Goal: Task Accomplishment & Management: Manage account settings

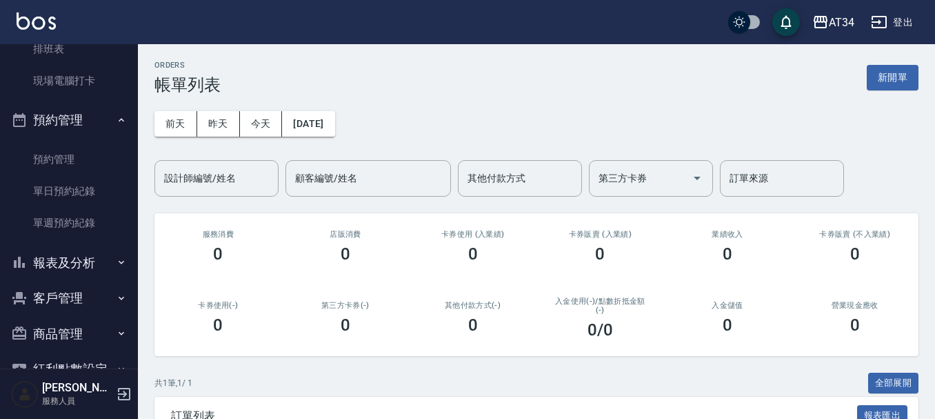
scroll to position [276, 0]
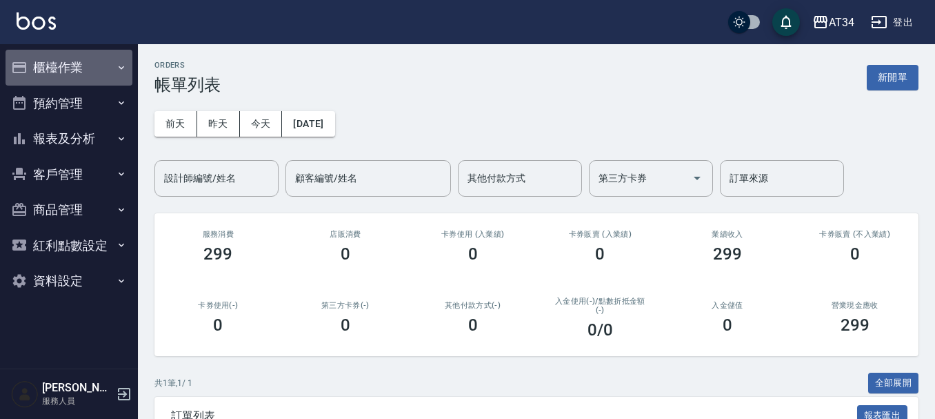
click at [77, 67] on button "櫃檯作業" at bounding box center [69, 68] width 127 height 36
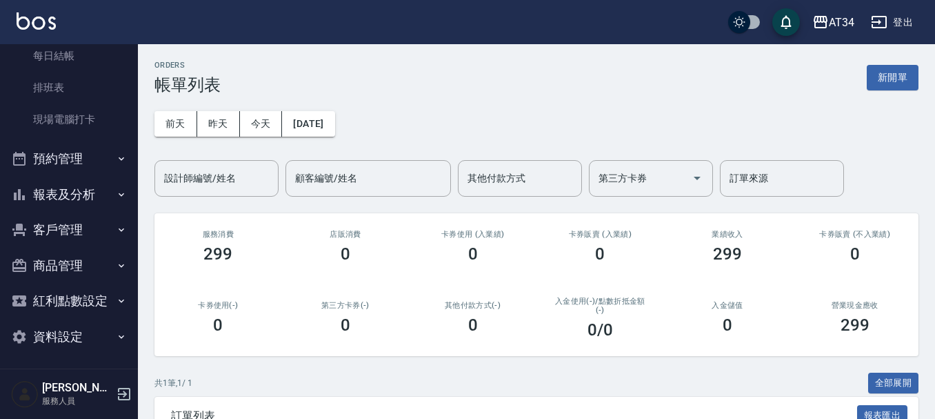
scroll to position [181, 0]
click at [97, 205] on button "報表及分析" at bounding box center [69, 192] width 127 height 36
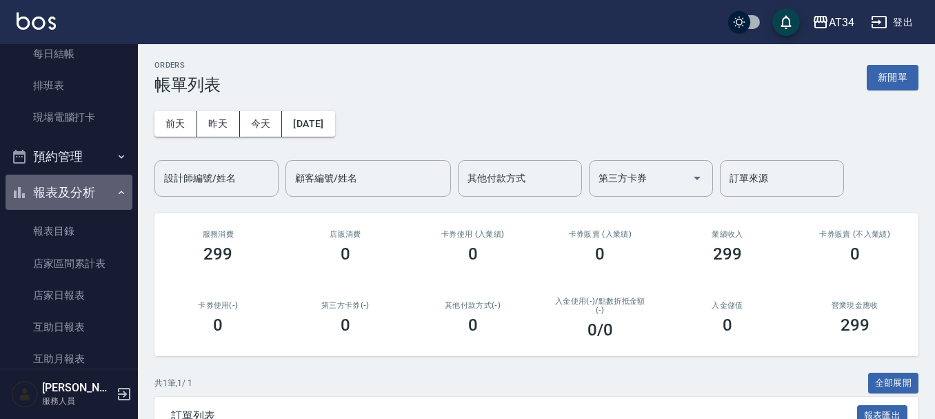
click at [97, 205] on button "報表及分析" at bounding box center [69, 192] width 127 height 36
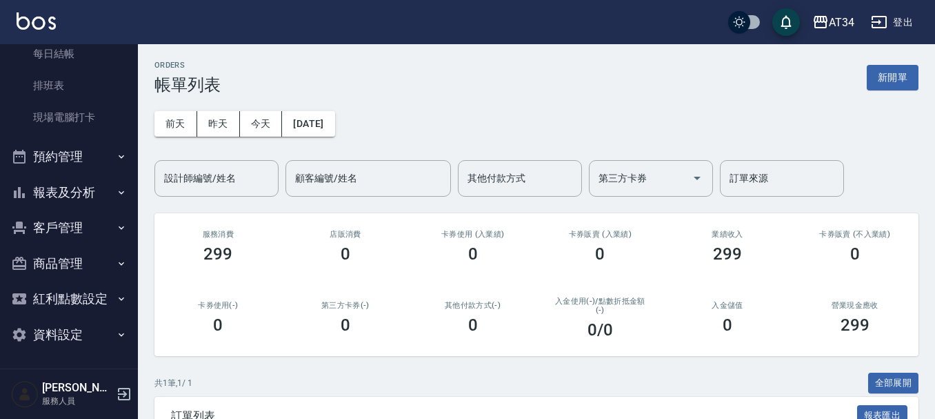
click at [105, 168] on button "預約管理" at bounding box center [69, 157] width 127 height 36
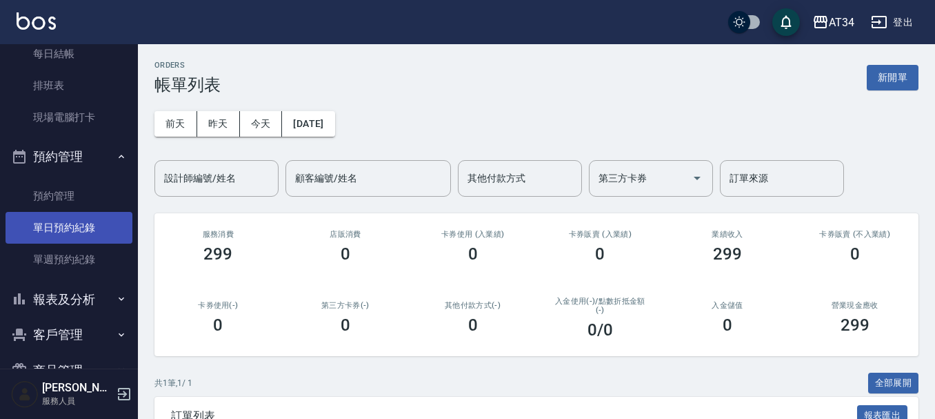
click at [107, 230] on link "單日預約紀錄" at bounding box center [69, 228] width 127 height 32
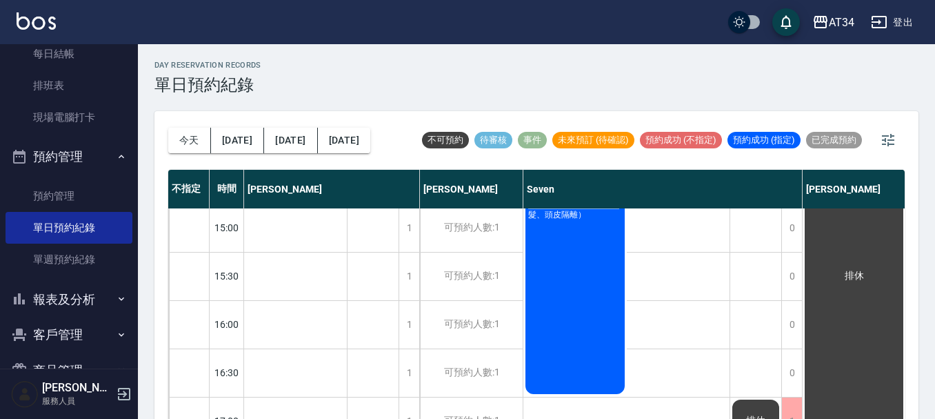
click at [703, 410] on div "不指定 時間 Gina Wendy Seven annie Randol Mei Emily Yana Hebe Emma 11:00 11:30 12:00…" at bounding box center [536, 295] width 736 height 251
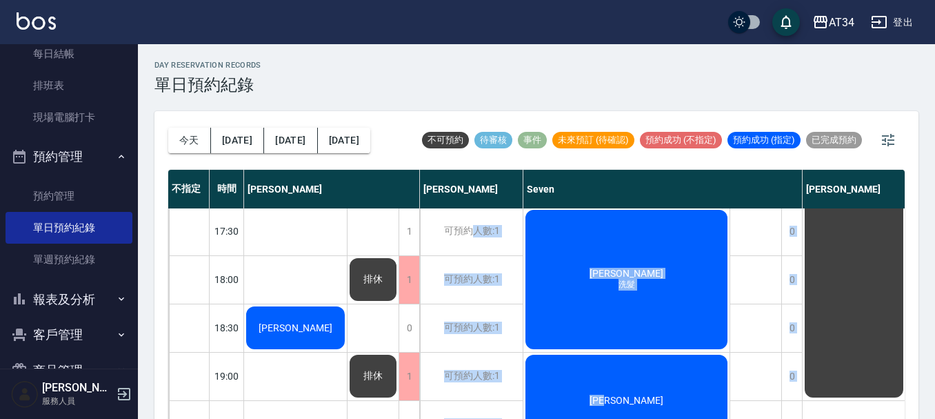
scroll to position [667, 0]
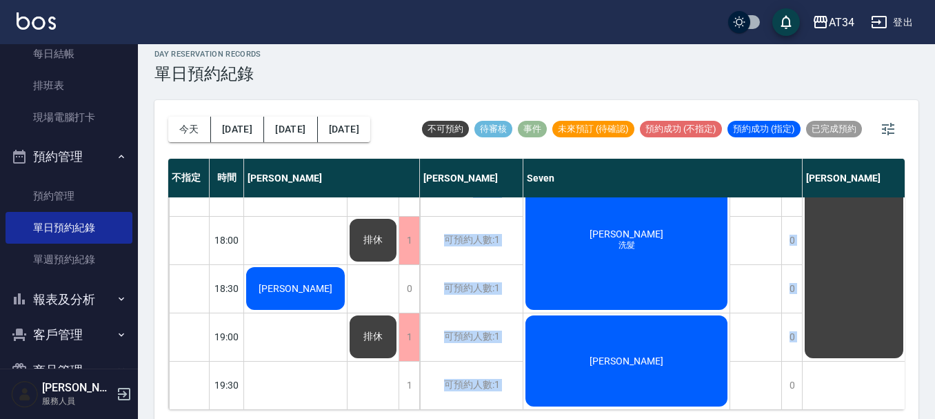
drag, startPoint x: 474, startPoint y: 410, endPoint x: 896, endPoint y: 412, distance: 422.0
click at [805, 410] on div "今天 明天 後天 2025/09/04 不可預約 待審核 事件 未來預訂 (待確認) 預約成功 (不指定) 預約成功 (指定) 已完成預約 不指定 時間 Gi…" at bounding box center [536, 261] width 764 height 323
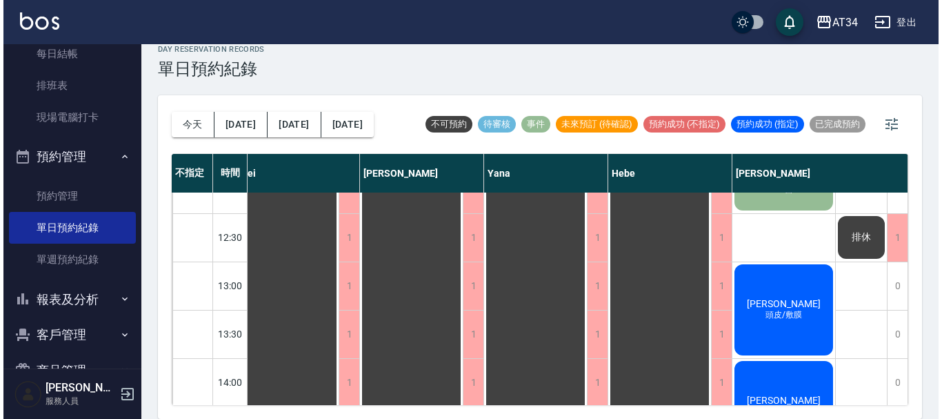
scroll to position [116, 980]
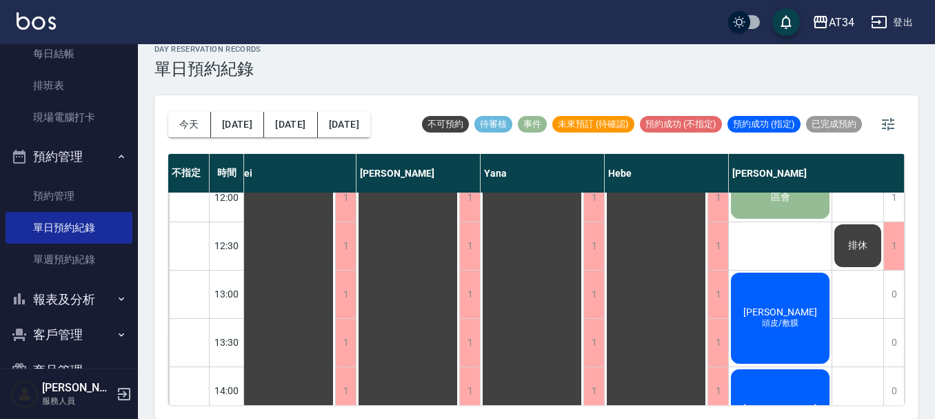
click at [777, 312] on span "[PERSON_NAME]" at bounding box center [779, 311] width 79 height 11
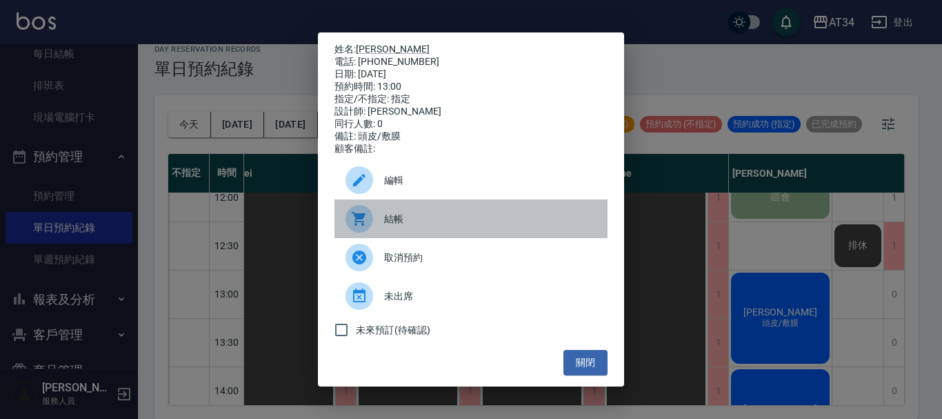
click at [394, 225] on span "結帳" at bounding box center [490, 219] width 212 height 14
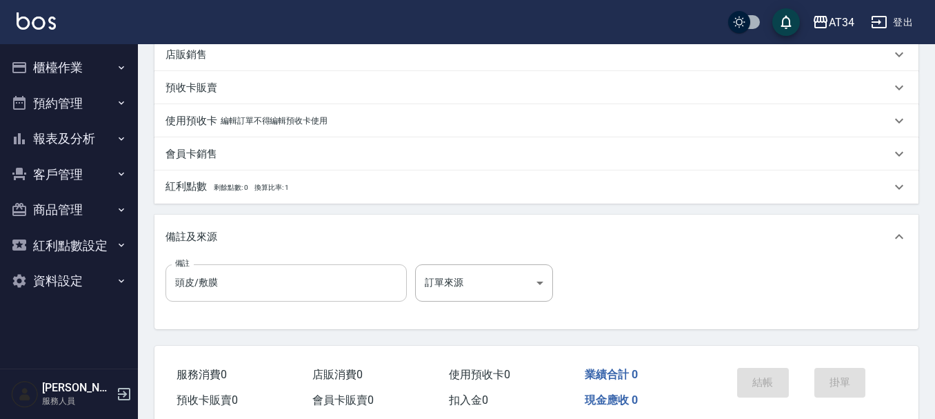
scroll to position [260, 0]
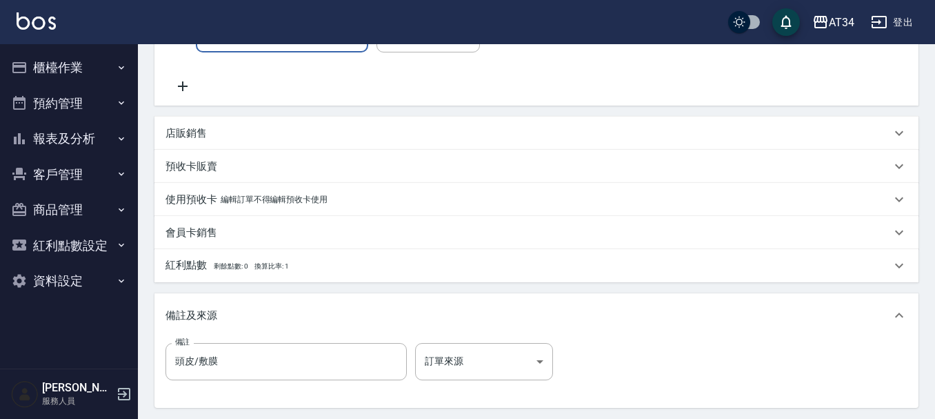
click at [203, 159] on p "預收卡販賣" at bounding box center [191, 166] width 52 height 14
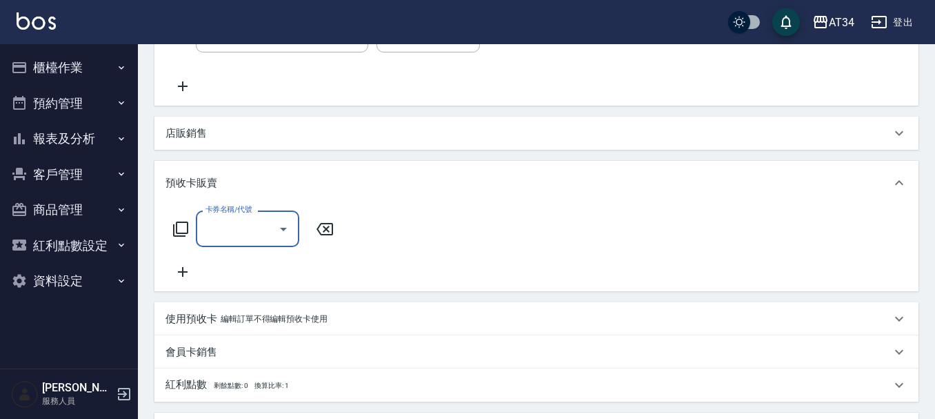
scroll to position [0, 0]
click at [210, 188] on p "預收卡販賣" at bounding box center [191, 183] width 52 height 14
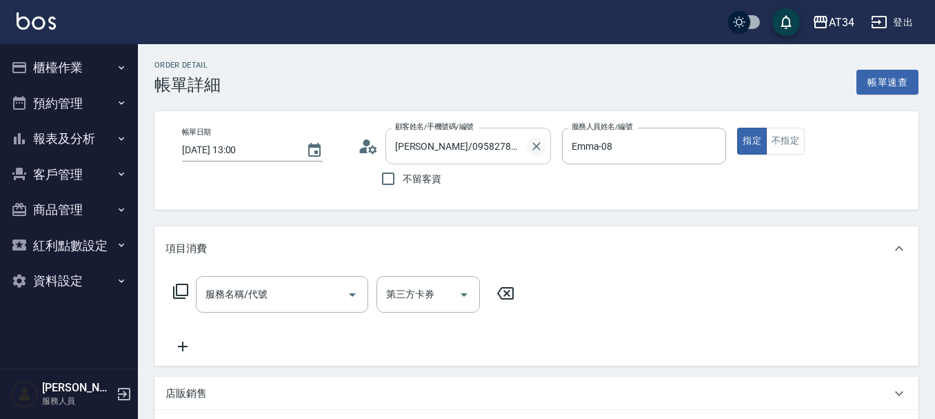
click at [540, 146] on icon "Clear" at bounding box center [537, 146] width 14 height 14
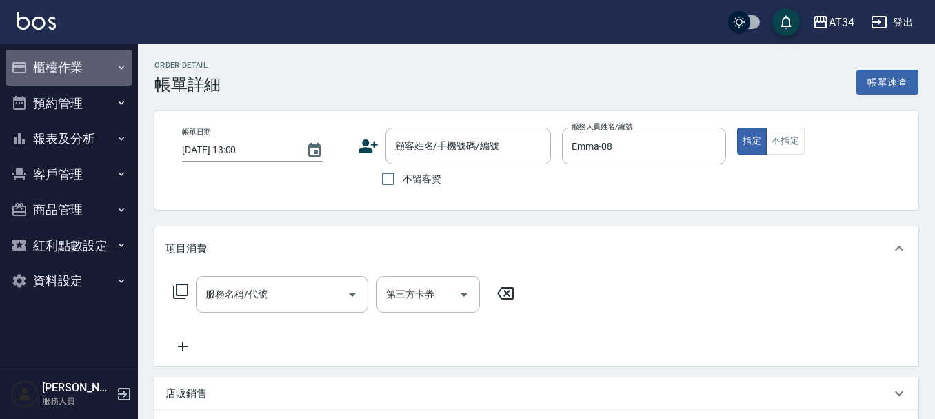
click at [115, 66] on button "櫃檯作業" at bounding box center [69, 68] width 127 height 36
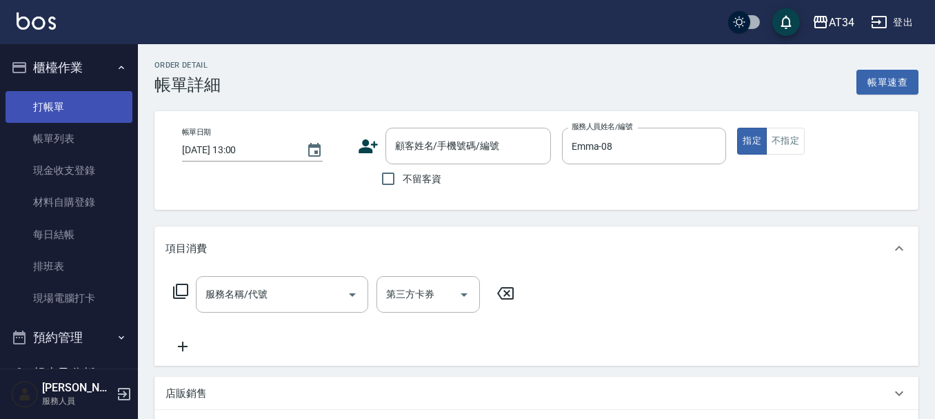
click at [112, 101] on link "打帳單" at bounding box center [69, 107] width 127 height 32
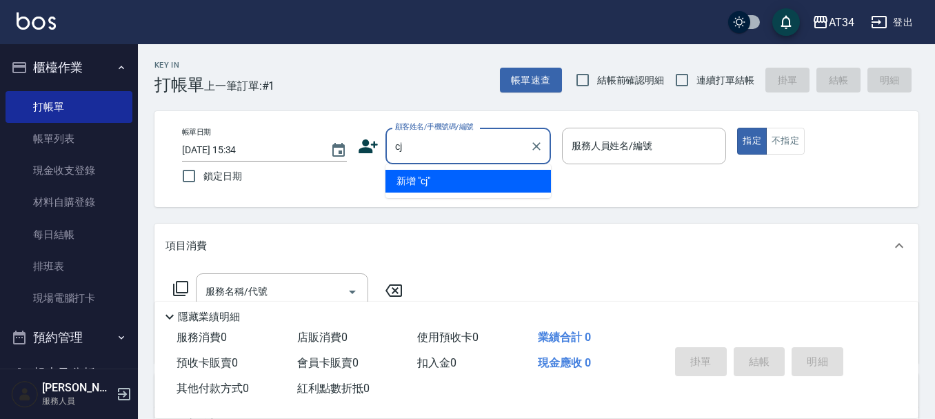
type input "c"
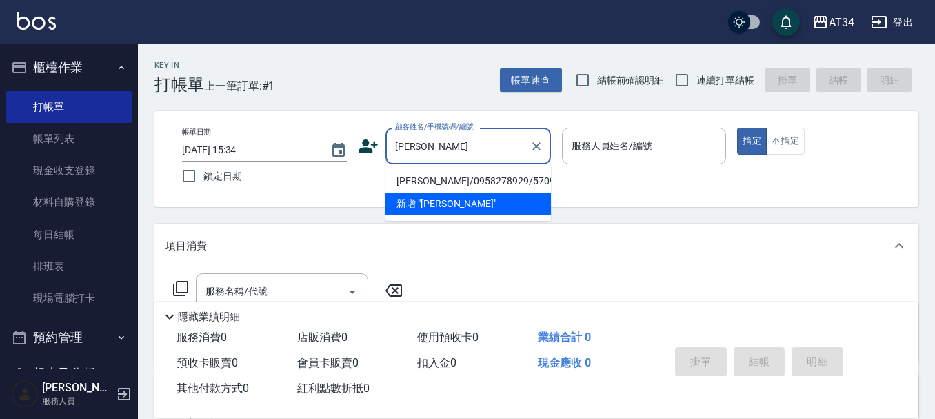
click at [438, 172] on li "胡美英/0958278929/570910" at bounding box center [467, 181] width 165 height 23
type input "胡美英/0958278929/570910"
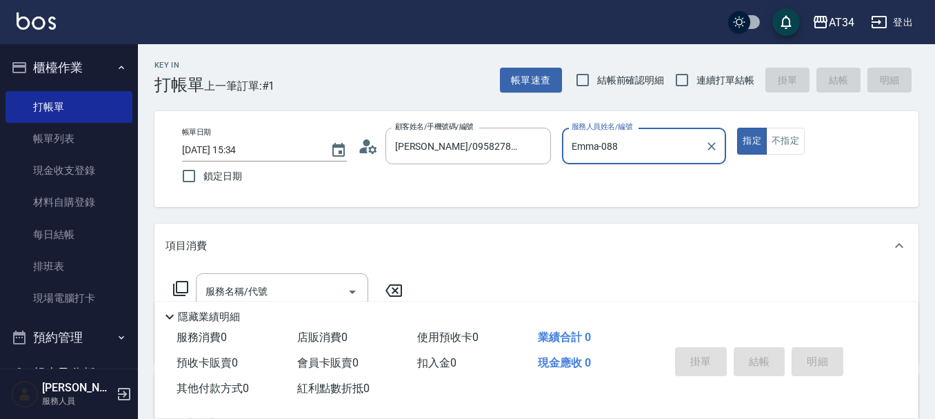
type input "Emma-08"
click at [737, 128] on button "指定" at bounding box center [752, 141] width 30 height 27
type button "true"
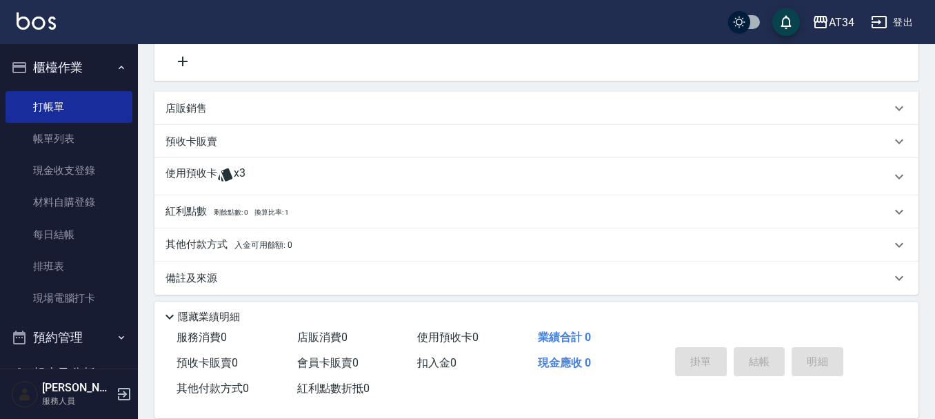
scroll to position [290, 0]
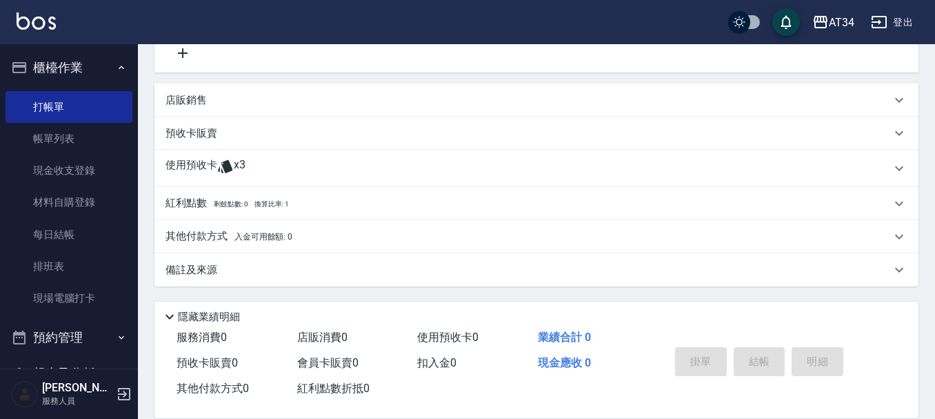
click at [201, 163] on p "使用預收卡" at bounding box center [191, 168] width 52 height 21
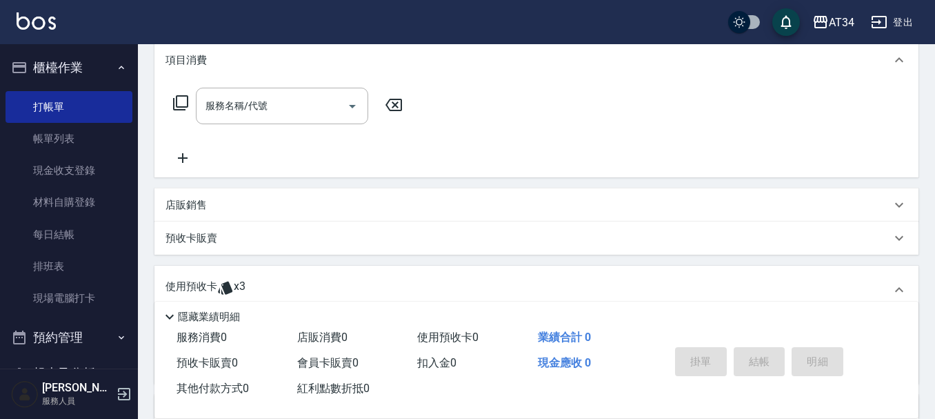
scroll to position [207, 0]
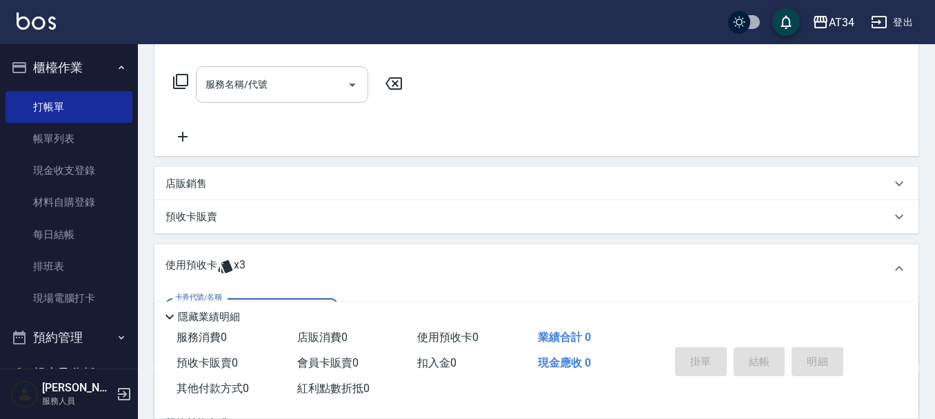
click at [246, 85] on div "服務名稱/代號 服務名稱/代號" at bounding box center [282, 84] width 172 height 37
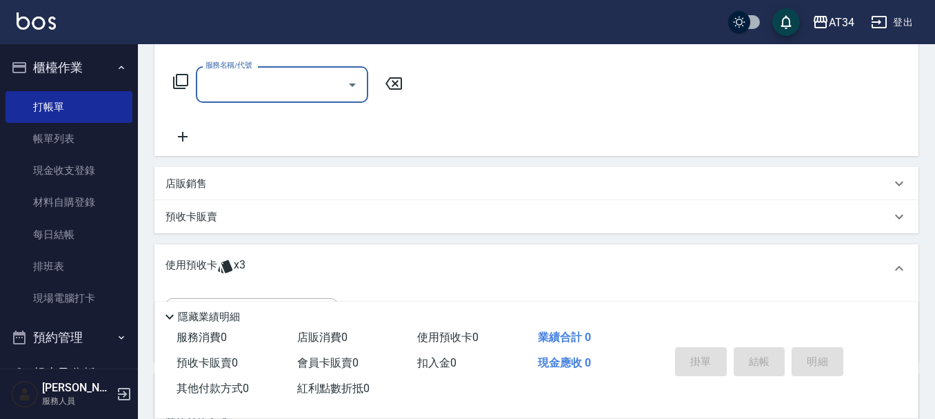
click at [246, 85] on input "服務名稱/代號" at bounding box center [271, 84] width 139 height 24
click at [225, 212] on div "預收卡販賣" at bounding box center [527, 217] width 725 height 14
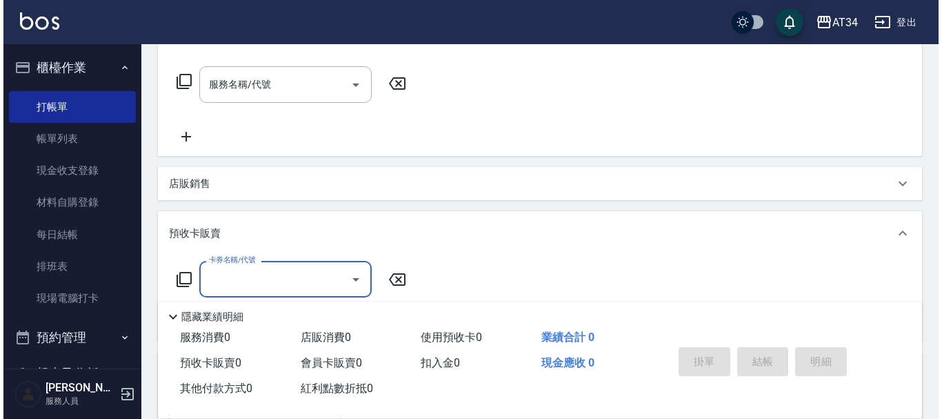
scroll to position [0, 0]
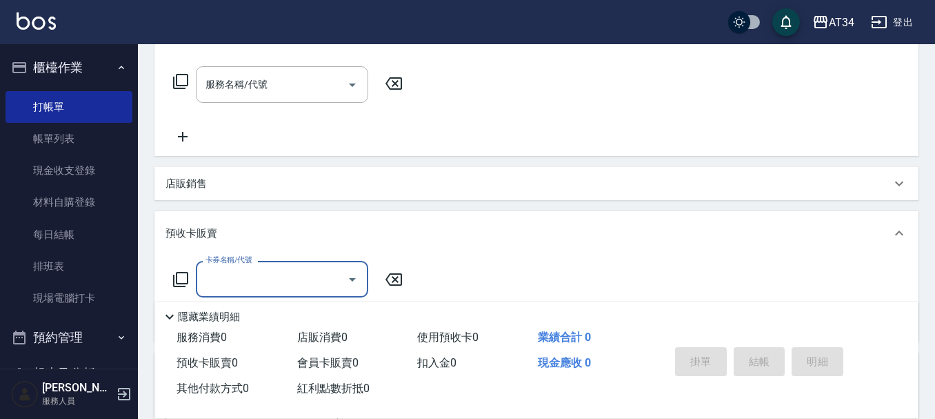
click at [179, 275] on icon at bounding box center [180, 279] width 17 height 17
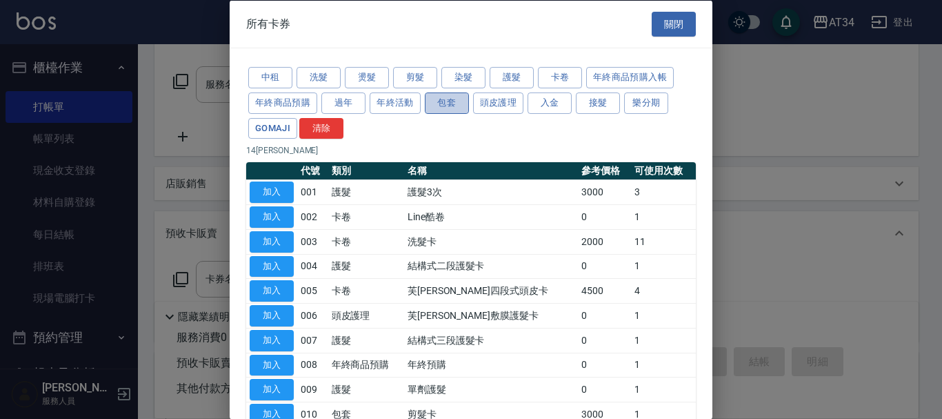
click at [447, 100] on button "包套" at bounding box center [447, 102] width 44 height 21
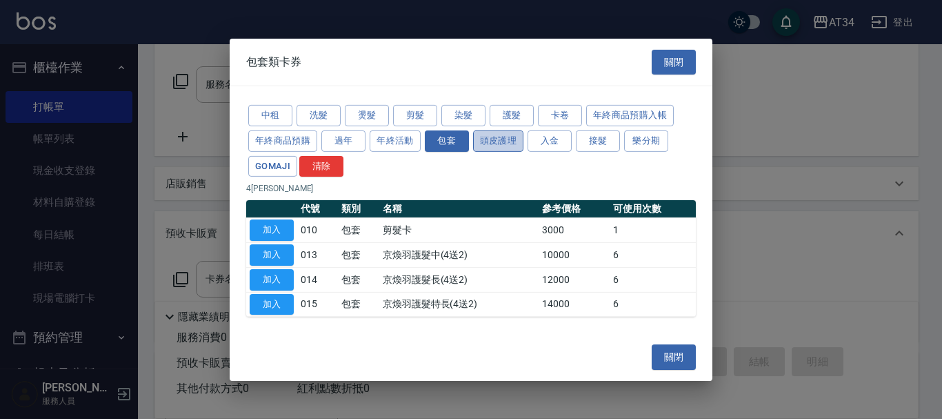
click at [498, 142] on button "頭皮護理" at bounding box center [498, 140] width 51 height 21
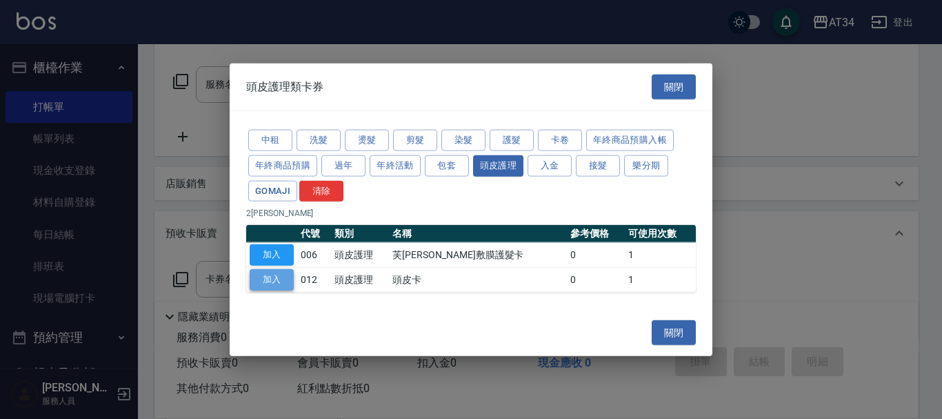
click at [262, 279] on button "加入" at bounding box center [272, 279] width 44 height 21
type input "頭皮卡(012)"
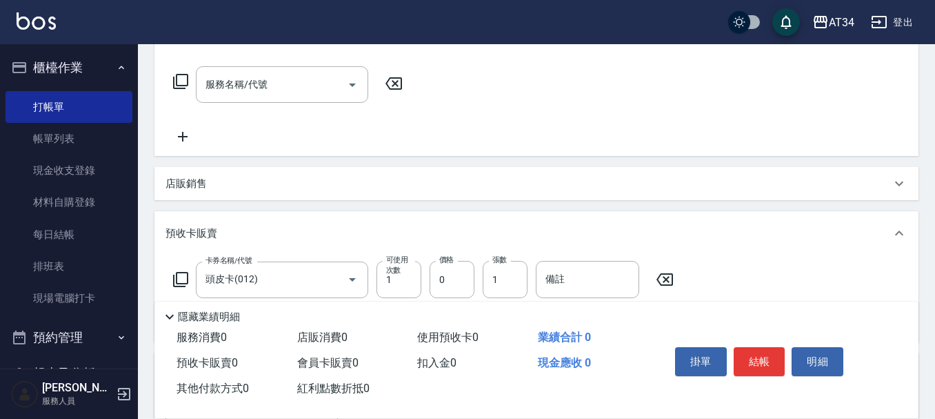
scroll to position [276, 0]
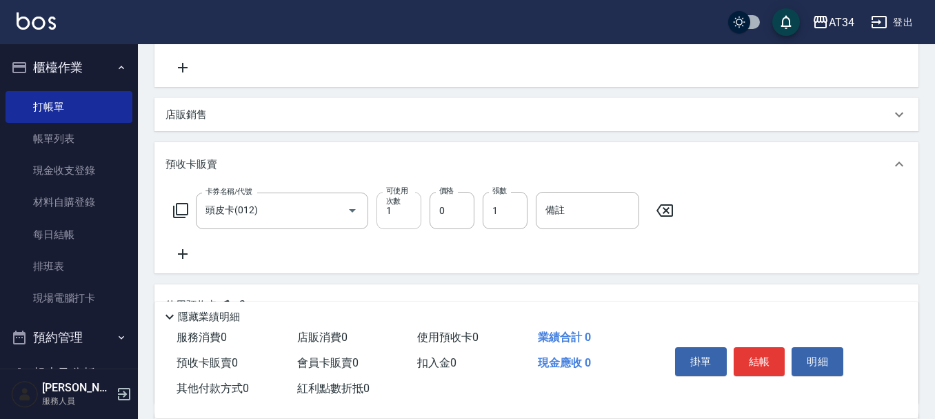
click at [403, 214] on input "1" at bounding box center [398, 210] width 45 height 37
type input "4"
click at [453, 214] on input "0" at bounding box center [452, 210] width 45 height 37
type input "45"
type input "40"
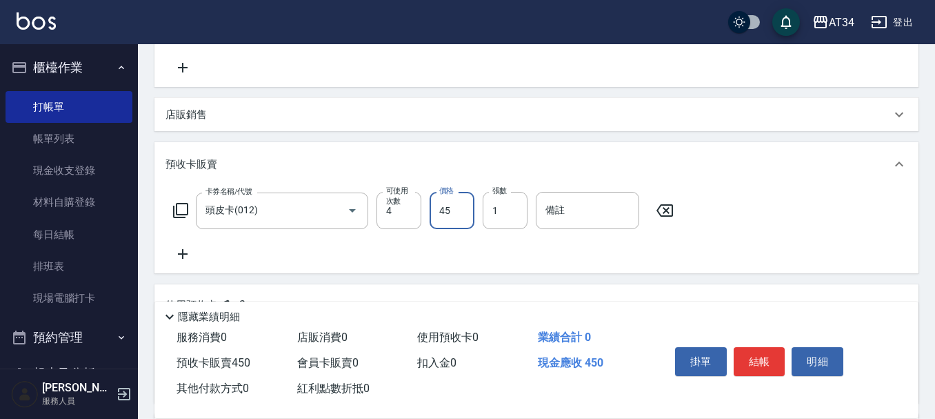
type input "450"
type input "4500"
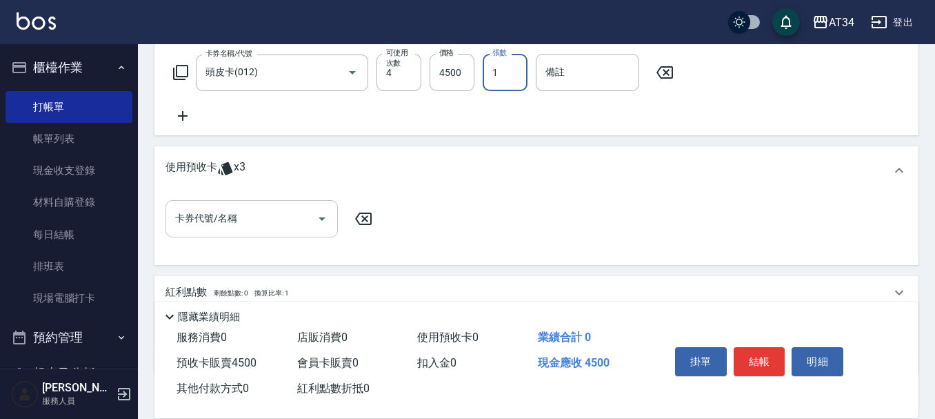
scroll to position [503, 0]
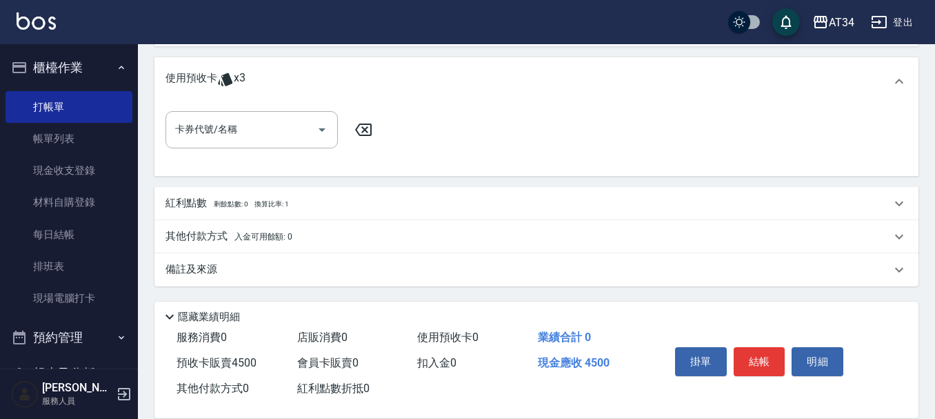
click at [221, 234] on p "其他付款方式 入金可用餘額: 0" at bounding box center [228, 236] width 127 height 15
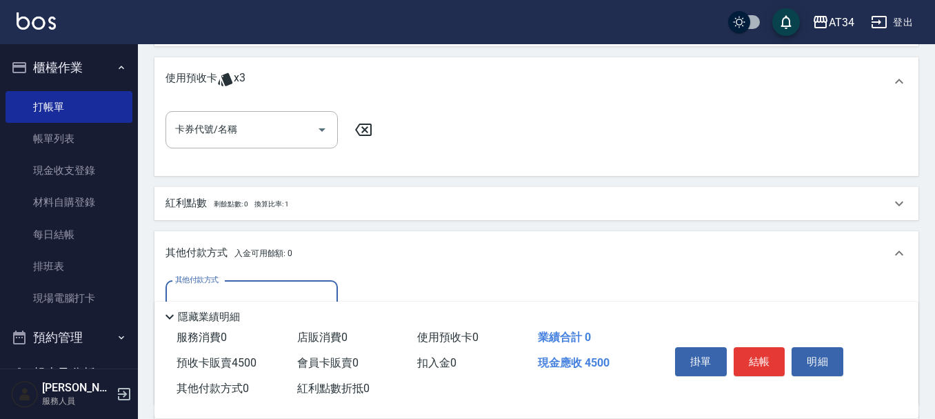
scroll to position [0, 0]
click at [224, 288] on input "其他付款方式" at bounding box center [252, 299] width 160 height 24
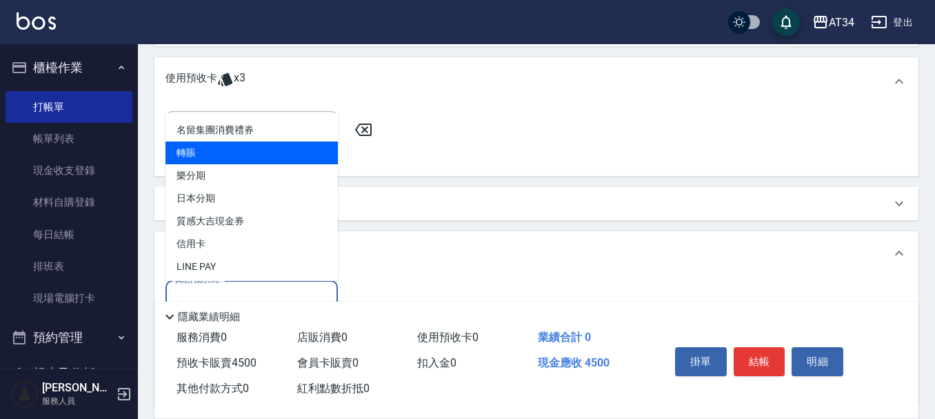
click at [231, 159] on span "轉賬" at bounding box center [251, 152] width 172 height 23
type input "轉賬"
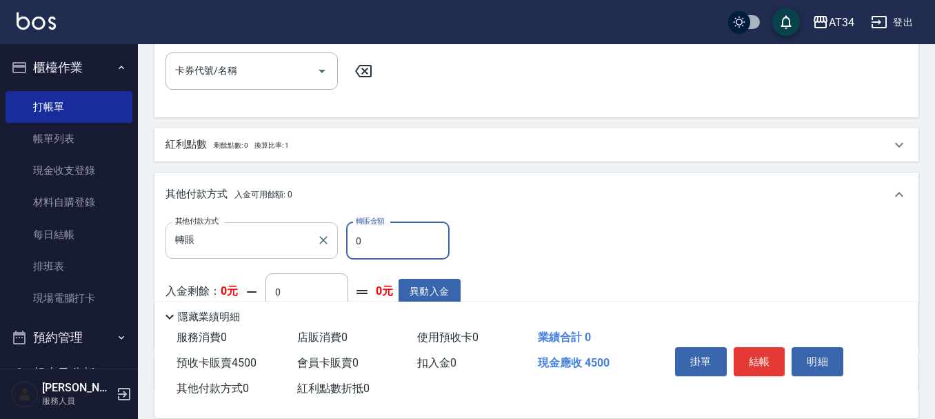
scroll to position [641, 0]
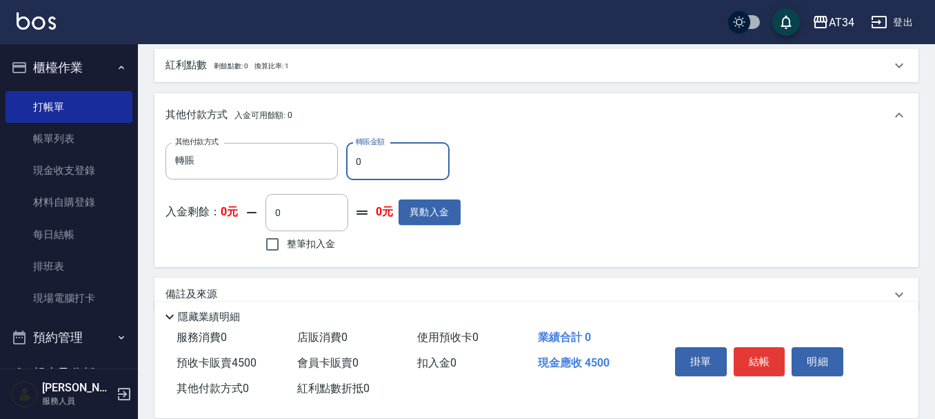
drag, startPoint x: 375, startPoint y: 158, endPoint x: 347, endPoint y: 161, distance: 27.8
click at [347, 161] on input "0" at bounding box center [397, 161] width 103 height 37
type input "440"
type input "45"
type input "400"
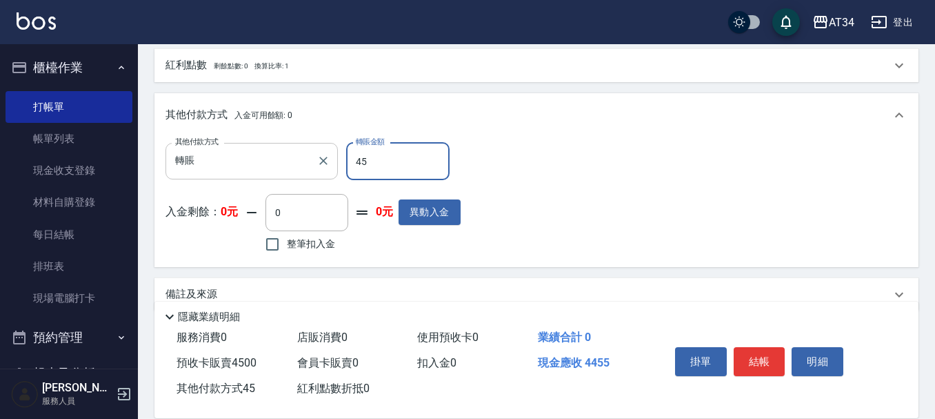
type input "450"
type input "0"
type input "4500"
click at [768, 353] on button "結帳" at bounding box center [760, 361] width 52 height 29
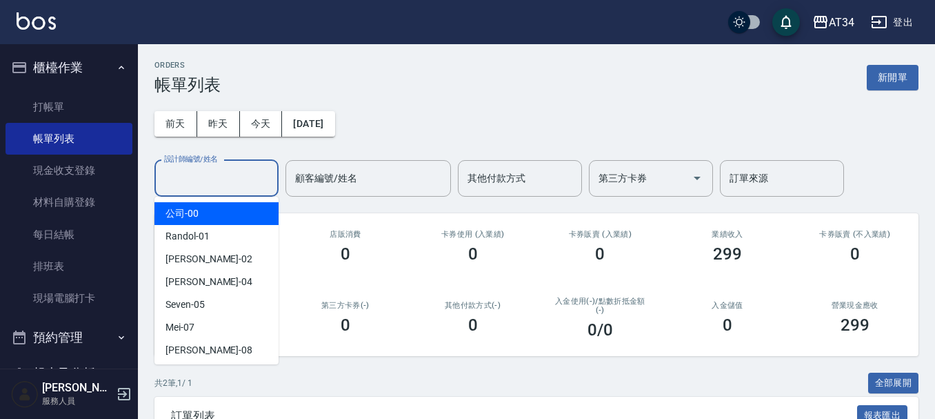
click at [243, 169] on input "設計師編號/姓名" at bounding box center [217, 178] width 112 height 24
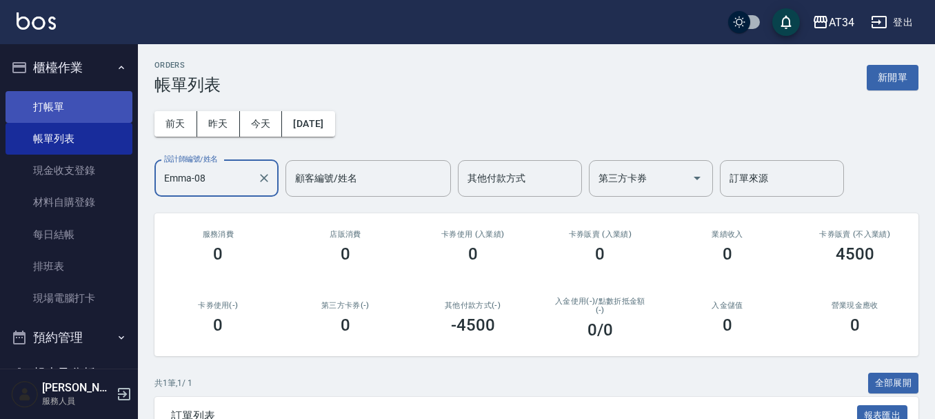
type input "Emma-08"
click at [78, 103] on link "打帳單" at bounding box center [69, 107] width 127 height 32
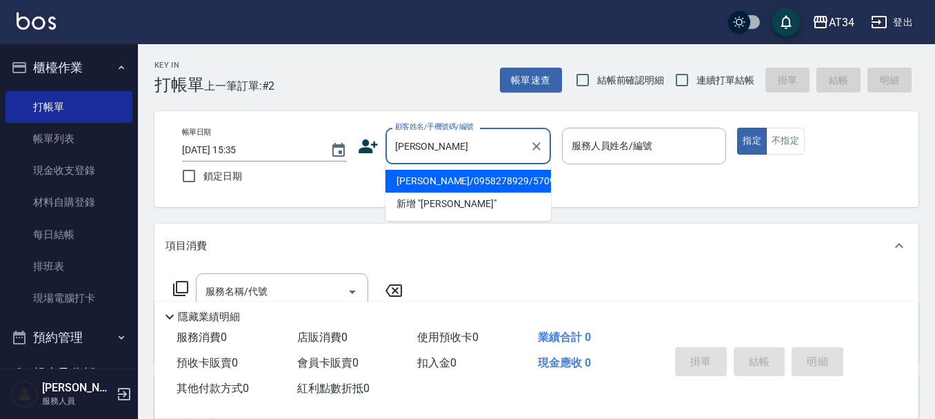
click at [517, 183] on li "胡美英/0958278929/570910" at bounding box center [467, 181] width 165 height 23
type input "胡美英/0958278929/570910"
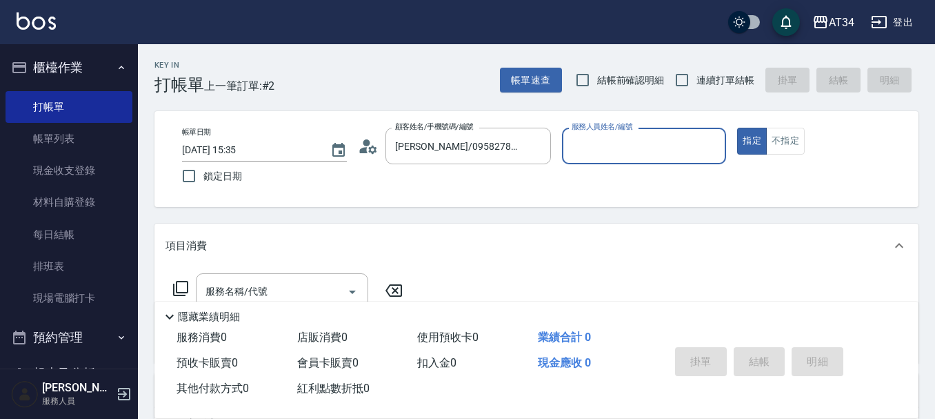
type input "Emma-08"
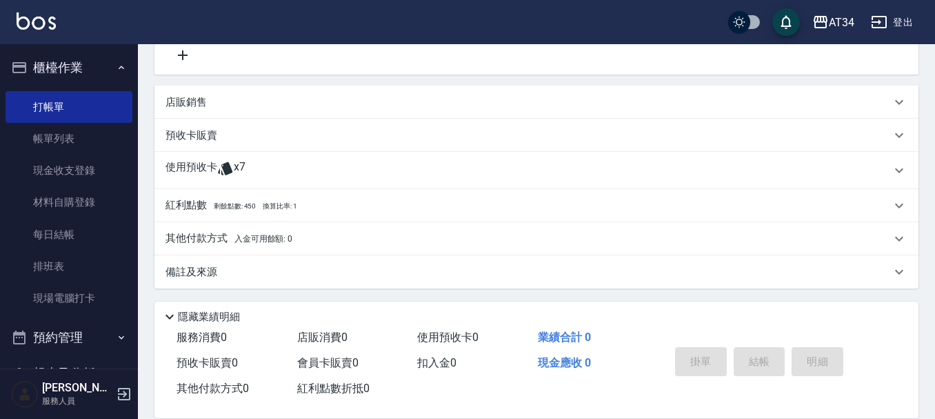
scroll to position [290, 0]
click at [273, 171] on div "使用預收卡 x7" at bounding box center [527, 168] width 725 height 21
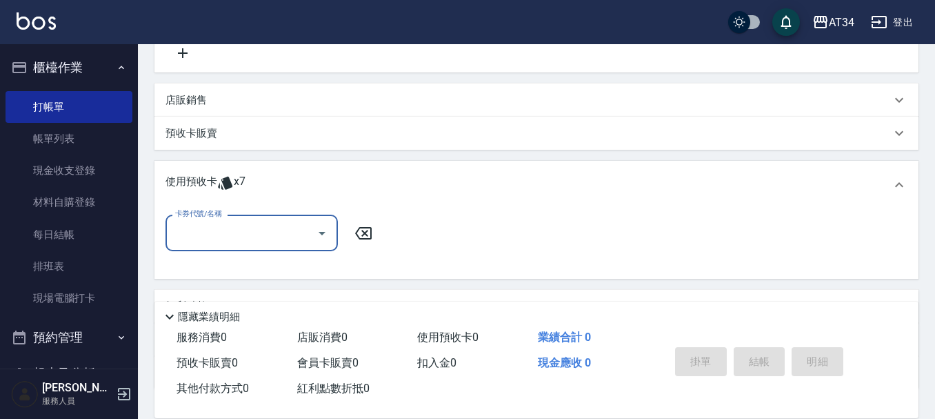
scroll to position [0, 0]
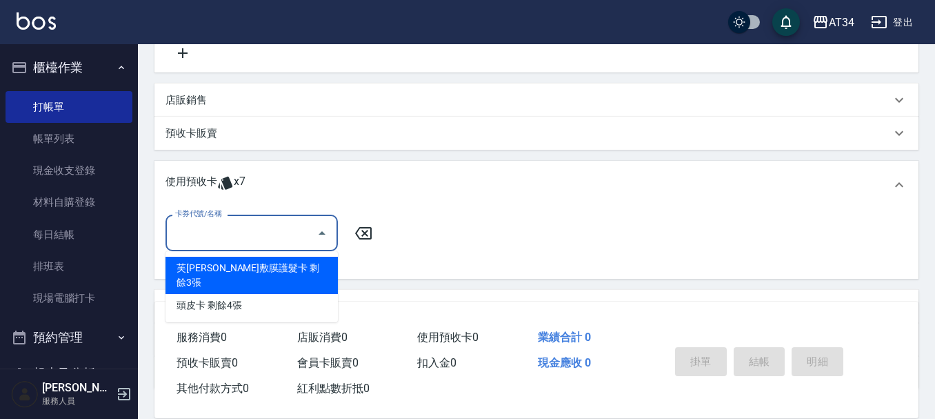
click at [255, 239] on input "卡券代號/名稱" at bounding box center [241, 233] width 139 height 24
click at [254, 265] on div "芙米勒敷膜護髮卡 剩餘3張" at bounding box center [251, 274] width 172 height 37
type input "芙米勒敷膜護髮卡"
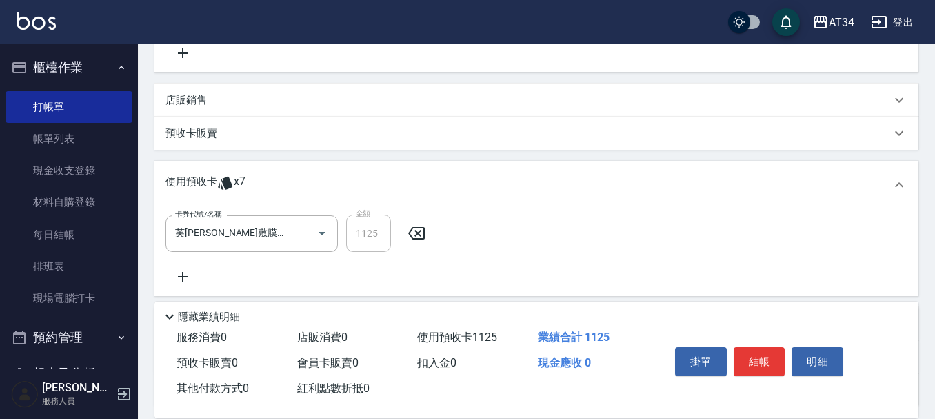
click at [183, 276] on icon at bounding box center [183, 277] width 10 height 10
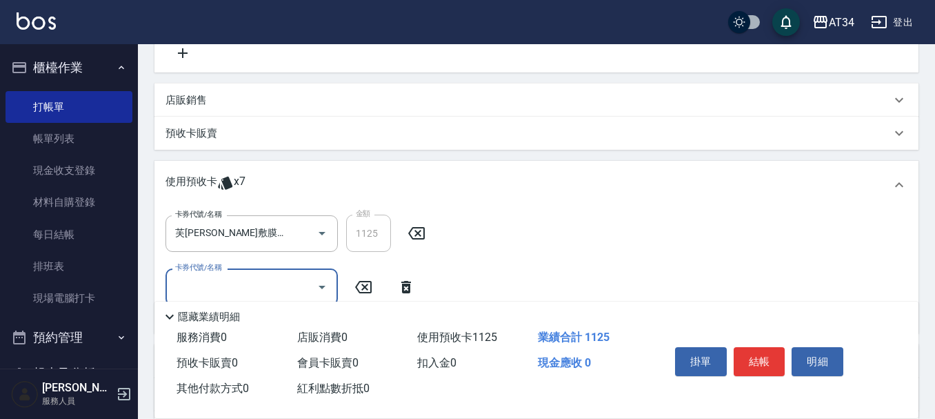
click at [206, 288] on input "卡券代號/名稱" at bounding box center [241, 286] width 139 height 24
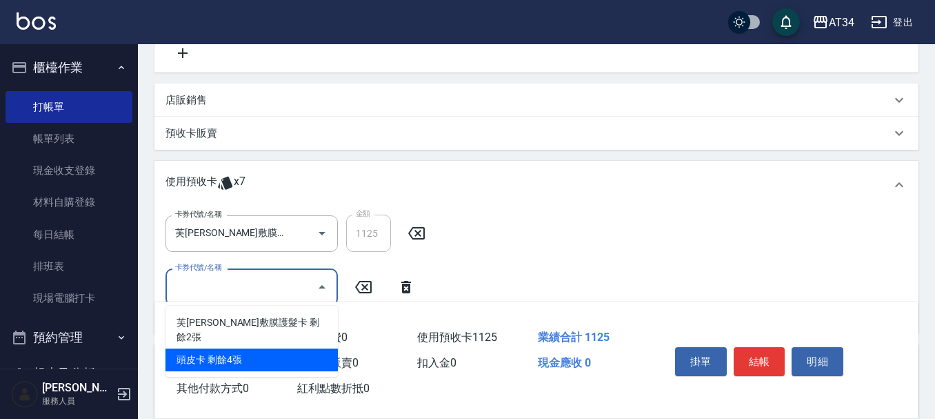
click at [233, 348] on div "頭皮卡 剩餘4張" at bounding box center [251, 359] width 172 height 23
type input "頭皮卡"
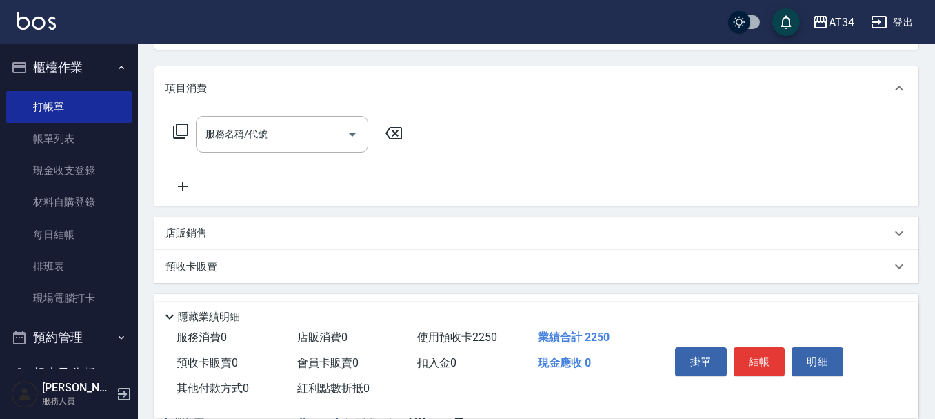
scroll to position [120, 0]
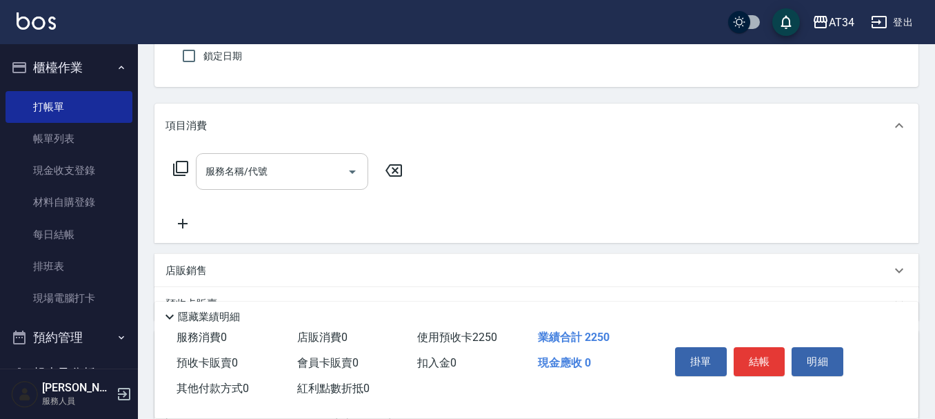
click at [246, 174] on div "服務名稱/代號 服務名稱/代號" at bounding box center [282, 171] width 172 height 37
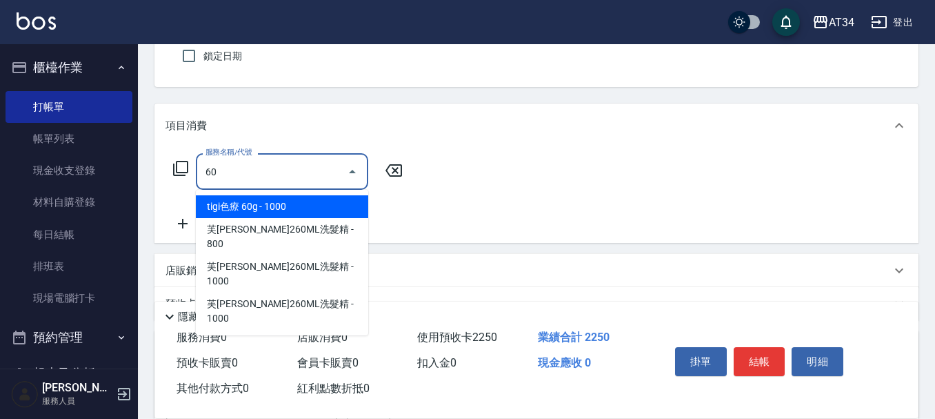
type input "601"
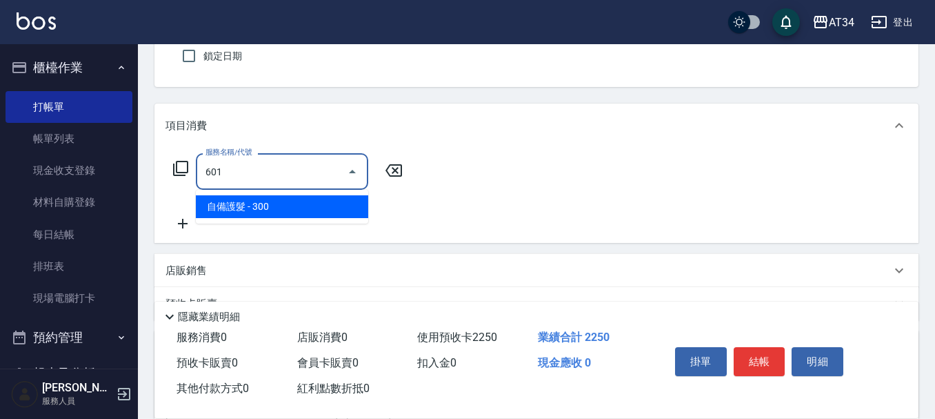
type input "30"
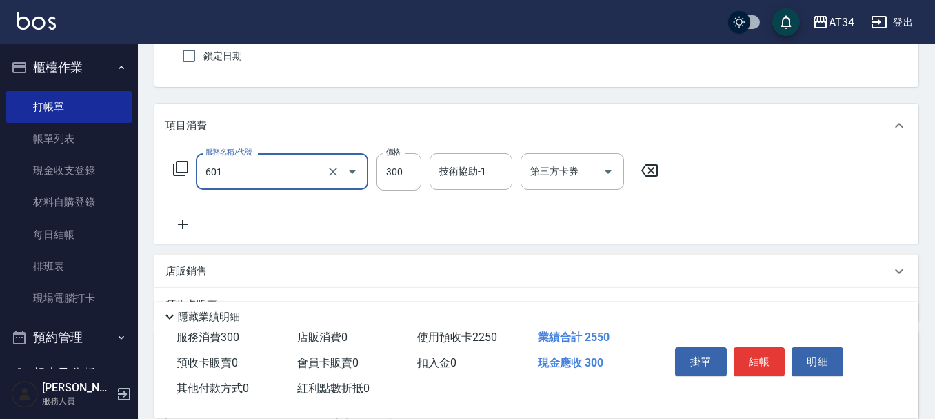
type input "自備護髮(601)"
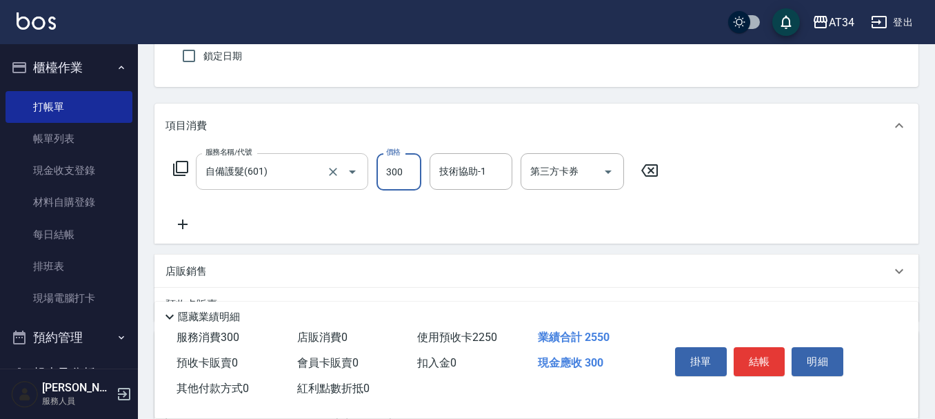
type input "0"
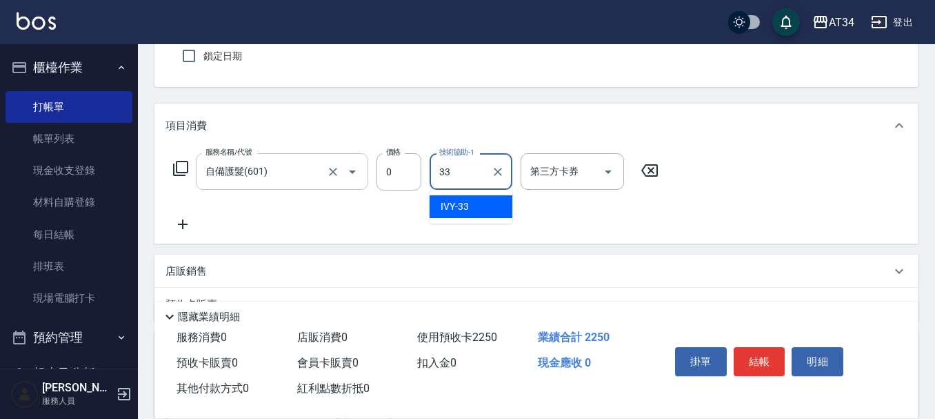
type input "IVY-33"
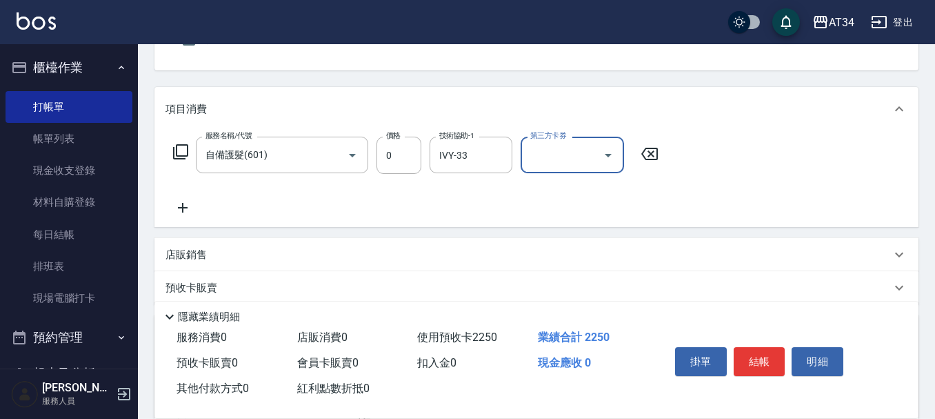
scroll to position [0, 0]
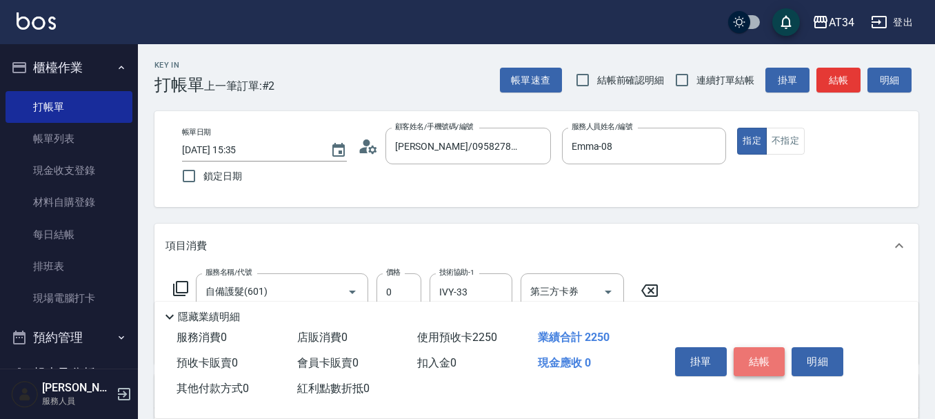
click at [765, 351] on button "結帳" at bounding box center [760, 361] width 52 height 29
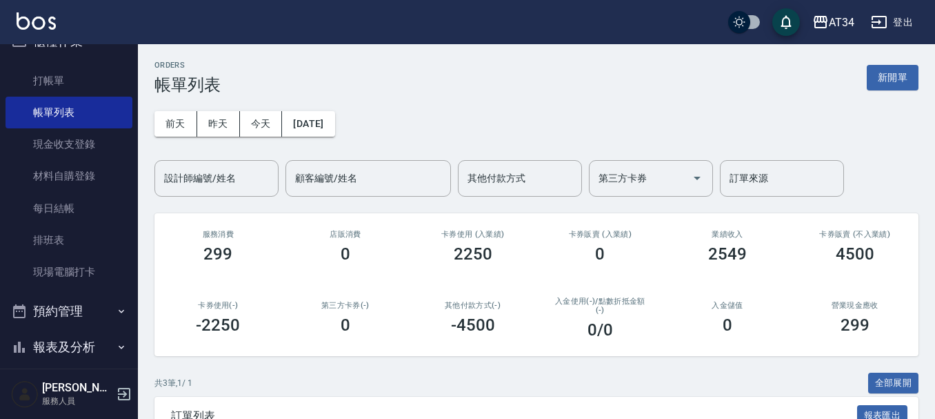
scroll to position [69, 0]
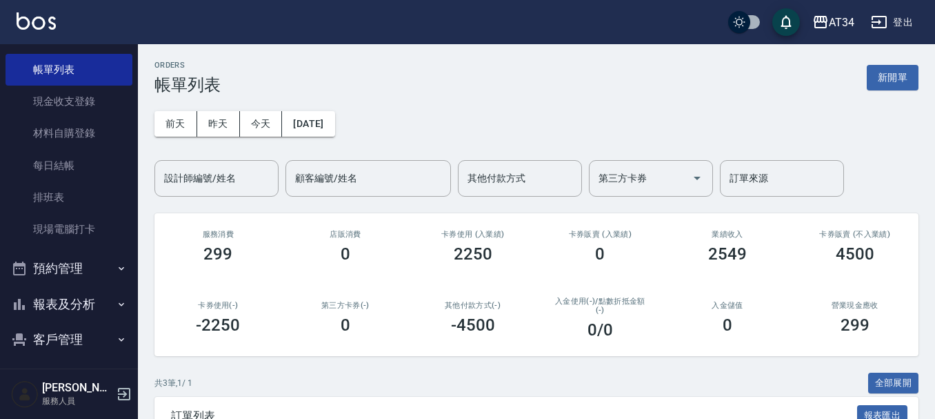
click at [100, 278] on button "預約管理" at bounding box center [69, 268] width 127 height 36
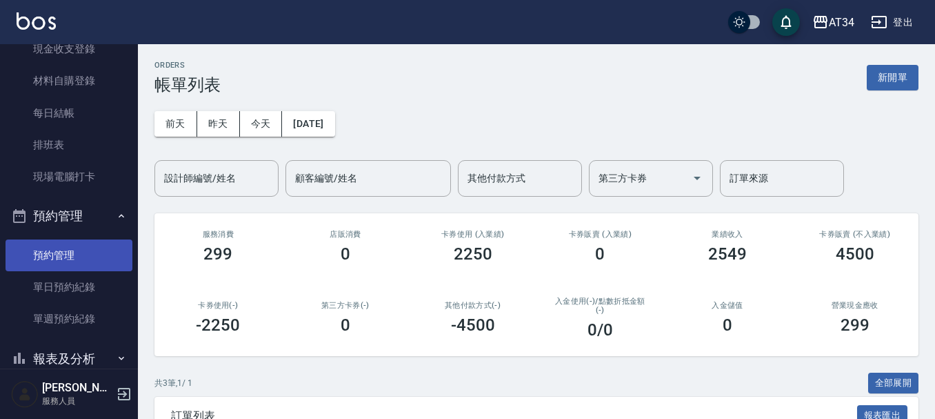
scroll to position [207, 0]
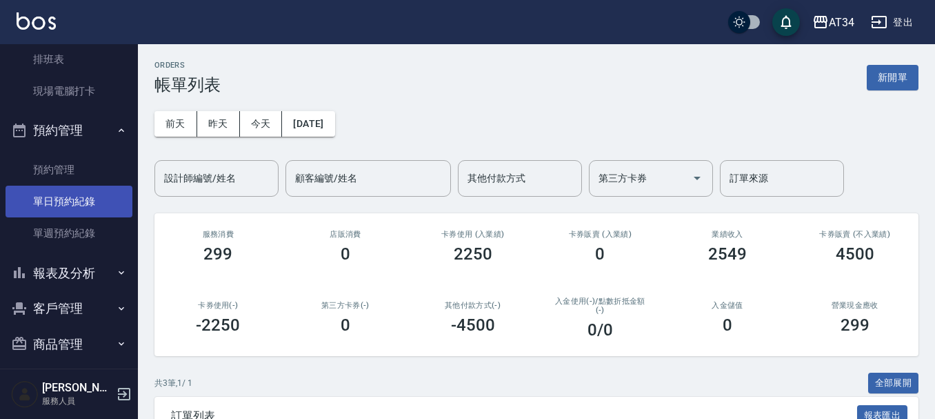
click at [99, 209] on link "單日預約紀錄" at bounding box center [69, 201] width 127 height 32
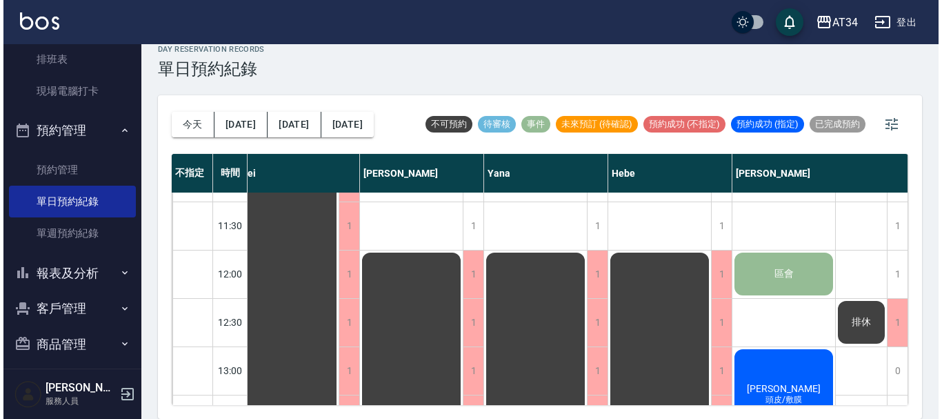
scroll to position [207, 980]
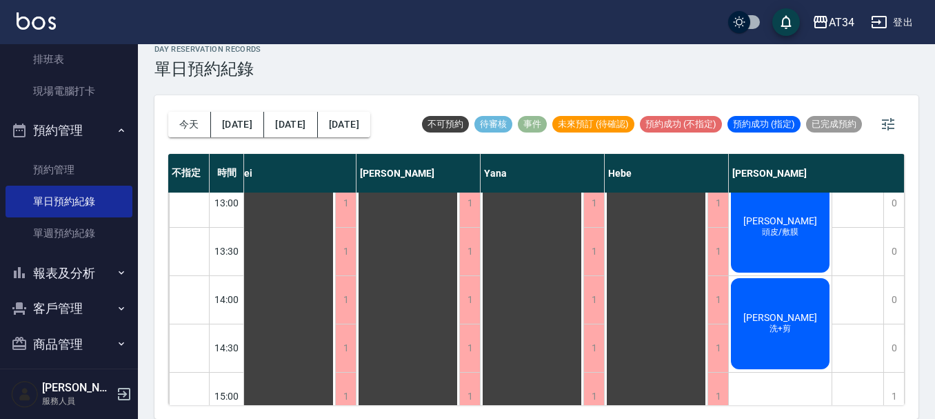
click at [778, 320] on span "[PERSON_NAME]" at bounding box center [779, 317] width 79 height 11
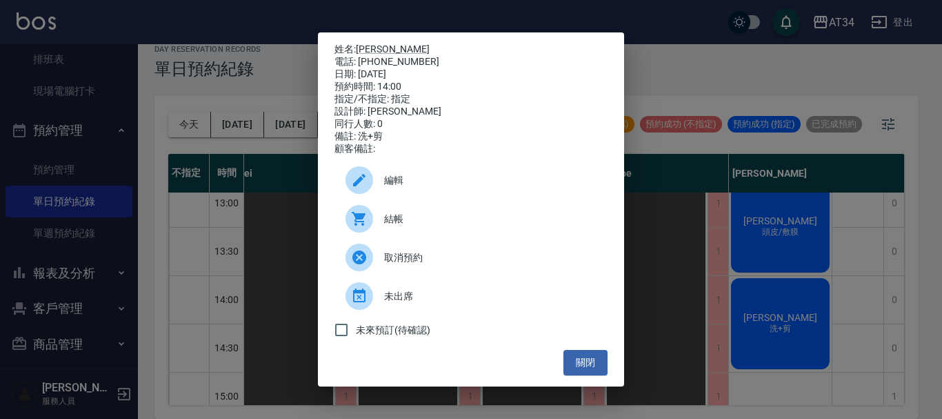
click at [423, 226] on span "結帳" at bounding box center [490, 219] width 212 height 14
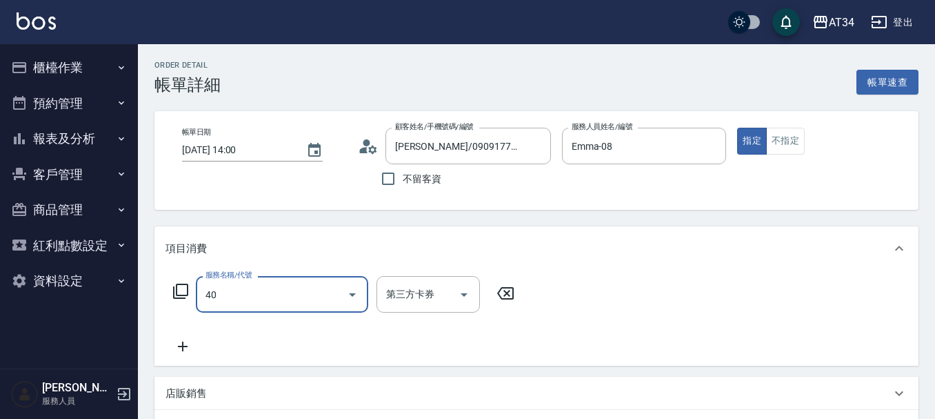
type input "401"
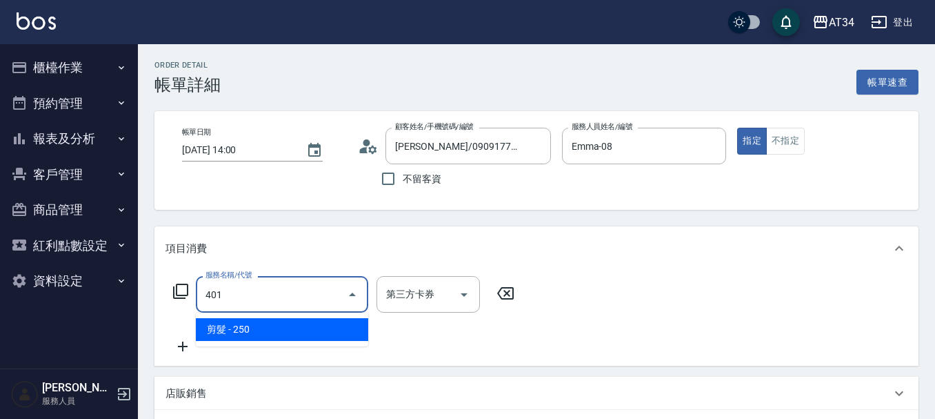
type input "20"
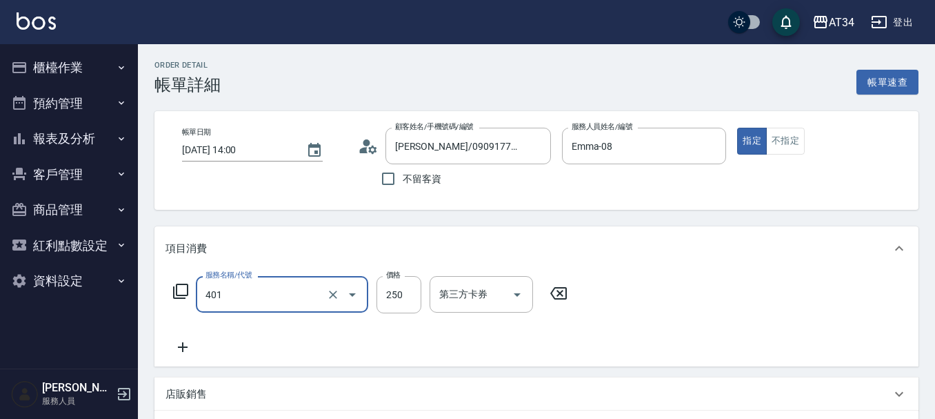
type input "剪髮(401)"
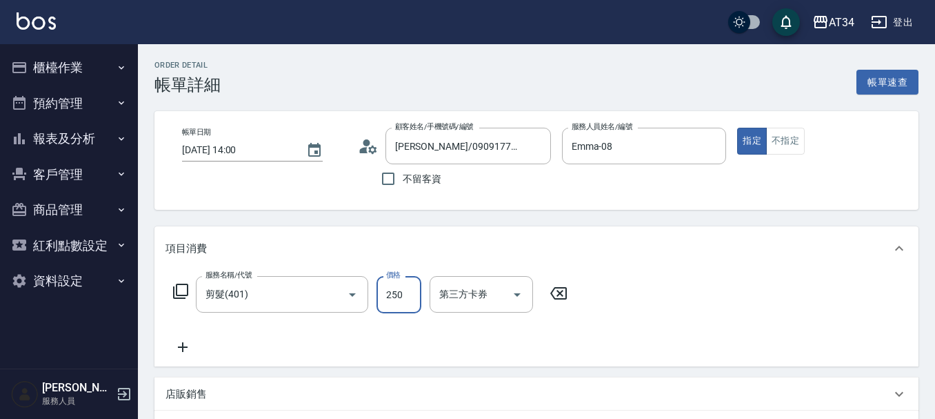
type input "0"
type input "500"
type input "50"
type input "500"
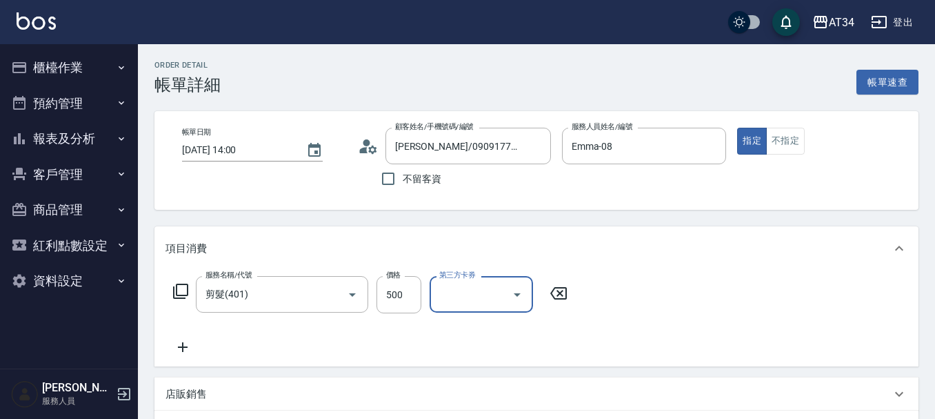
click at [183, 347] on icon at bounding box center [183, 347] width 10 height 10
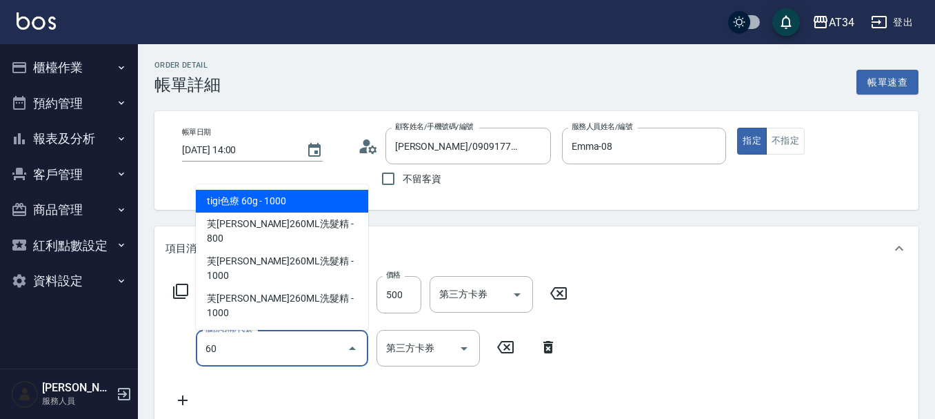
type input "601"
type input "80"
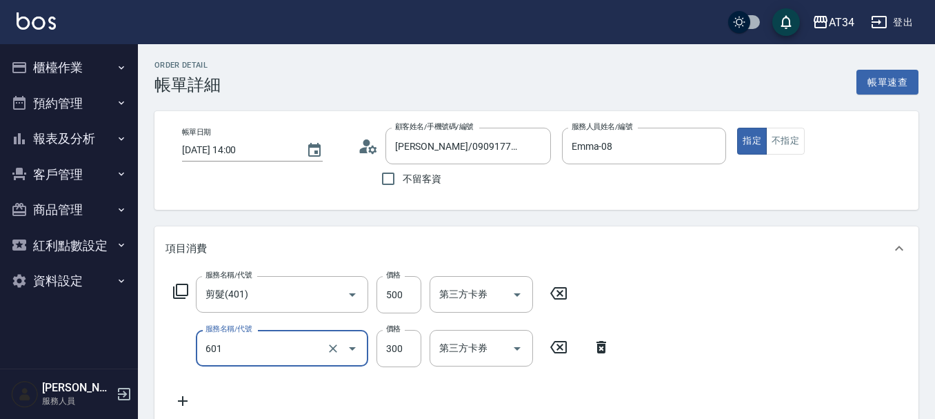
type input "自備護髮(601)"
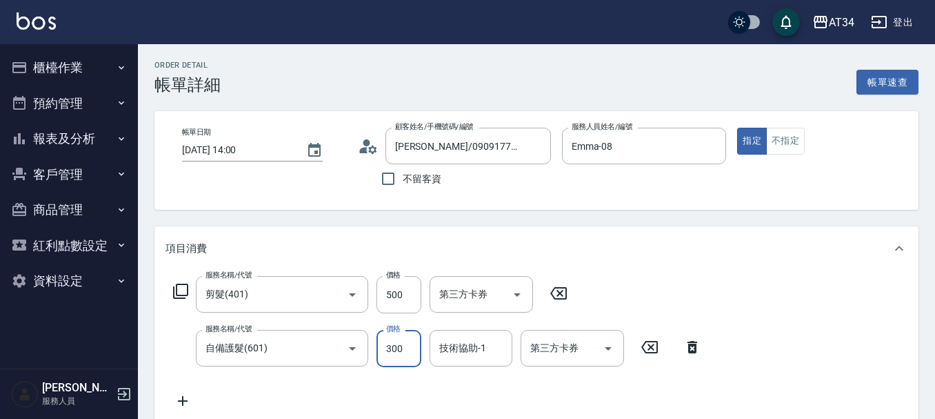
type input "7"
type input "50"
type input "71"
type input "120"
type input "719"
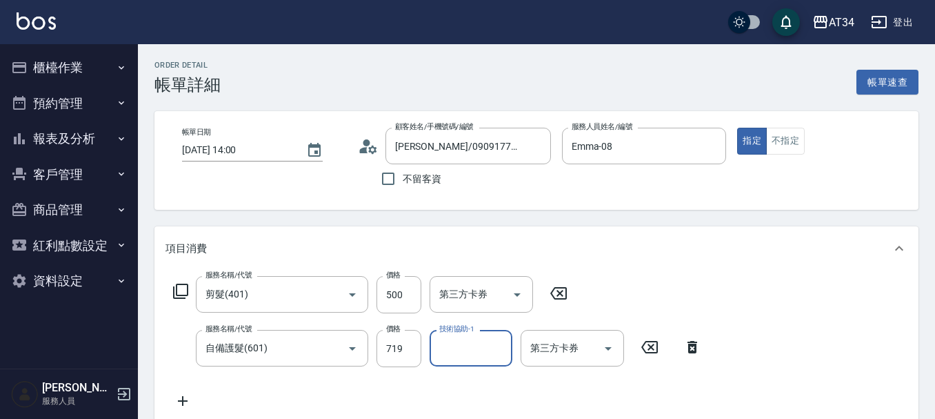
scroll to position [69, 0]
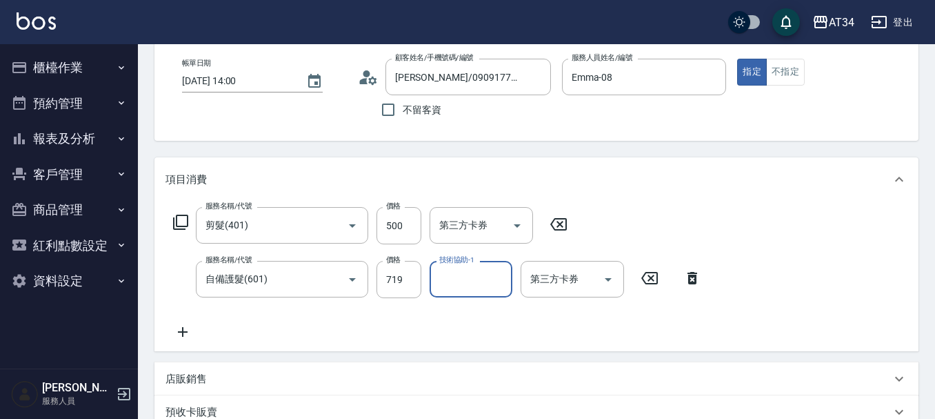
click at [181, 343] on div "服務名稱/代號 剪髮(401) 服務名稱/代號 價格 500 價格 第三方卡券 第三方卡券 服務名稱/代號 自備護髮(601) 服務名稱/代號 價格 719 …" at bounding box center [536, 276] width 764 height 150
click at [181, 334] on icon at bounding box center [182, 331] width 34 height 17
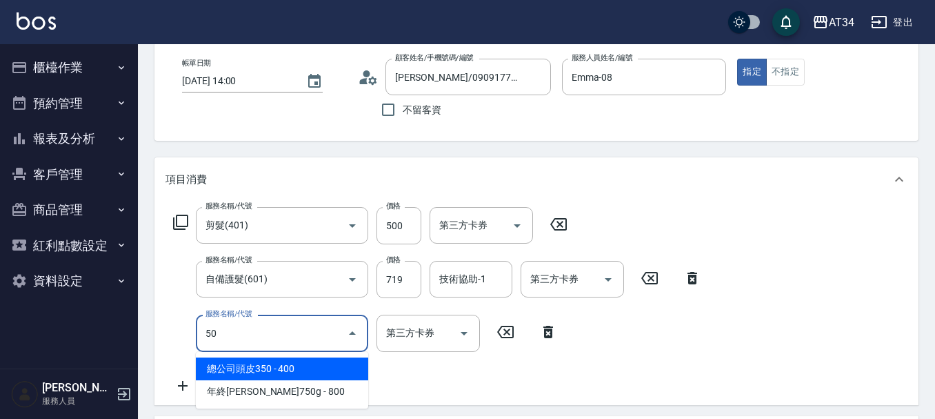
type input "501"
type input "220"
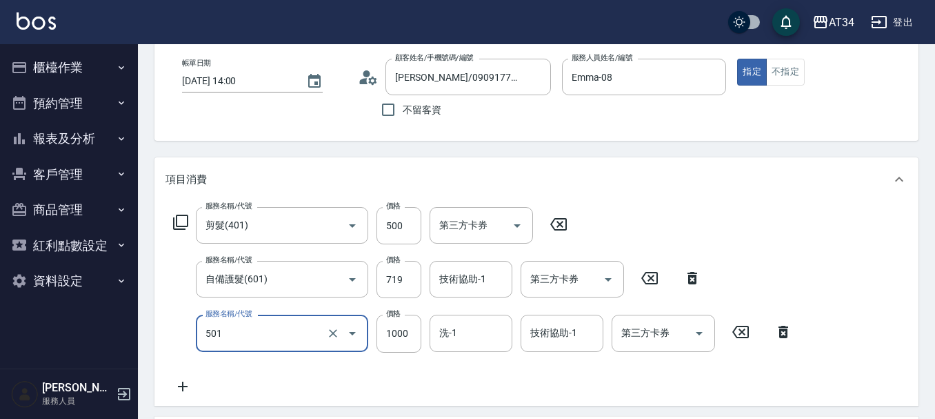
type input "染髮(501)"
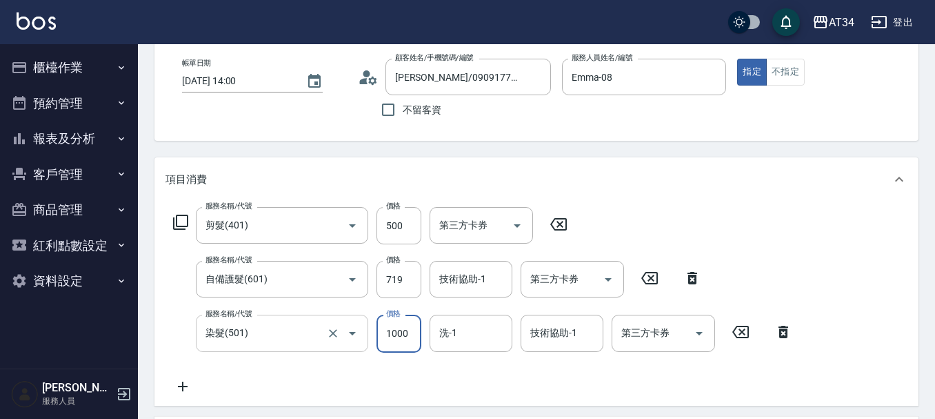
type input "120"
type input "15"
type input "130"
type input "1500"
type input "270"
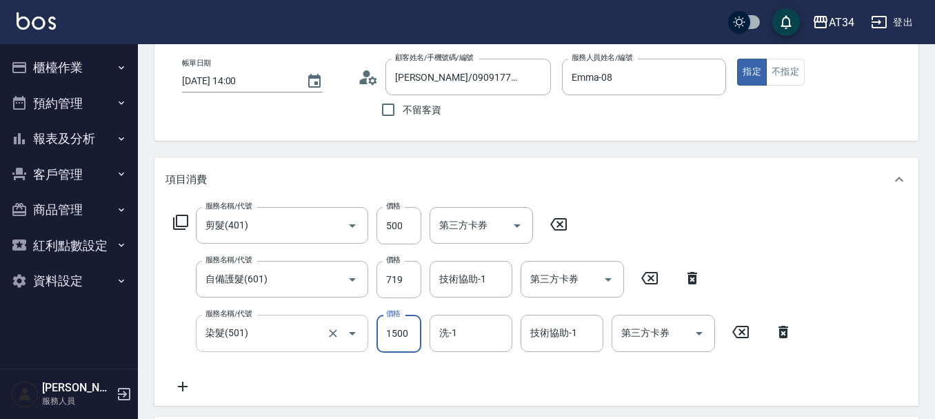
type input "1500"
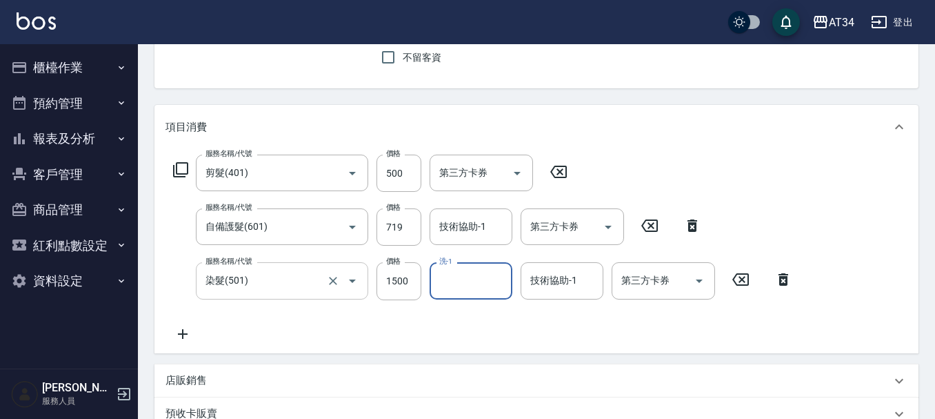
scroll to position [207, 0]
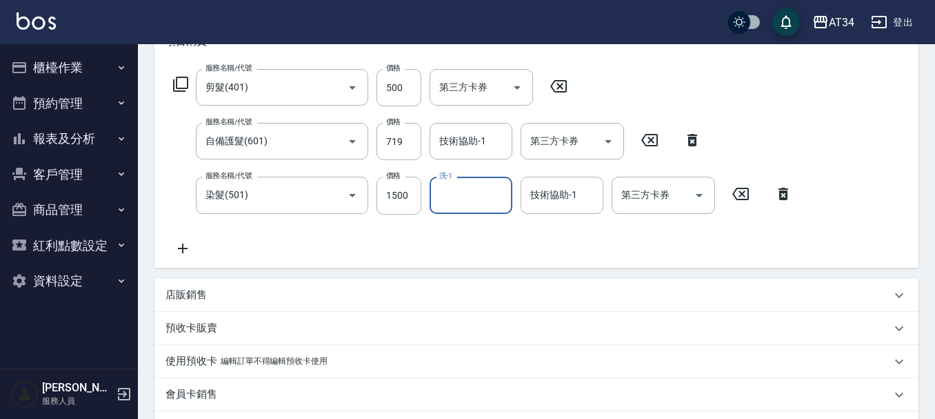
click at [185, 253] on icon at bounding box center [182, 248] width 34 height 17
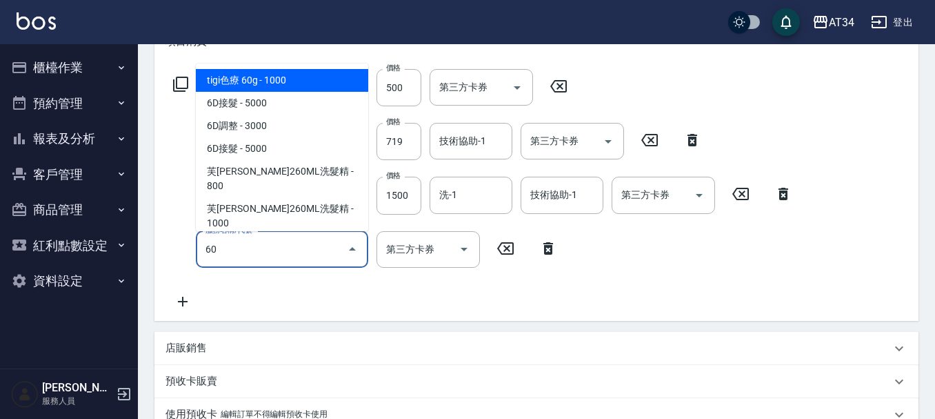
type input "601"
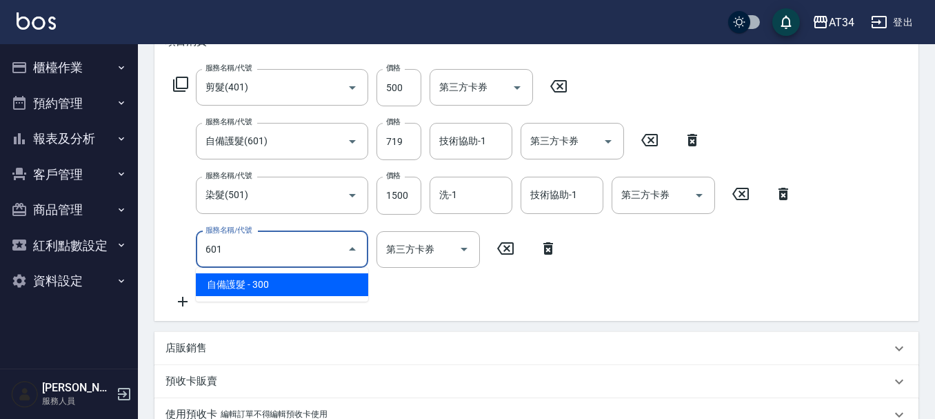
type input "300"
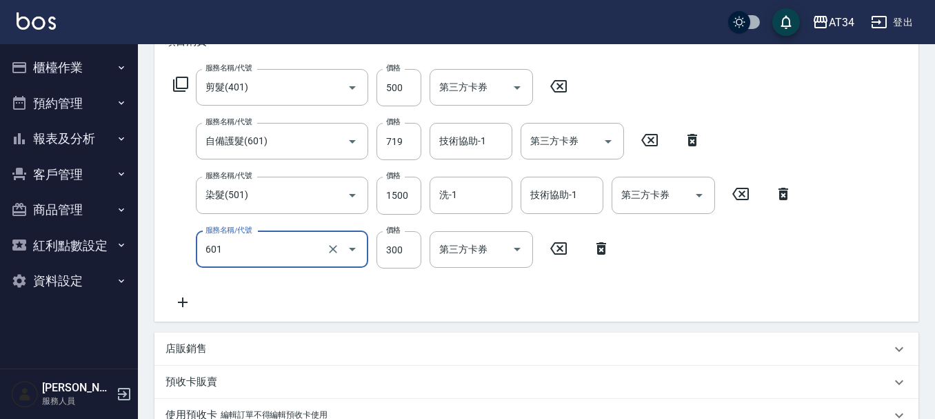
type input "自備護髮(601)"
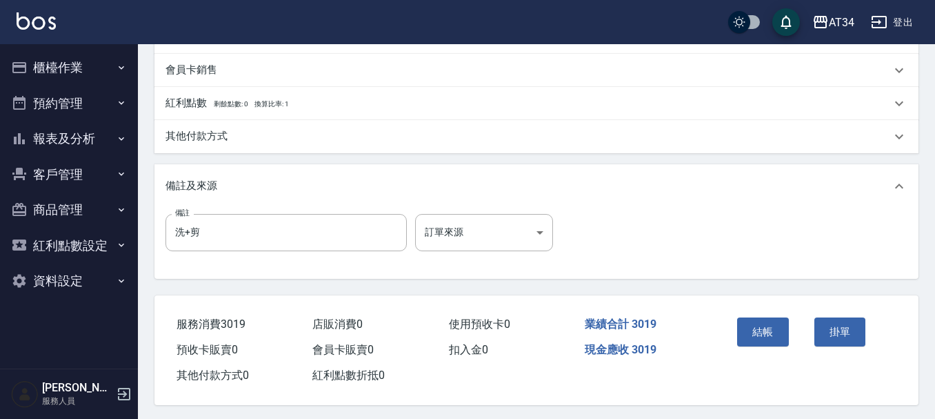
scroll to position [594, 0]
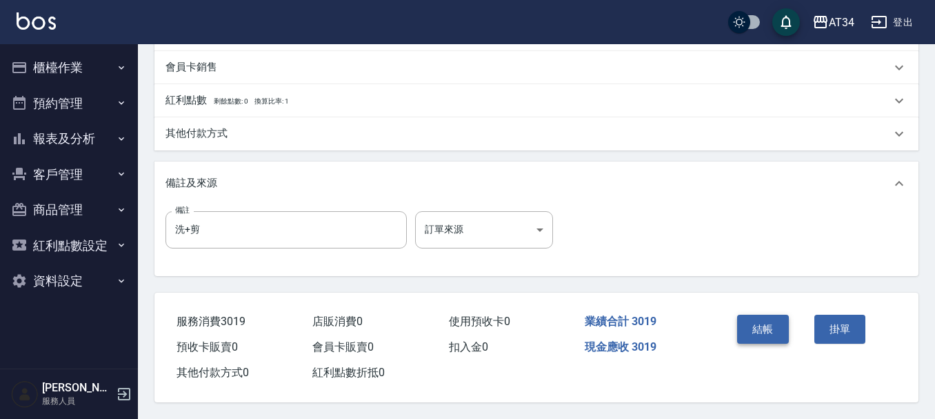
click at [743, 314] on button "結帳" at bounding box center [763, 328] width 52 height 29
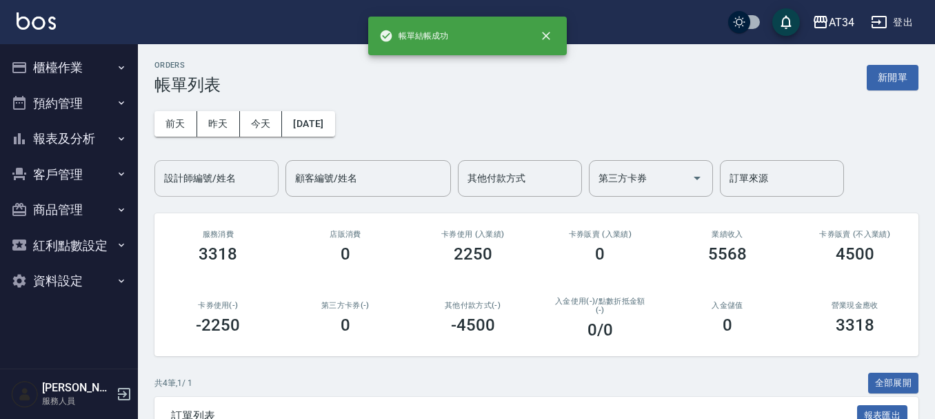
click at [197, 172] on div "設計師編號/姓名 設計師編號/姓名" at bounding box center [216, 178] width 124 height 37
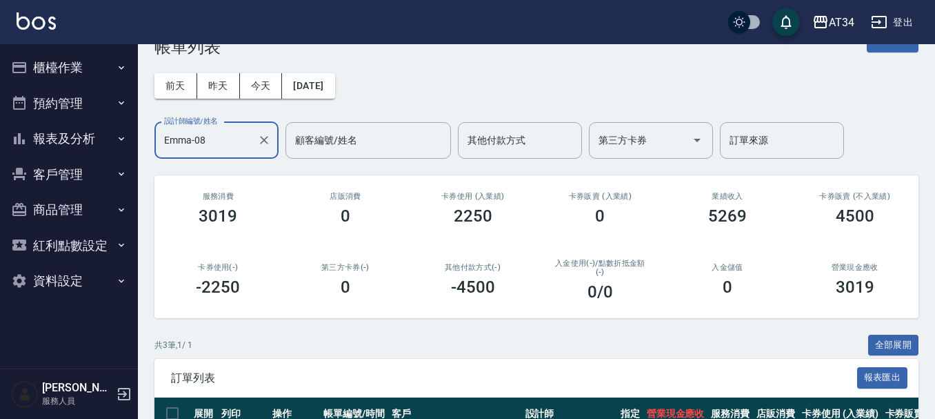
scroll to position [6, 0]
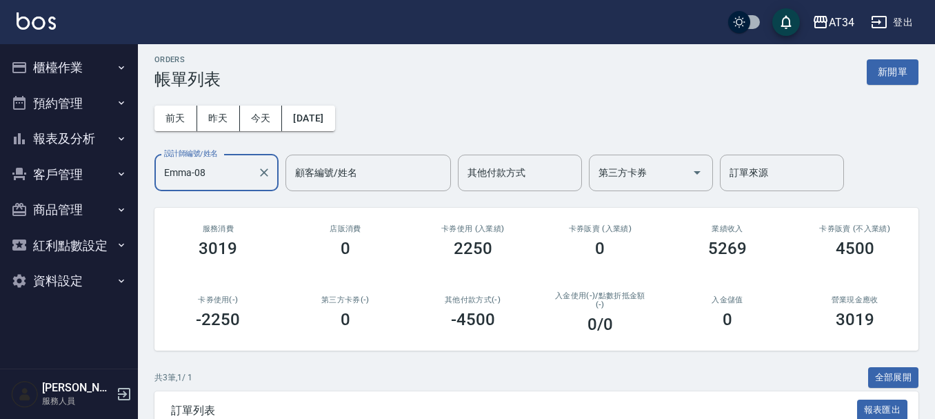
type input "Emma-08"
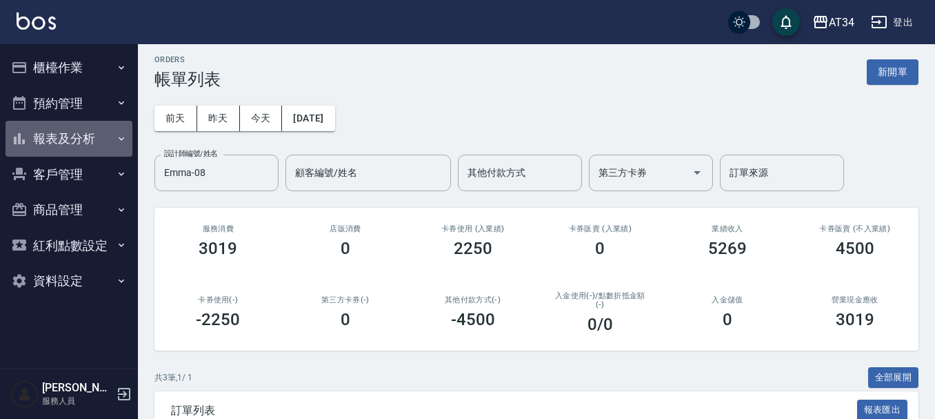
click at [92, 136] on button "報表及分析" at bounding box center [69, 139] width 127 height 36
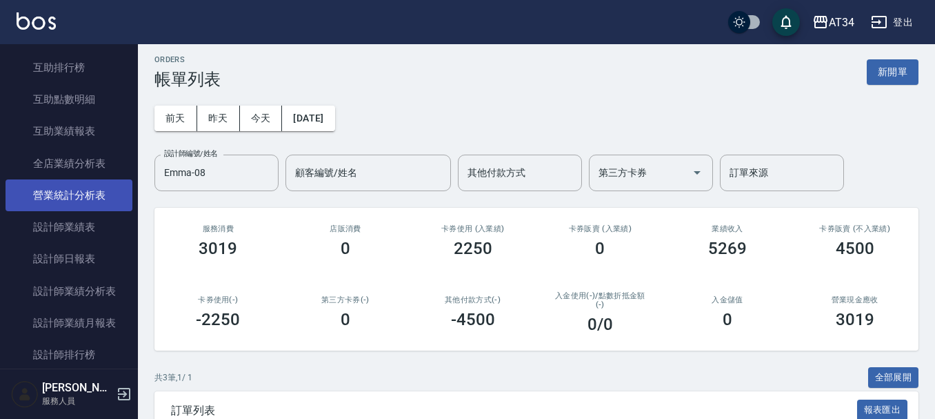
scroll to position [276, 0]
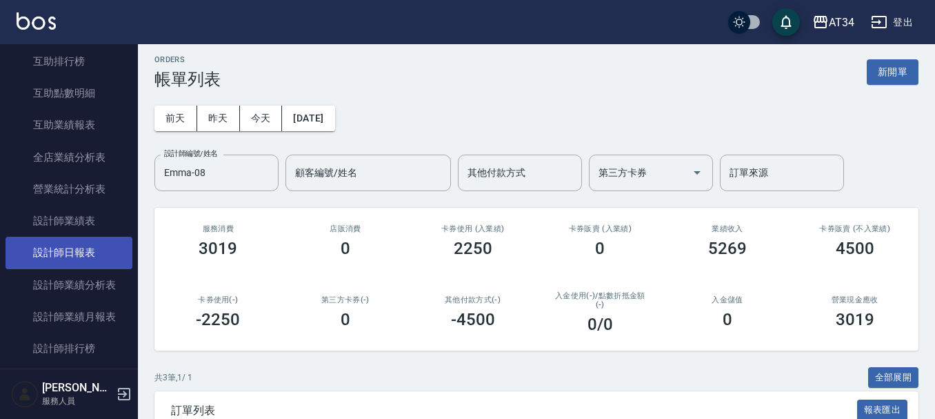
click at [106, 248] on link "設計師日報表" at bounding box center [69, 252] width 127 height 32
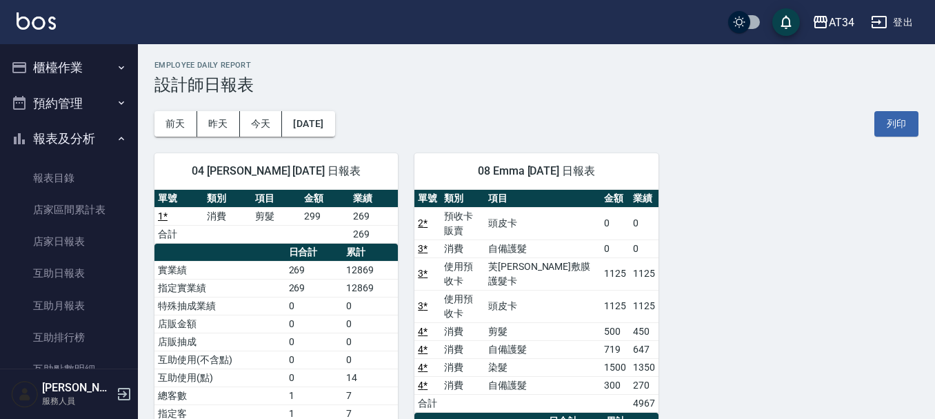
click at [92, 52] on button "櫃檯作業" at bounding box center [69, 68] width 127 height 36
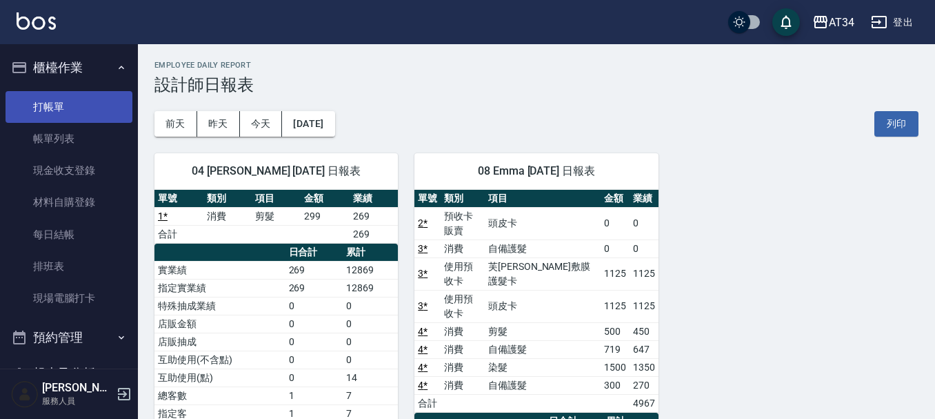
click at [92, 112] on link "打帳單" at bounding box center [69, 107] width 127 height 32
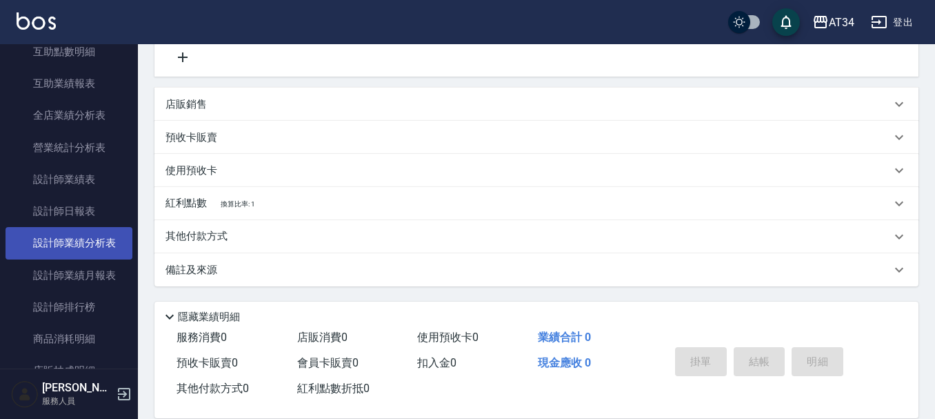
scroll to position [766, 0]
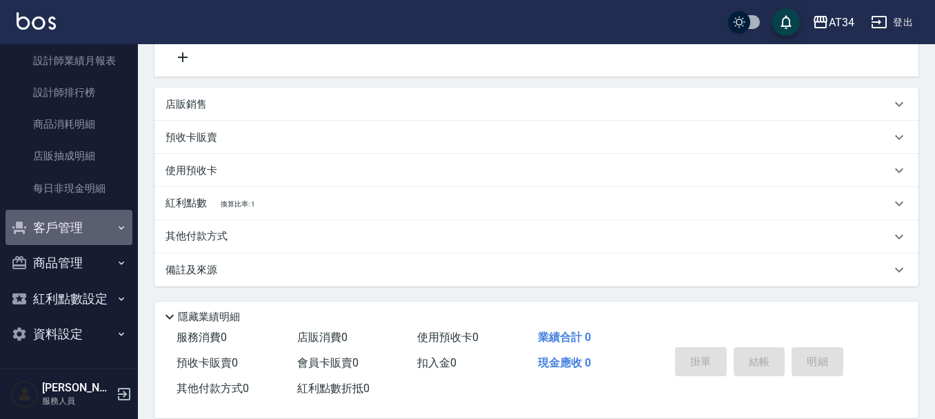
click at [99, 220] on button "客戶管理" at bounding box center [69, 228] width 127 height 36
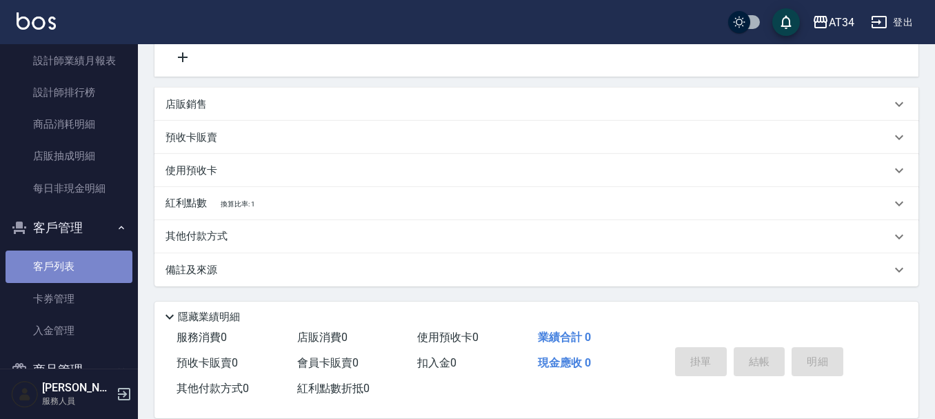
click at [94, 265] on link "客戶列表" at bounding box center [69, 266] width 127 height 32
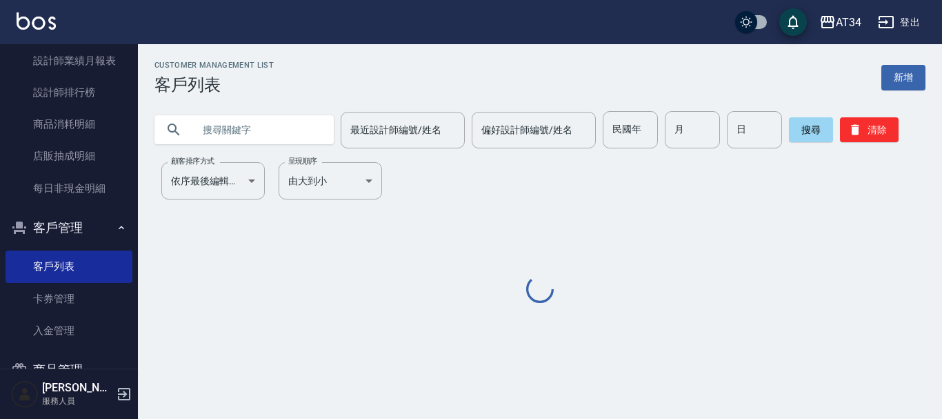
click at [233, 135] on input "text" at bounding box center [258, 129] width 130 height 37
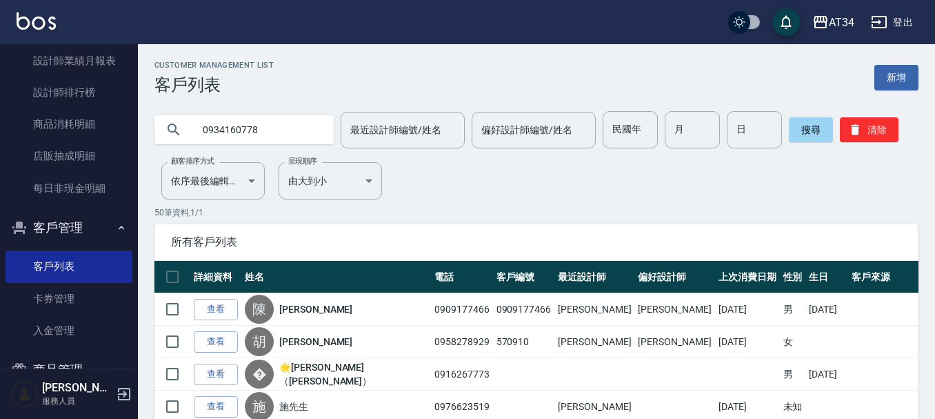
type input "0934160778"
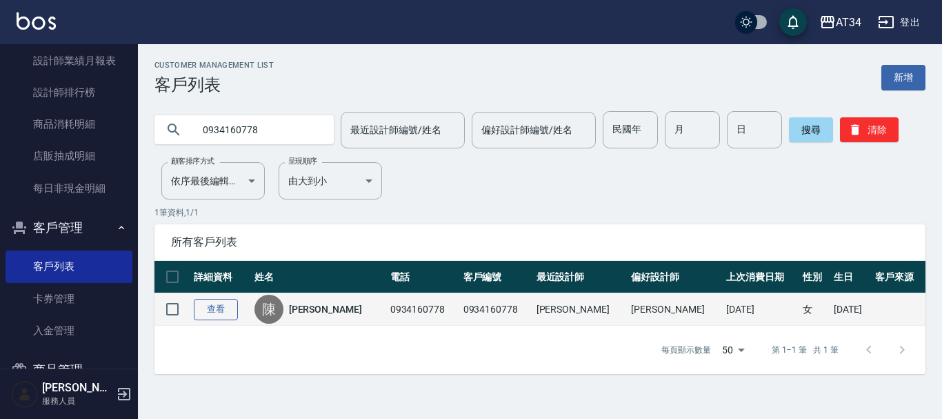
click at [205, 308] on link "查看" at bounding box center [216, 309] width 44 height 21
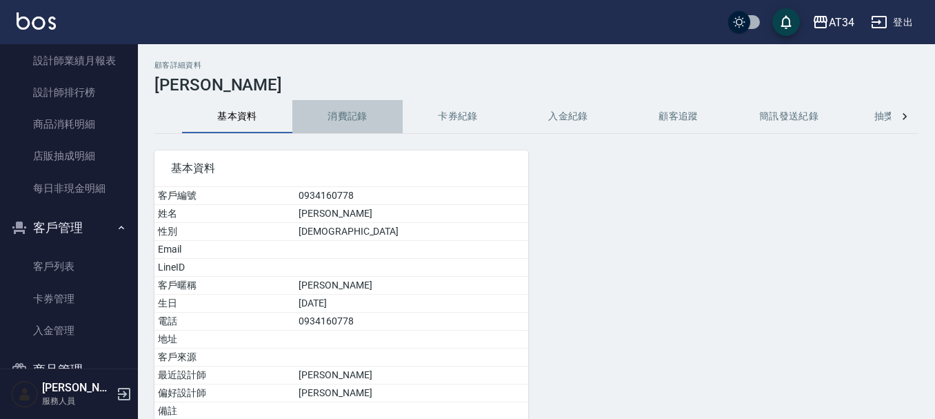
click at [349, 127] on button "消費記錄" at bounding box center [347, 116] width 110 height 33
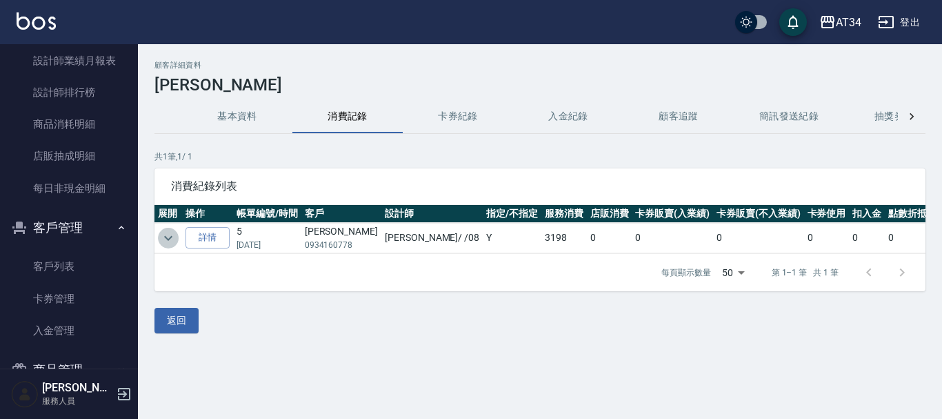
click at [169, 234] on icon "expand row" at bounding box center [168, 238] width 17 height 17
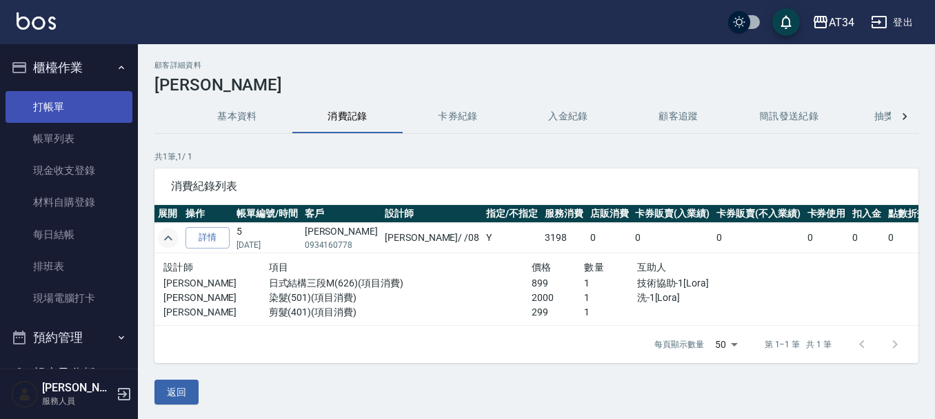
click at [63, 105] on link "打帳單" at bounding box center [69, 107] width 127 height 32
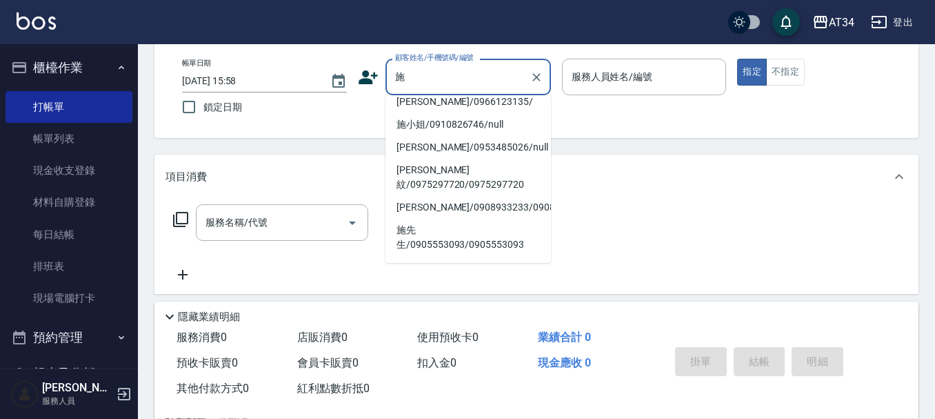
scroll to position [207, 0]
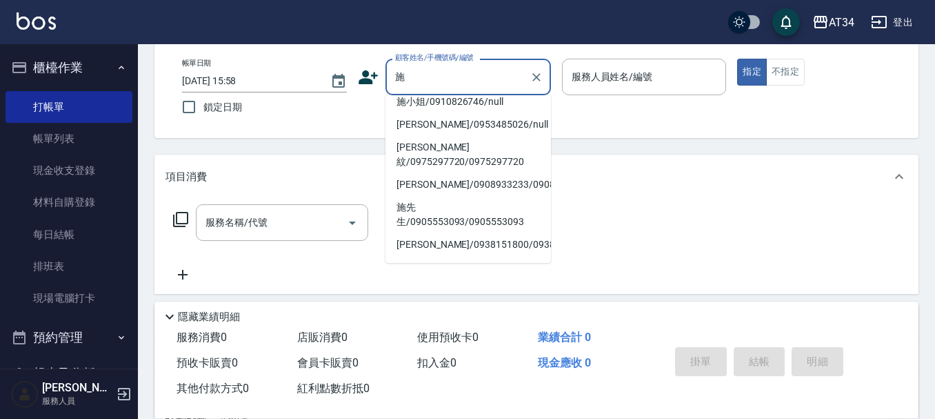
click at [447, 107] on div "帳單日期 2025/09/04 15:58 鎖定日期 顧客姓名/手機號碼/編號 施 顧客姓名/手機號碼/編號 服務人員姓名/編號 服務人員姓名/編號 指定 不…" at bounding box center [536, 90] width 731 height 63
type input "施先生/0976623519/null"
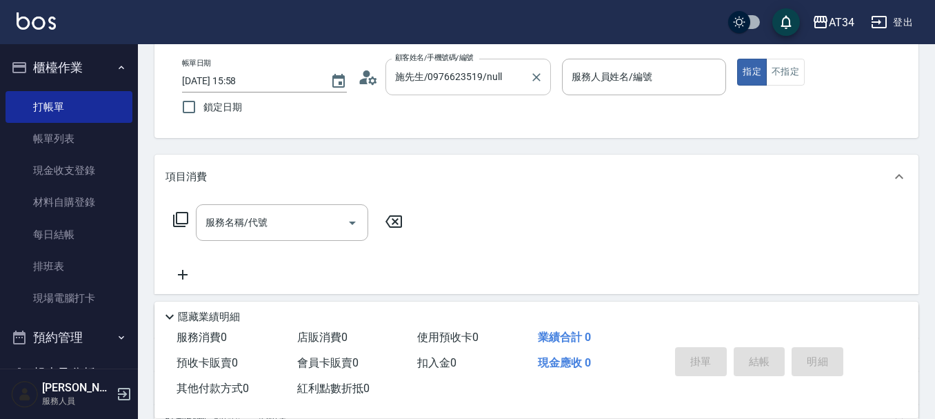
click at [454, 83] on input "施先生/0976623519/null" at bounding box center [458, 77] width 132 height 24
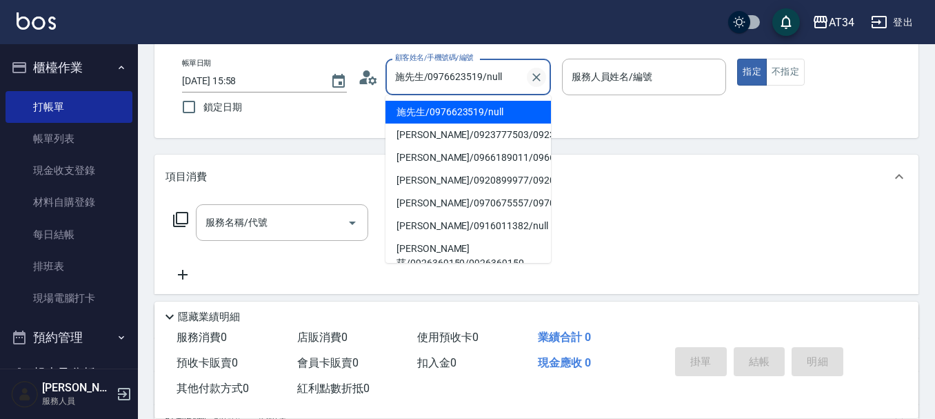
click at [535, 80] on icon "Clear" at bounding box center [537, 77] width 14 height 14
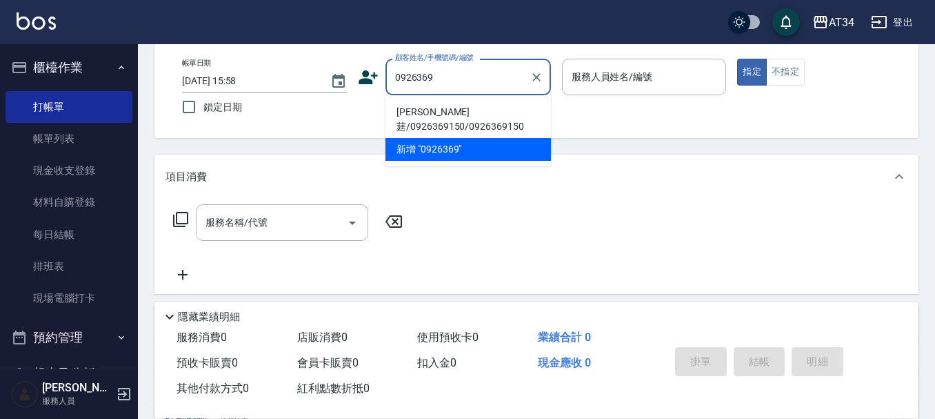
click at [467, 117] on li "施郁莛/0926369150/0926369150" at bounding box center [467, 119] width 165 height 37
type input "施郁莛/0926369150/0926369150"
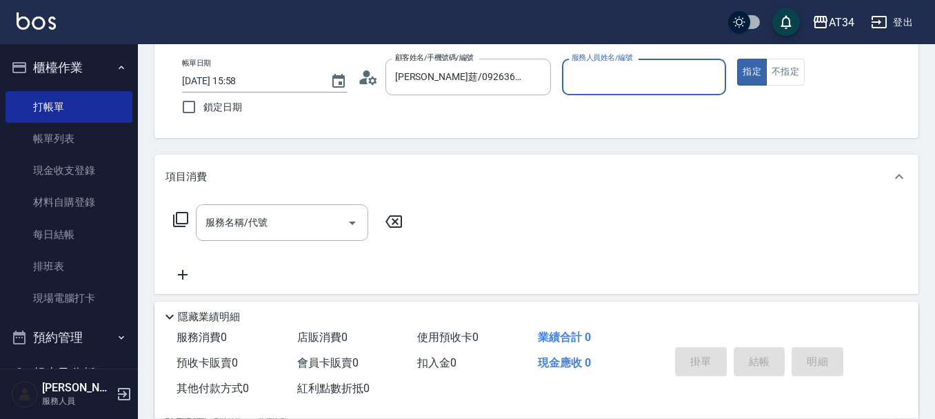
type input "Wendy-02"
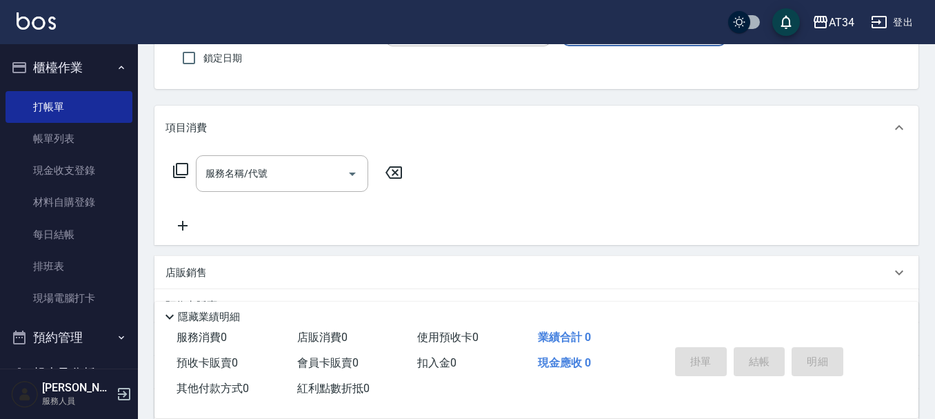
scroll to position [138, 0]
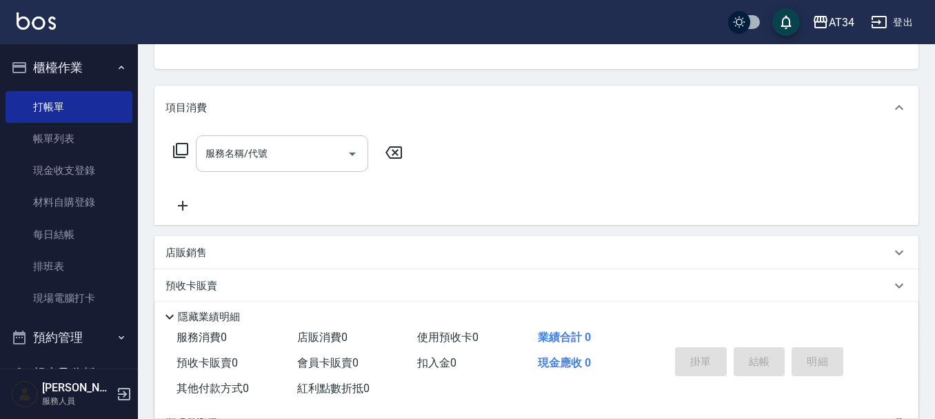
click at [324, 150] on input "服務名稱/代號" at bounding box center [271, 153] width 139 height 24
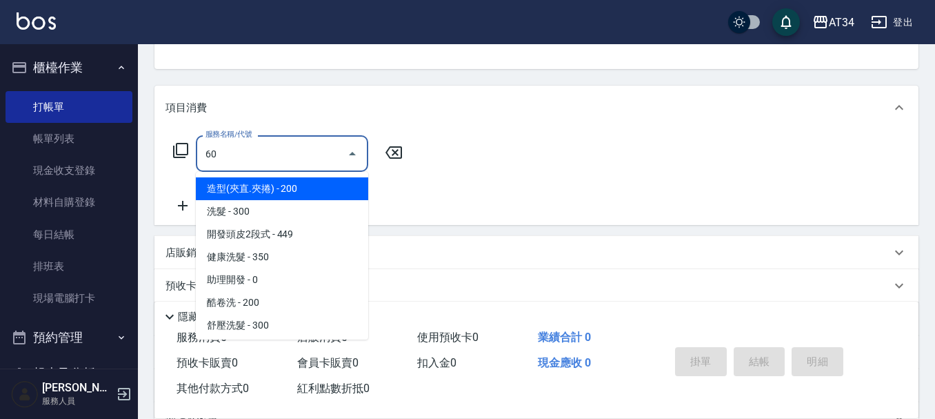
type input "602"
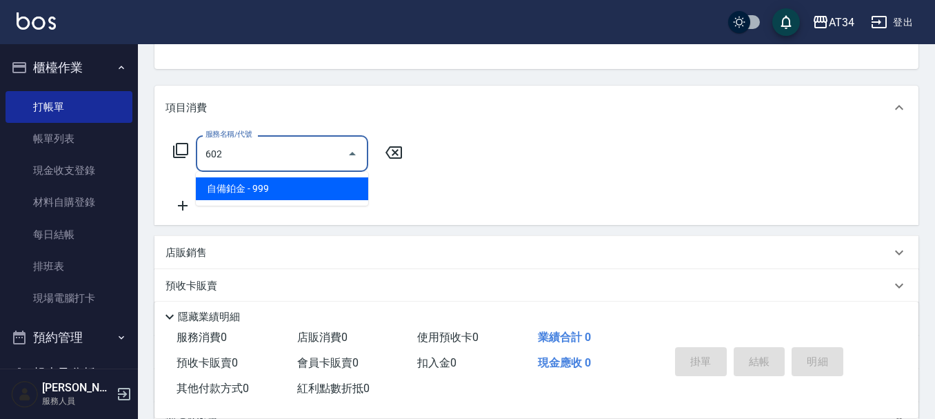
type input "90"
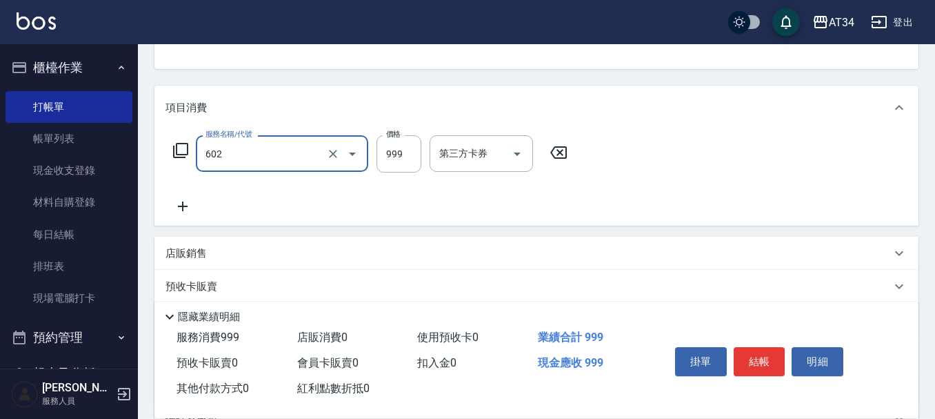
type input "自備鉑金(602)"
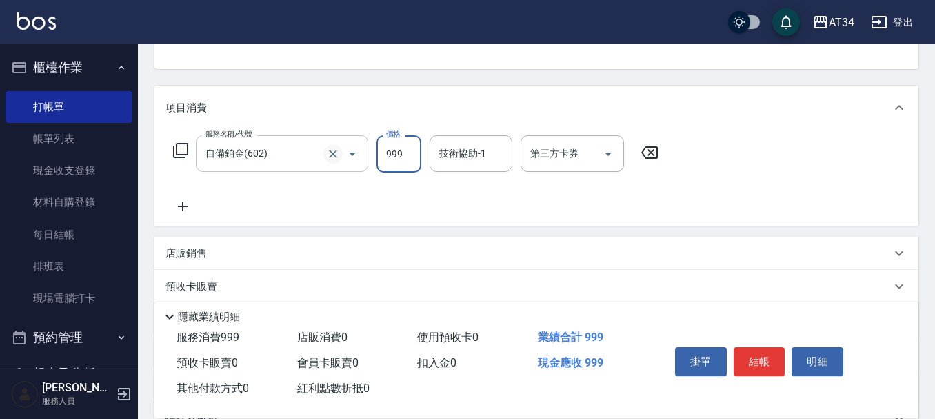
click at [332, 152] on icon "Clear" at bounding box center [333, 154] width 8 height 8
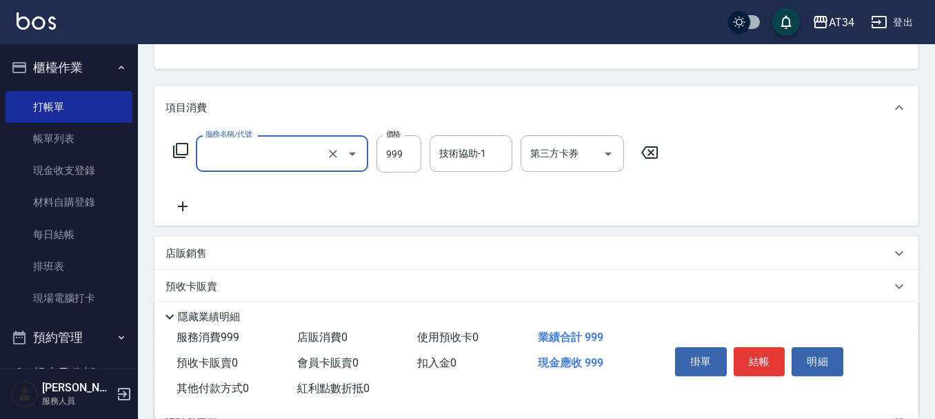
click at [302, 152] on input "服務名稱/代號" at bounding box center [262, 153] width 121 height 24
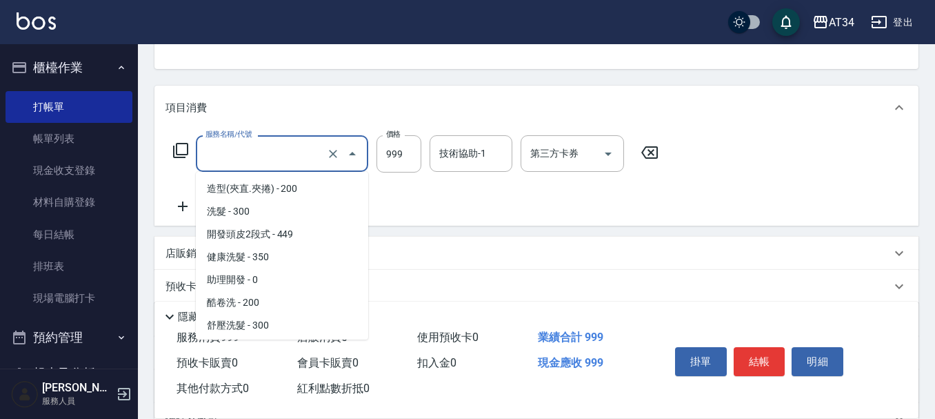
scroll to position [452, 0]
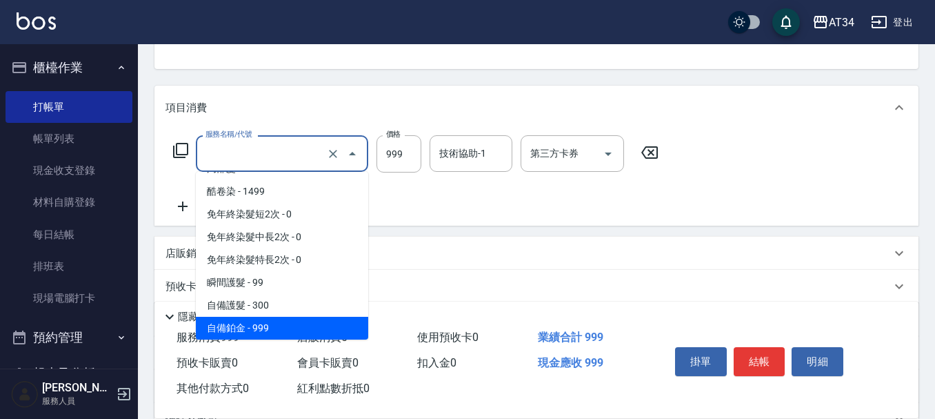
type input "0"
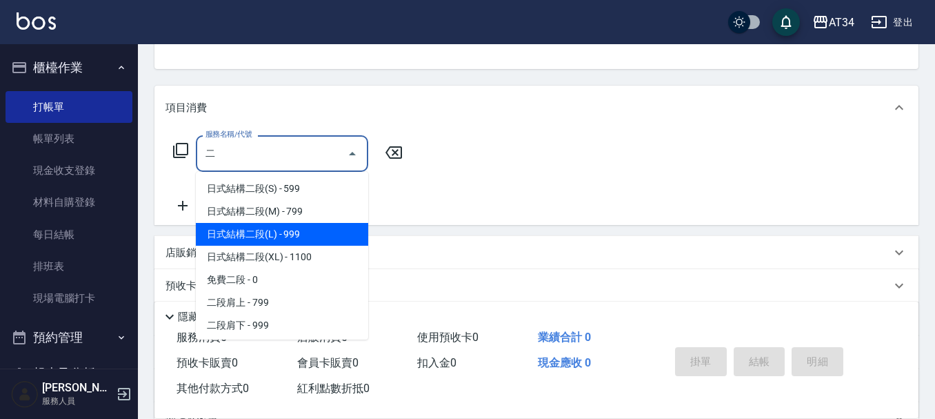
click at [291, 241] on span "日式結構二段(L) - 999" at bounding box center [282, 234] width 172 height 23
type input "日式結構二段(L)(606)"
type input "90"
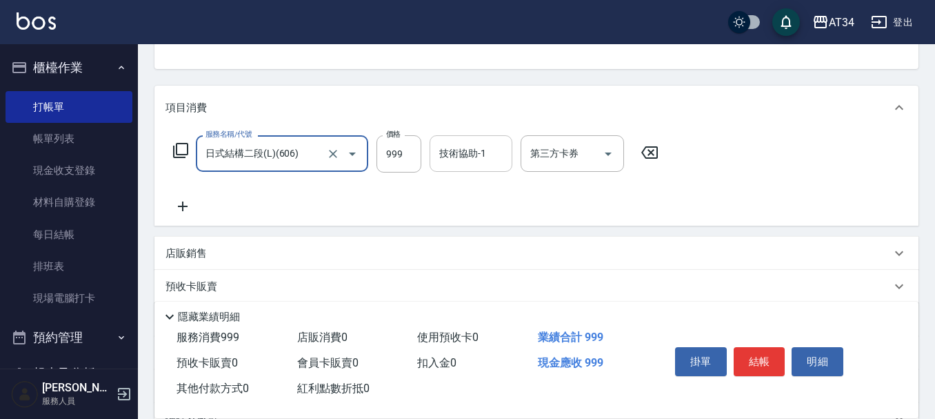
type input "日式結構二段(L)(606)"
click at [454, 150] on div "技術協助-1 技術協助-1" at bounding box center [471, 153] width 83 height 37
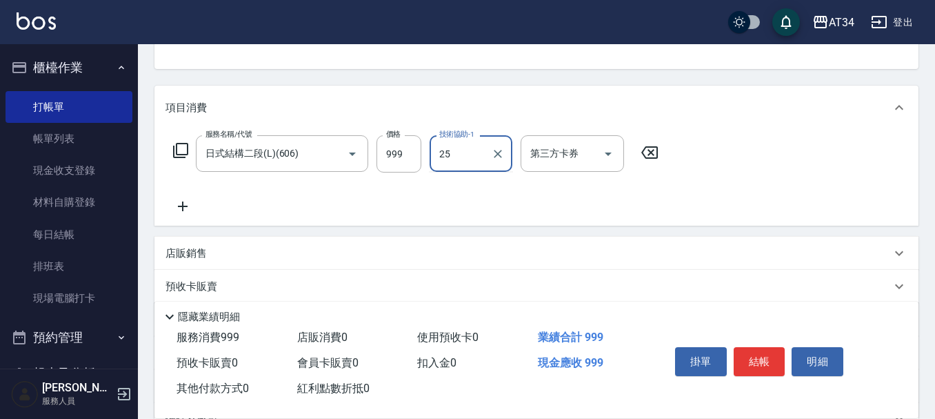
type input "張芯婭-25"
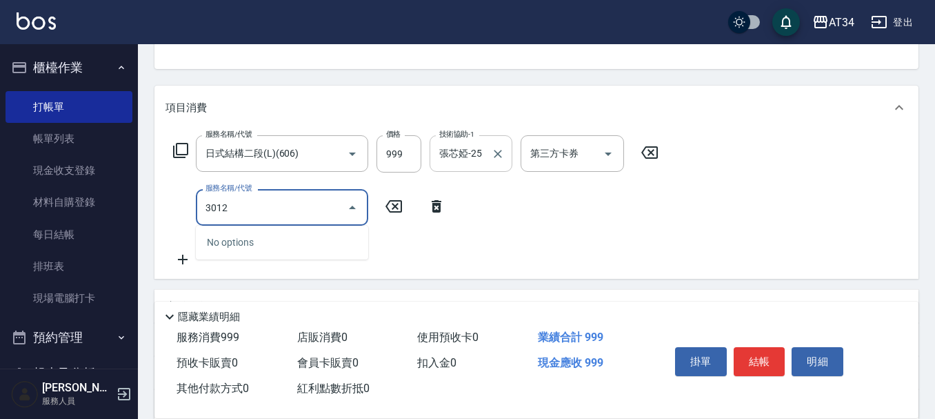
type input "301"
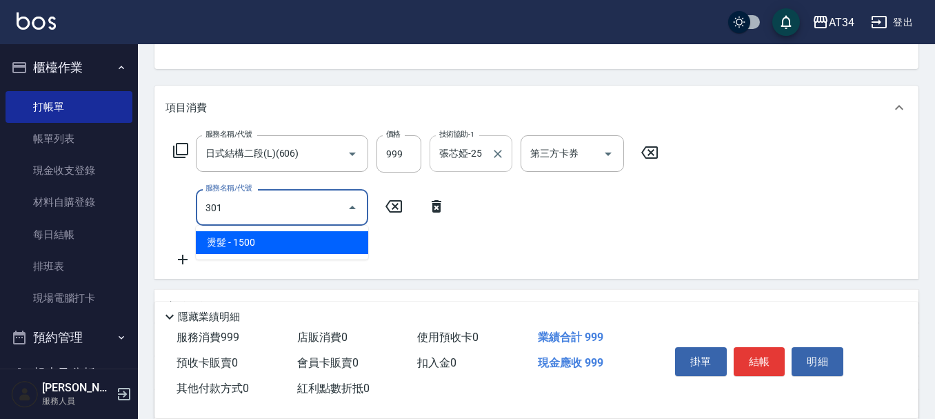
type input "240"
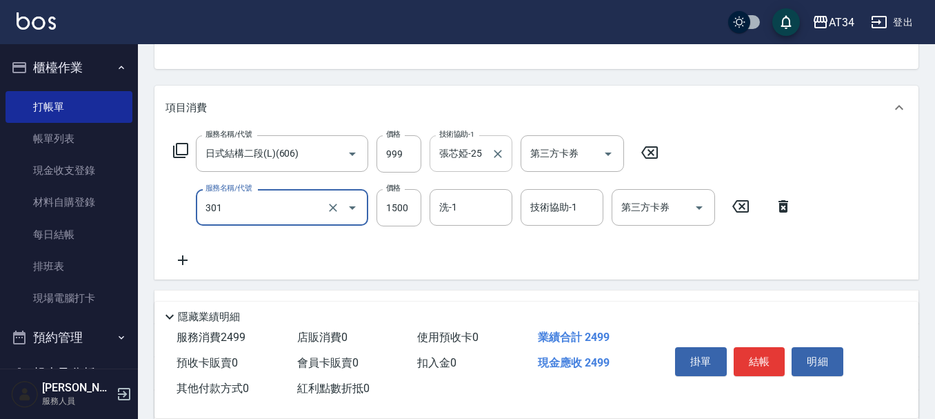
type input "燙髮(301)"
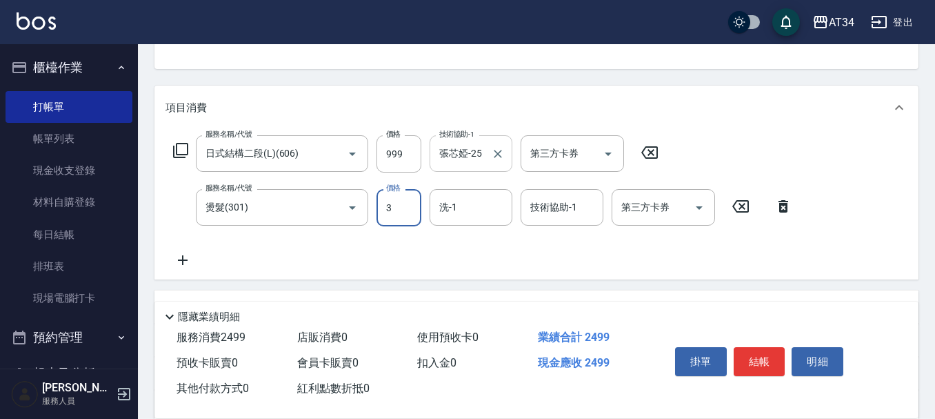
type input "33"
type input "100"
type input "330"
type input "420"
type input "3300"
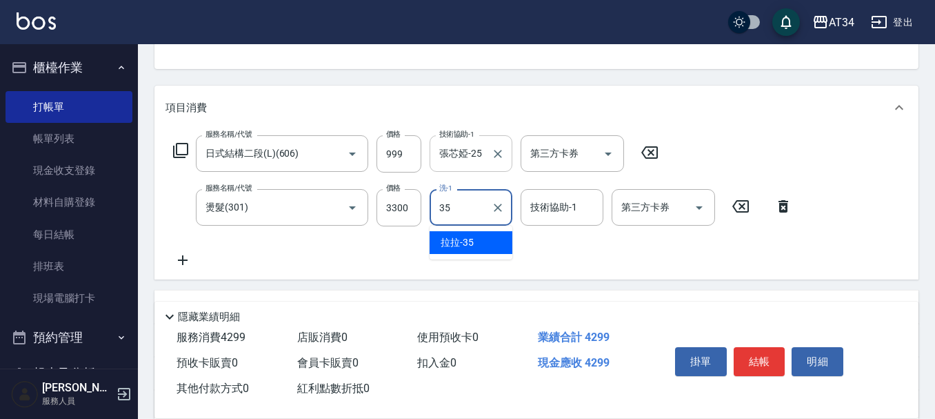
type input "拉拉-35"
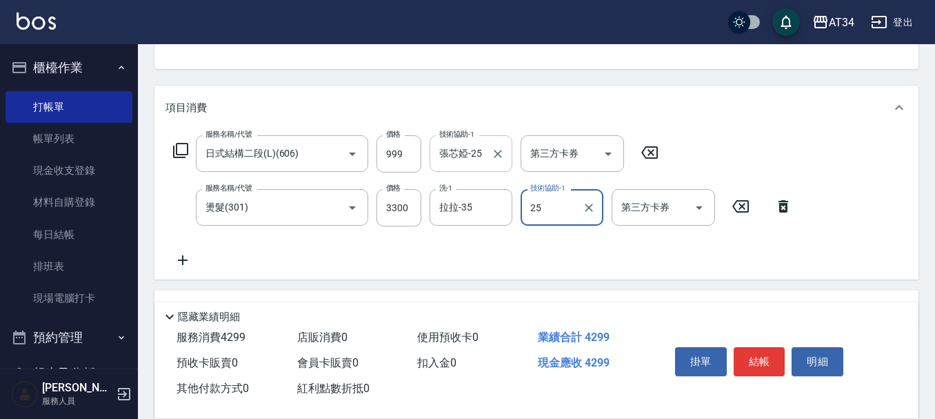
type input "張芯婭-25"
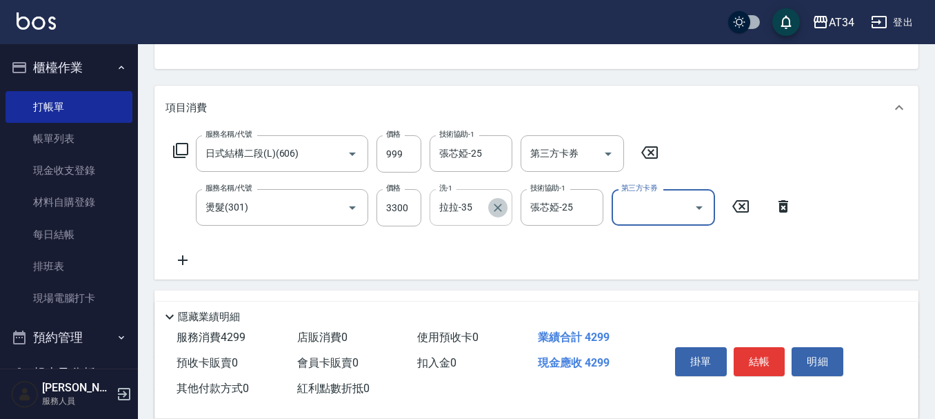
click at [501, 210] on icon "Clear" at bounding box center [498, 208] width 14 height 14
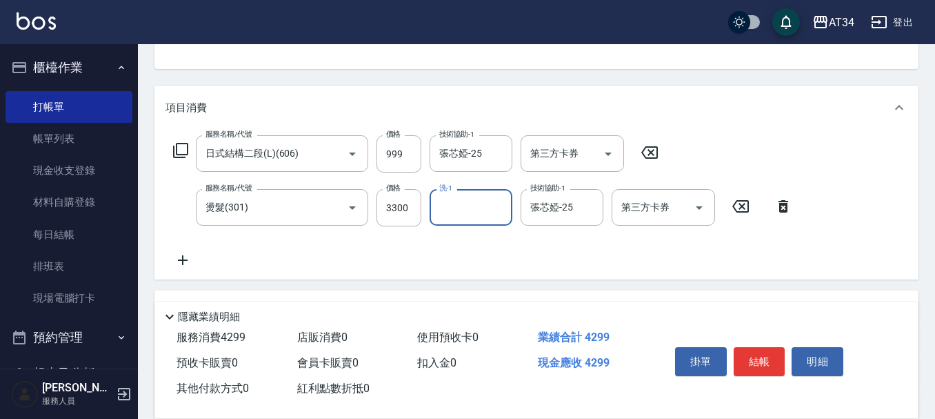
click at [197, 260] on icon at bounding box center [182, 260] width 34 height 17
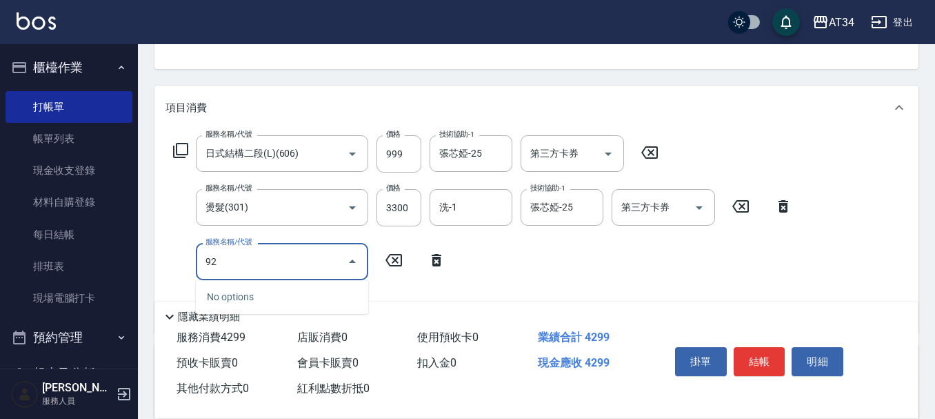
type input "921"
type input "520"
type input "洗+ab劑+精油(921)"
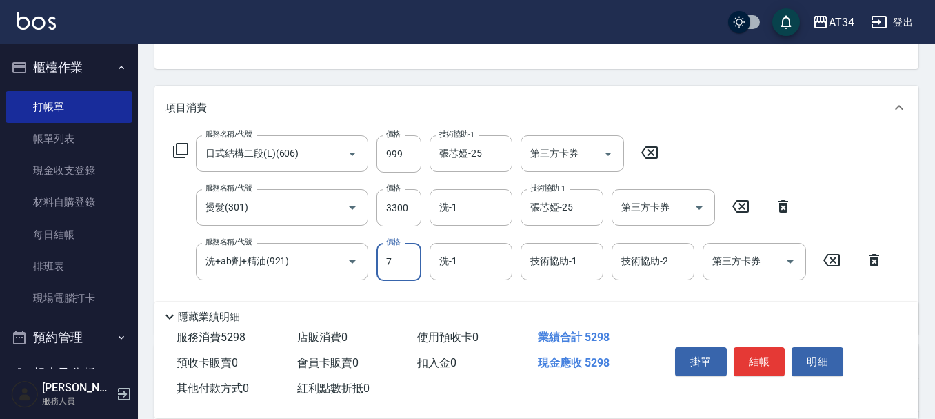
type input "79"
type input "500"
type input "799"
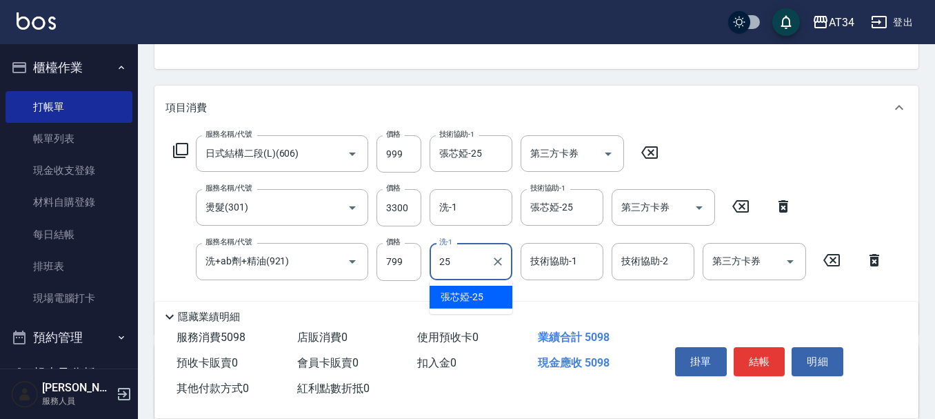
type input "張芯婭-25"
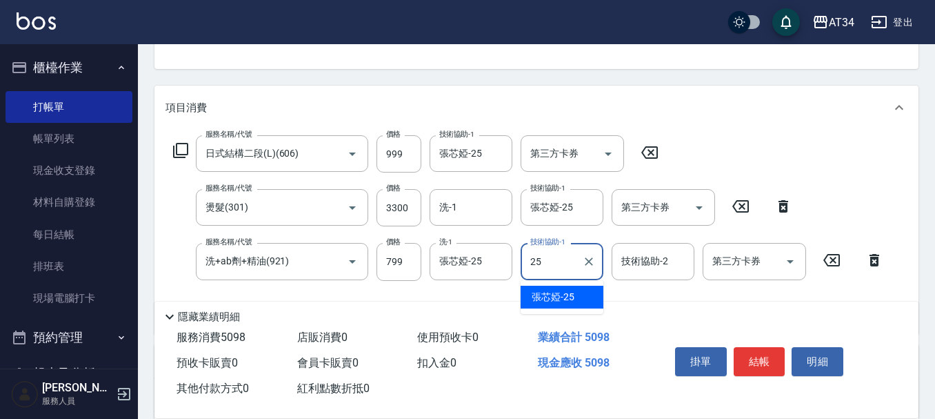
type input "張芯婭-25"
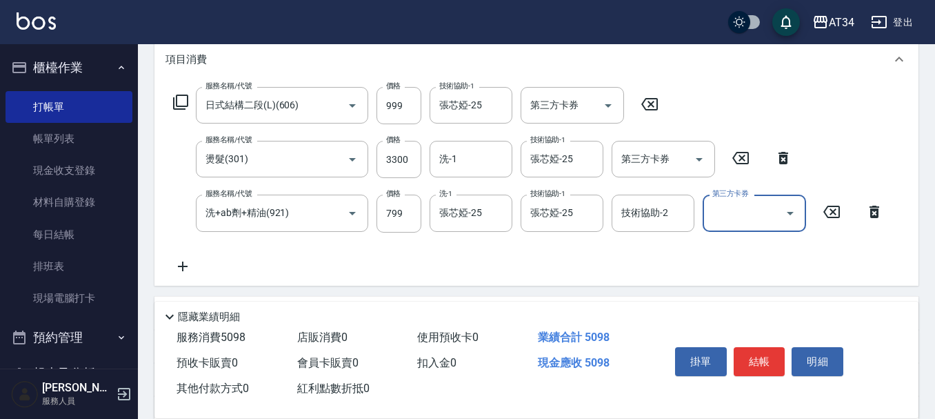
scroll to position [207, 0]
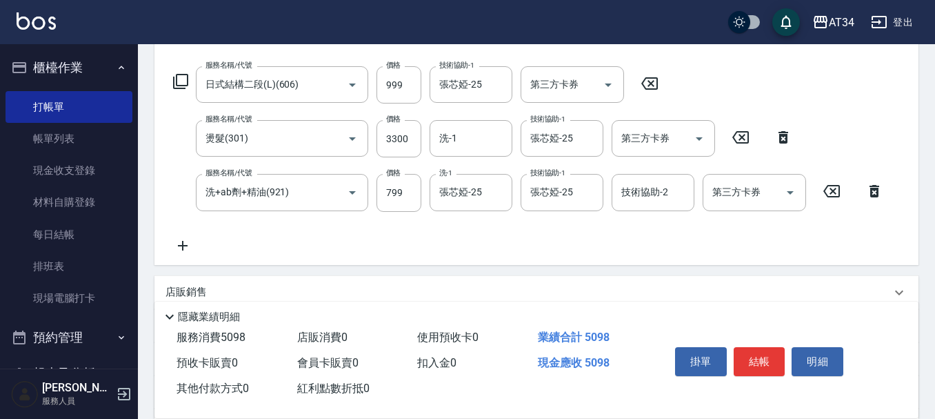
click at [180, 250] on icon at bounding box center [182, 245] width 34 height 17
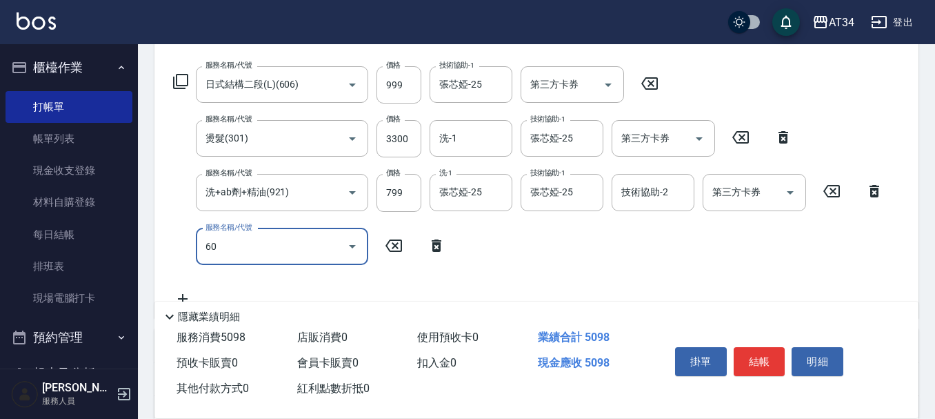
type input "602"
type input "600"
type input "自備鉑金(602)"
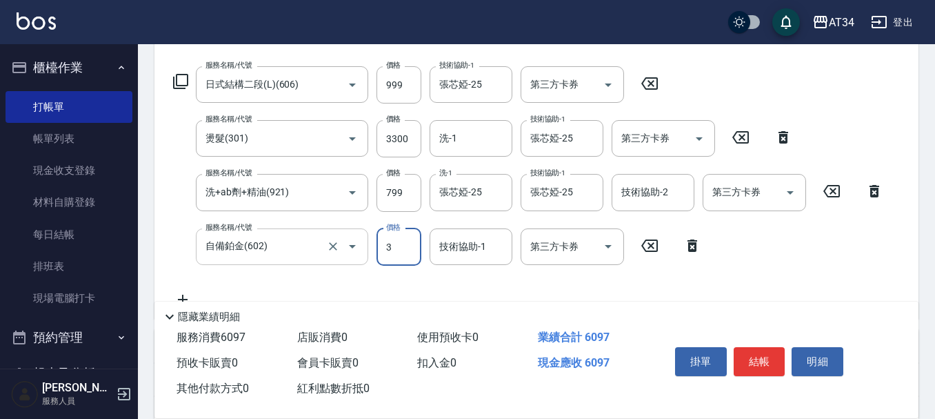
type input "30"
type input "530"
type input "300"
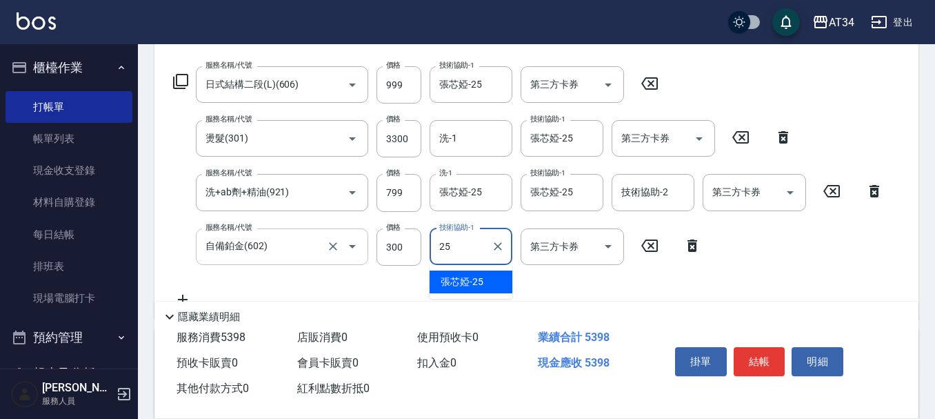
type input "張芯婭-25"
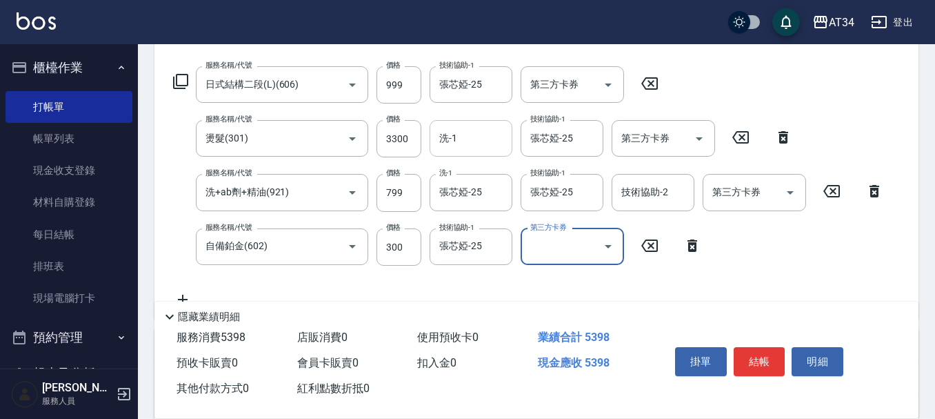
click at [485, 134] on input "洗-1" at bounding box center [471, 138] width 70 height 24
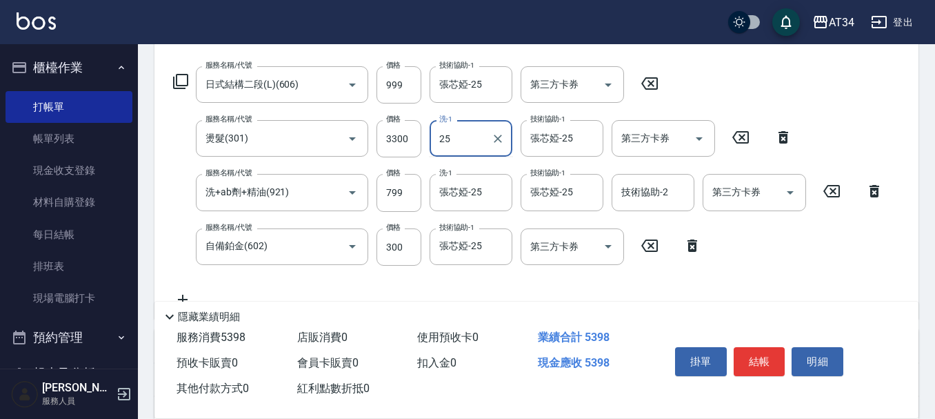
type input "張芯婭-25"
click at [753, 356] on button "結帳" at bounding box center [760, 361] width 52 height 29
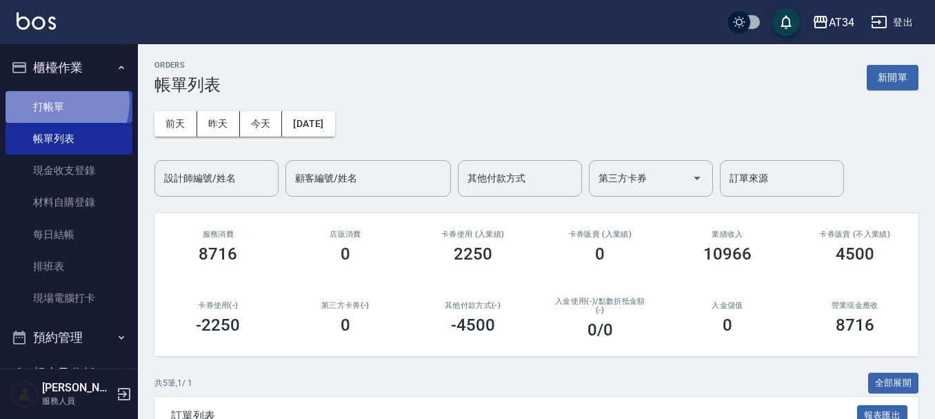
click at [56, 101] on link "打帳單" at bounding box center [69, 107] width 127 height 32
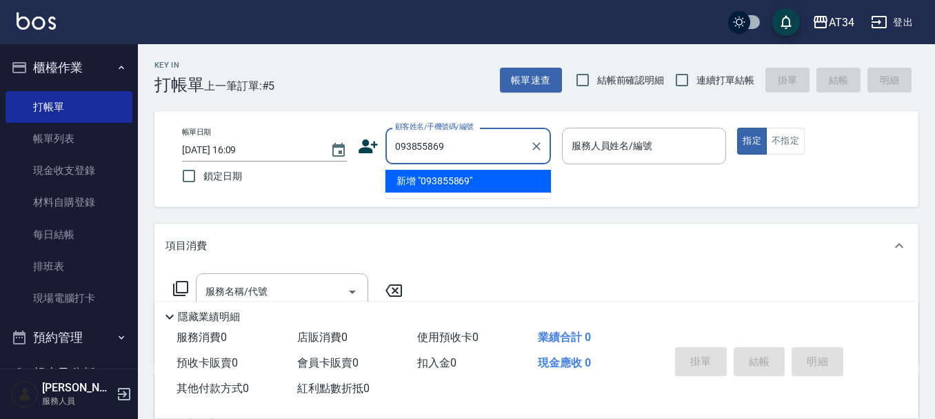
type input "0938558699"
click at [535, 141] on icon "Clear" at bounding box center [537, 146] width 14 height 14
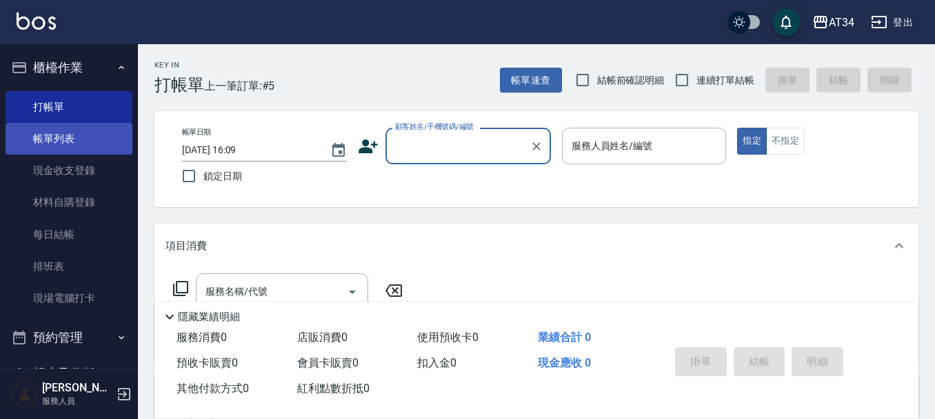
click at [89, 145] on link "帳單列表" at bounding box center [69, 139] width 127 height 32
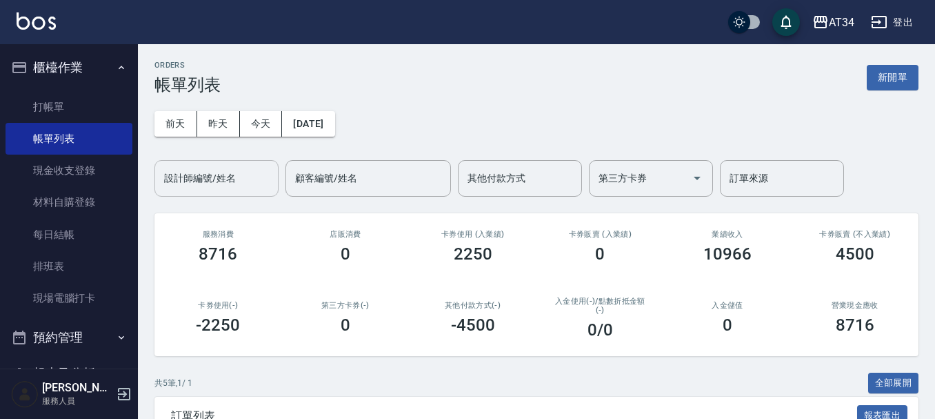
click at [211, 170] on div "設計師編號/姓名 設計師編號/姓名" at bounding box center [216, 178] width 124 height 37
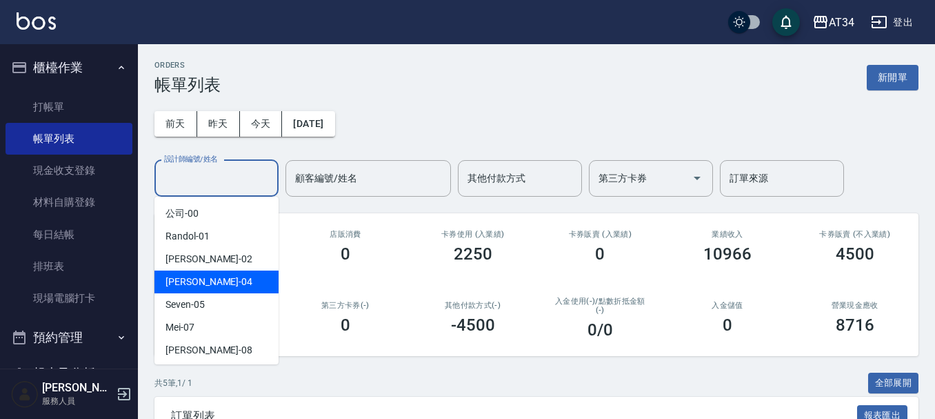
click at [193, 276] on span "Gina -04" at bounding box center [208, 281] width 87 height 14
type input "Gina-04"
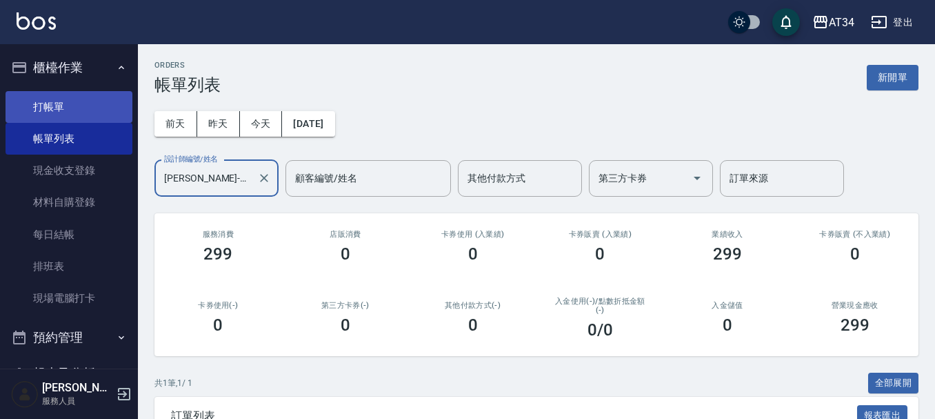
click at [72, 112] on link "打帳單" at bounding box center [69, 107] width 127 height 32
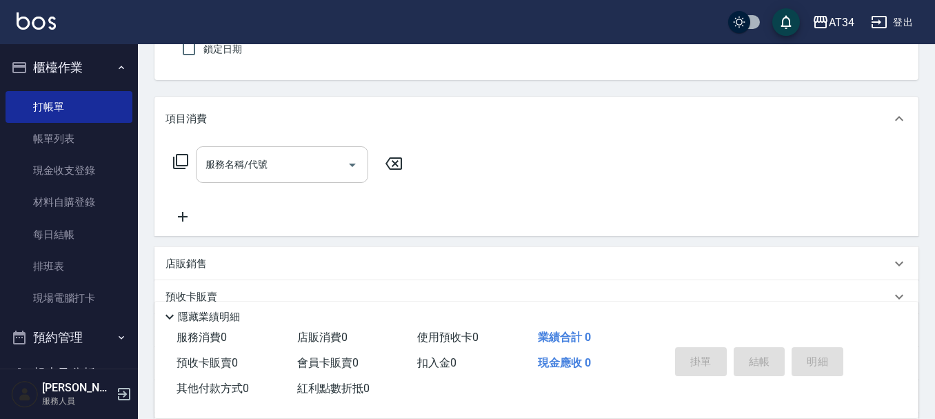
scroll to position [138, 0]
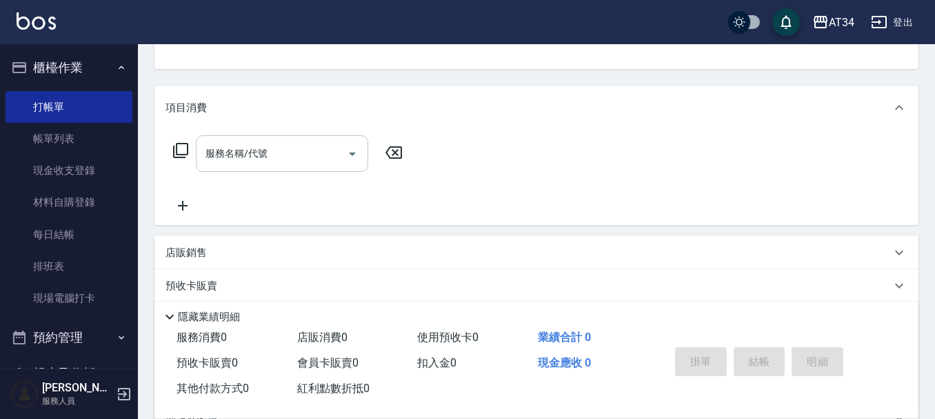
click at [247, 156] on div "服務名稱/代號 服務名稱/代號" at bounding box center [282, 153] width 172 height 37
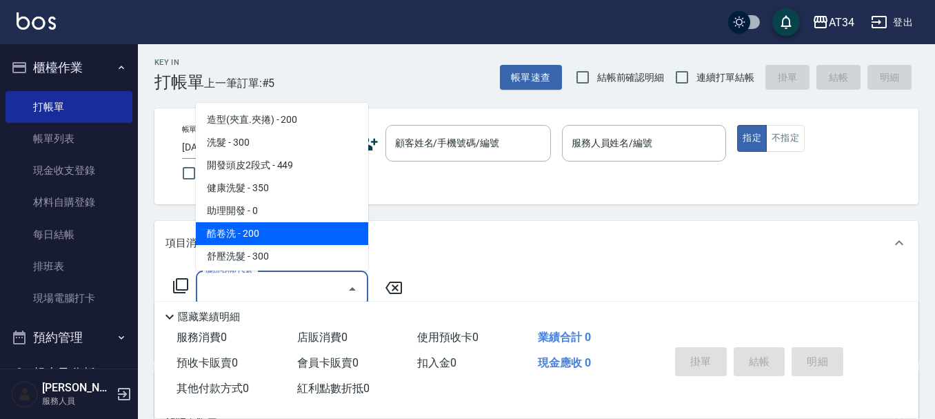
scroll to position [0, 0]
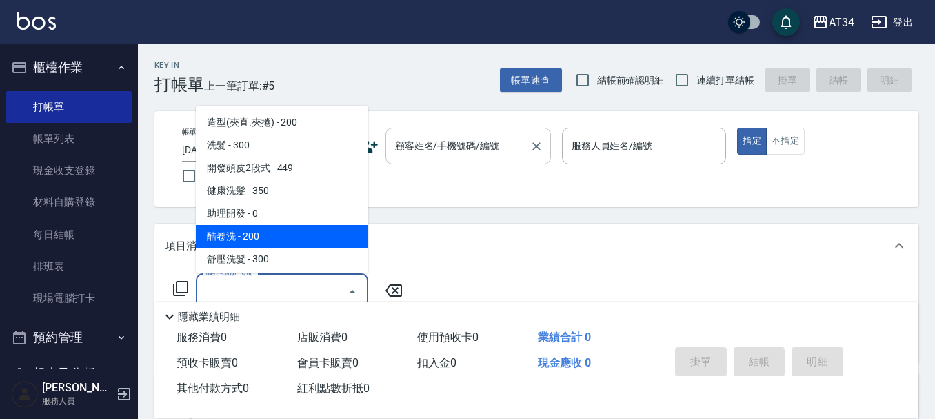
click at [409, 141] on div "顧客姓名/手機號碼/編號 顧客姓名/手機號碼/編號" at bounding box center [467, 146] width 165 height 37
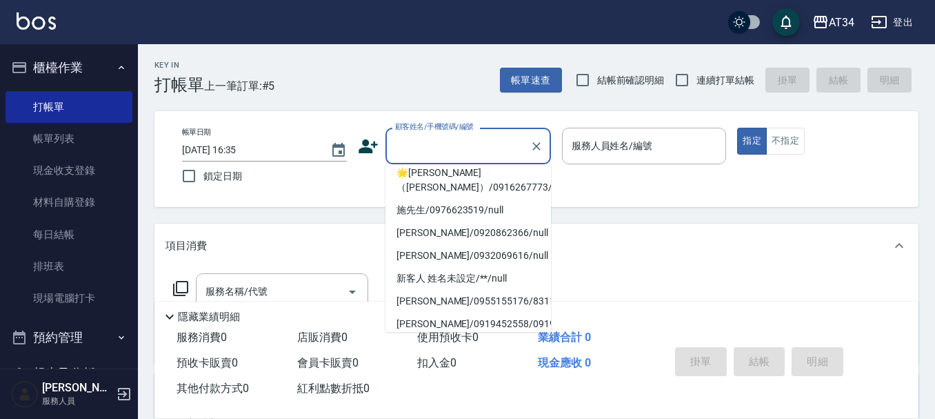
scroll to position [138, 0]
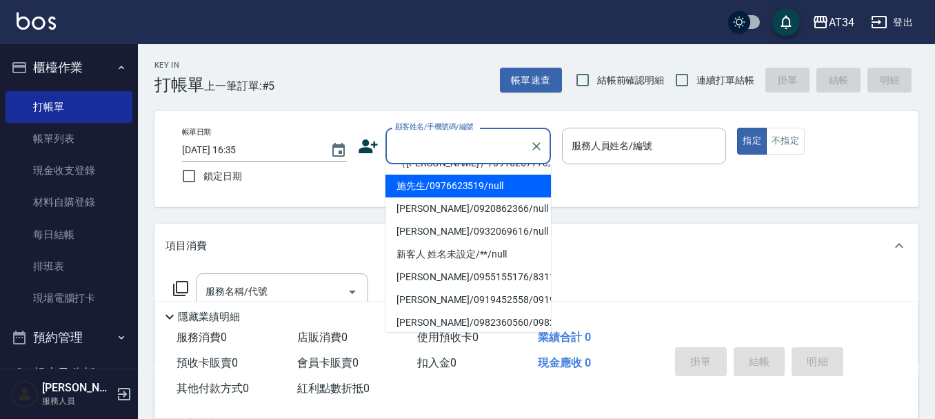
click at [434, 197] on li "施先生/0976623519/null" at bounding box center [467, 185] width 165 height 23
type input "施先生/0976623519/null"
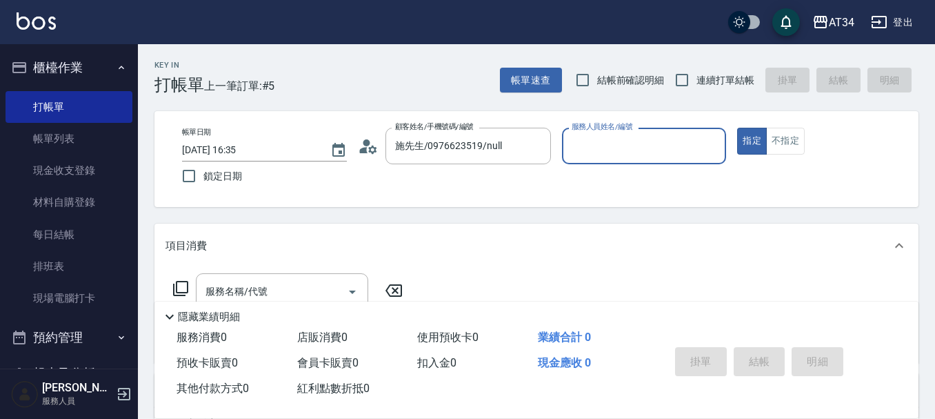
scroll to position [69, 0]
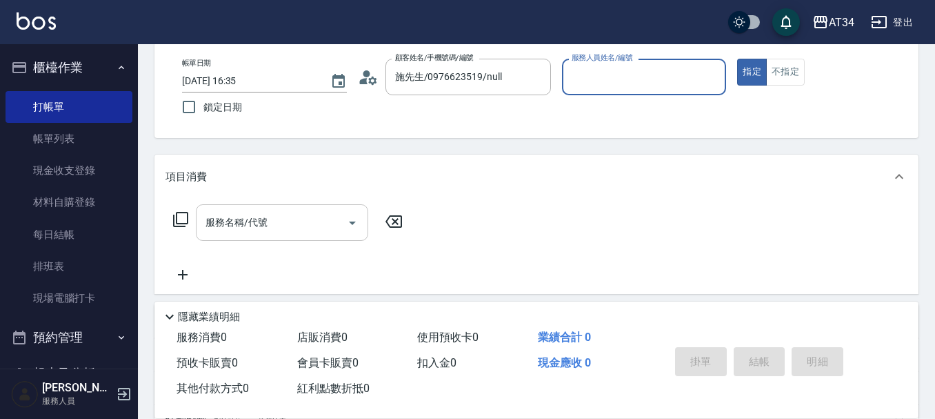
click at [246, 216] on div "服務名稱/代號 服務名稱/代號" at bounding box center [282, 222] width 172 height 37
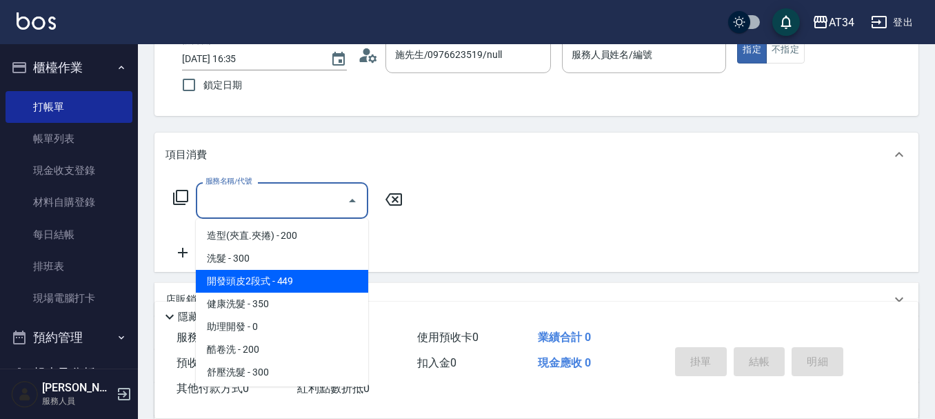
scroll to position [0, 0]
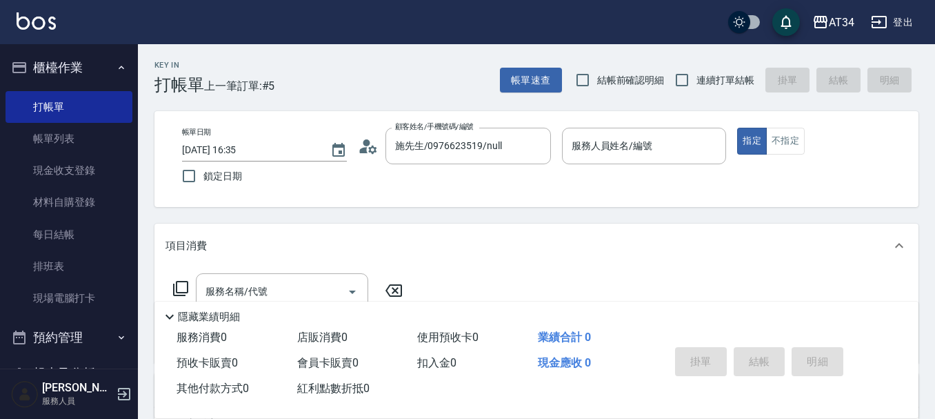
click at [410, 187] on div "帳單日期 2025/09/04 16:35 鎖定日期 顧客姓名/手機號碼/編號 施先生/0976623519/null 顧客姓名/手機號碼/編號 服務人員姓名…" at bounding box center [536, 159] width 731 height 63
click at [46, 107] on link "打帳單" at bounding box center [69, 107] width 127 height 32
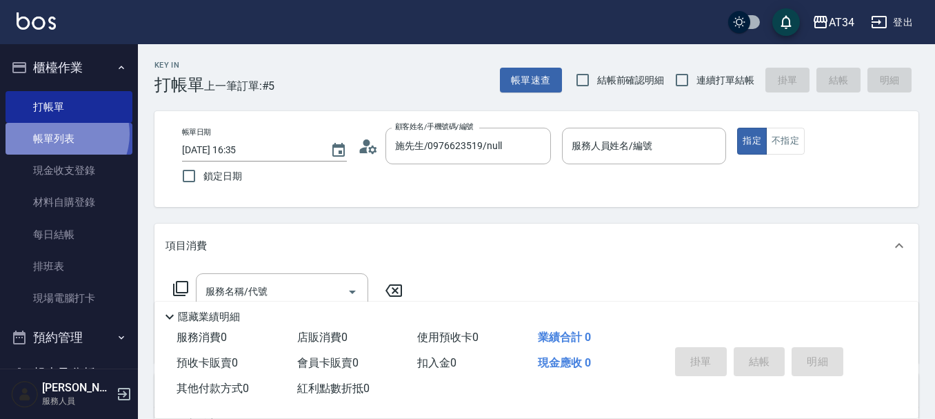
click at [60, 134] on link "帳單列表" at bounding box center [69, 139] width 127 height 32
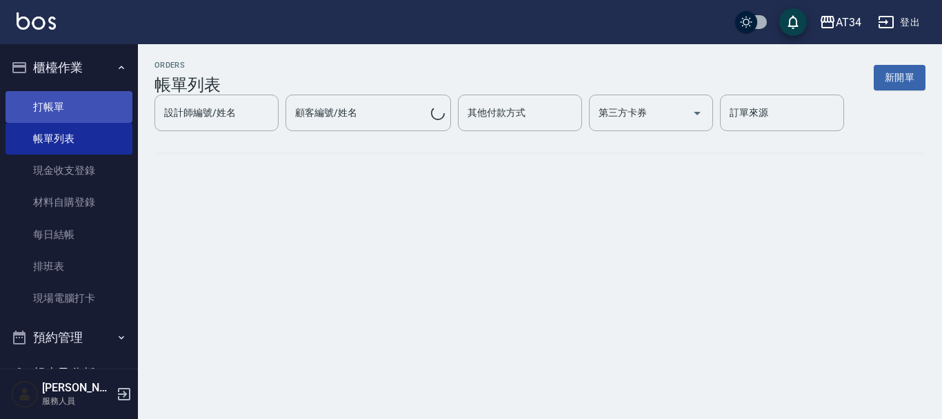
click at [60, 112] on link "打帳單" at bounding box center [69, 107] width 127 height 32
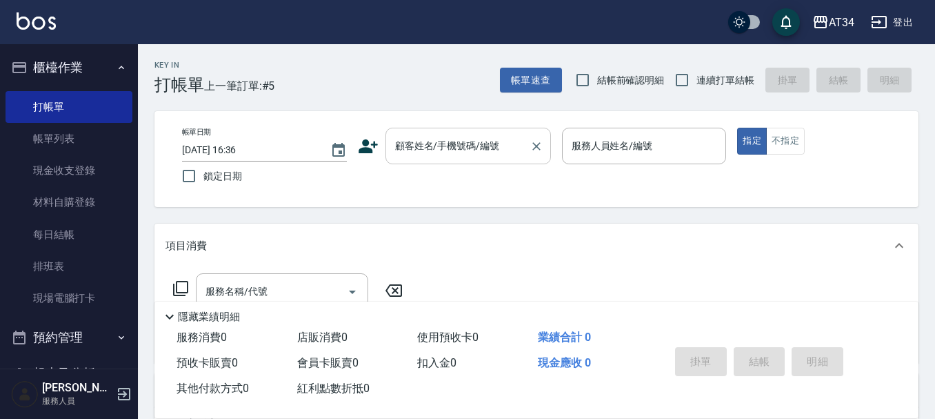
click at [448, 153] on input "顧客姓名/手機號碼/編號" at bounding box center [458, 146] width 132 height 24
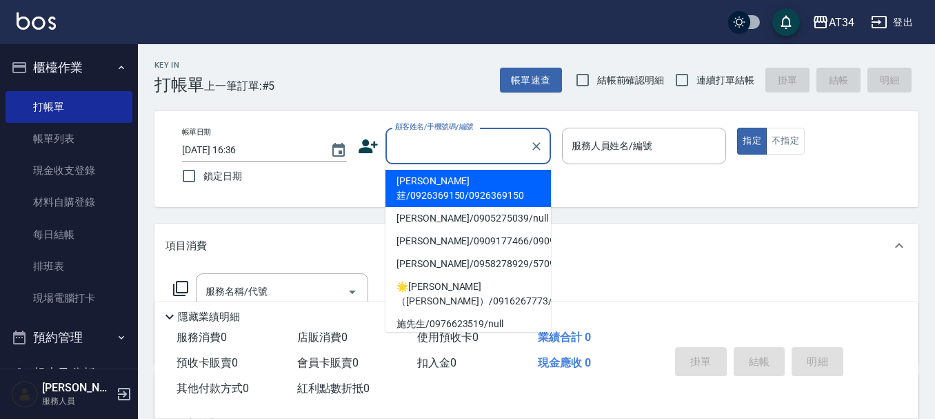
type input "e"
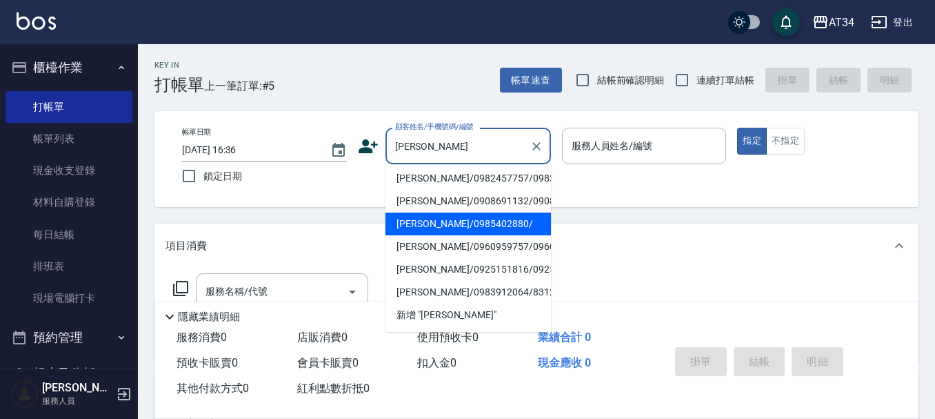
scroll to position [143, 0]
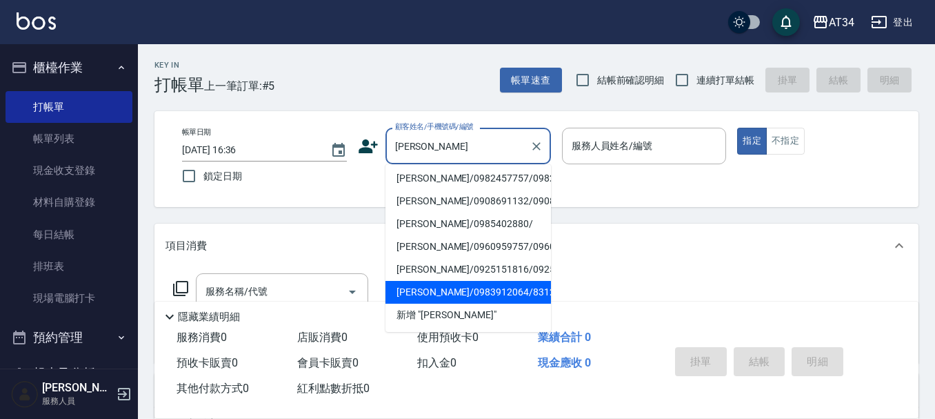
type input "郭"
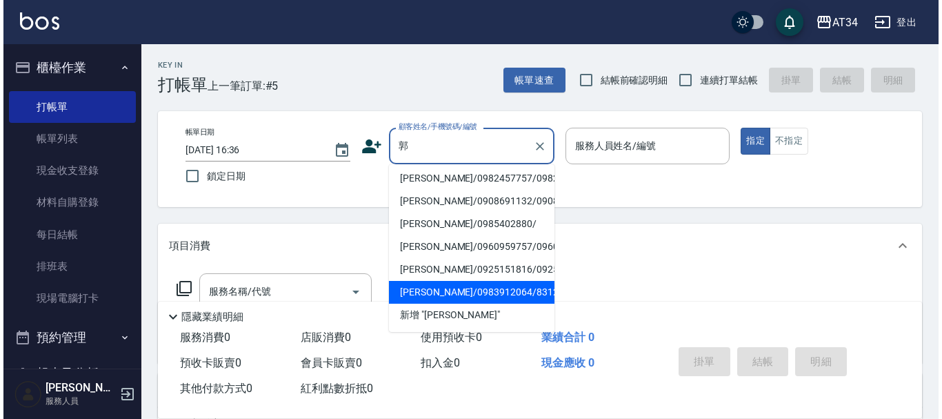
scroll to position [6, 0]
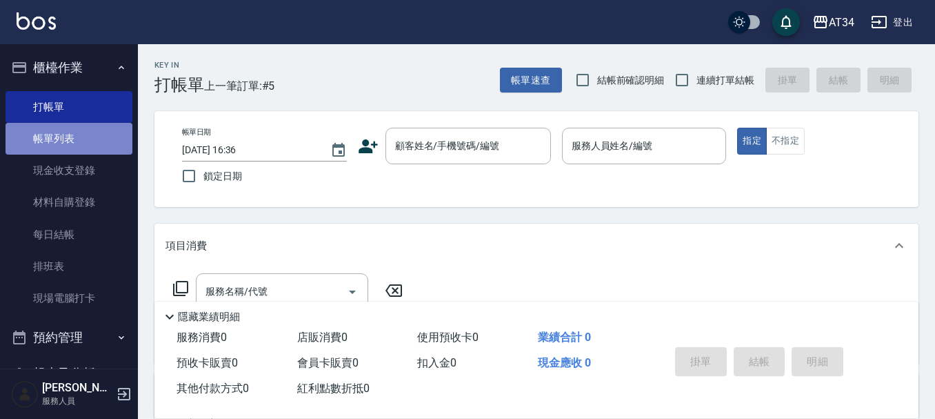
click at [70, 142] on link "帳單列表" at bounding box center [69, 139] width 127 height 32
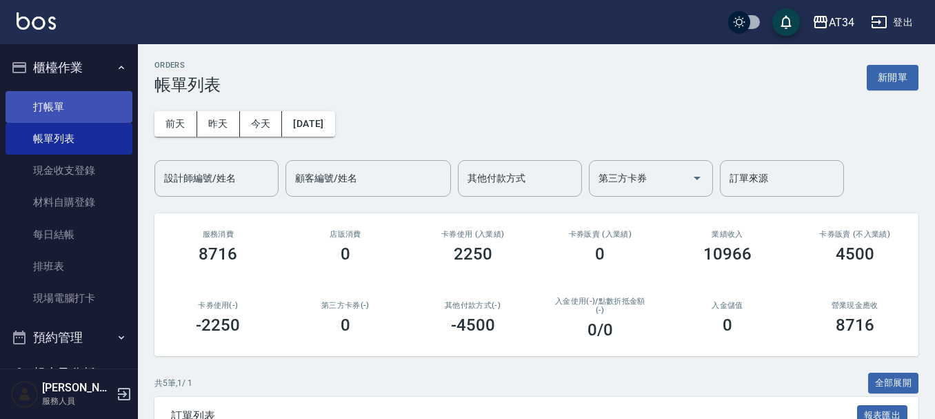
click at [79, 119] on link "打帳單" at bounding box center [69, 107] width 127 height 32
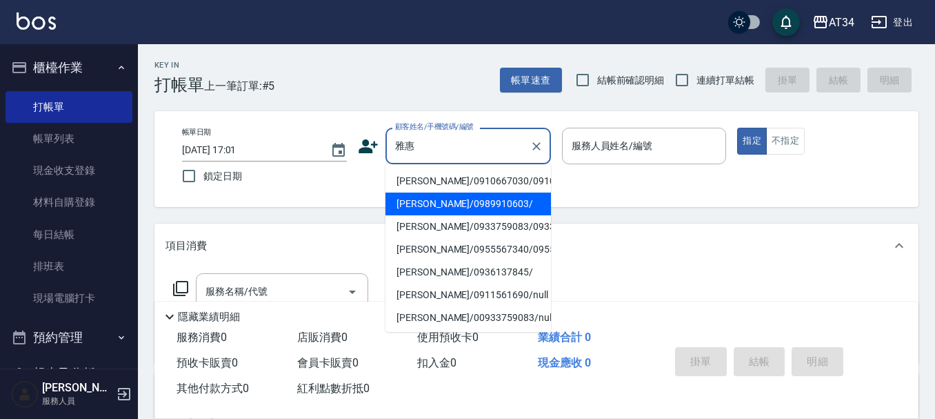
click at [441, 215] on li "李雅惠/0989910603/" at bounding box center [467, 203] width 165 height 23
type input "李雅惠/0989910603/"
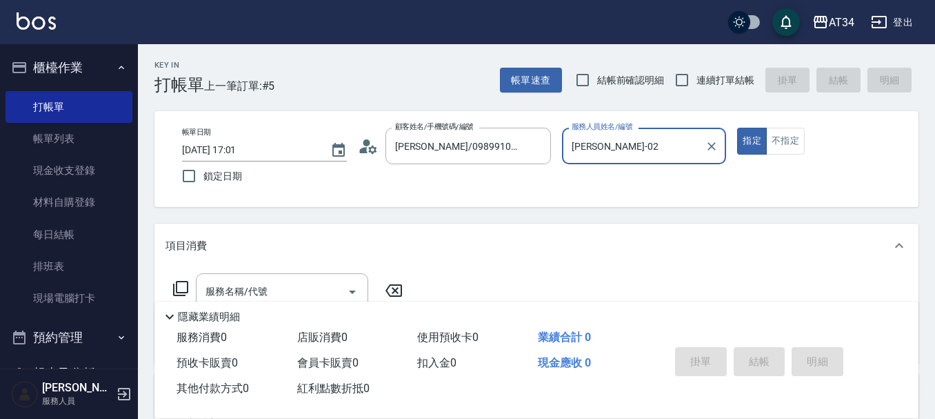
type input "Wendy-02"
click at [359, 150] on icon at bounding box center [368, 146] width 21 height 21
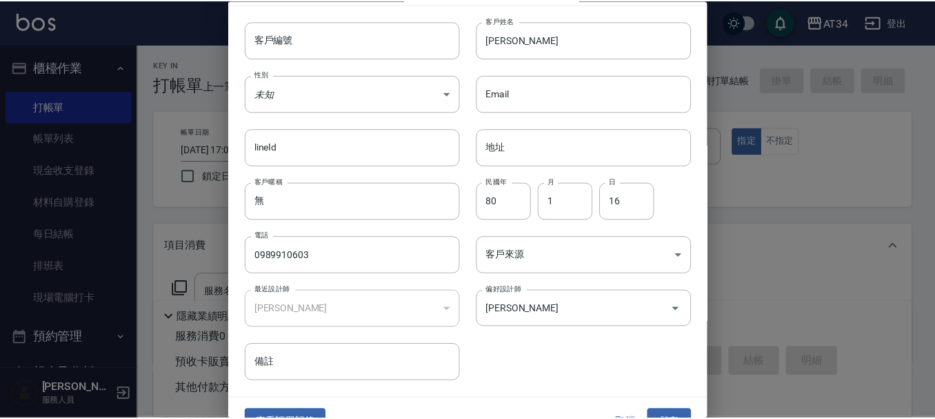
scroll to position [59, 0]
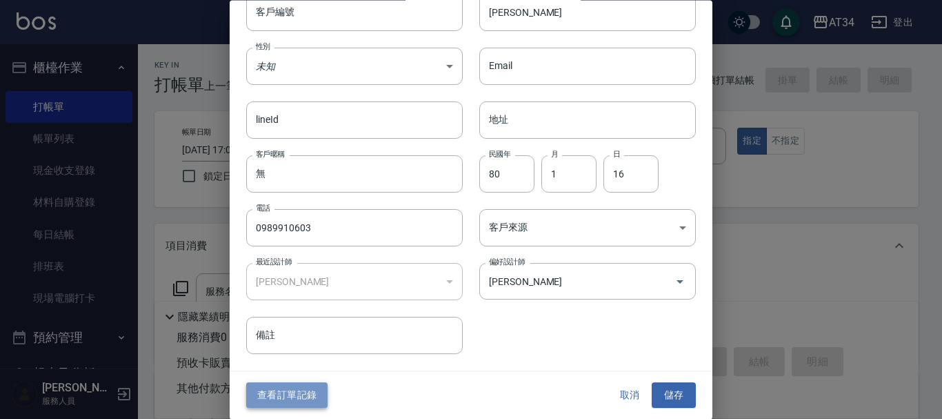
click at [292, 396] on button "查看訂單記錄" at bounding box center [286, 396] width 81 height 26
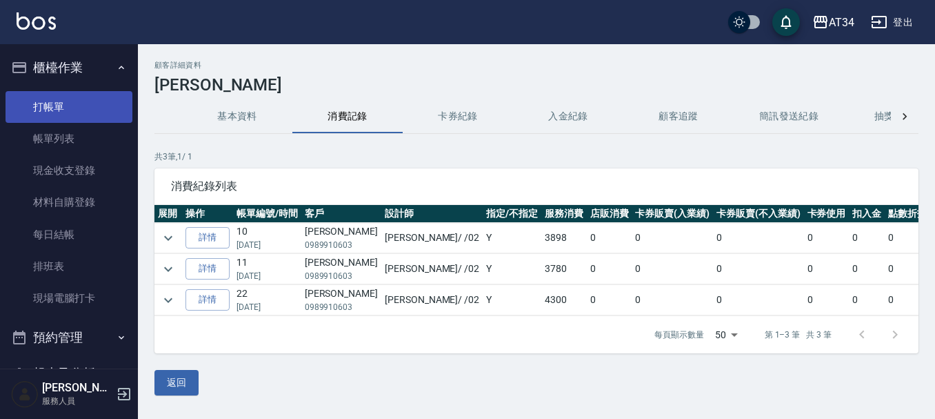
click at [116, 101] on link "打帳單" at bounding box center [69, 107] width 127 height 32
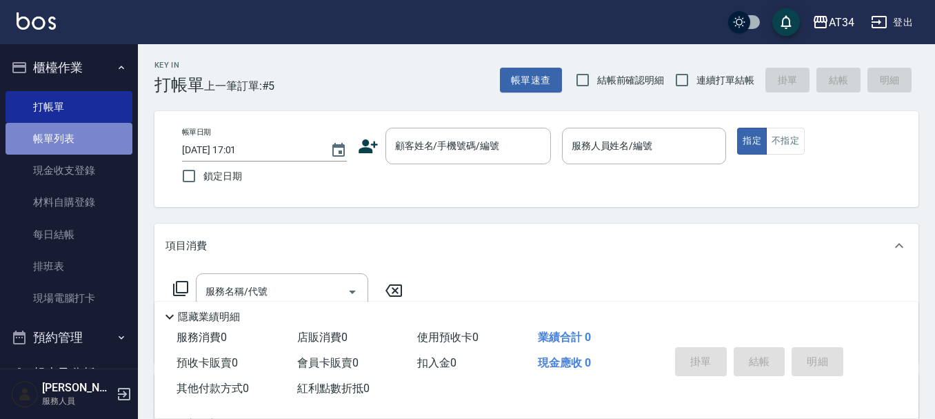
click at [99, 148] on link "帳單列表" at bounding box center [69, 139] width 127 height 32
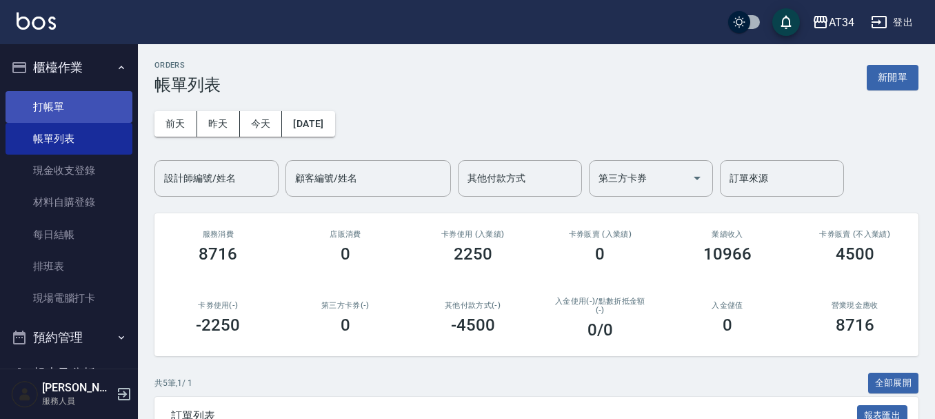
click at [92, 103] on link "打帳單" at bounding box center [69, 107] width 127 height 32
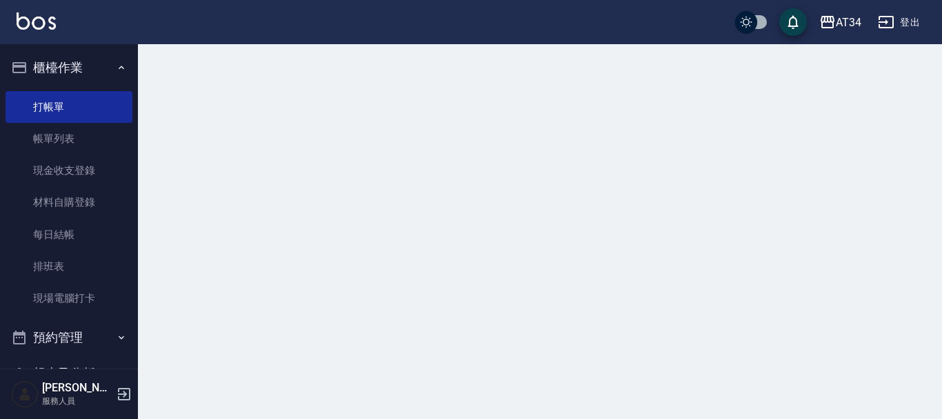
click at [94, 61] on button "櫃檯作業" at bounding box center [69, 68] width 127 height 36
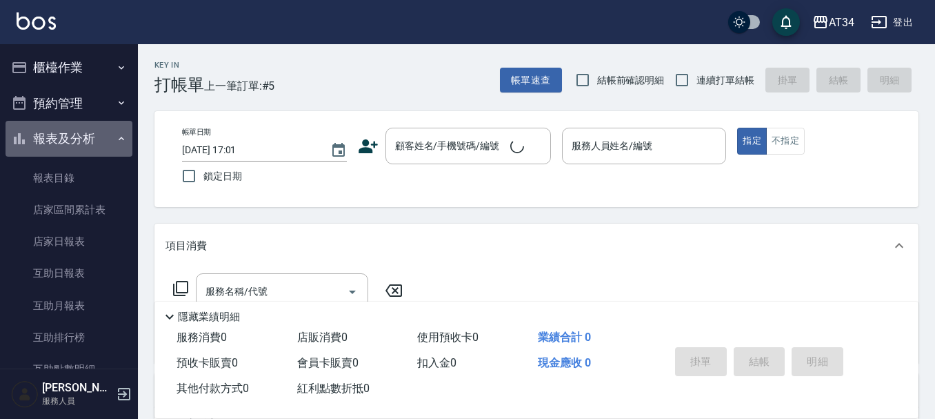
click at [78, 138] on button "報表及分析" at bounding box center [69, 139] width 127 height 36
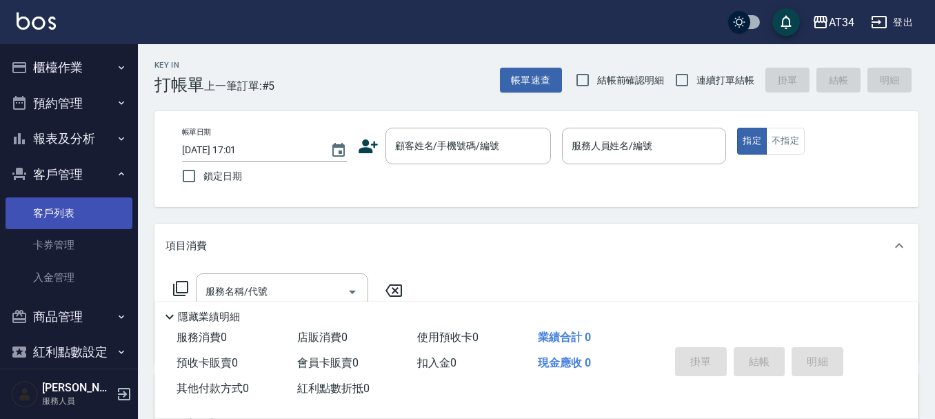
click at [66, 214] on link "客戶列表" at bounding box center [69, 213] width 127 height 32
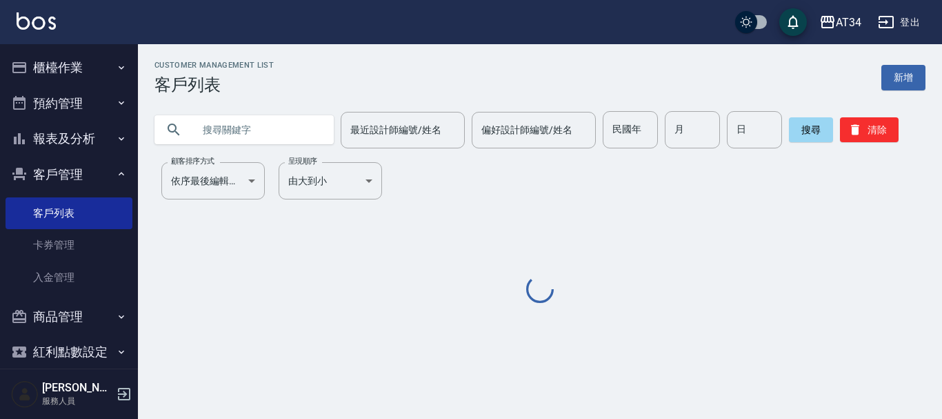
click at [251, 126] on input "text" at bounding box center [258, 129] width 130 height 37
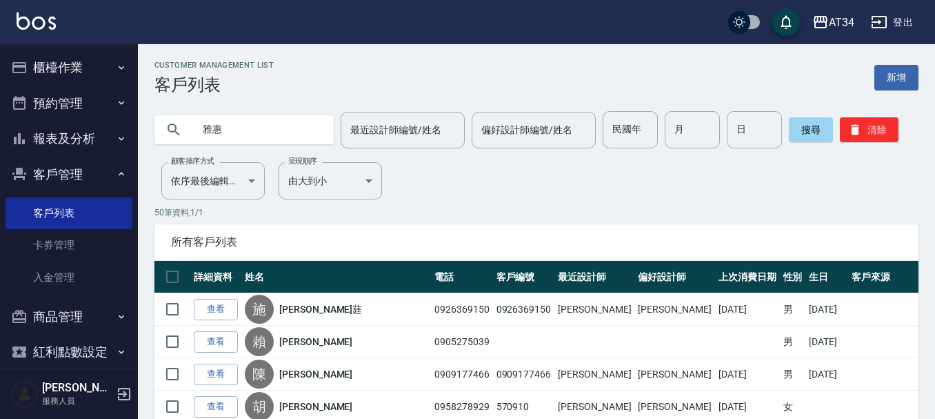
type input "雅惠"
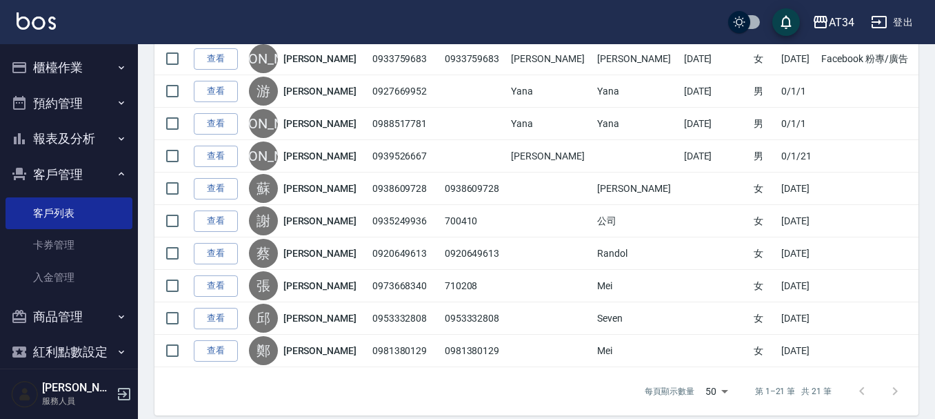
scroll to position [620, 0]
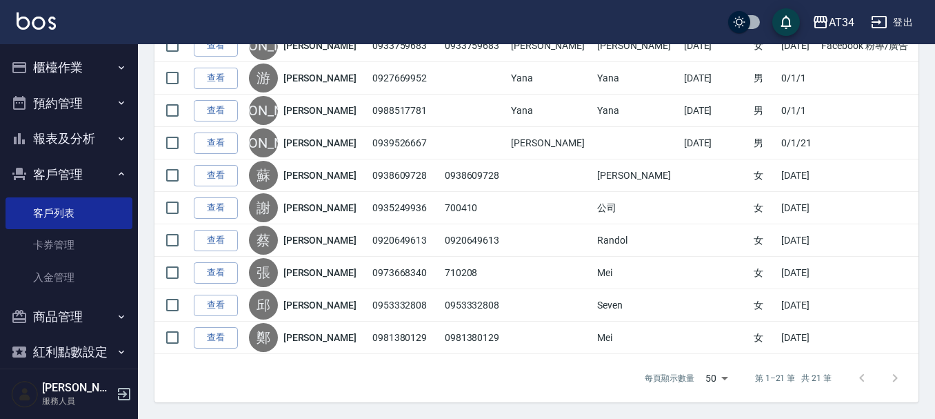
click at [895, 377] on div at bounding box center [878, 377] width 66 height 33
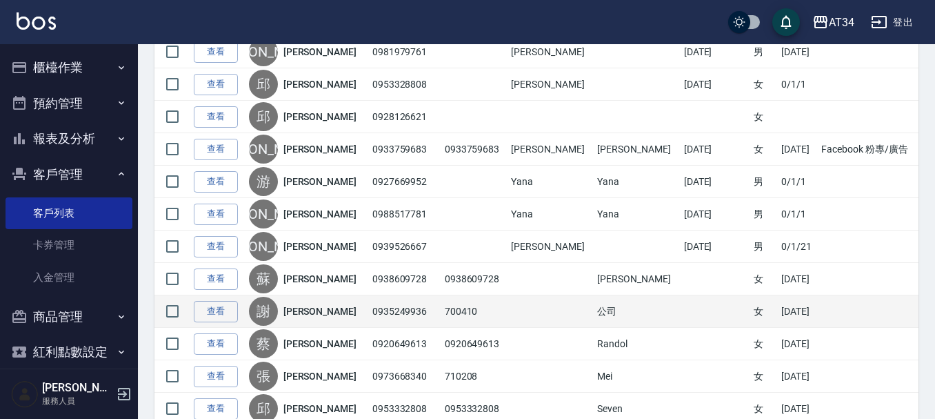
scroll to position [482, 0]
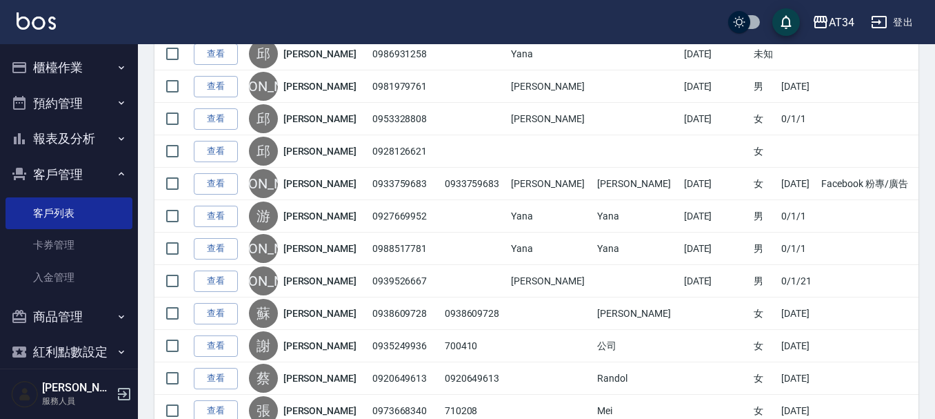
click at [42, 57] on button "櫃檯作業" at bounding box center [69, 68] width 127 height 36
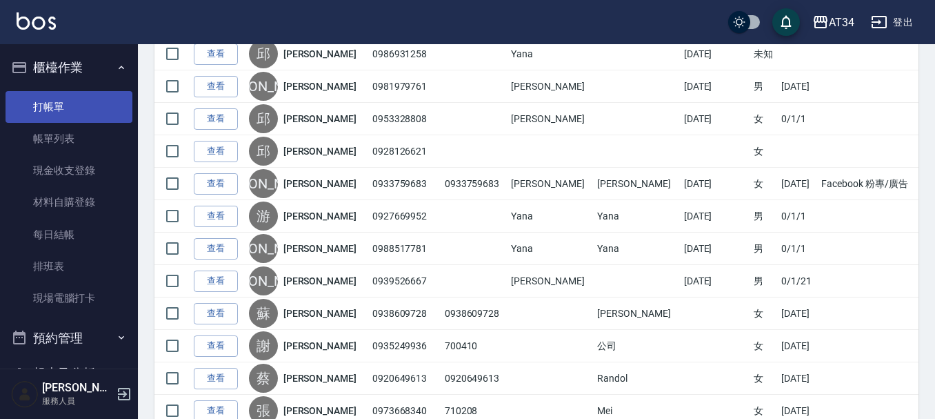
click at [85, 118] on link "打帳單" at bounding box center [69, 107] width 127 height 32
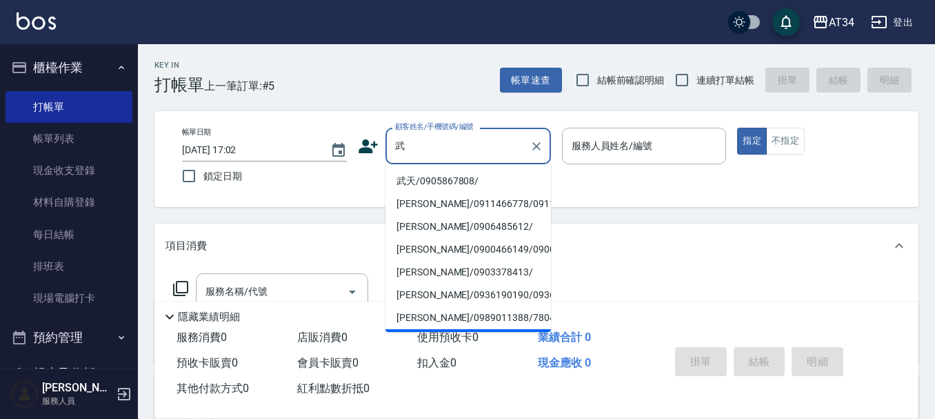
click at [445, 180] on li "武天/0905867808/" at bounding box center [467, 181] width 165 height 23
type input "武天/0905867808/"
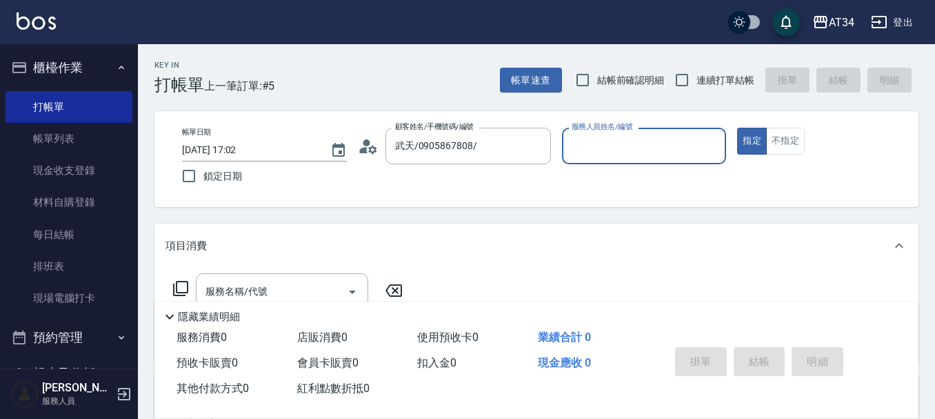
type input "Wendy-02"
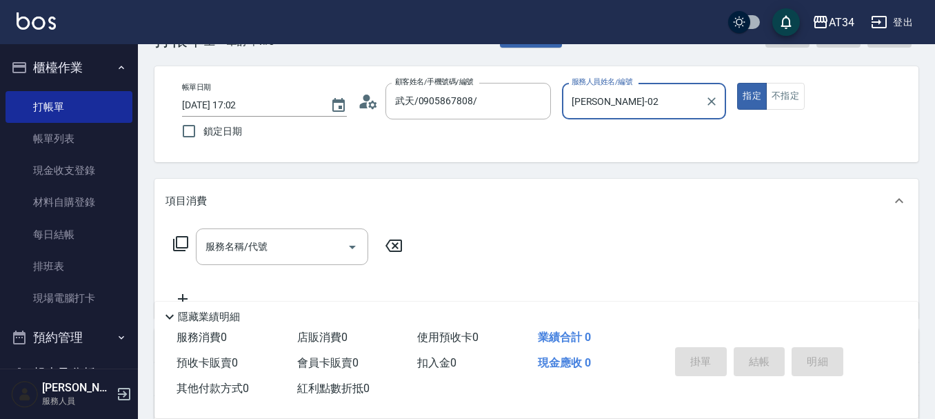
scroll to position [69, 0]
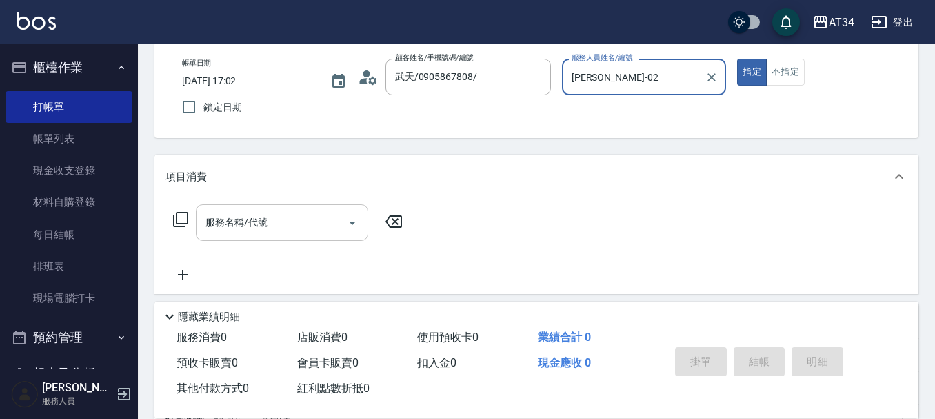
click at [294, 220] on input "服務名稱/代號" at bounding box center [271, 222] width 139 height 24
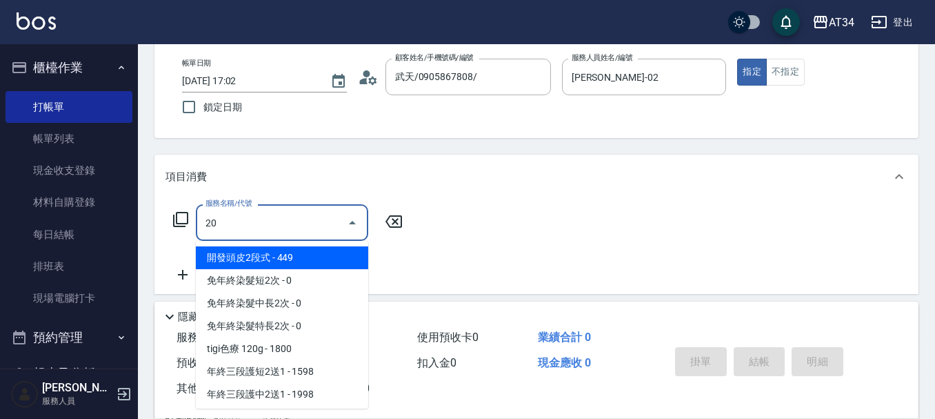
type input "201"
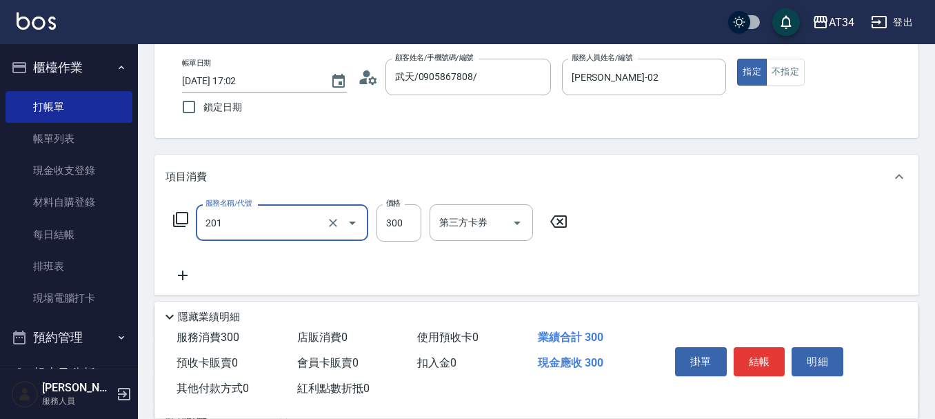
type input "30"
type input "洗髮(201)"
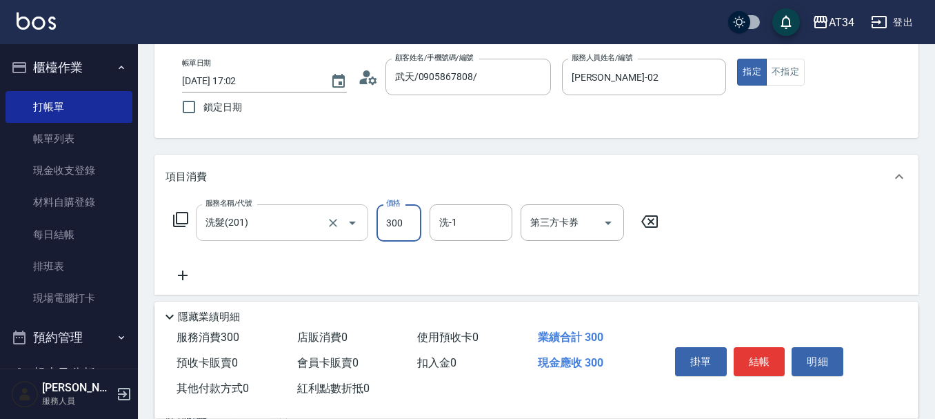
type input "0"
type input "350"
type input "30"
type input "350"
type input "3"
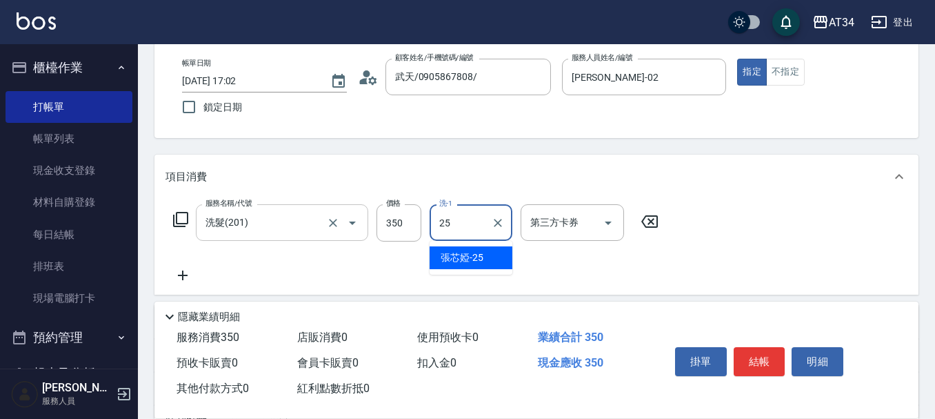
type input "張芯婭-25"
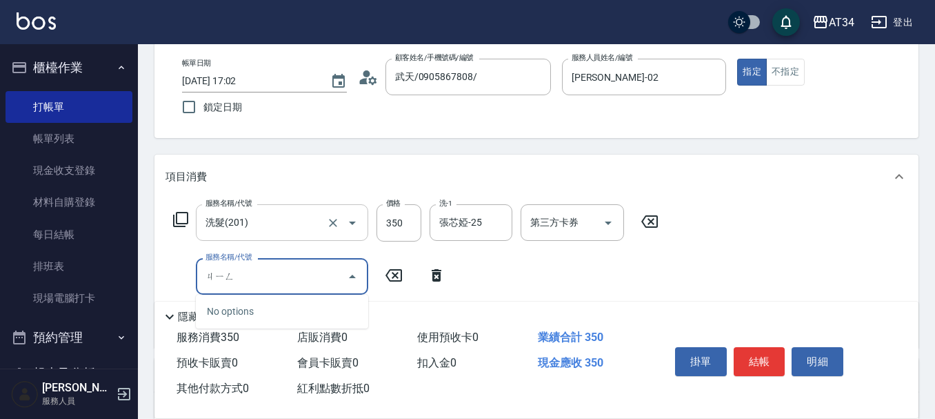
type input "京"
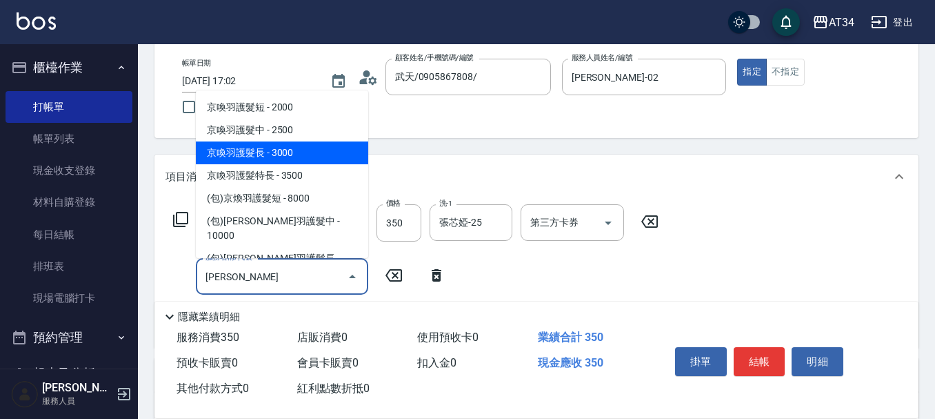
click at [299, 146] on span "京喚羽護髮長 - 3000" at bounding box center [282, 152] width 172 height 23
type input "330"
type input "京喚羽護髮長(631)"
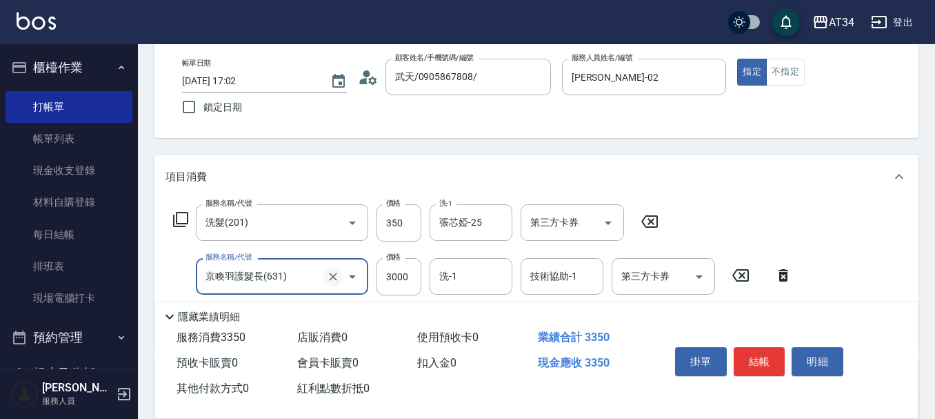
click at [325, 276] on button "Clear" at bounding box center [332, 276] width 19 height 19
type input "6"
type input "30"
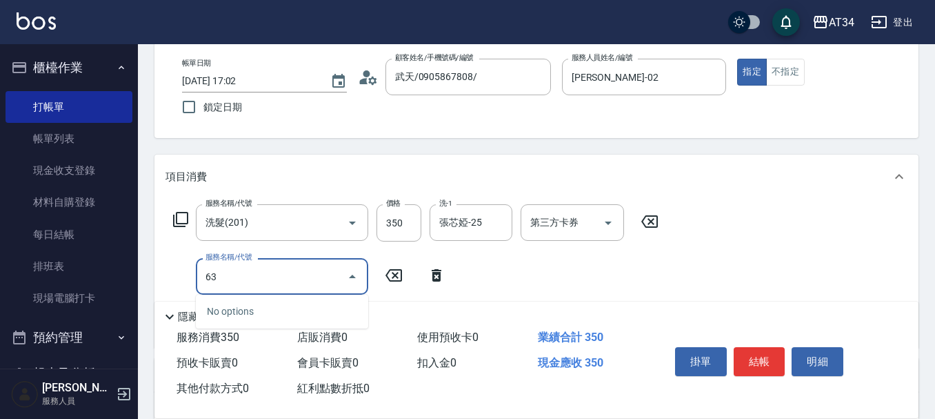
type input "630"
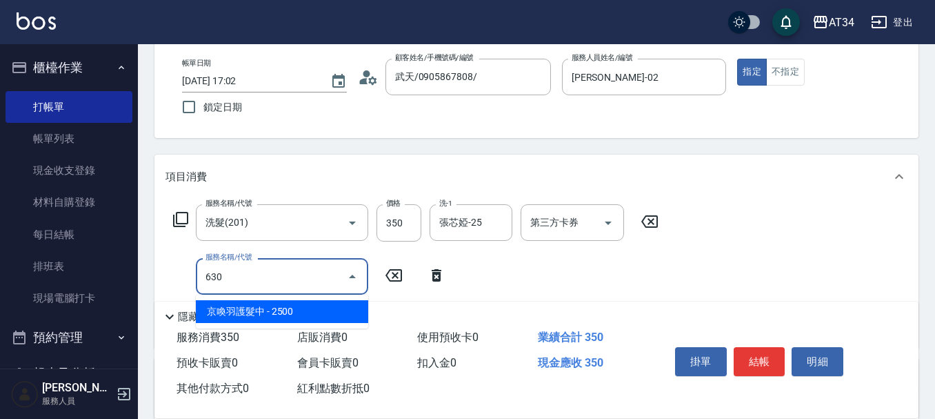
type input "280"
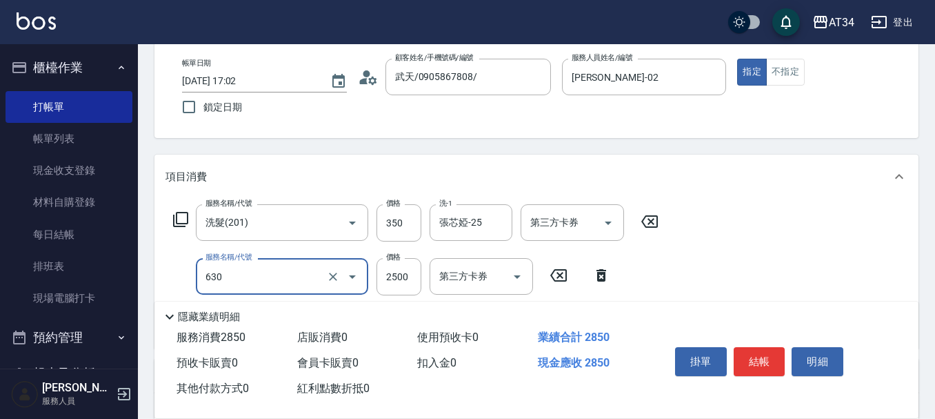
type input "京喚羽護髮中(630)"
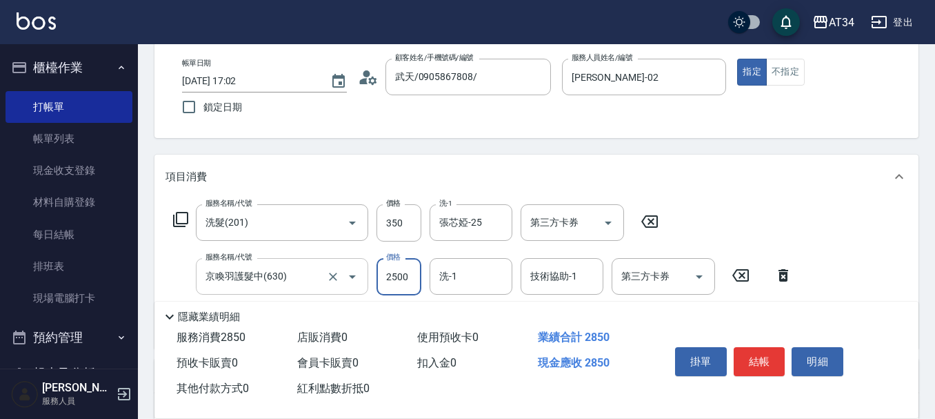
type input "2"
type input "30"
type input "240"
type input "270"
type input "2400"
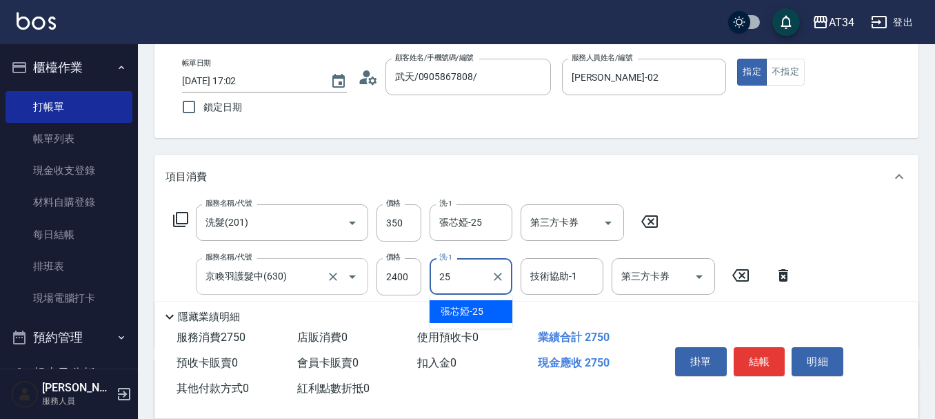
type input "張芯婭-25"
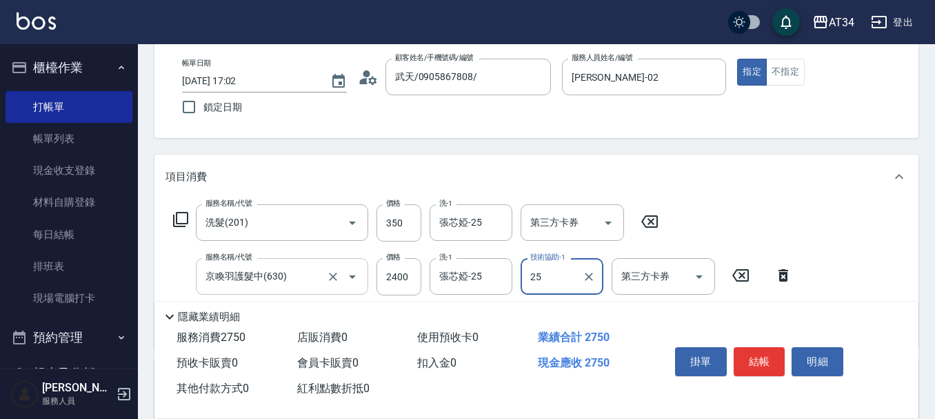
type input "張芯婭-25"
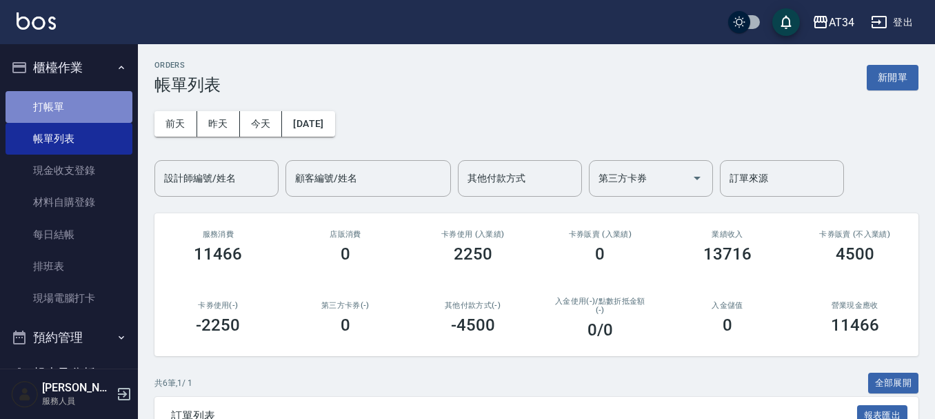
click at [114, 110] on link "打帳單" at bounding box center [69, 107] width 127 height 32
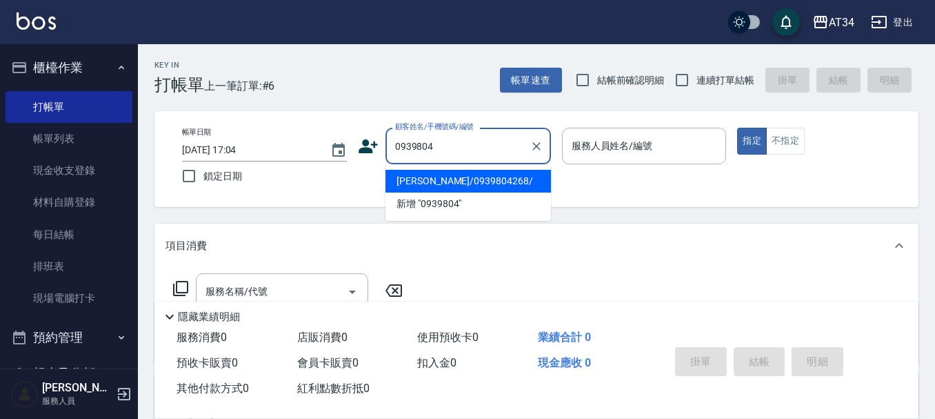
click at [442, 171] on li "詹依芯/0939804268/" at bounding box center [467, 181] width 165 height 23
type input "詹依芯/0939804268/"
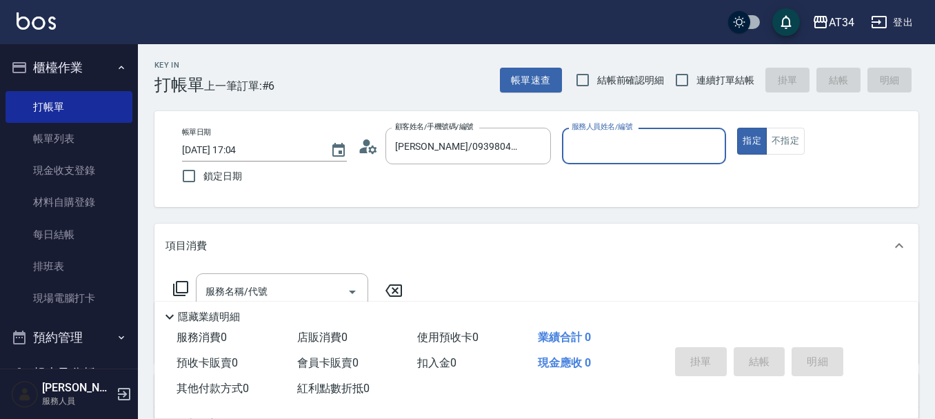
type input "Wendy-02"
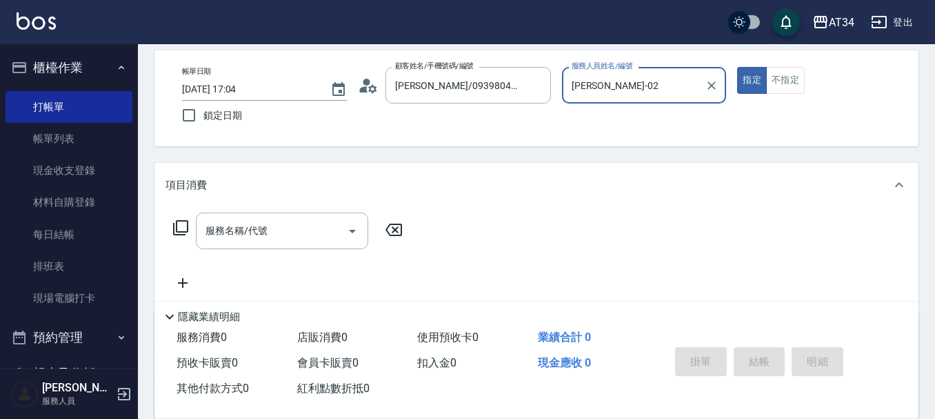
scroll to position [138, 0]
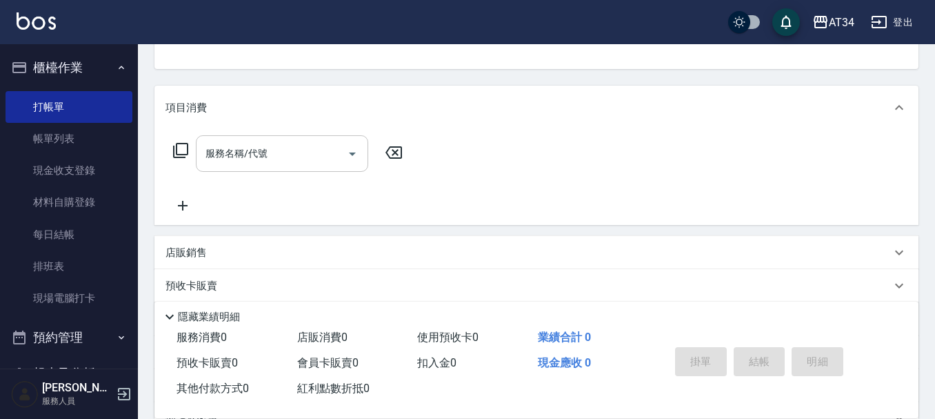
click at [310, 163] on input "服務名稱/代號" at bounding box center [271, 153] width 139 height 24
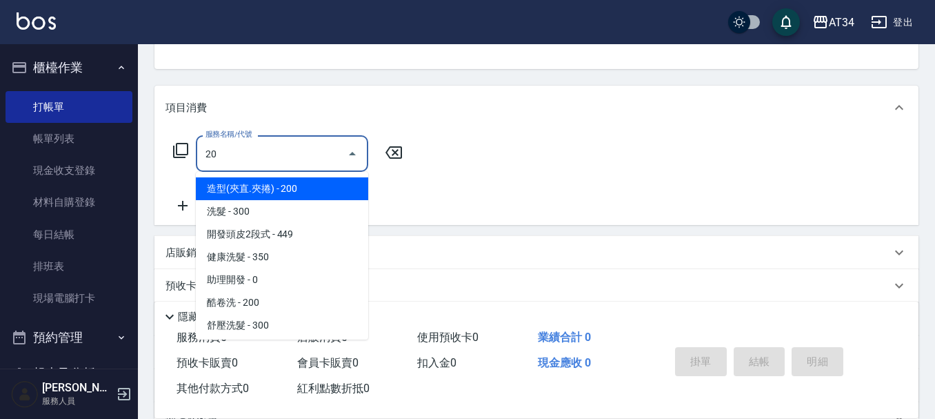
type input "201"
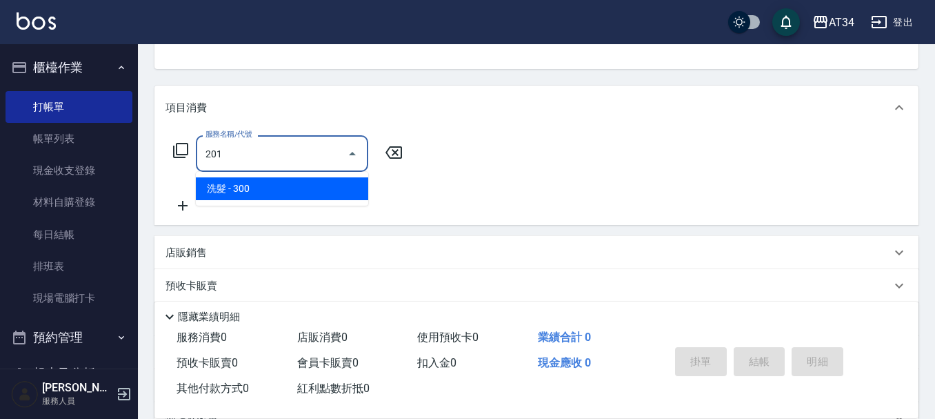
type input "30"
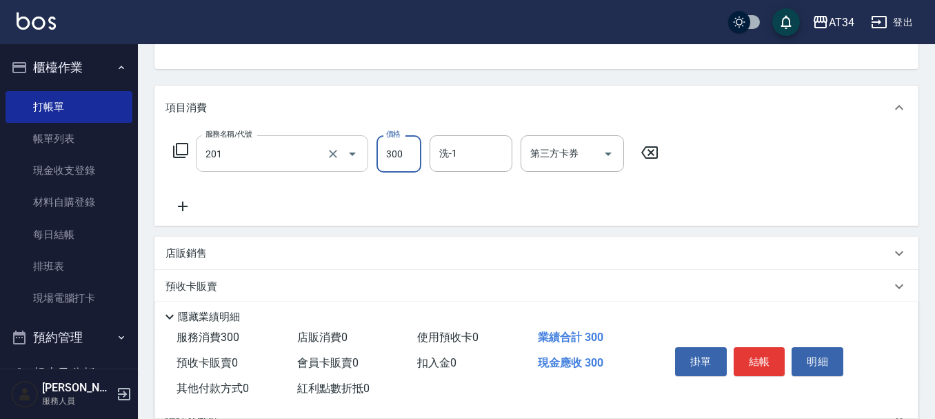
type input "洗髮(201)"
type input "0"
type input "35"
type input "30"
type input "350"
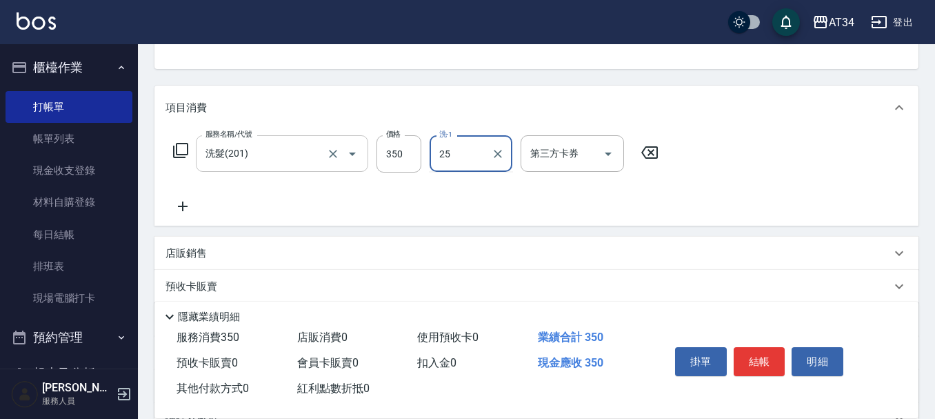
type input "張芯婭-25"
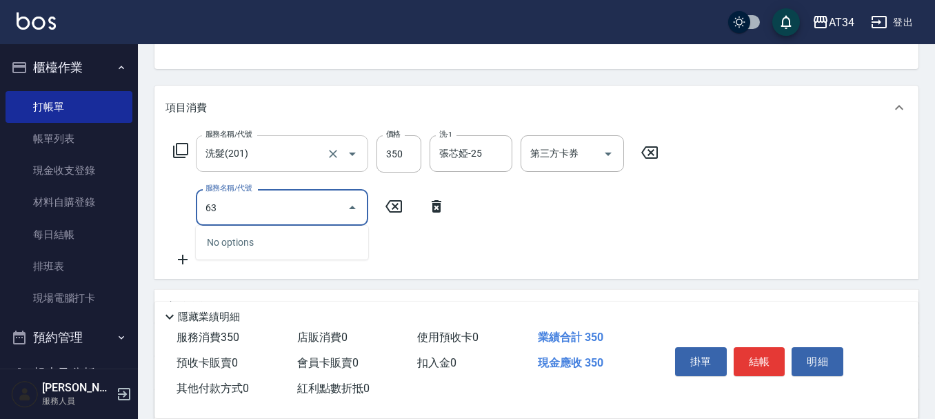
type input "630"
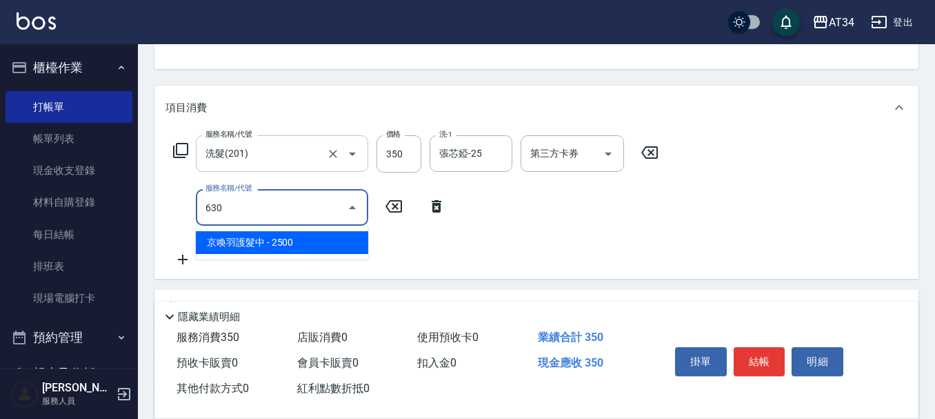
type input "280"
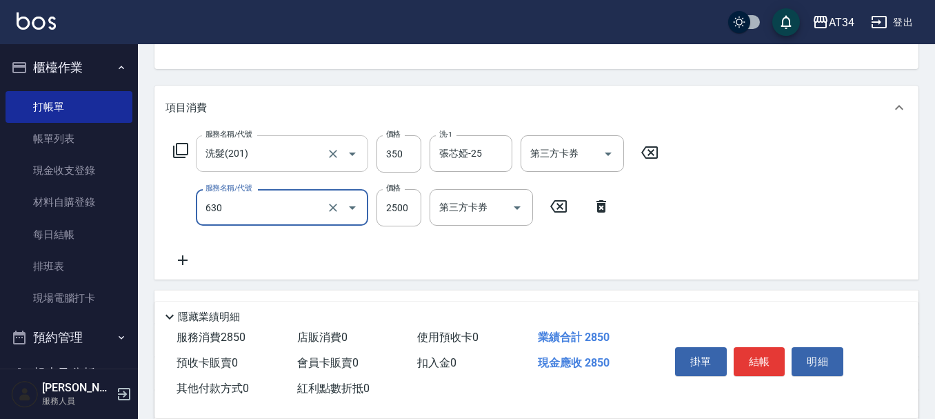
type input "京喚羽護髮中(630)"
type input "30"
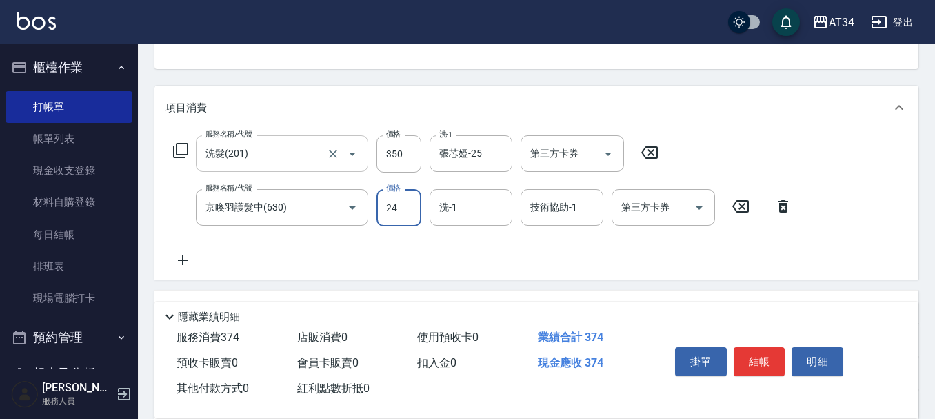
type input "240"
type input "50"
type input "2400"
type input "270"
type input "2400"
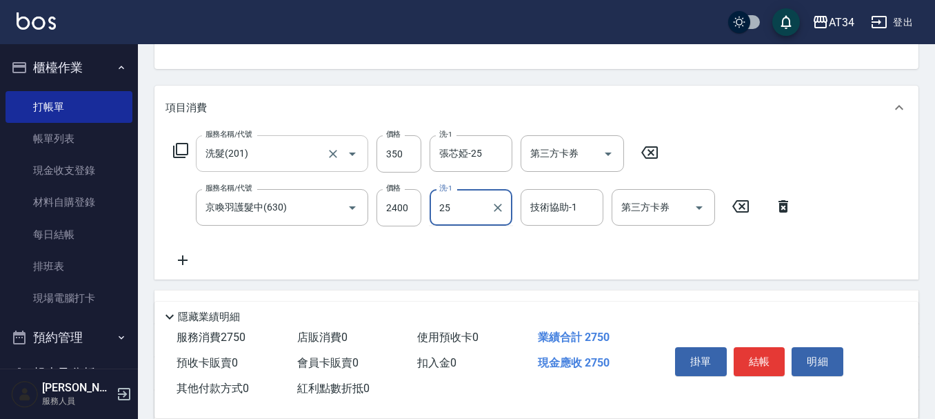
type input "張芯婭-25"
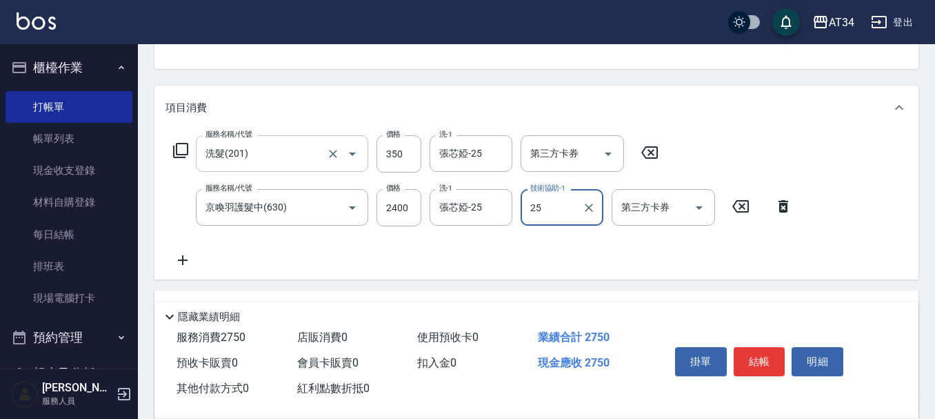
type input "張芯婭-25"
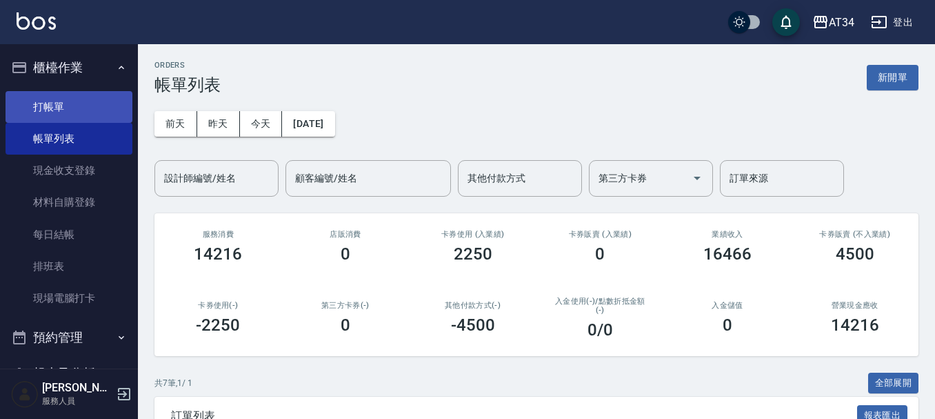
click at [69, 99] on link "打帳單" at bounding box center [69, 107] width 127 height 32
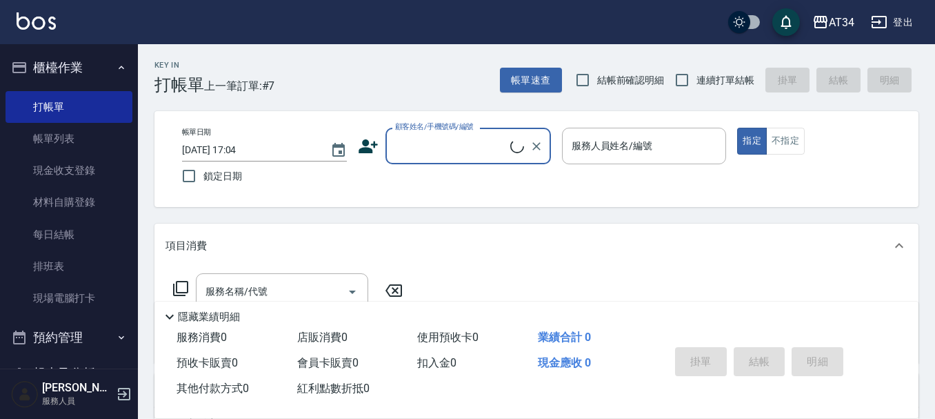
click at [407, 142] on input "顧客姓名/手機號碼/編號" at bounding box center [451, 146] width 119 height 24
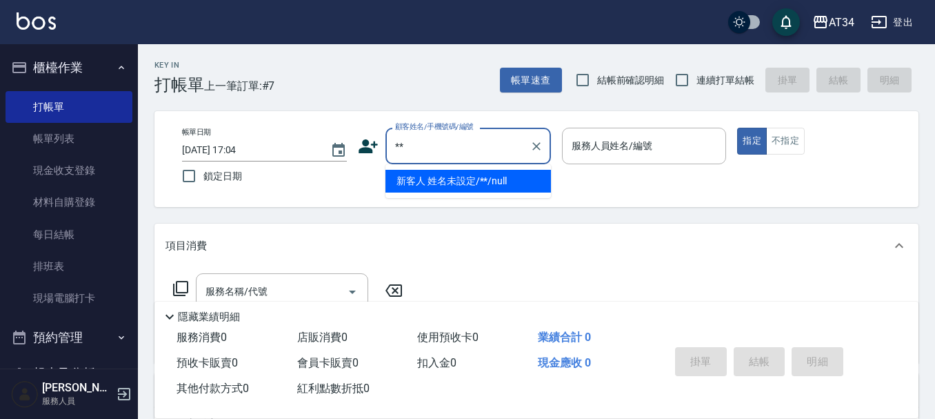
type input "**"
type input "0"
type input "新客人 姓名未設定/**/null"
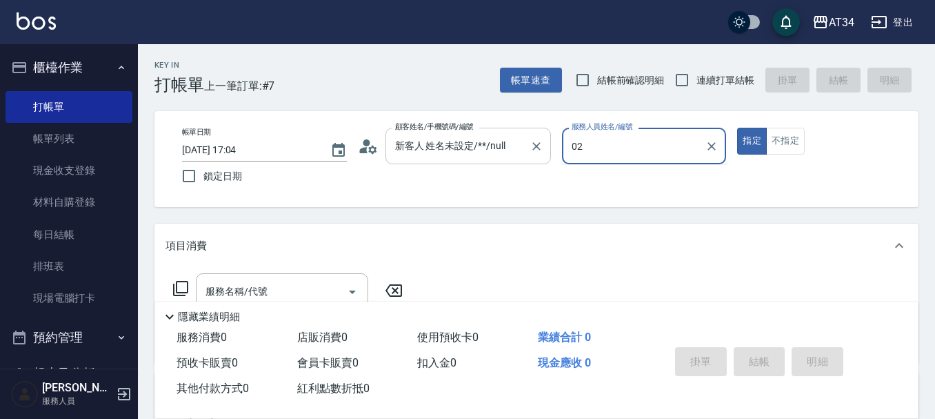
type input "Wendy-02"
type button "true"
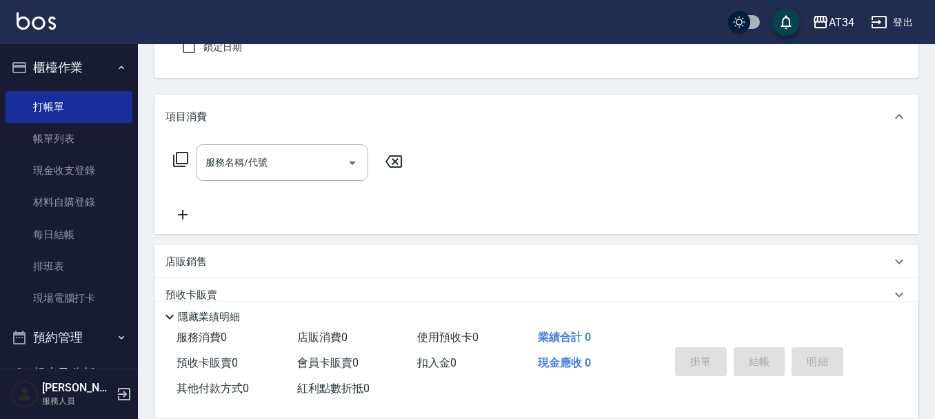
scroll to position [138, 0]
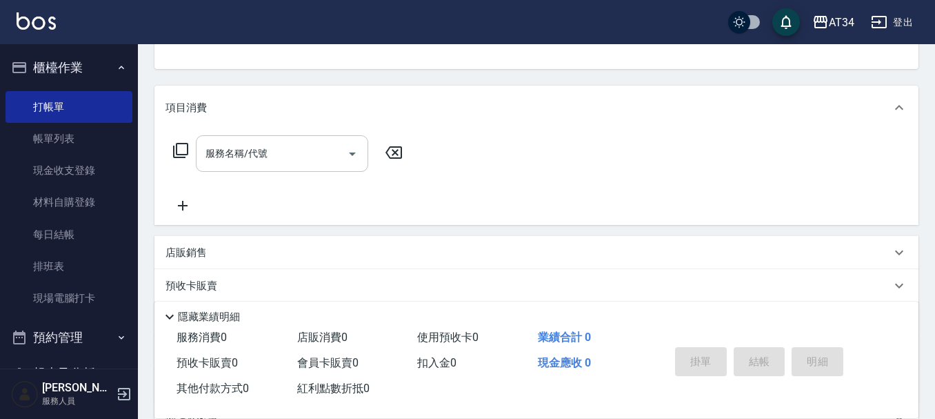
click at [294, 143] on input "服務名稱/代號" at bounding box center [271, 153] width 139 height 24
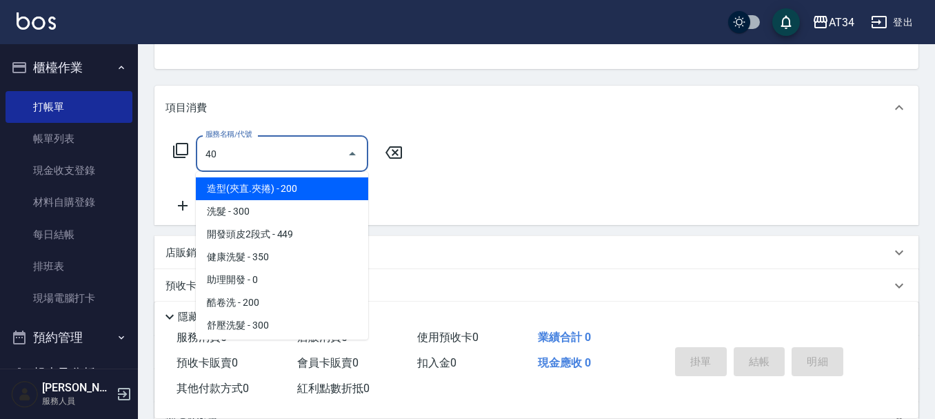
type input "401"
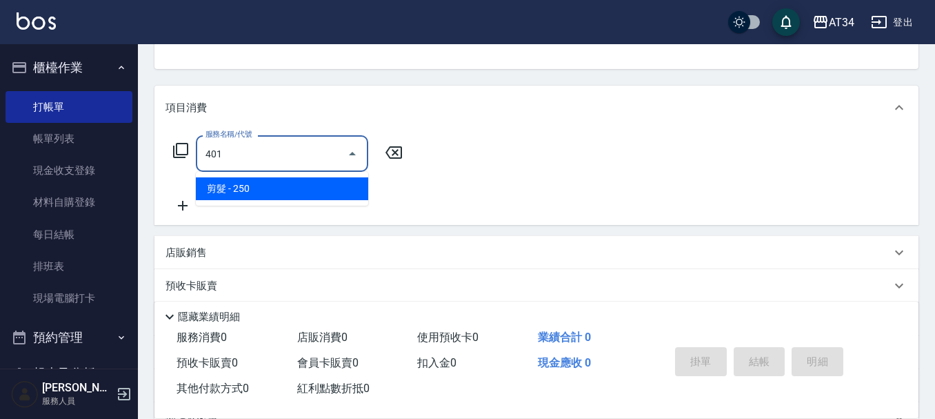
type input "20"
type input "剪髮(401)"
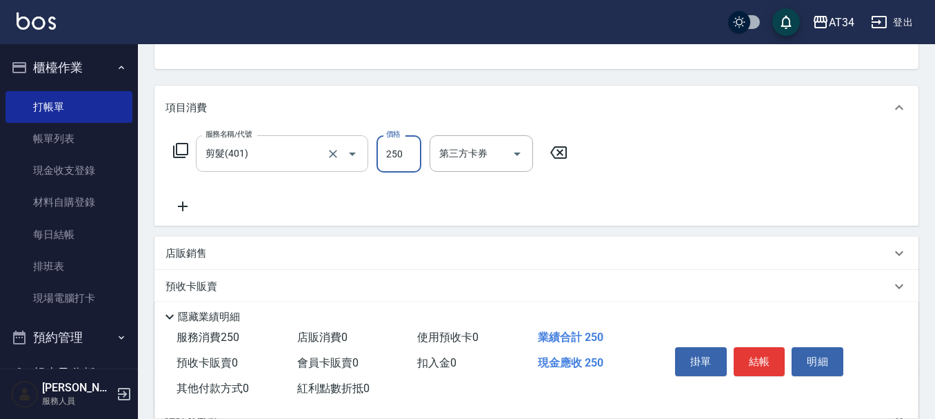
type input "0"
type input "30"
type input "300"
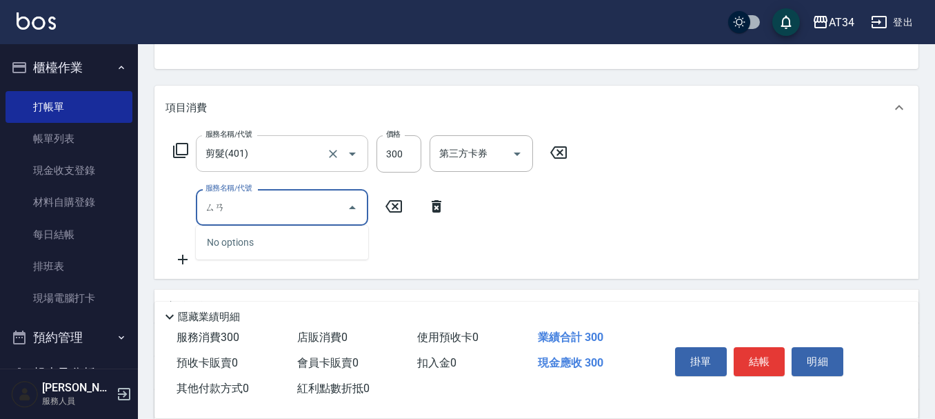
type input "三"
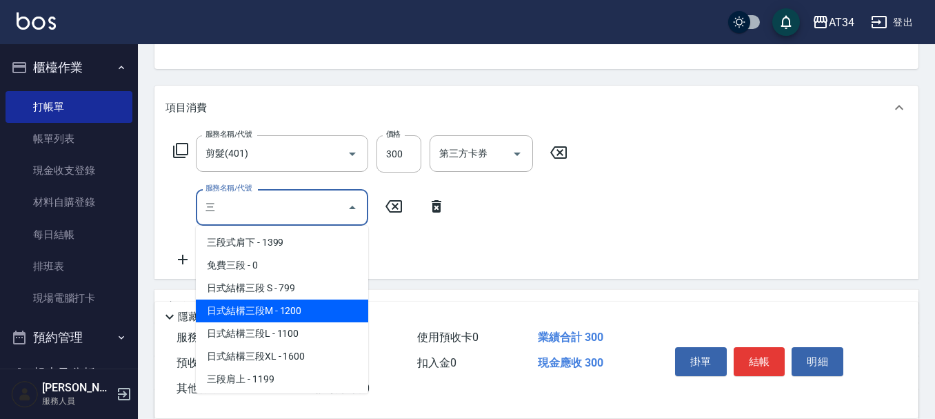
click at [298, 311] on span "日式結構三段M - 1200" at bounding box center [282, 310] width 172 height 23
type input "150"
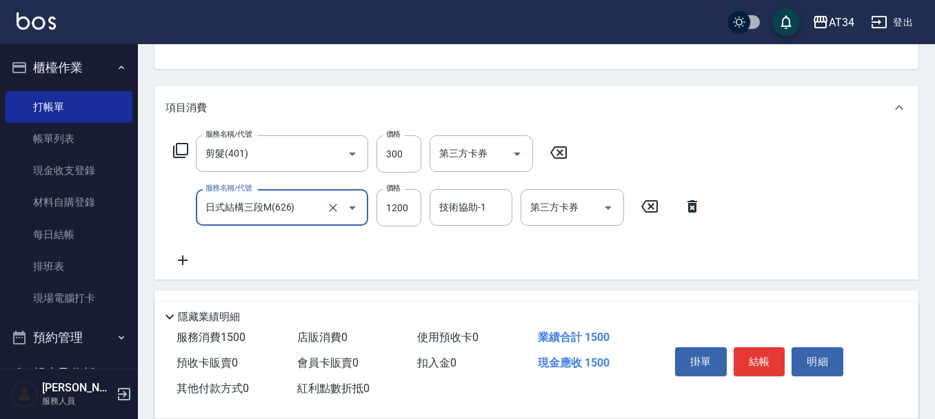
click at [305, 216] on input "日式結構三段M(626)" at bounding box center [262, 207] width 121 height 24
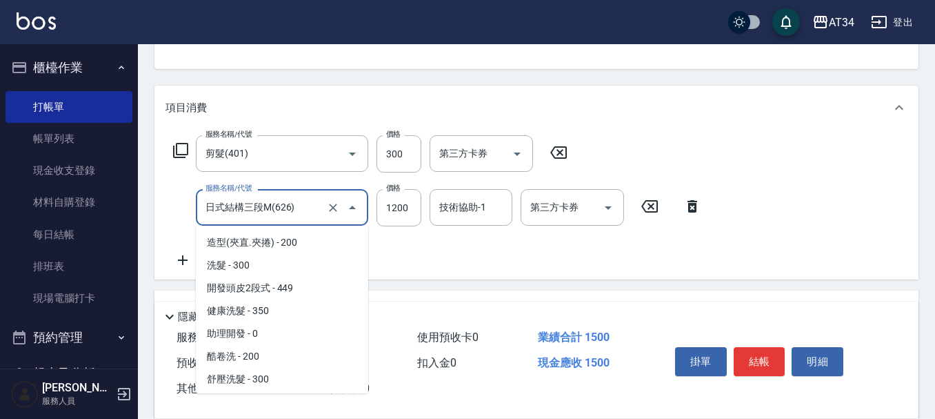
scroll to position [998, 0]
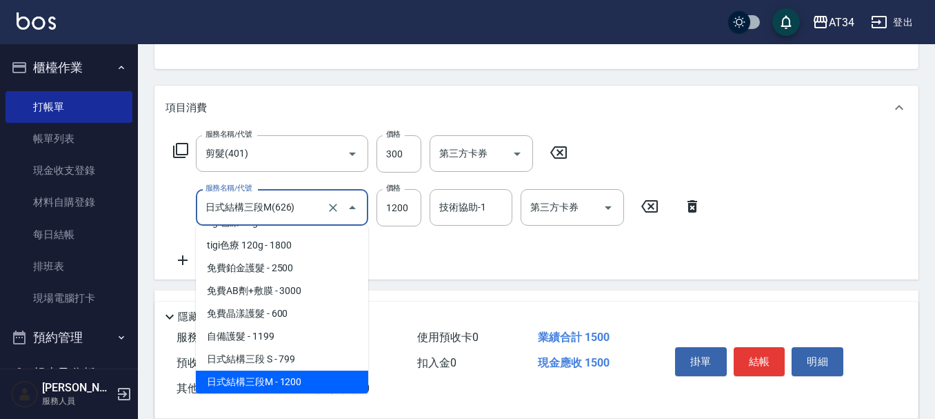
type input "6"
type input "30"
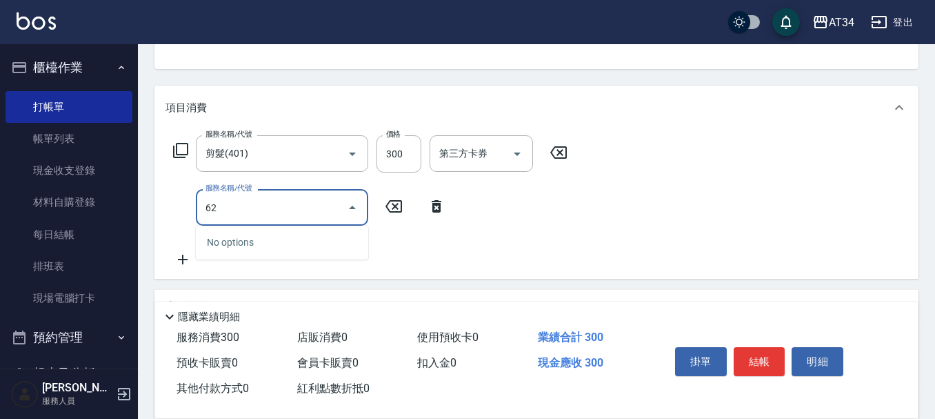
type input "625"
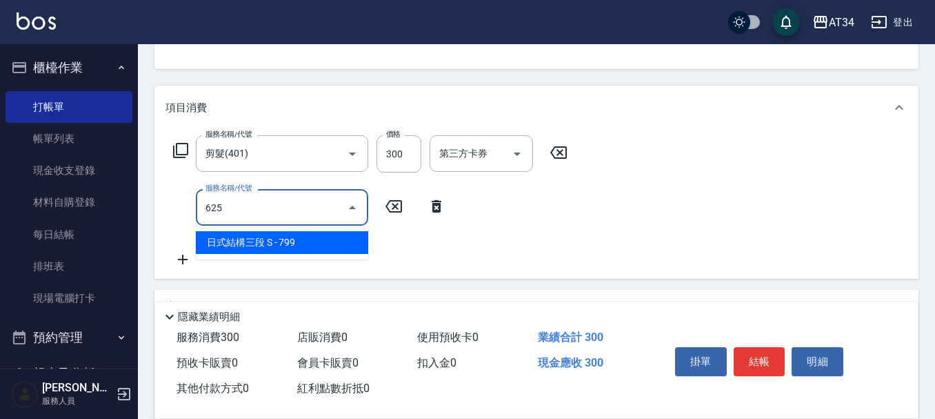
type input "100"
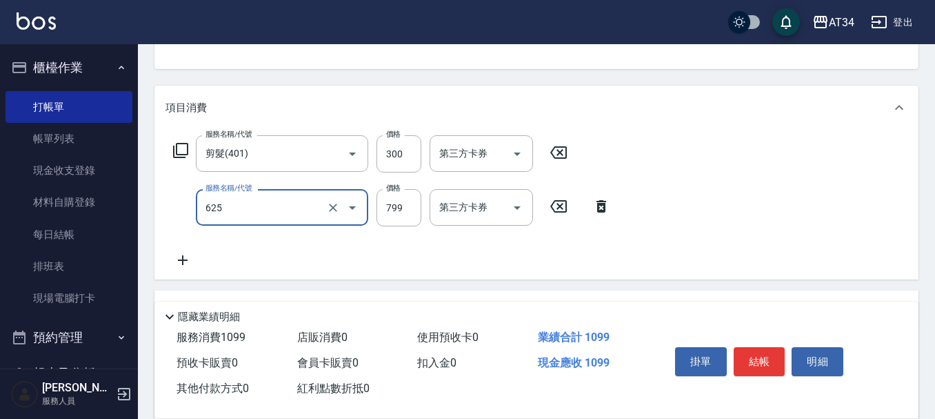
type input "日式結構三段 S(625)"
type input "1"
type input "30"
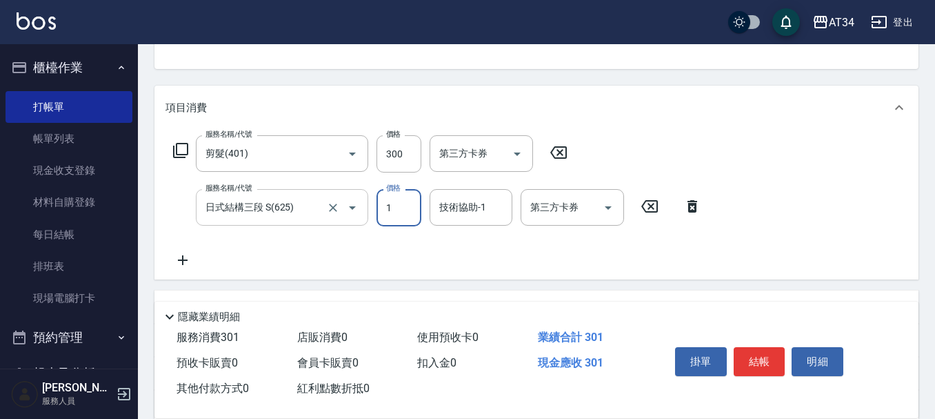
type input "11"
type input "40"
type input "110"
type input "140"
type input "1100"
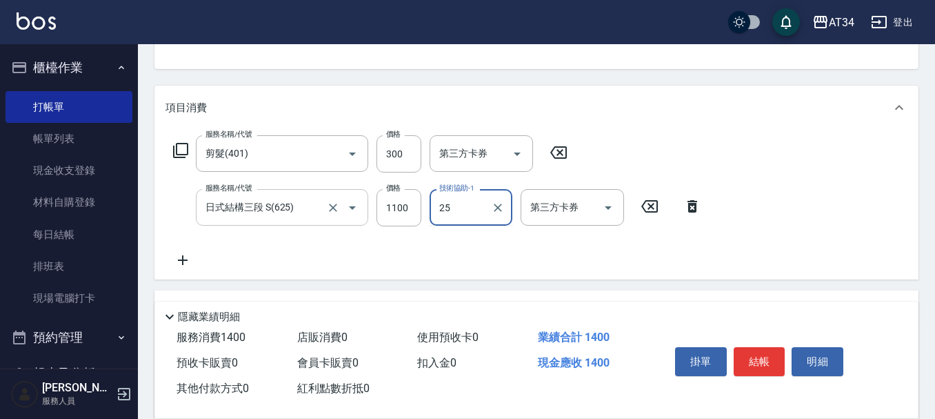
type input "張芯婭-25"
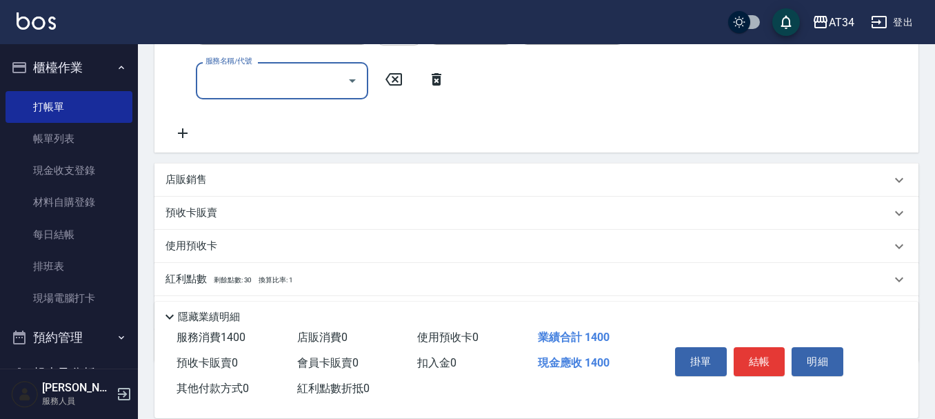
scroll to position [276, 0]
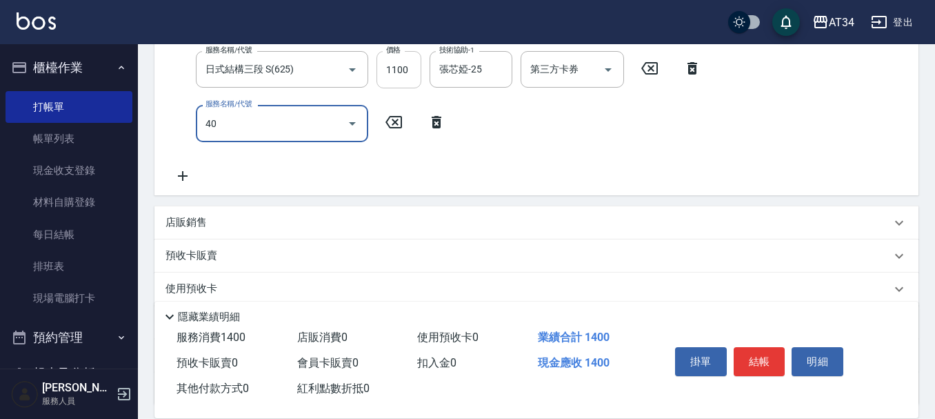
type input "401"
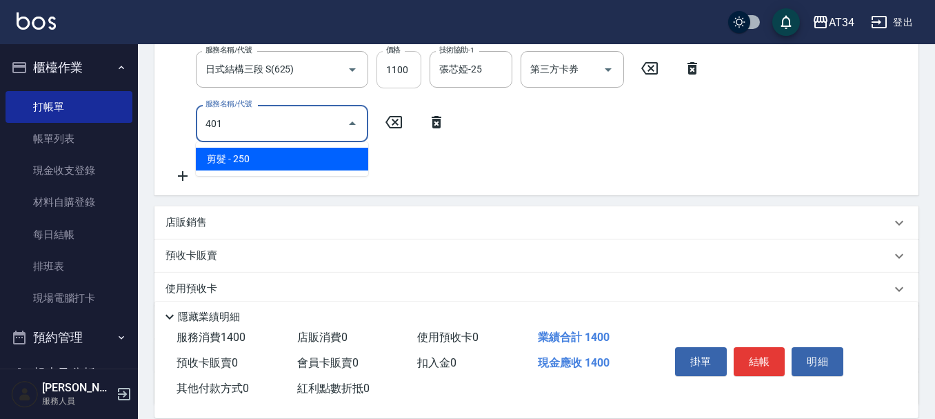
type input "160"
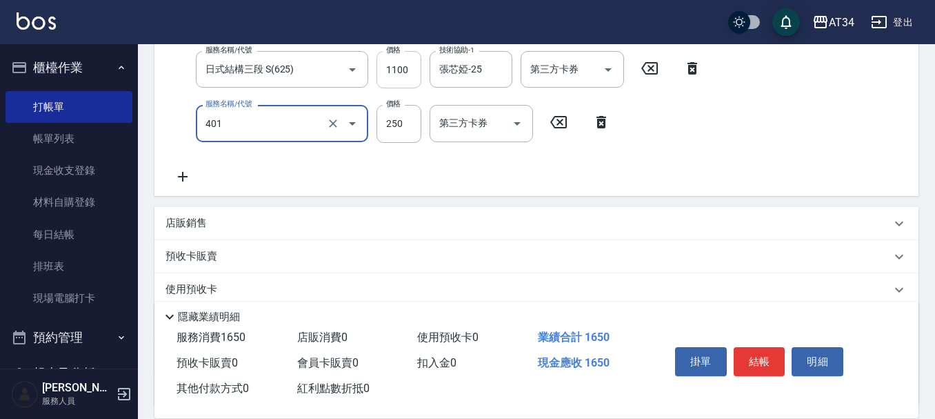
type input "剪髮(401)"
type input "3"
type input "140"
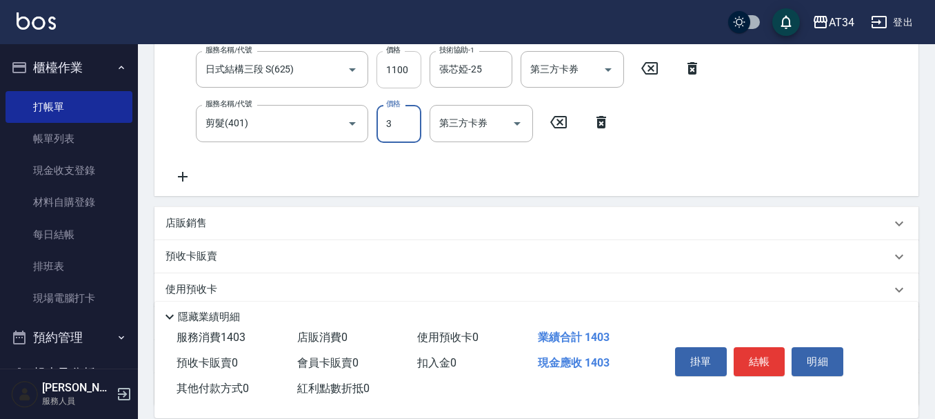
scroll to position [273, 0]
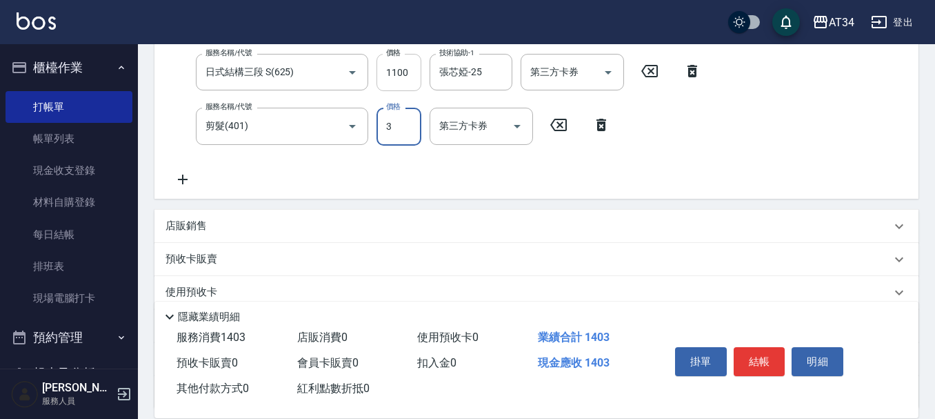
type input "30"
type input "170"
type input "300"
click at [277, 125] on input "剪髮(401)" at bounding box center [262, 126] width 121 height 24
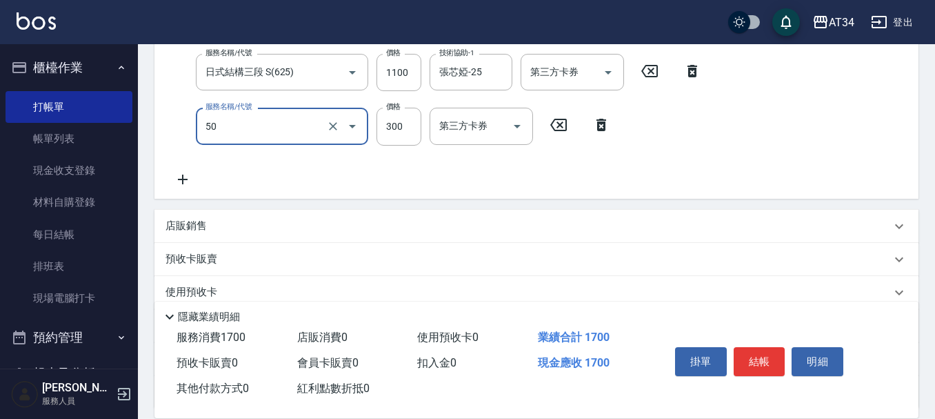
type input "501"
type input "140"
type input "501"
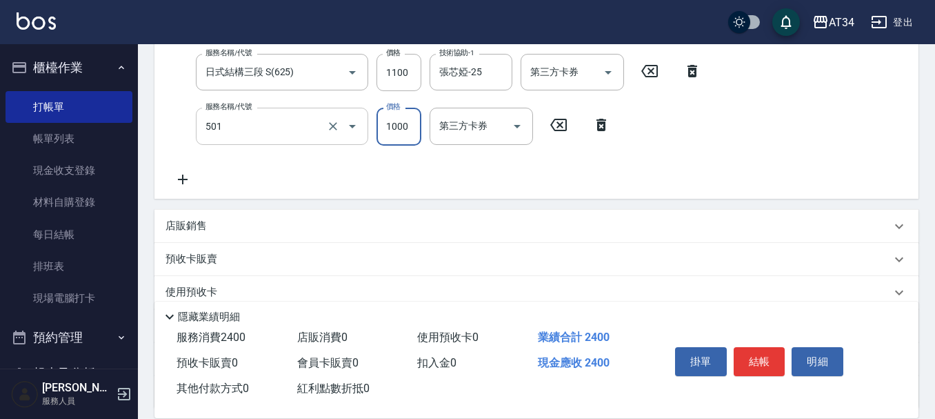
type input "240"
type input "染髮(501)"
type input "1"
type input "140"
type input "120"
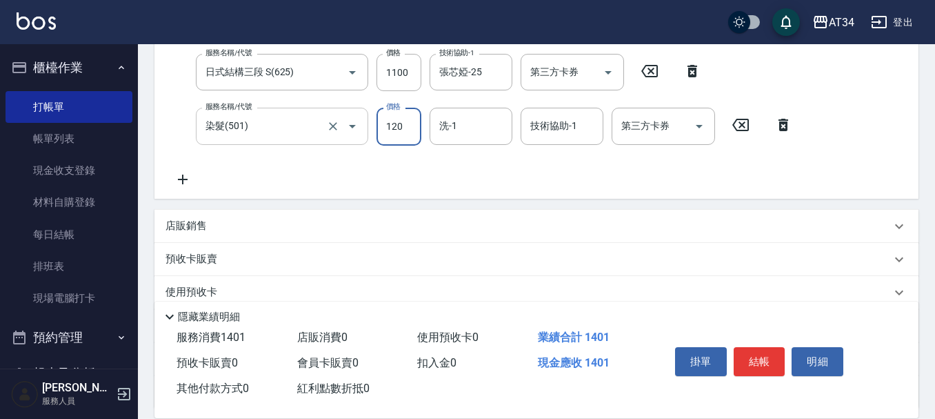
type input "150"
type input "1200"
type input "260"
type input "1200"
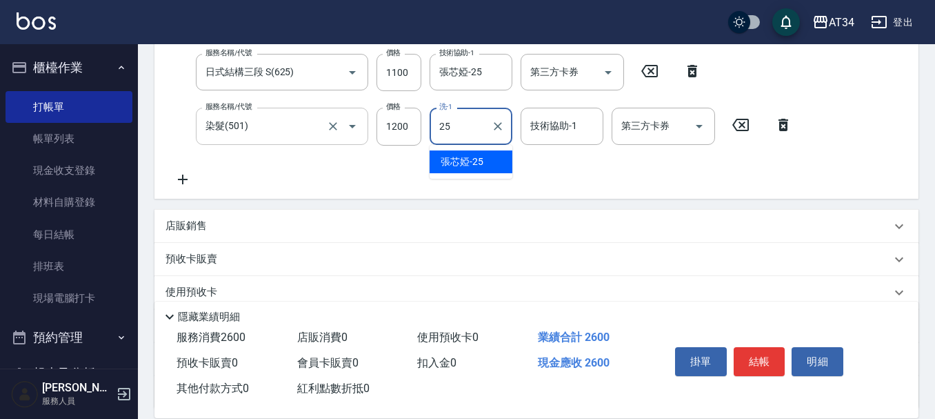
type input "張芯婭-25"
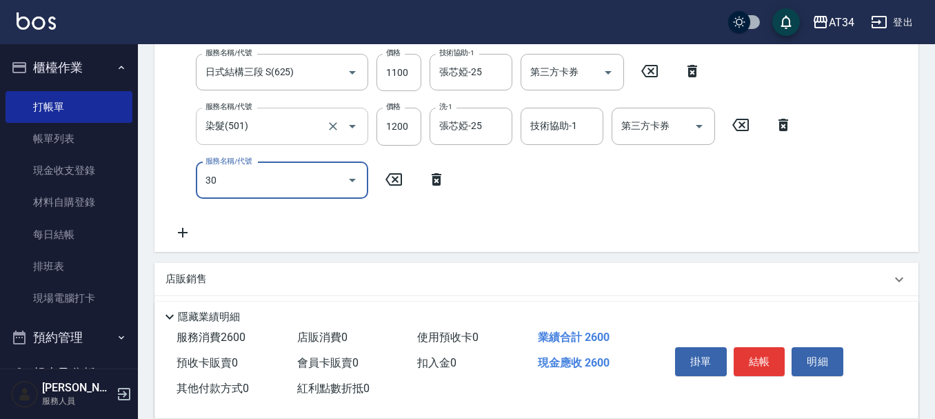
type input "301"
type input "410"
type input "燙髮(301)"
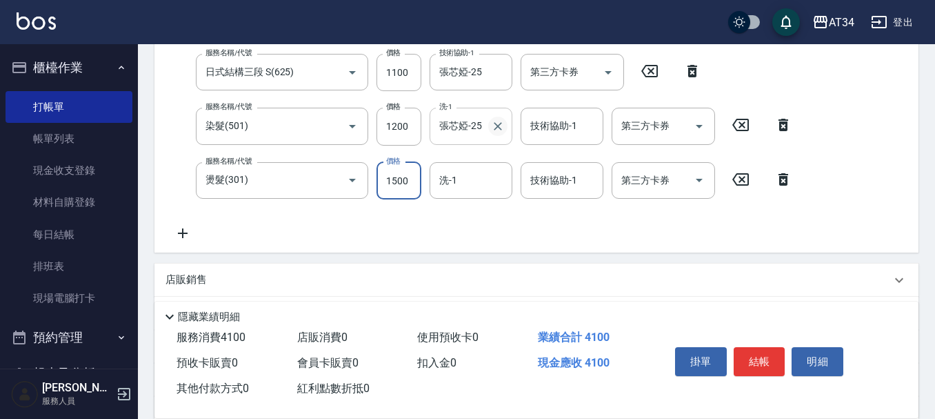
click at [490, 123] on button "Clear" at bounding box center [497, 126] width 19 height 19
click at [426, 174] on div "服務名稱/代號 燙髮(301) 服務名稱/代號 價格 1500 價格 洗-1 洗-1 技術協助-1 技術協助-1 第三方卡券 第三方卡券" at bounding box center [482, 180] width 635 height 37
click at [405, 174] on input "1500" at bounding box center [398, 180] width 45 height 37
type input "23"
type input "280"
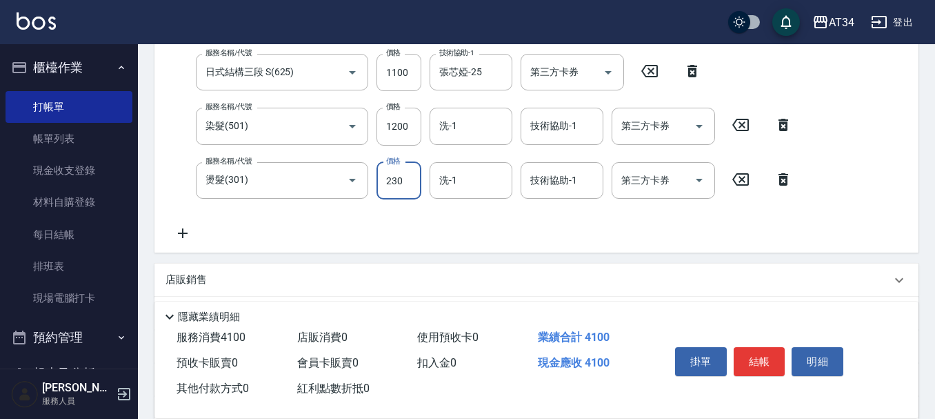
type input "2300"
type input "490"
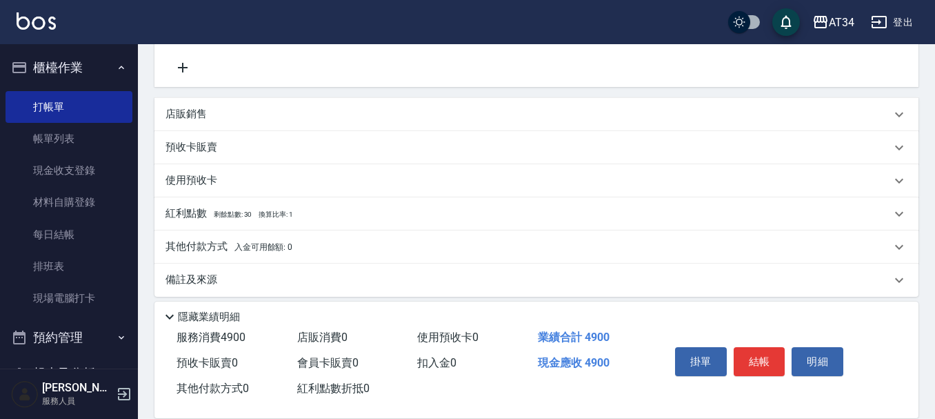
scroll to position [449, 0]
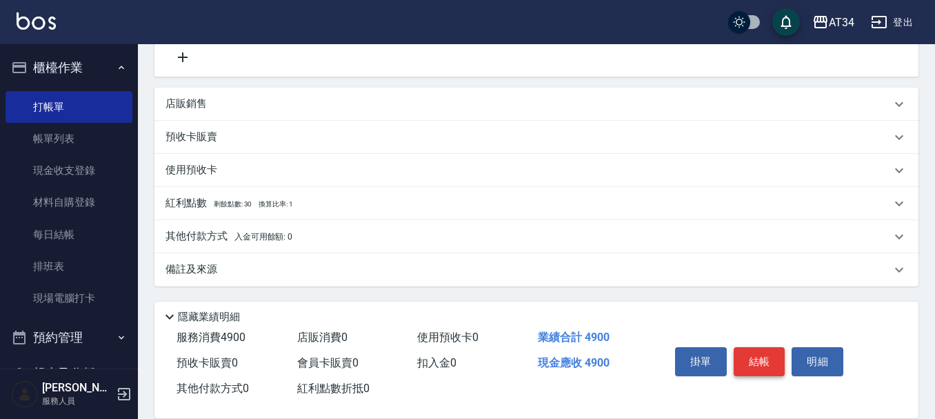
type input "2300"
click at [760, 354] on button "結帳" at bounding box center [760, 361] width 52 height 29
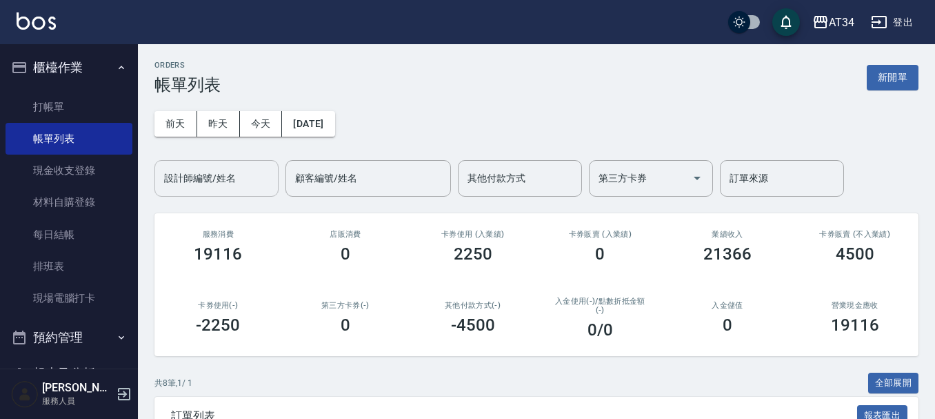
click at [212, 194] on div "設計師編號/姓名" at bounding box center [216, 178] width 124 height 37
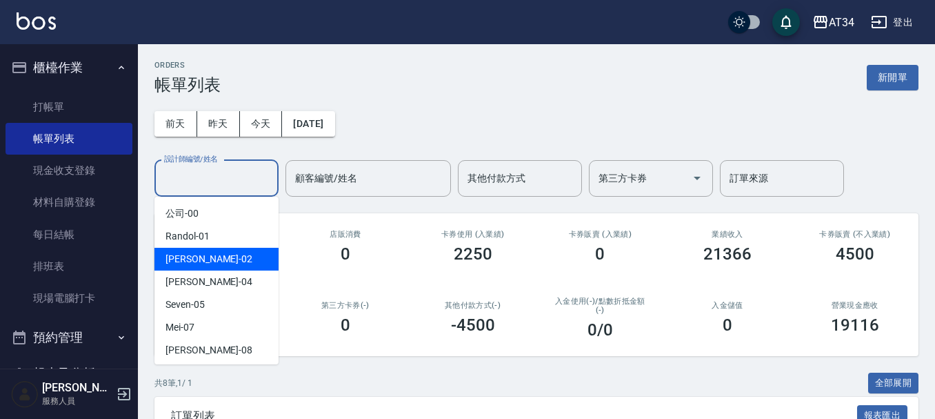
click at [210, 256] on div "Wendy -02" at bounding box center [216, 259] width 124 height 23
type input "Wendy-02"
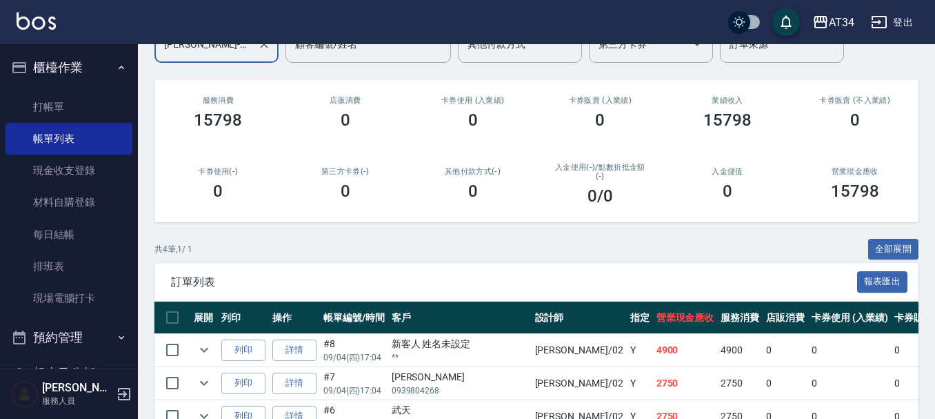
scroll to position [245, 0]
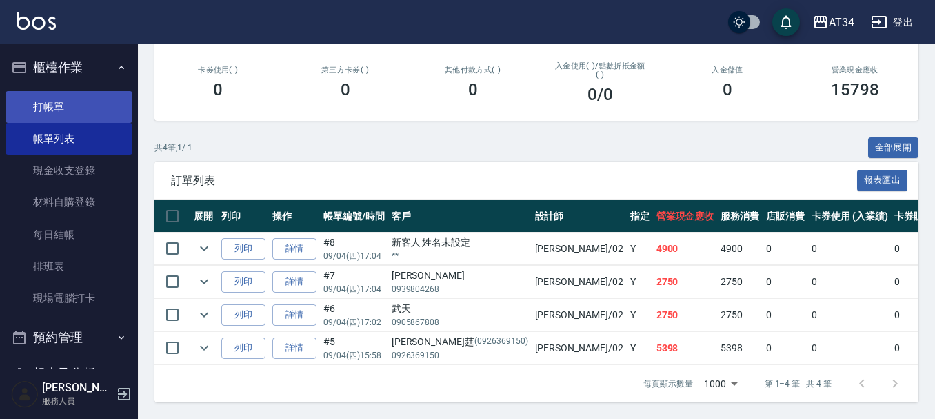
click at [89, 103] on link "打帳單" at bounding box center [69, 107] width 127 height 32
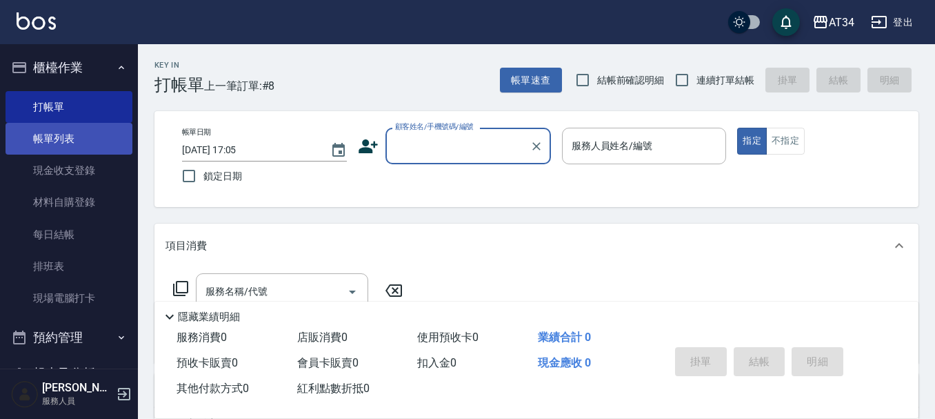
click at [75, 132] on link "帳單列表" at bounding box center [69, 139] width 127 height 32
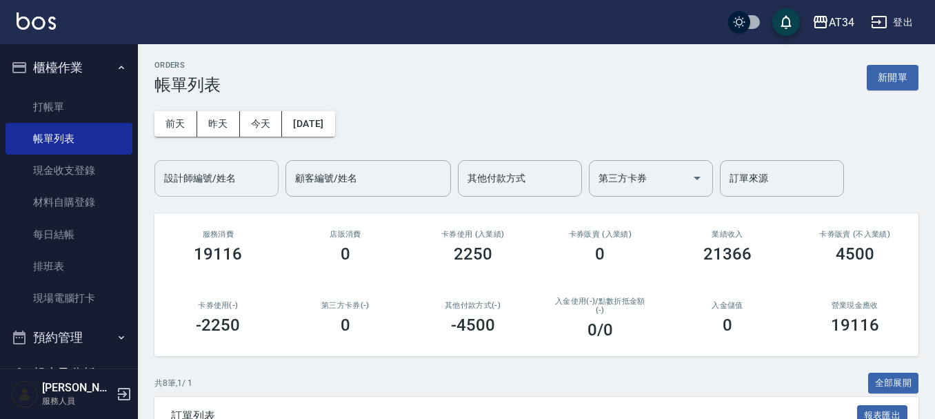
click at [185, 195] on div "設計師編號/姓名" at bounding box center [216, 178] width 124 height 37
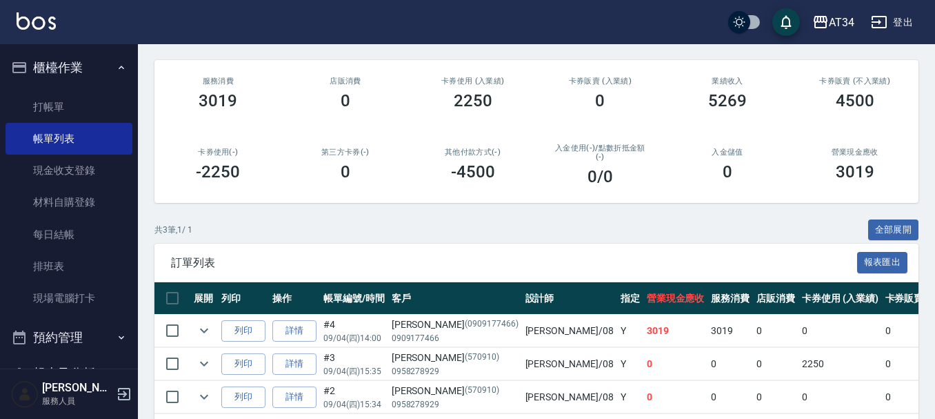
scroll to position [212, 0]
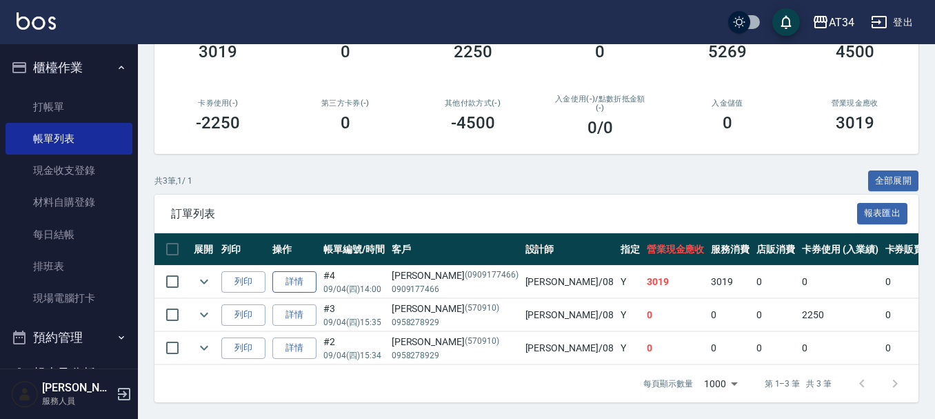
type input "Emma-08"
click at [310, 279] on link "詳情" at bounding box center [294, 281] width 44 height 21
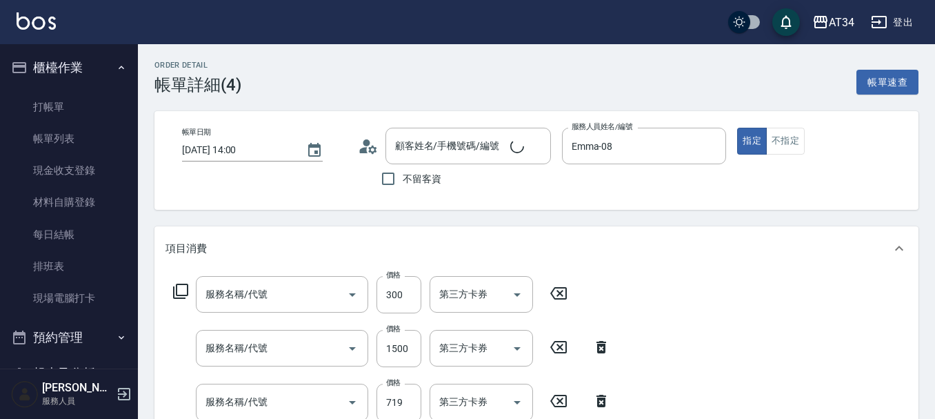
type input "[DATE] 14:00"
type input "Emma-08"
type input "300"
type input "洗+剪"
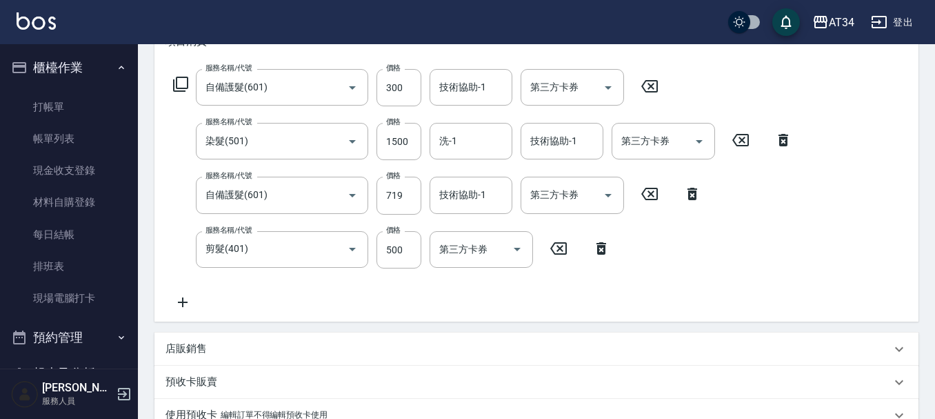
type input "自備護髮(601)"
type input "染髮(501)"
type input "自備護髮(601)"
type input "剪髮(401)"
type input "陳泰豪/0909177466/0909177466"
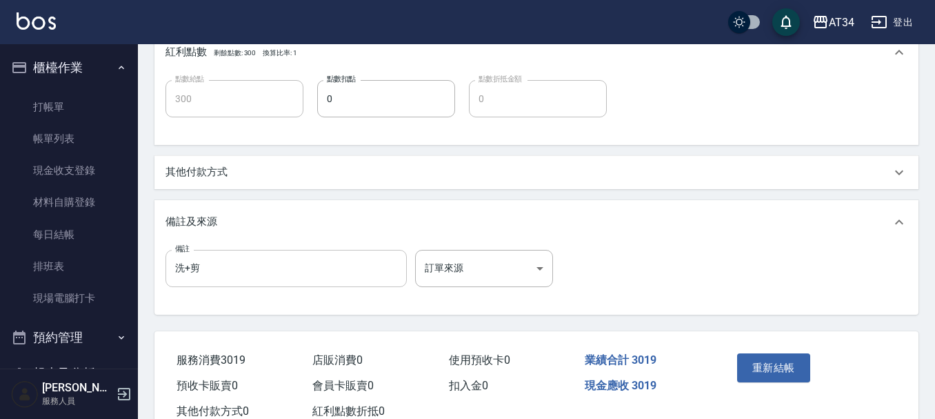
scroll to position [628, 0]
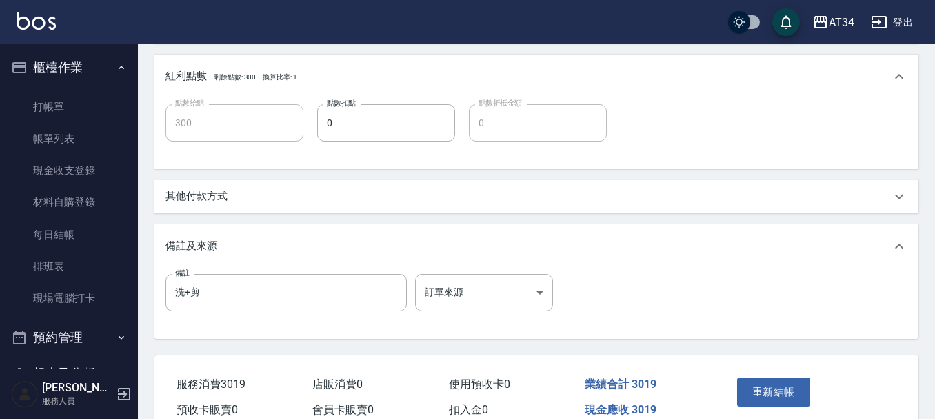
click at [212, 192] on p "其他付款方式" at bounding box center [196, 196] width 62 height 14
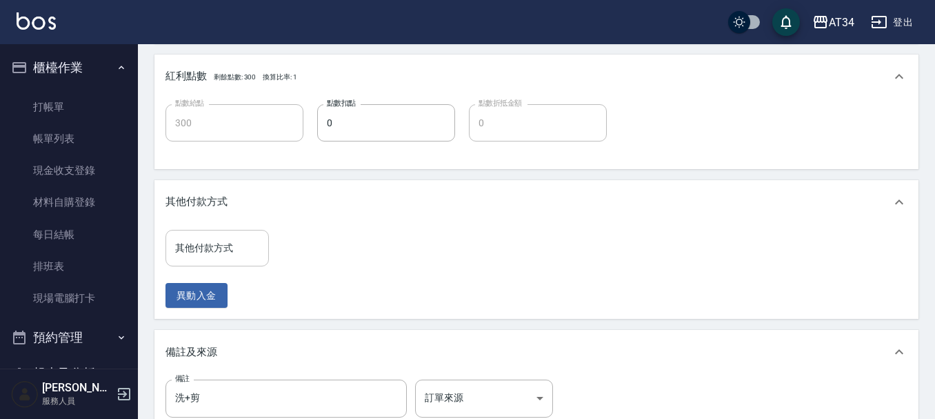
click at [218, 254] on div "其他付款方式 其他付款方式" at bounding box center [216, 248] width 103 height 37
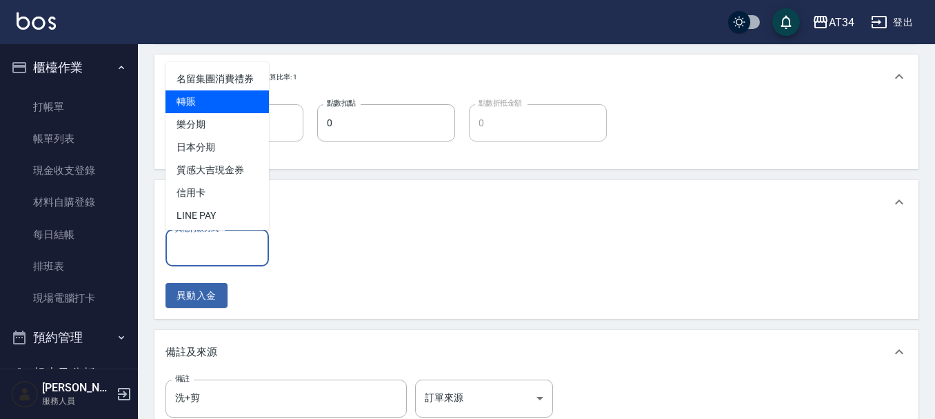
click at [214, 110] on span "轉賬" at bounding box center [216, 101] width 103 height 23
type input "轉賬"
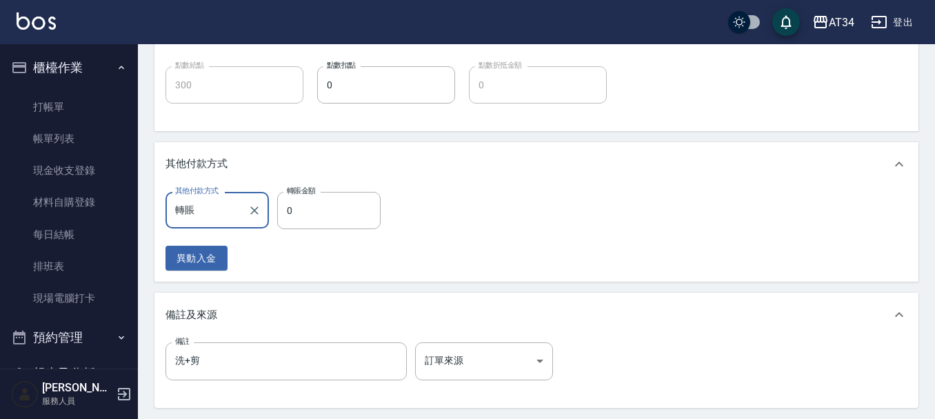
scroll to position [697, 0]
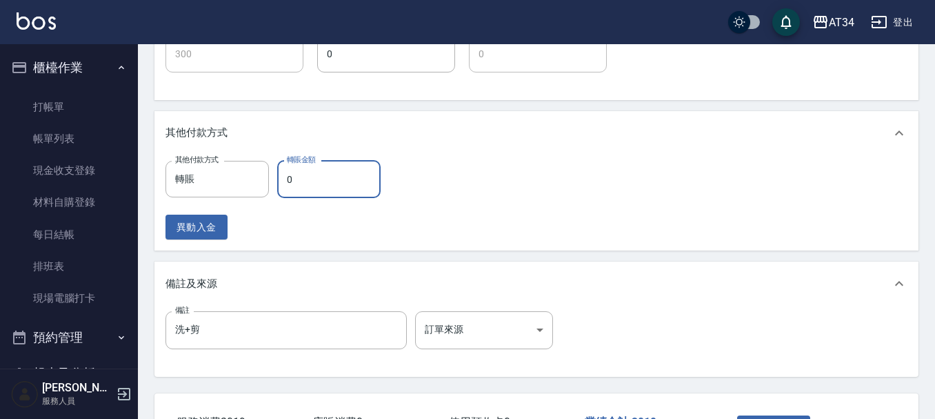
click at [301, 178] on input "0" at bounding box center [328, 179] width 103 height 37
type input "30"
type input "270"
type input "301"
type input "0"
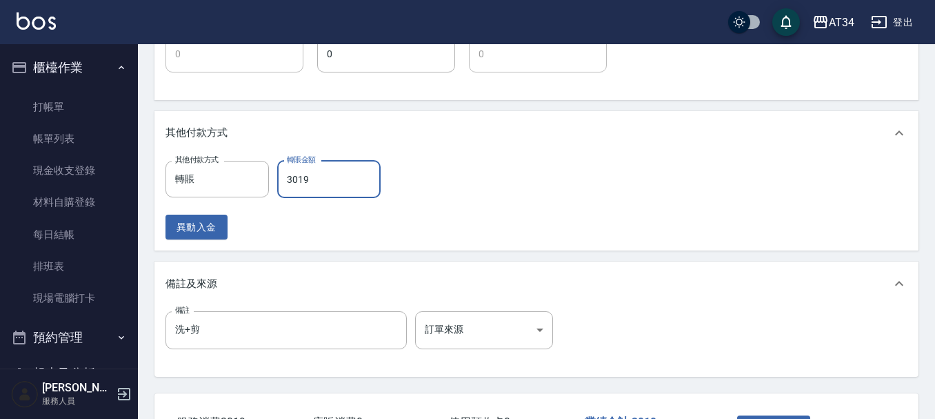
type input "3019"
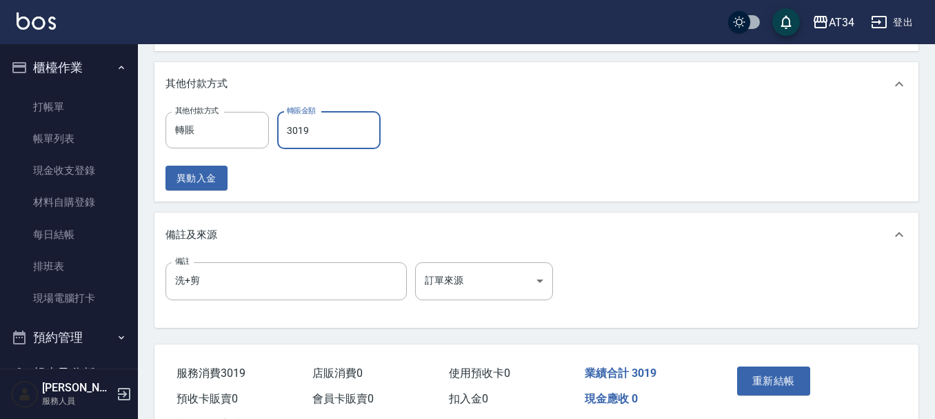
scroll to position [804, 0]
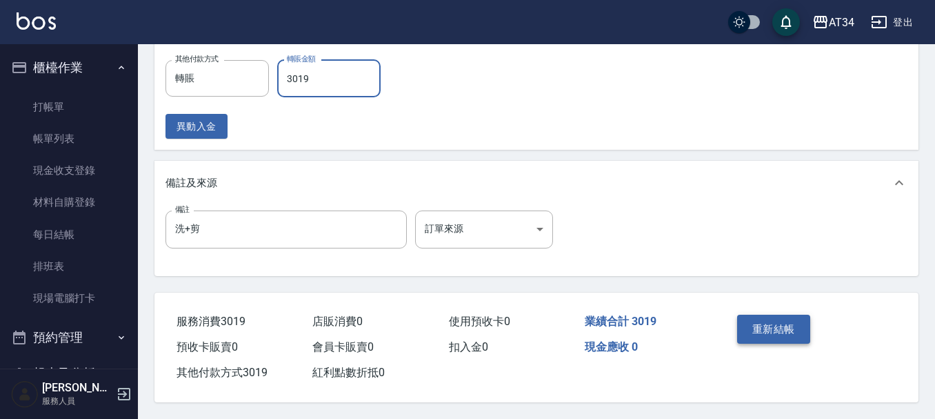
click at [803, 321] on button "重新結帳" at bounding box center [773, 328] width 73 height 29
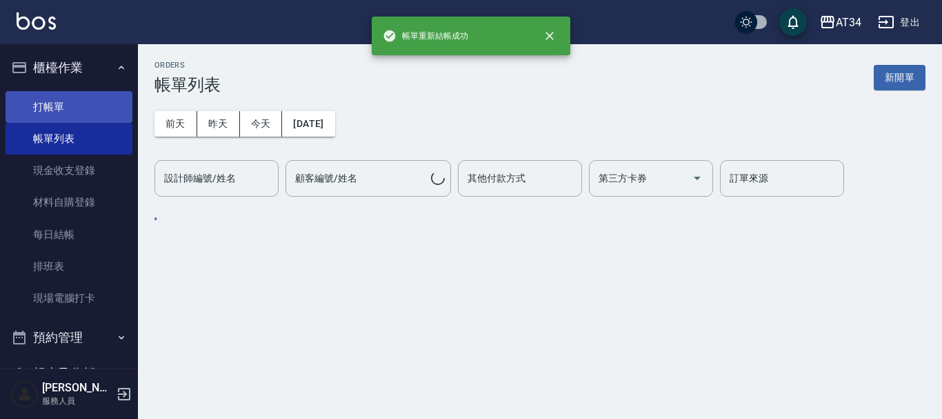
click at [94, 112] on link "打帳單" at bounding box center [69, 107] width 127 height 32
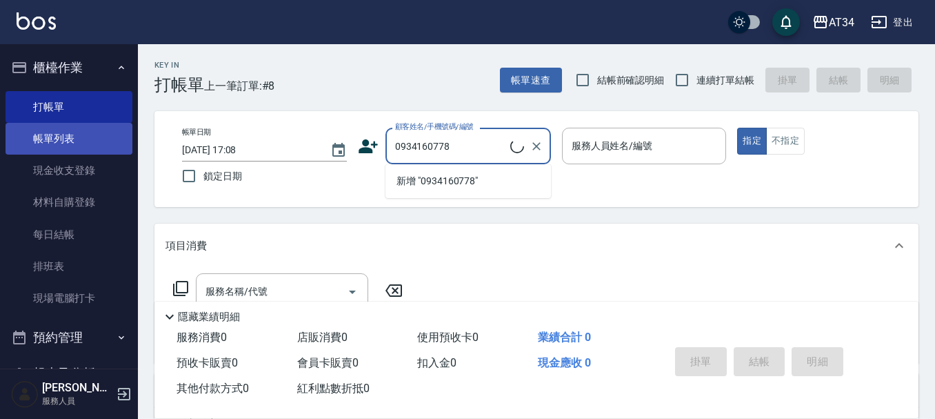
type input "陳麗楓/0934160778/0934160778"
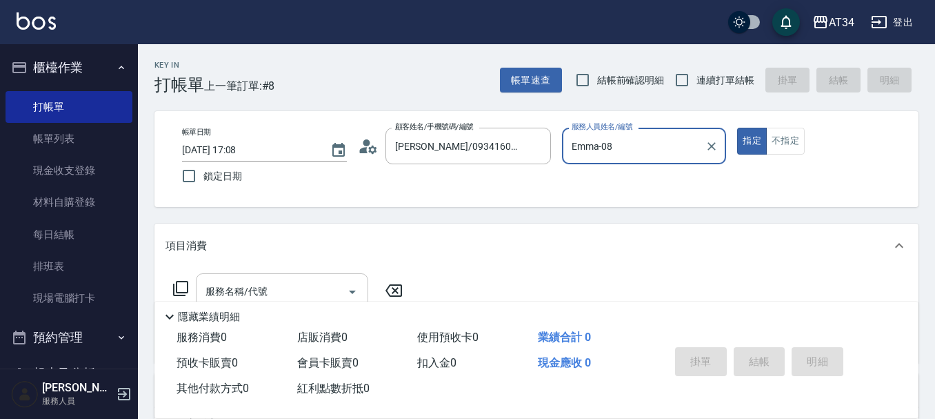
click at [261, 290] on div "服務名稱/代號 服務名稱/代號" at bounding box center [282, 291] width 172 height 37
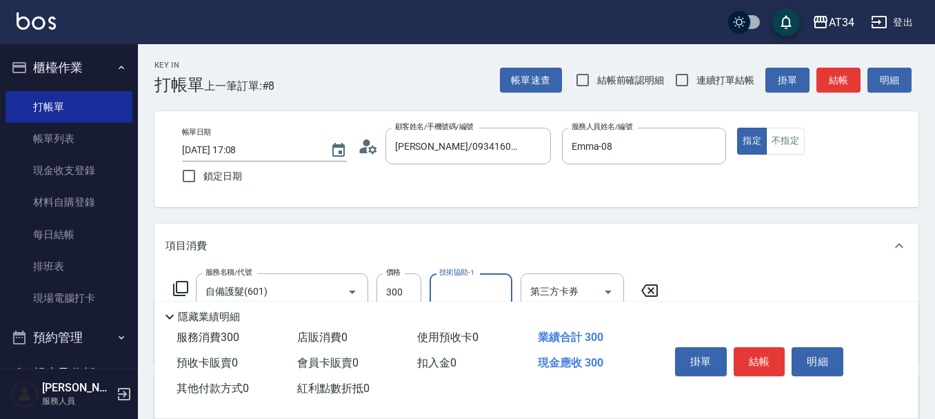
scroll to position [138, 0]
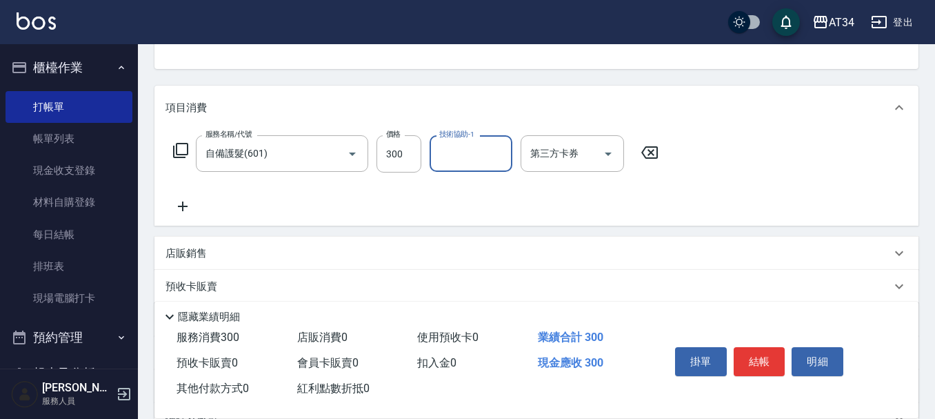
click at [195, 207] on icon at bounding box center [182, 206] width 34 height 17
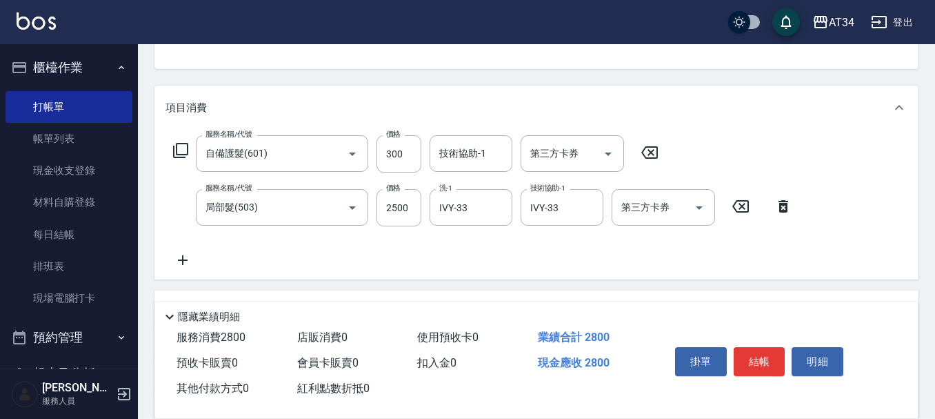
click at [181, 147] on icon at bounding box center [180, 150] width 17 height 17
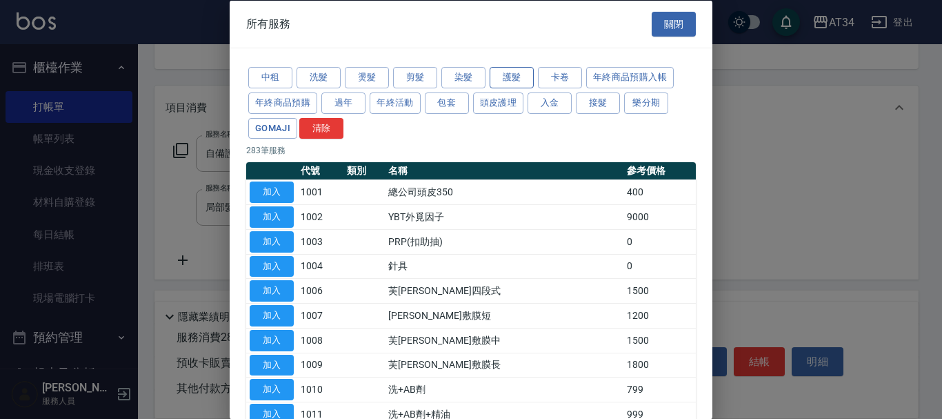
click at [520, 83] on button "護髮" at bounding box center [512, 77] width 44 height 21
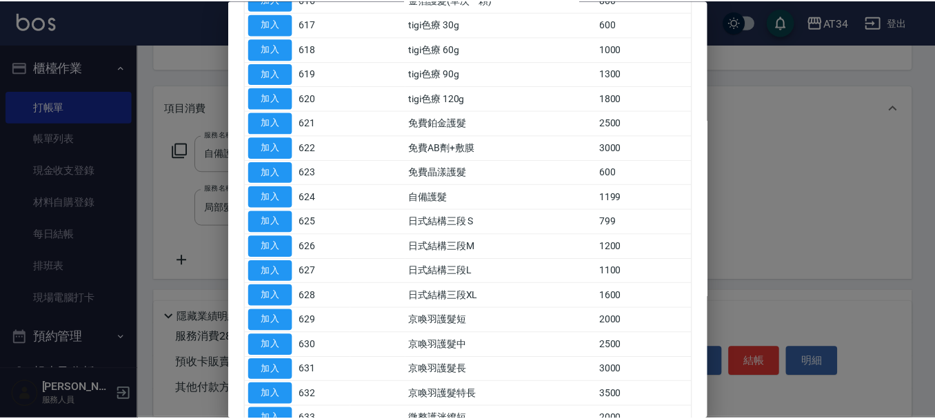
scroll to position [621, 0]
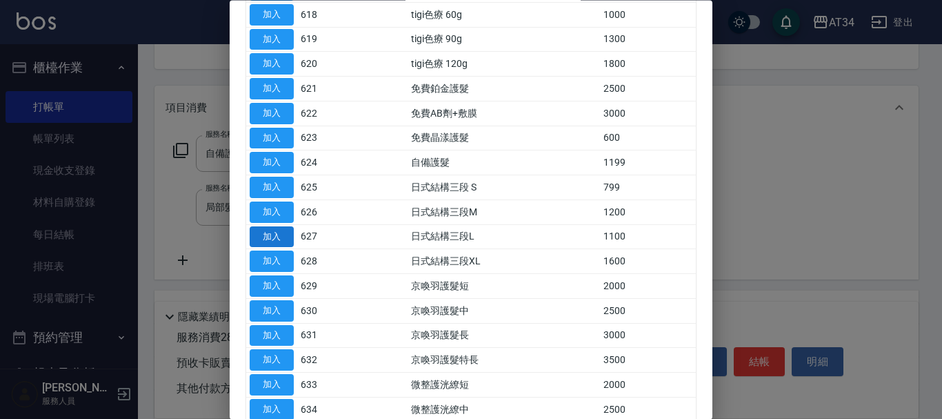
click at [286, 239] on button "加入" at bounding box center [272, 236] width 44 height 21
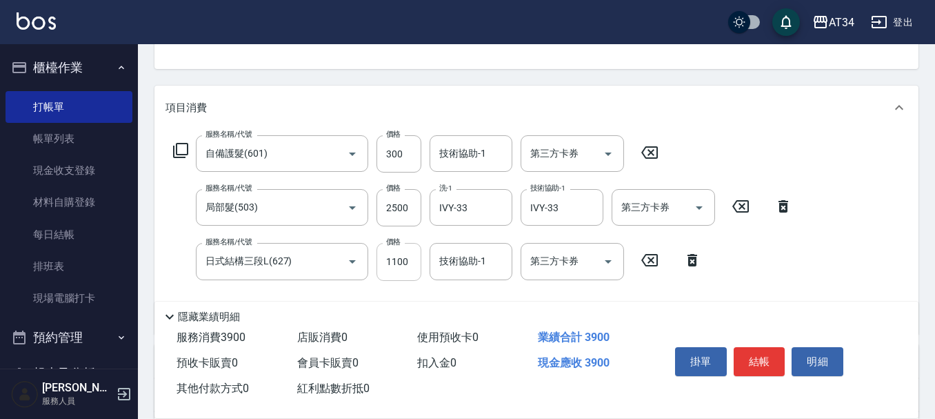
click at [407, 256] on input "1100" at bounding box center [398, 261] width 45 height 37
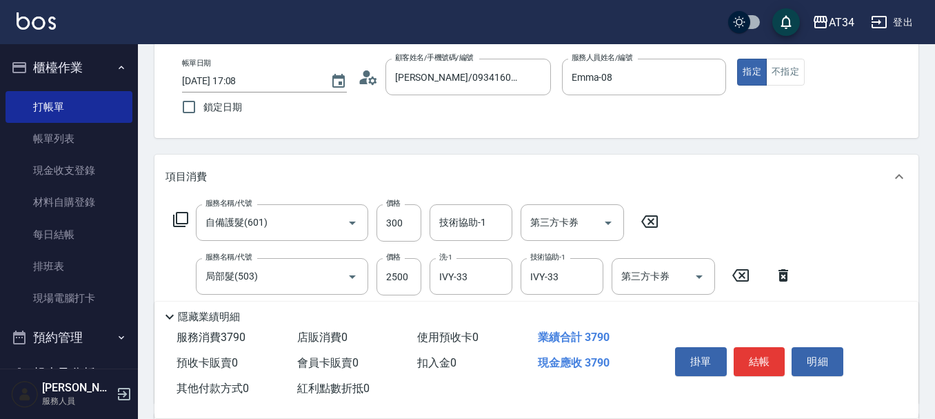
scroll to position [0, 0]
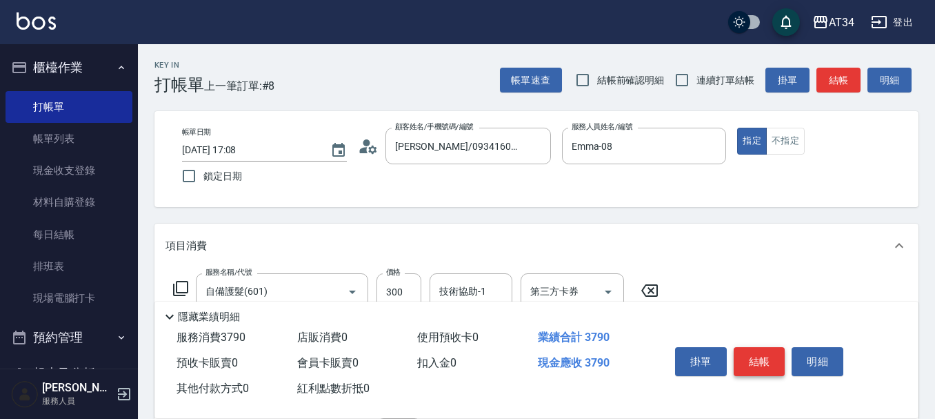
click at [763, 354] on button "結帳" at bounding box center [760, 361] width 52 height 29
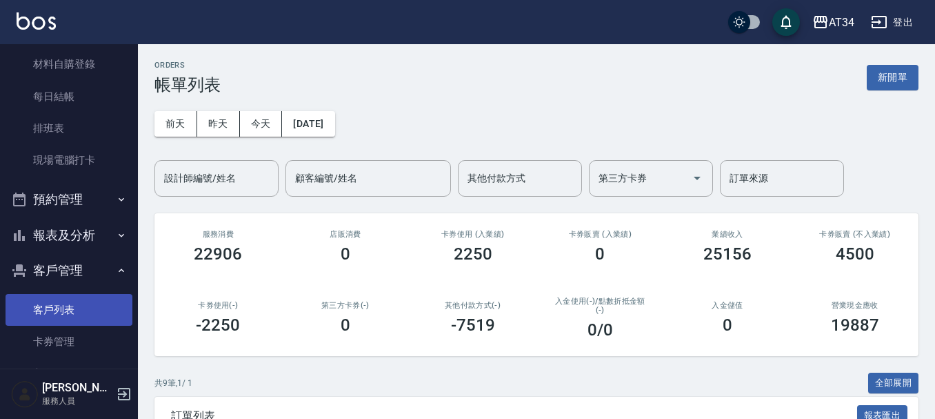
scroll to position [207, 0]
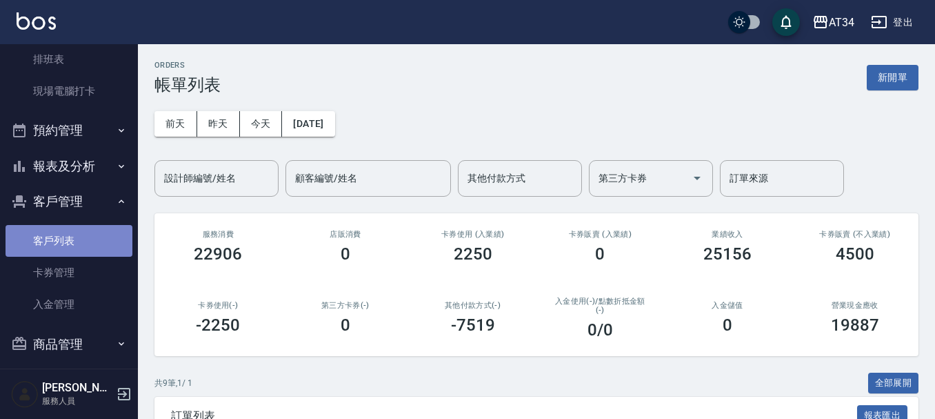
click at [113, 239] on link "客戶列表" at bounding box center [69, 241] width 127 height 32
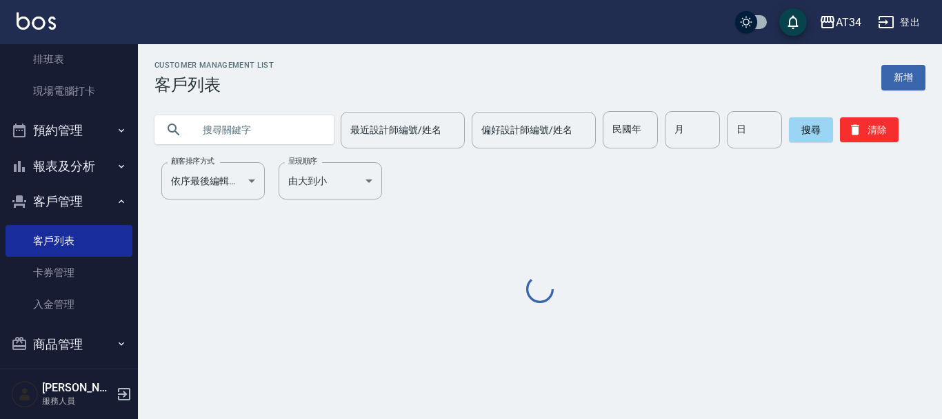
click at [205, 134] on input "text" at bounding box center [258, 129] width 130 height 37
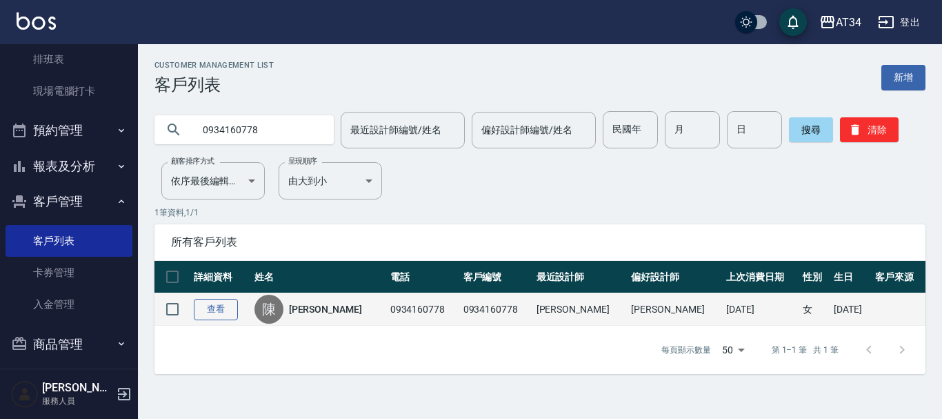
click at [217, 304] on link "查看" at bounding box center [216, 309] width 44 height 21
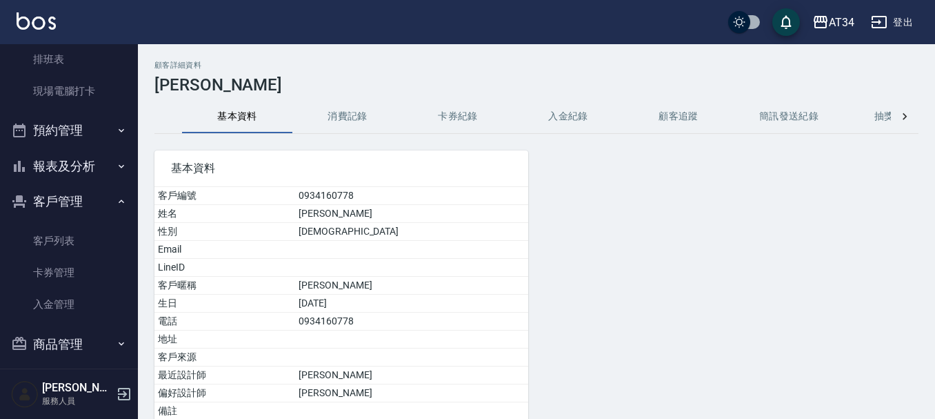
click at [357, 123] on button "消費記錄" at bounding box center [347, 116] width 110 height 33
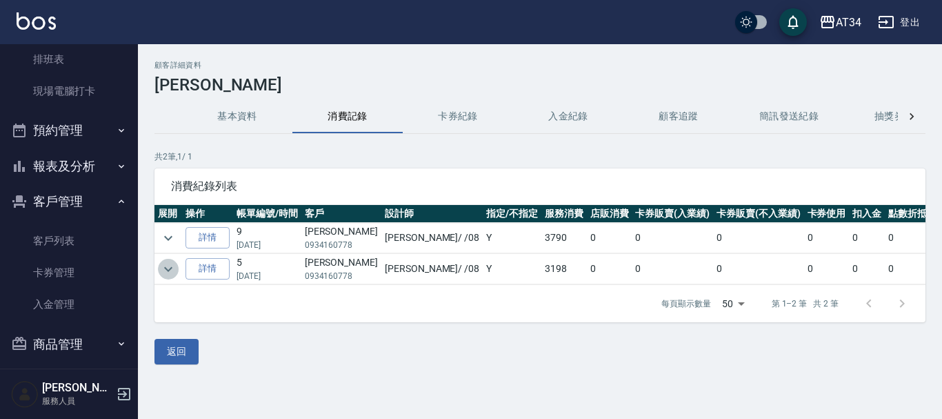
click at [172, 263] on icon "expand row" at bounding box center [168, 269] width 17 height 17
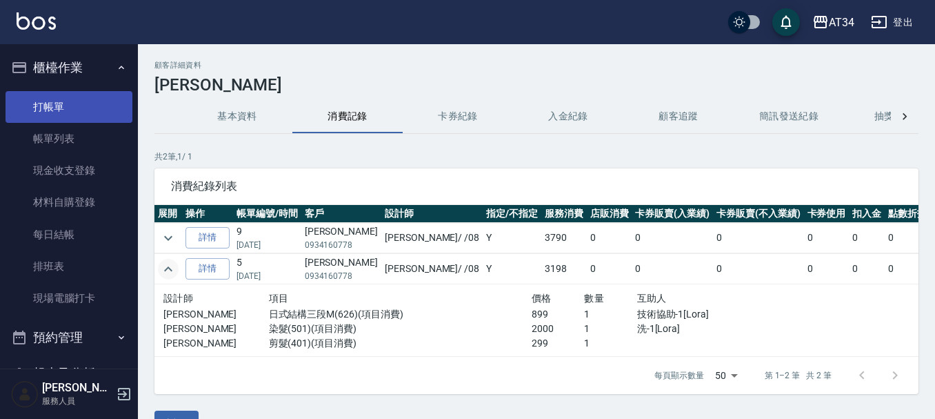
click at [59, 105] on link "打帳單" at bounding box center [69, 107] width 127 height 32
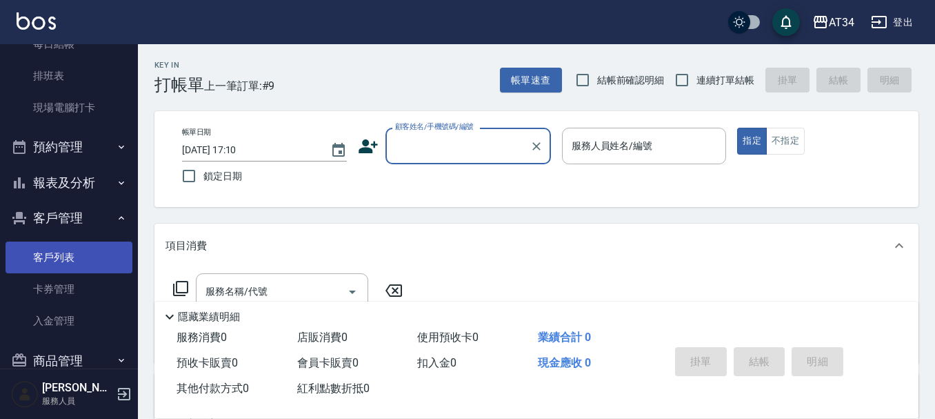
scroll to position [207, 0]
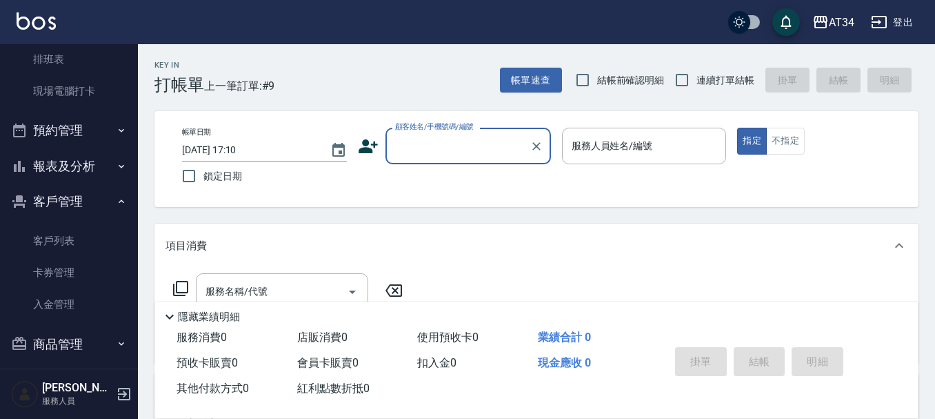
click at [84, 159] on button "報表及分析" at bounding box center [69, 166] width 127 height 36
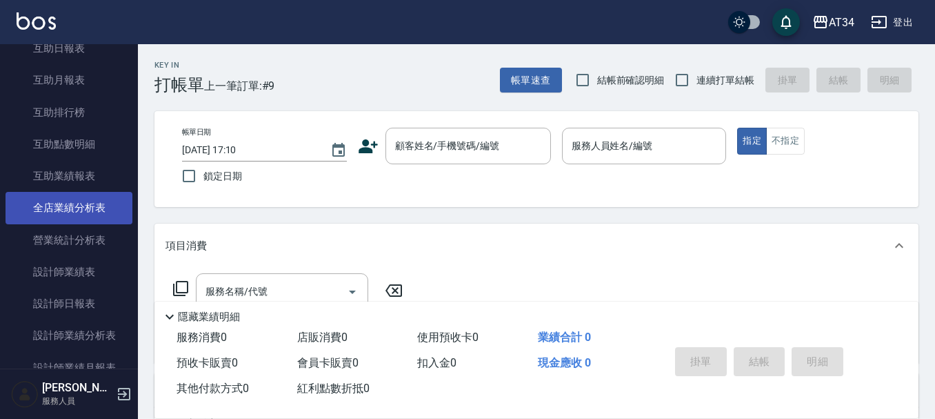
scroll to position [483, 0]
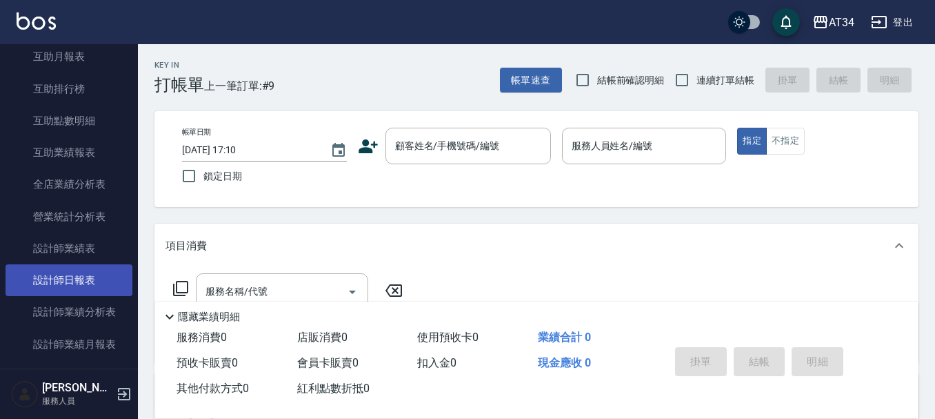
click at [90, 276] on link "設計師日報表" at bounding box center [69, 280] width 127 height 32
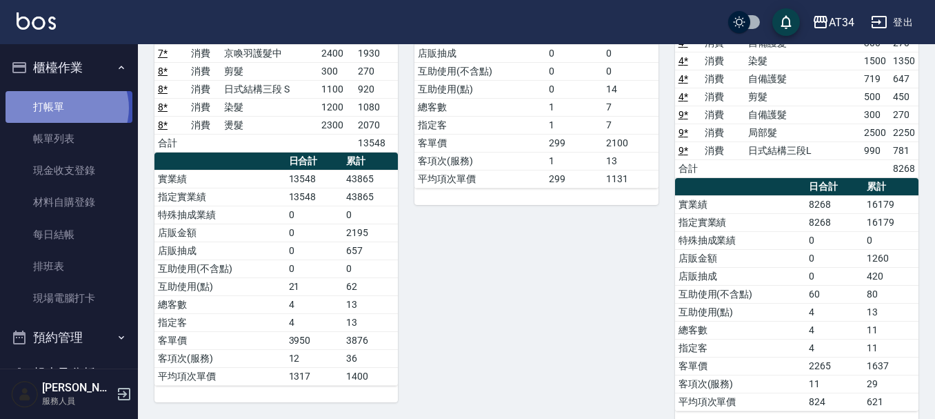
click at [66, 108] on link "打帳單" at bounding box center [69, 107] width 127 height 32
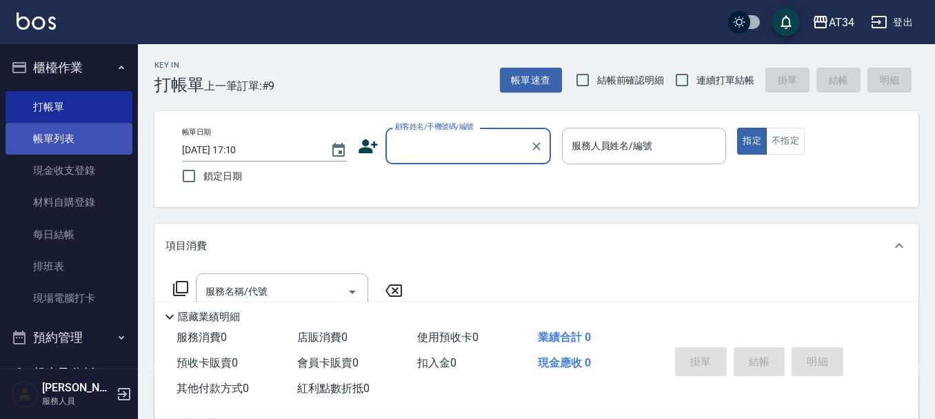
click at [54, 139] on link "帳單列表" at bounding box center [69, 139] width 127 height 32
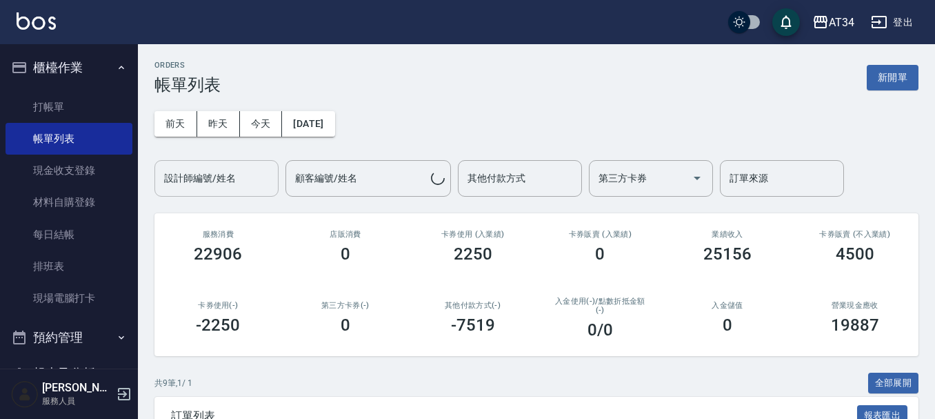
drag, startPoint x: 195, startPoint y: 125, endPoint x: 186, endPoint y: 181, distance: 56.6
click at [194, 129] on button "前天" at bounding box center [175, 124] width 43 height 26
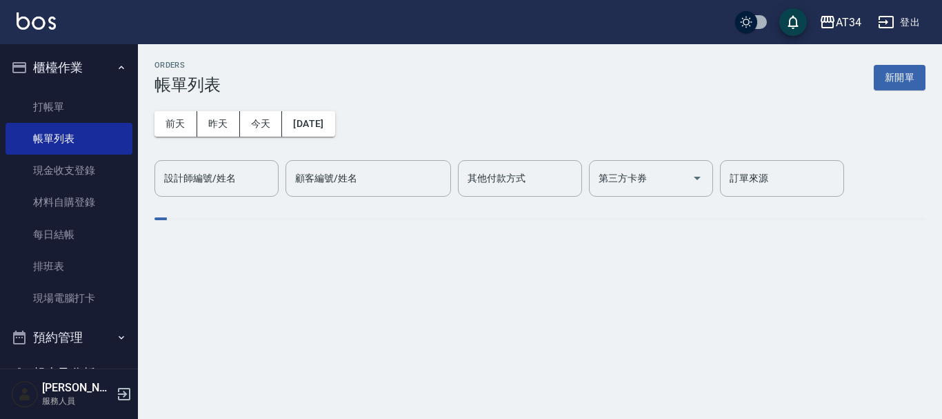
click at [186, 182] on div "設計師編號/姓名 設計師編號/姓名" at bounding box center [216, 178] width 124 height 37
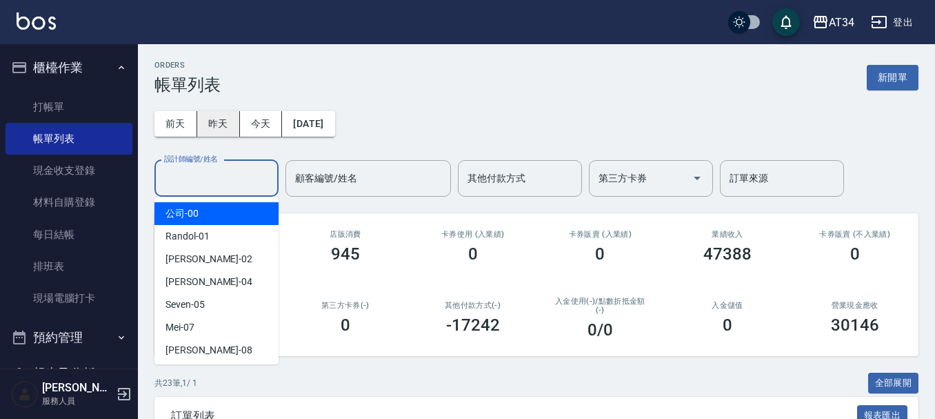
click at [220, 130] on button "昨天" at bounding box center [218, 124] width 43 height 26
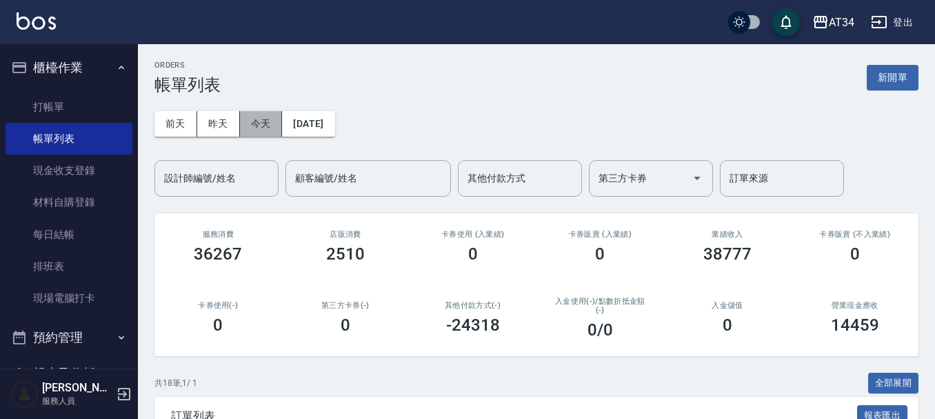
click at [259, 129] on button "今天" at bounding box center [261, 124] width 43 height 26
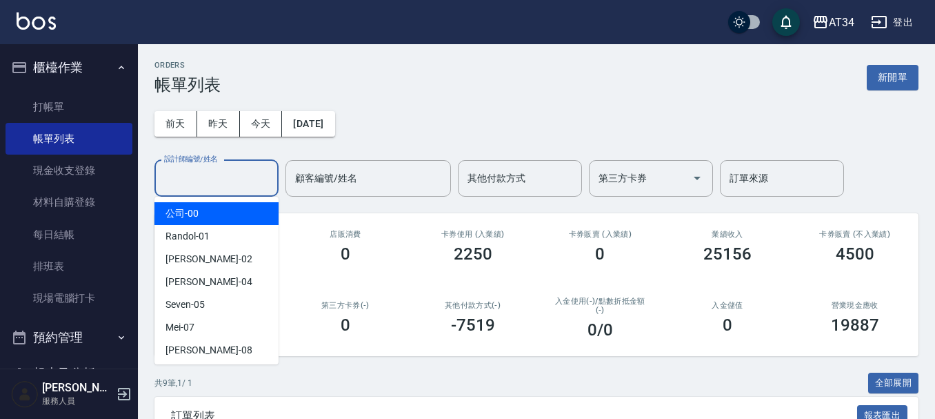
click at [201, 183] on input "設計師編號/姓名" at bounding box center [217, 178] width 112 height 24
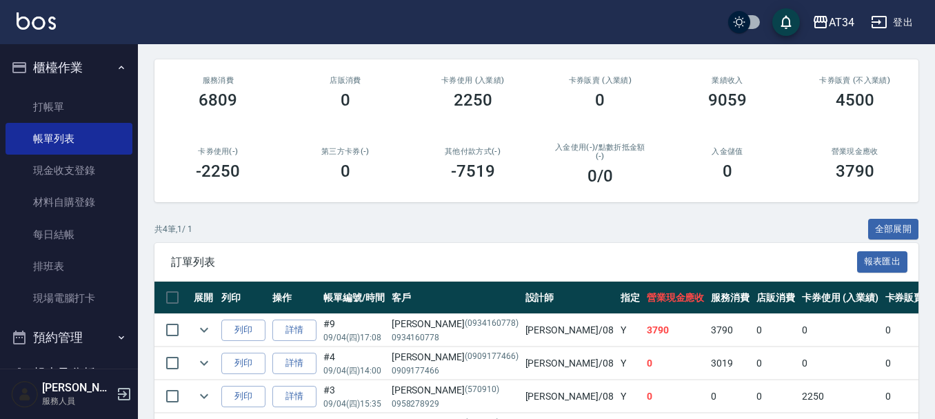
scroll to position [245, 0]
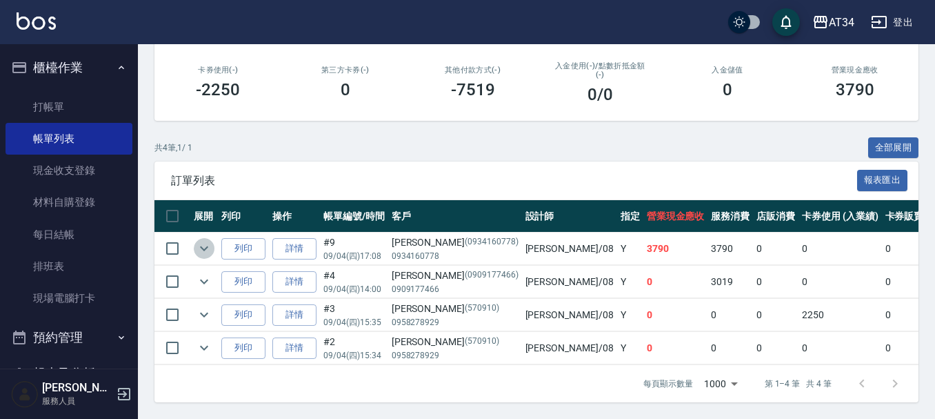
click at [207, 240] on icon "expand row" at bounding box center [204, 248] width 17 height 17
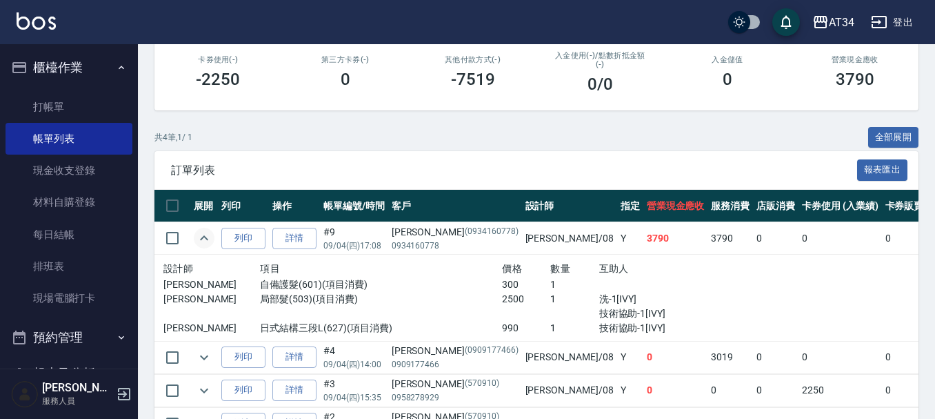
click at [412, 238] on div "陳麗楓 (0934160778)" at bounding box center [455, 232] width 127 height 14
click at [408, 232] on div "陳麗楓 (0934160778)" at bounding box center [455, 232] width 127 height 14
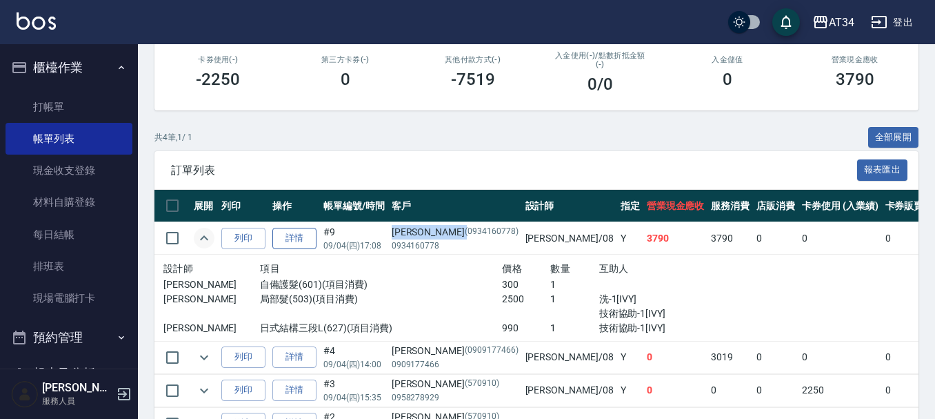
click at [297, 236] on link "詳情" at bounding box center [294, 238] width 44 height 21
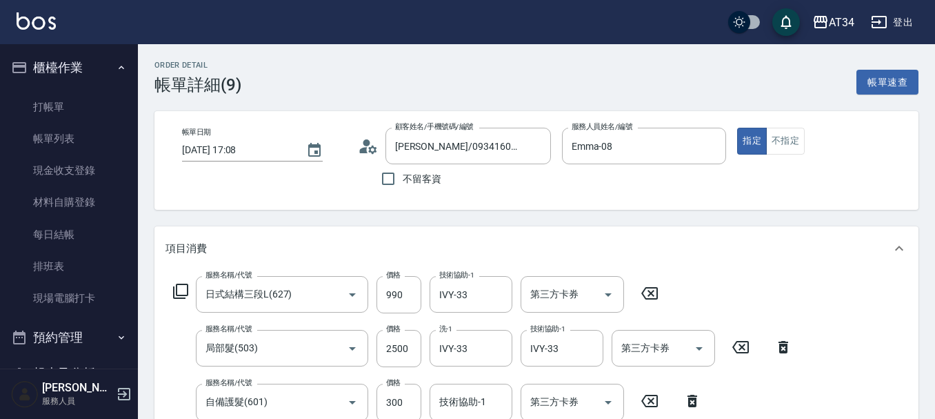
click at [363, 144] on circle at bounding box center [366, 142] width 7 height 7
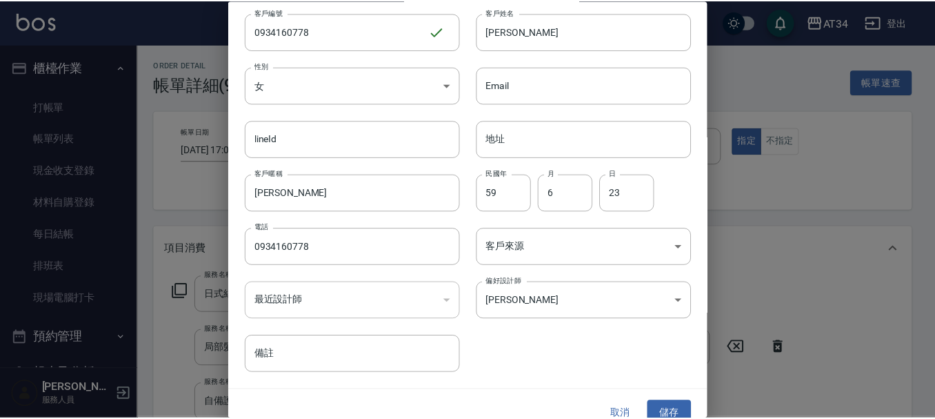
scroll to position [59, 0]
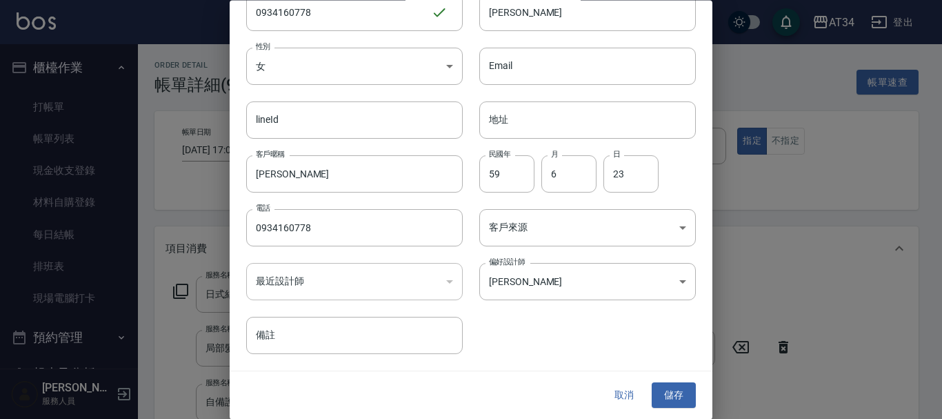
click at [612, 392] on button "取消" at bounding box center [624, 396] width 44 height 26
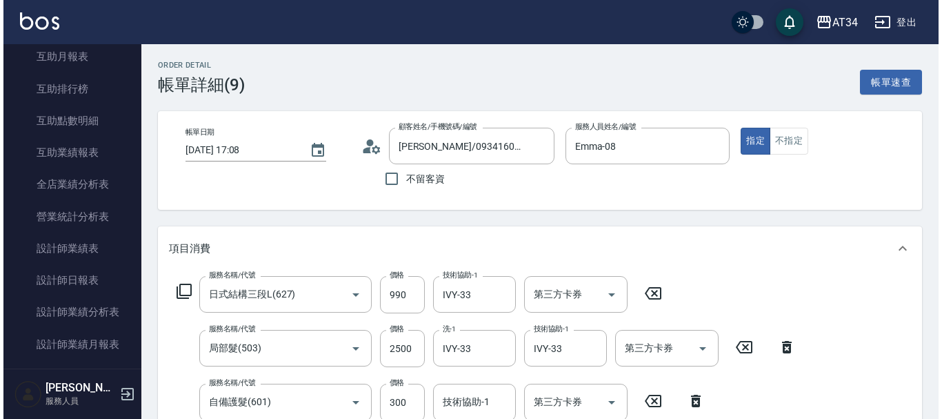
scroll to position [689, 0]
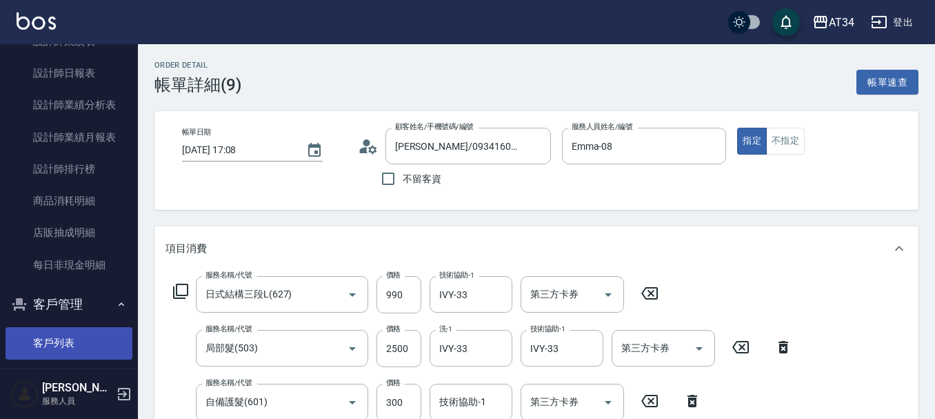
click at [98, 338] on link "客戶列表" at bounding box center [69, 343] width 127 height 32
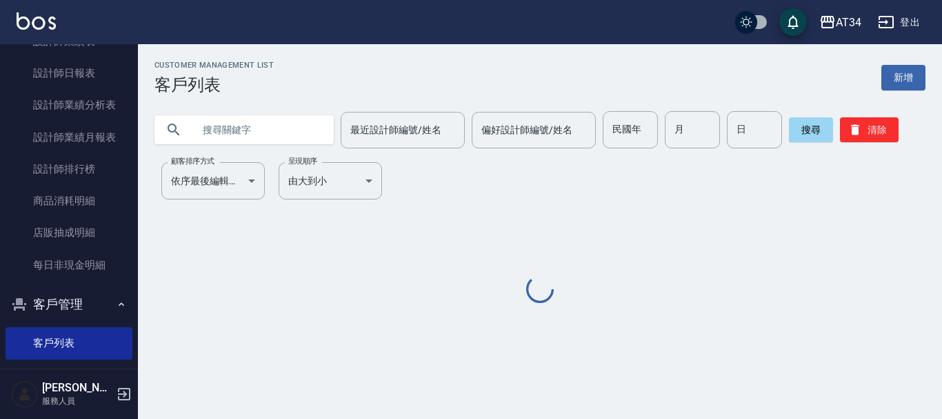
click at [217, 127] on input "text" at bounding box center [258, 129] width 130 height 37
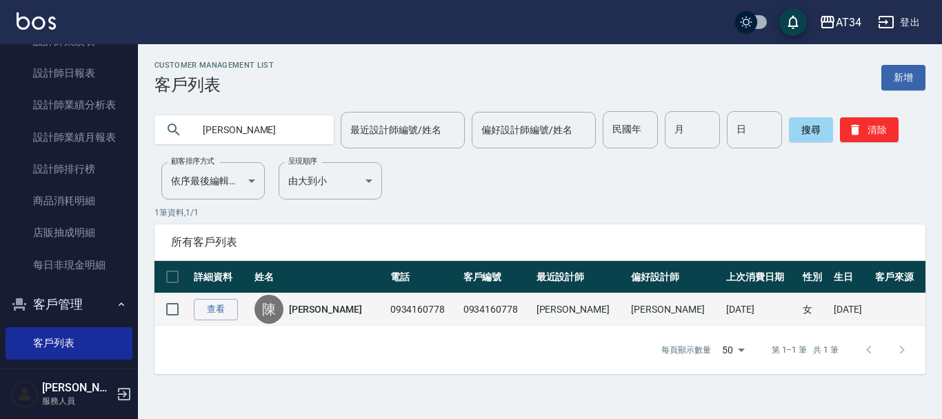
click at [223, 320] on td "查看" at bounding box center [220, 309] width 61 height 32
click at [223, 316] on link "查看" at bounding box center [216, 309] width 44 height 21
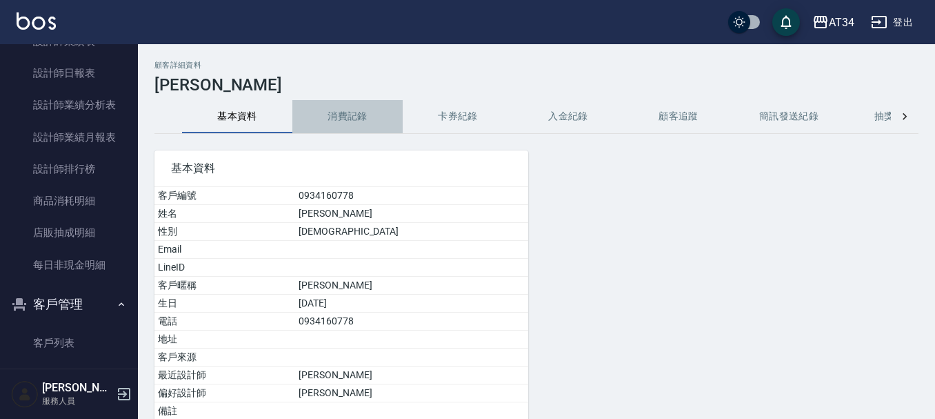
click at [357, 108] on button "消費記錄" at bounding box center [347, 116] width 110 height 33
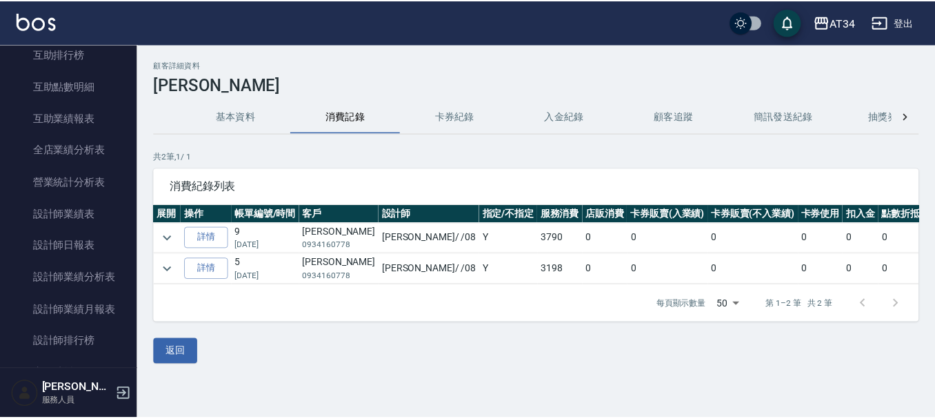
scroll to position [483, 0]
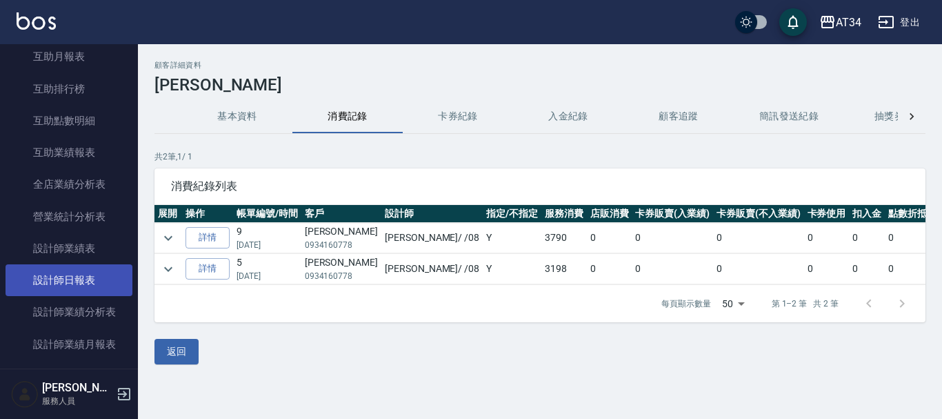
click at [104, 283] on link "設計師日報表" at bounding box center [69, 280] width 127 height 32
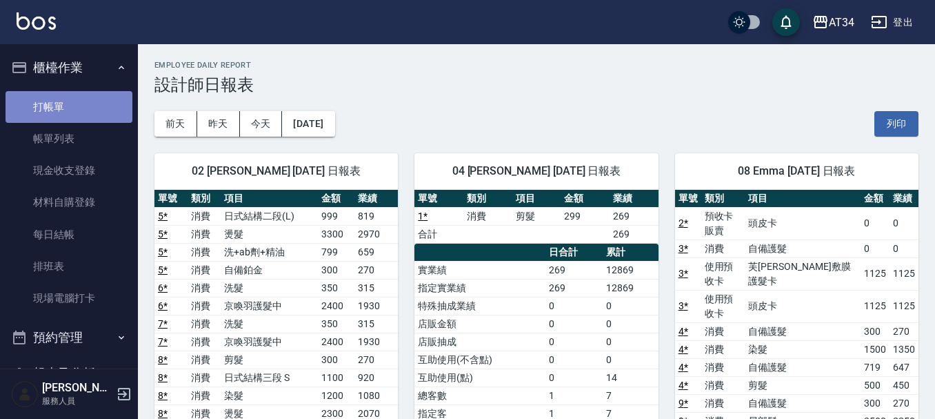
click at [71, 114] on link "打帳單" at bounding box center [69, 107] width 127 height 32
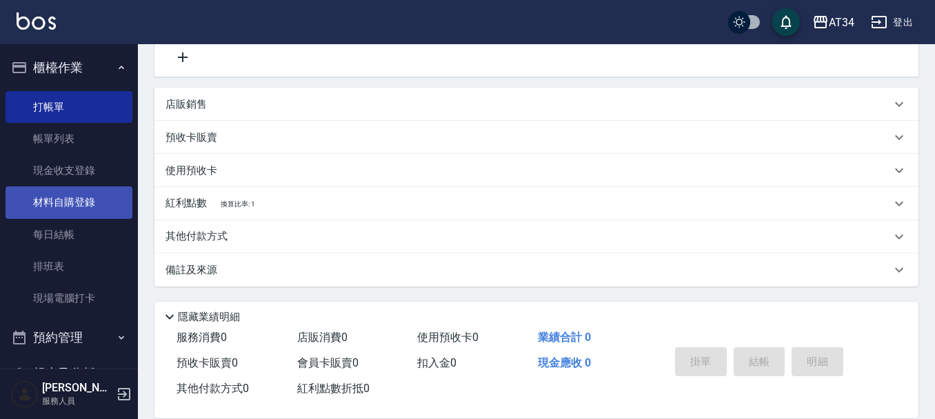
scroll to position [69, 0]
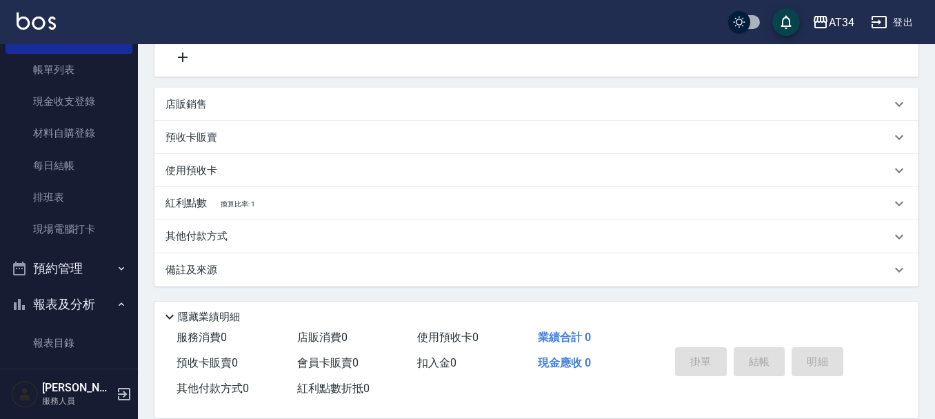
click at [102, 261] on button "預約管理" at bounding box center [69, 268] width 127 height 36
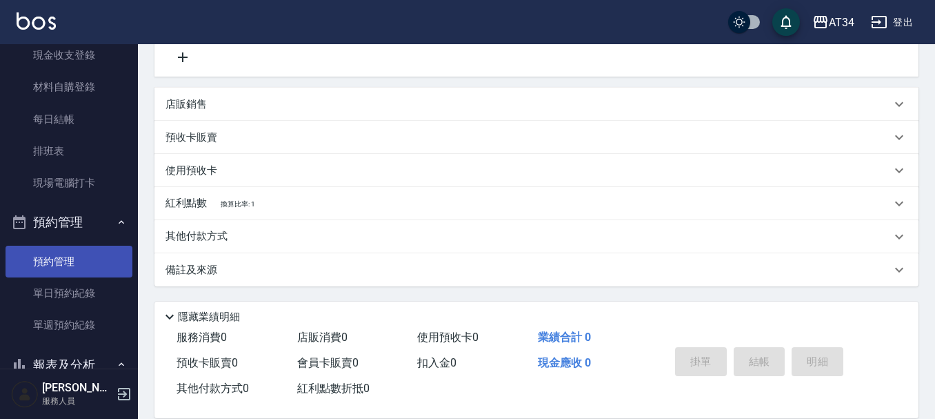
scroll to position [138, 0]
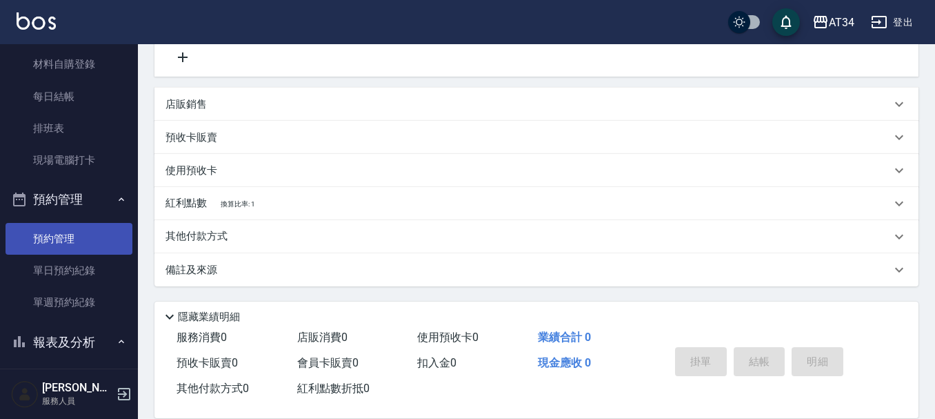
click at [102, 277] on link "單日預約紀錄" at bounding box center [69, 270] width 127 height 32
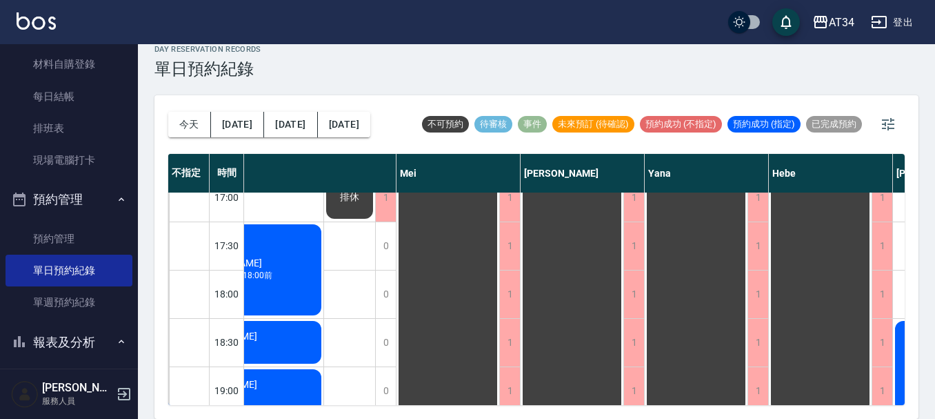
scroll to position [598, 980]
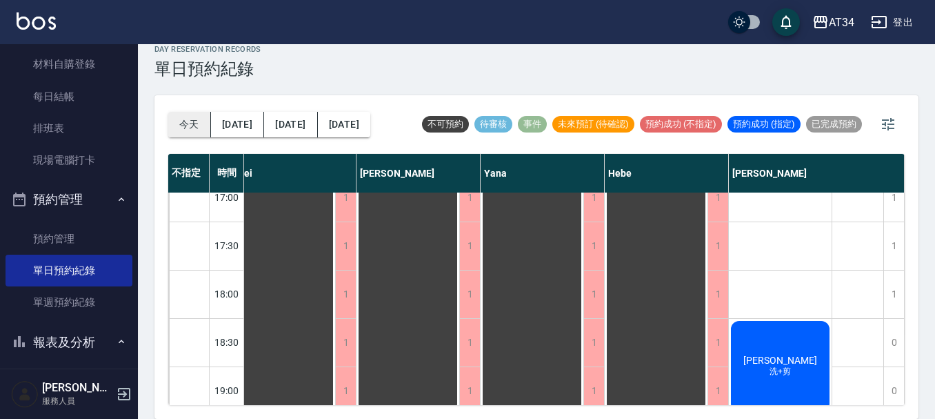
click at [199, 120] on button "今天" at bounding box center [189, 125] width 43 height 26
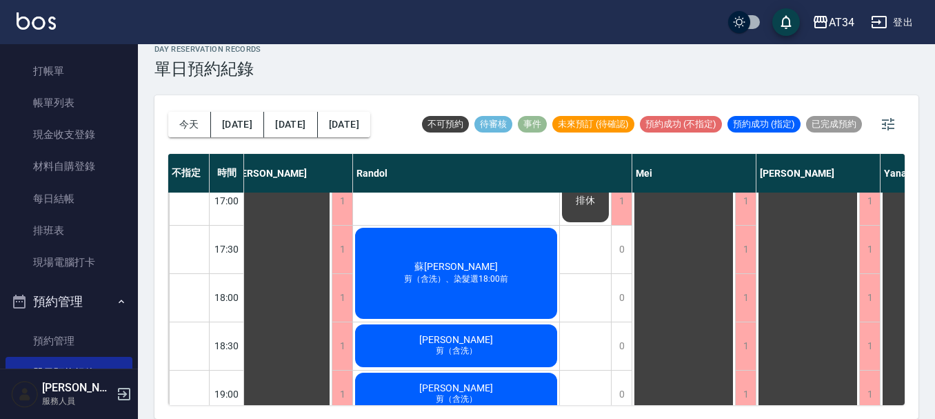
scroll to position [530, 574]
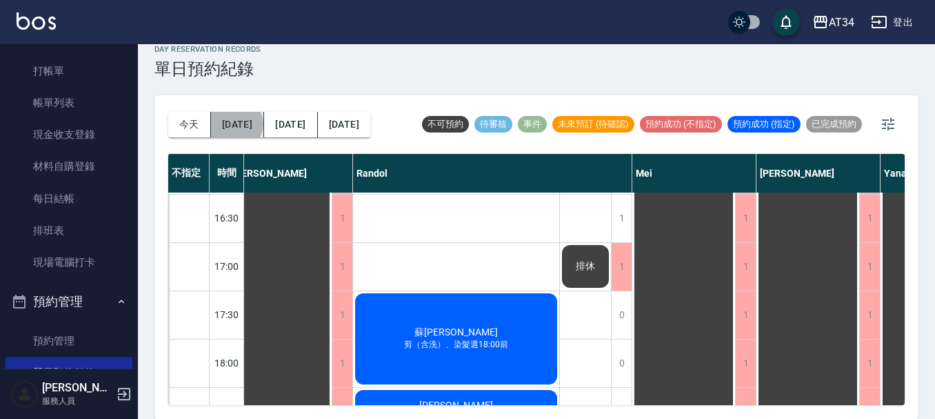
click at [235, 124] on button "明天" at bounding box center [237, 125] width 53 height 26
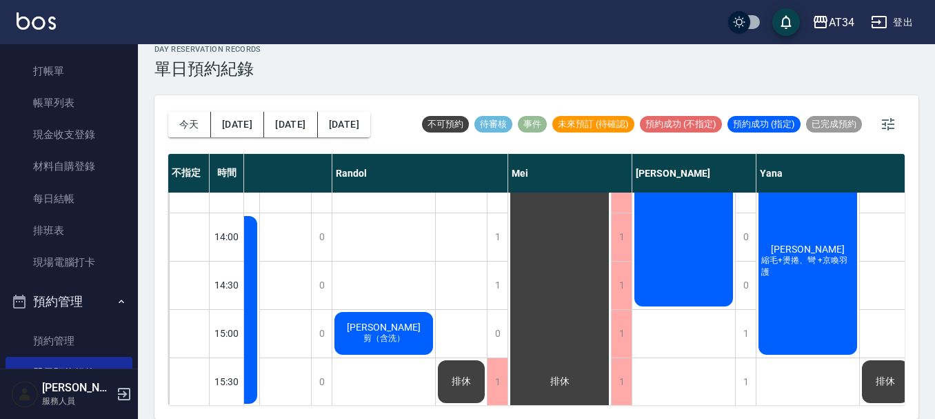
scroll to position [276, 574]
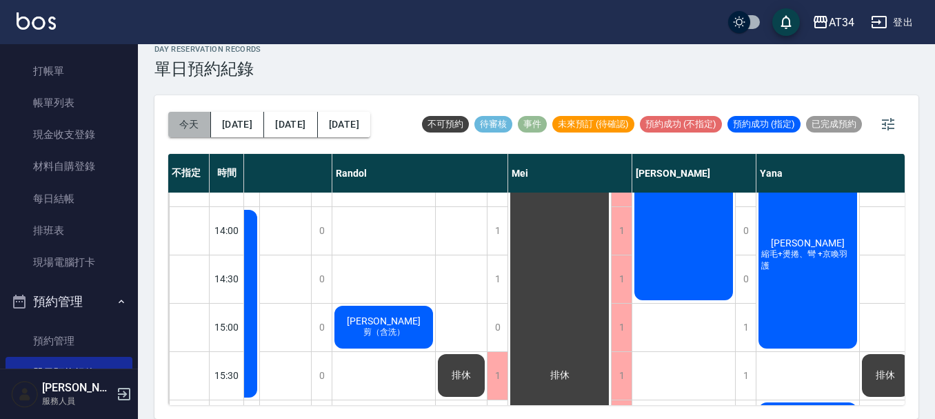
click at [199, 121] on button "今天" at bounding box center [189, 125] width 43 height 26
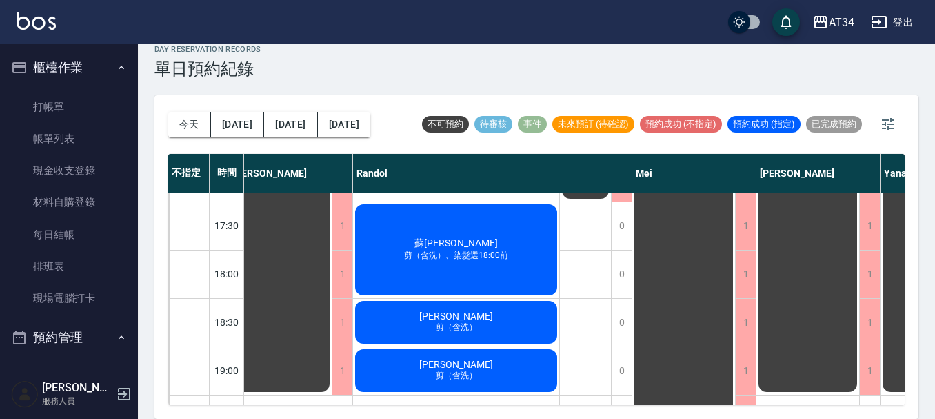
scroll to position [667, 574]
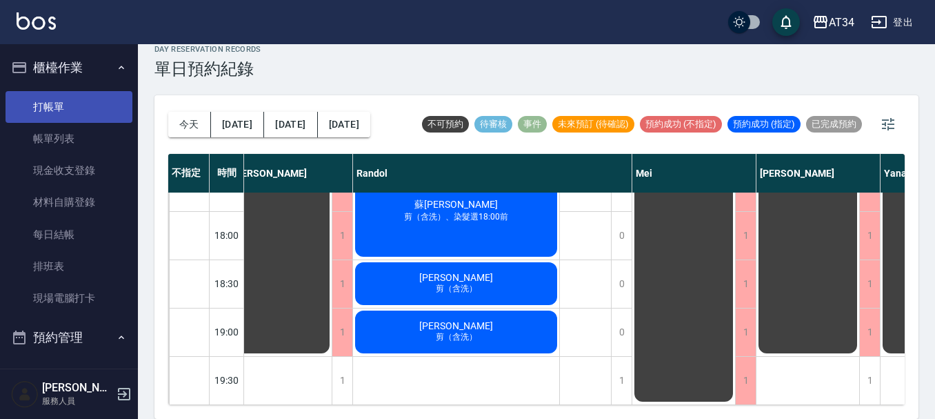
click at [87, 94] on link "打帳單" at bounding box center [69, 107] width 127 height 32
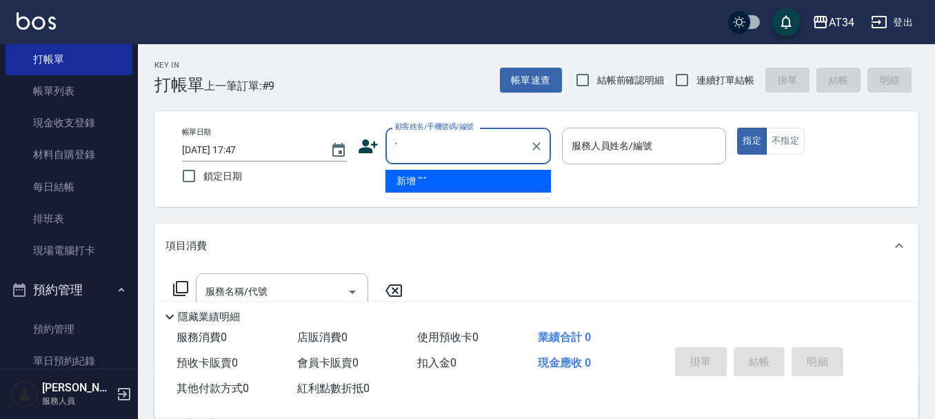
scroll to position [138, 0]
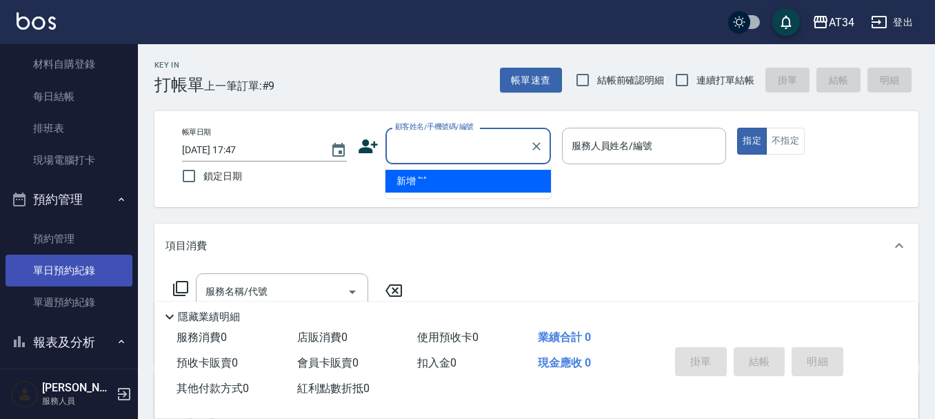
click at [59, 266] on link "單日預約紀錄" at bounding box center [69, 270] width 127 height 32
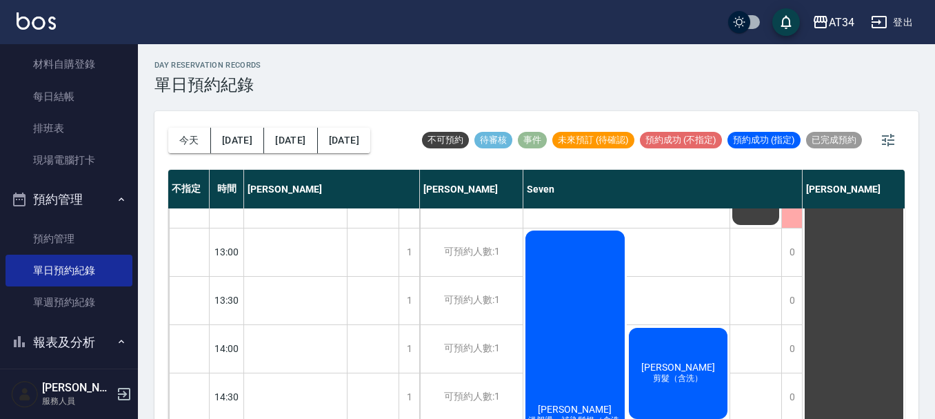
scroll to position [207, 0]
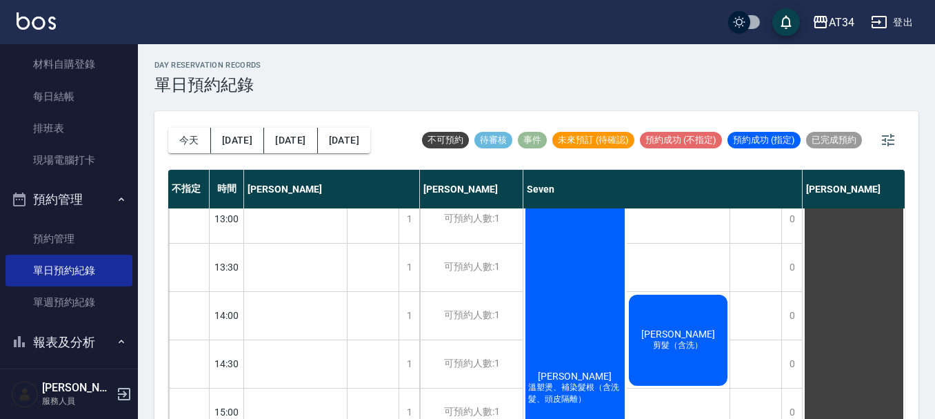
click at [581, 322] on div "黃郁珊 溫塑燙、補染髮根（含洗髮、頭皮隔離）" at bounding box center [574, 387] width 103 height 385
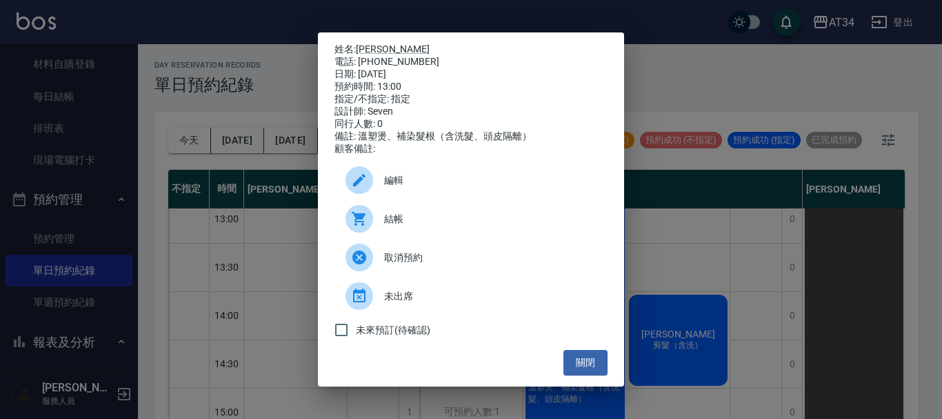
click at [394, 226] on span "結帳" at bounding box center [490, 219] width 212 height 14
click at [584, 372] on button "關閉" at bounding box center [585, 363] width 44 height 26
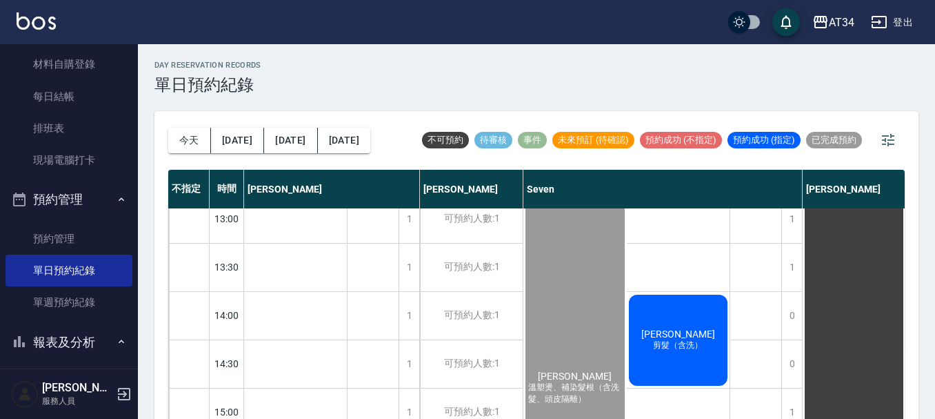
click at [650, 343] on div "陳奕伶 剪髮（含洗）" at bounding box center [678, 339] width 103 height 95
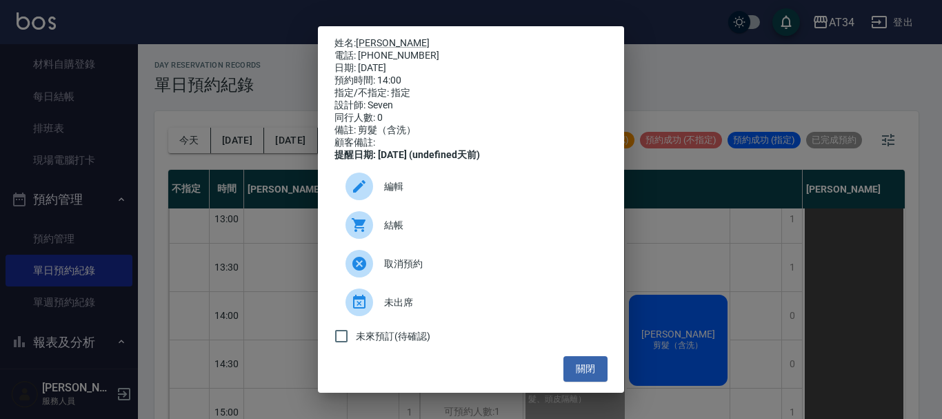
click at [445, 232] on span "結帳" at bounding box center [490, 225] width 212 height 14
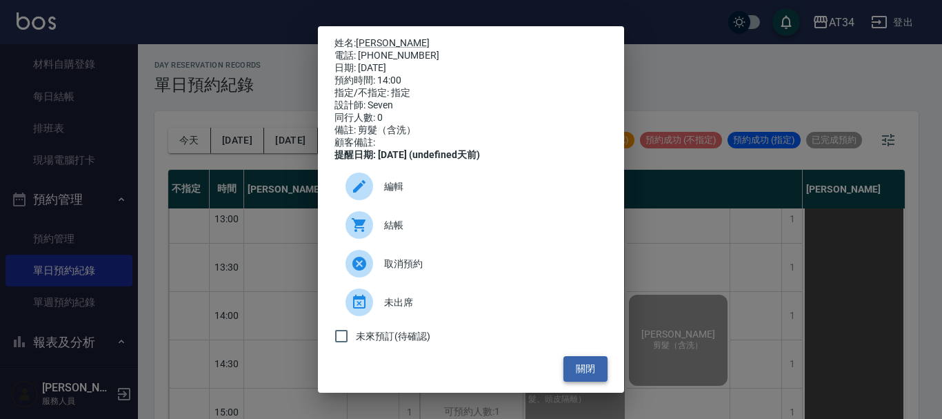
click at [578, 381] on button "關閉" at bounding box center [585, 369] width 44 height 26
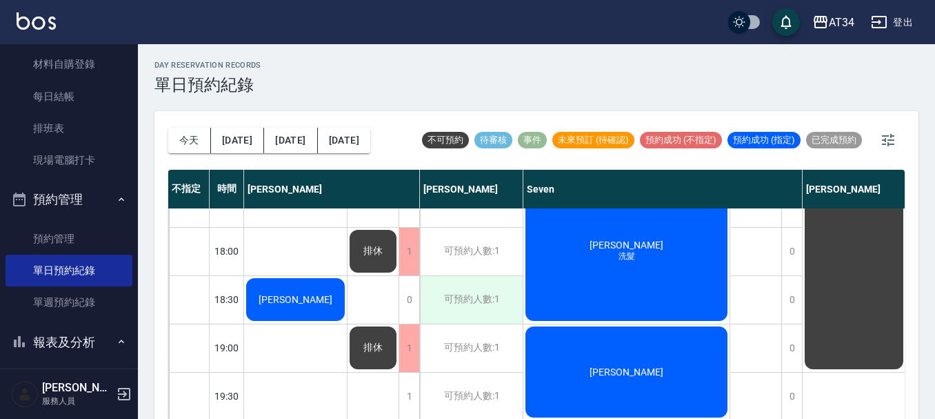
scroll to position [323, 0]
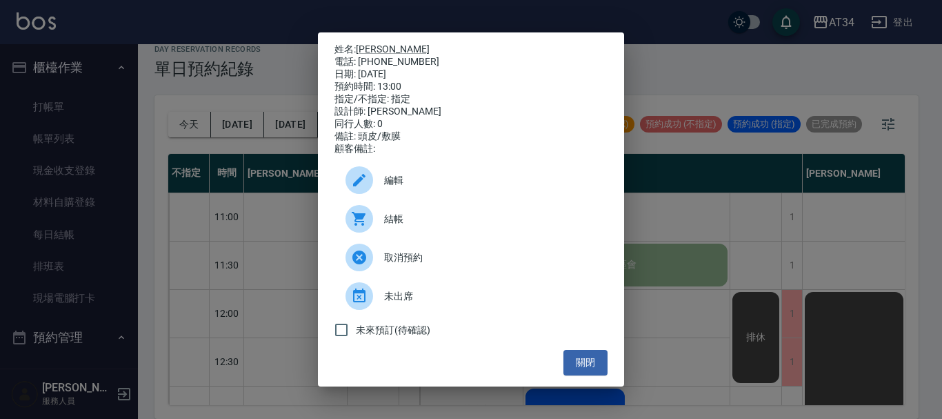
scroll to position [181, 0]
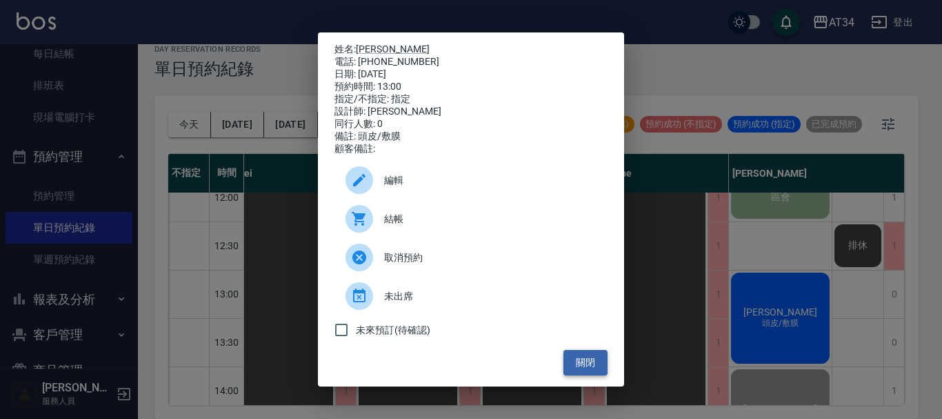
click at [584, 369] on button "關閉" at bounding box center [585, 363] width 44 height 26
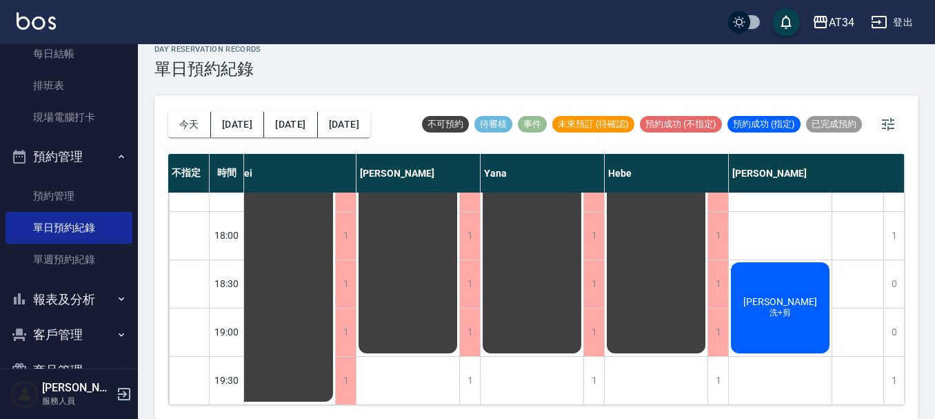
scroll to position [667, 974]
drag, startPoint x: 589, startPoint y: 416, endPoint x: 602, endPoint y: 404, distance: 17.6
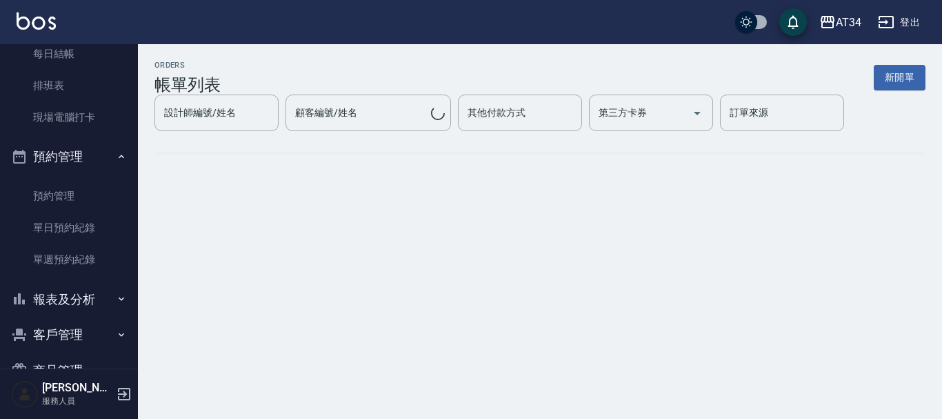
click at [601, 401] on div "ORDERS 帳單列表 新開單 設計師編號/姓名 設計師編號/姓名 顧客編號/姓名 顧客編號/姓名 其他付款方式 其他付款方式 第三方卡券 第三方卡券 訂單來…" at bounding box center [471, 209] width 942 height 419
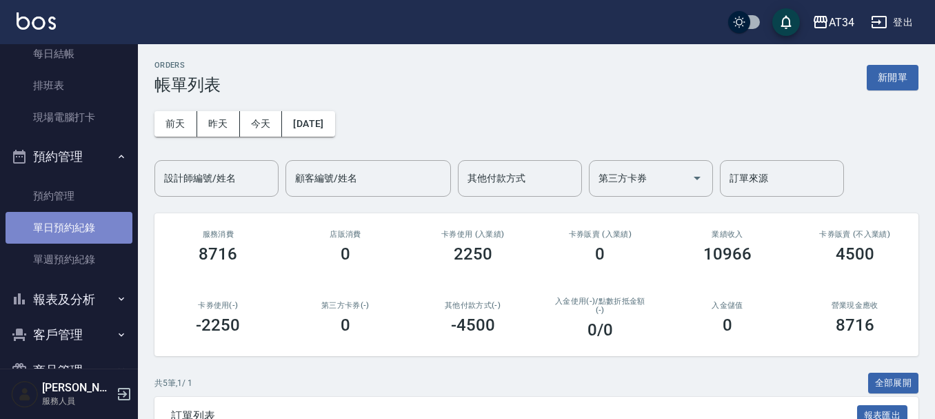
click at [101, 226] on link "單日預約紀錄" at bounding box center [69, 228] width 127 height 32
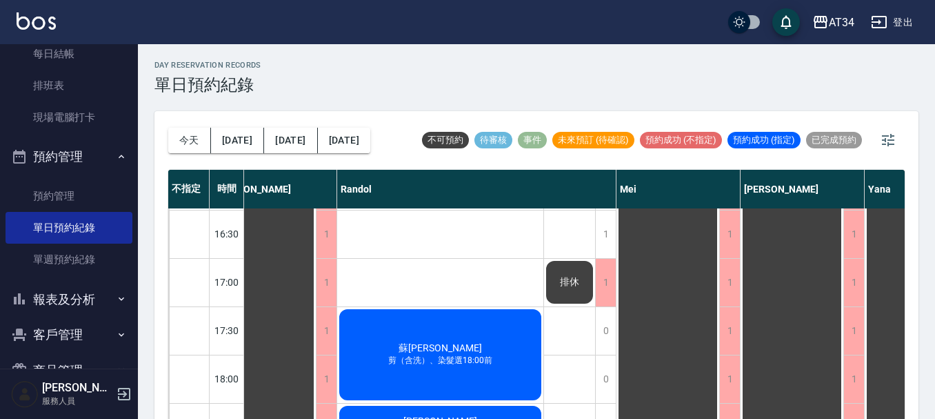
scroll to position [667, 590]
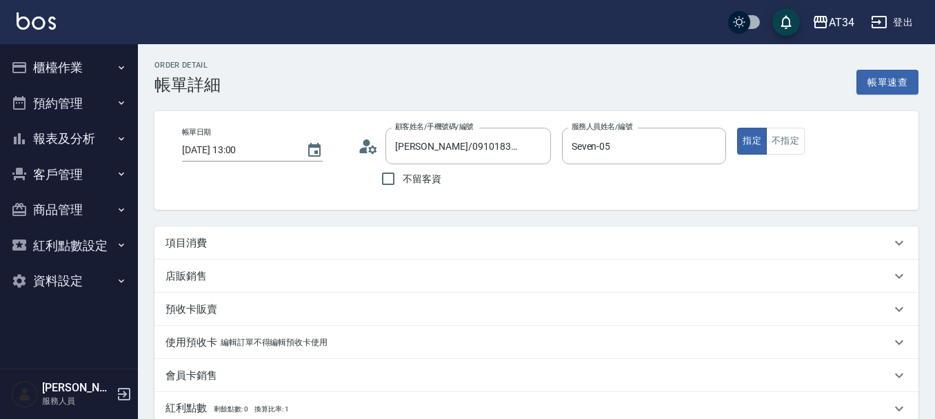
click at [220, 247] on div "項目消費" at bounding box center [527, 243] width 725 height 14
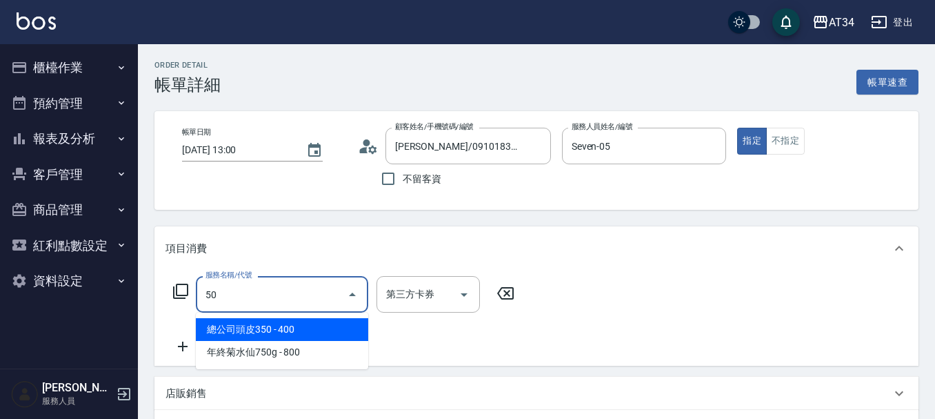
type input "503"
type input "90"
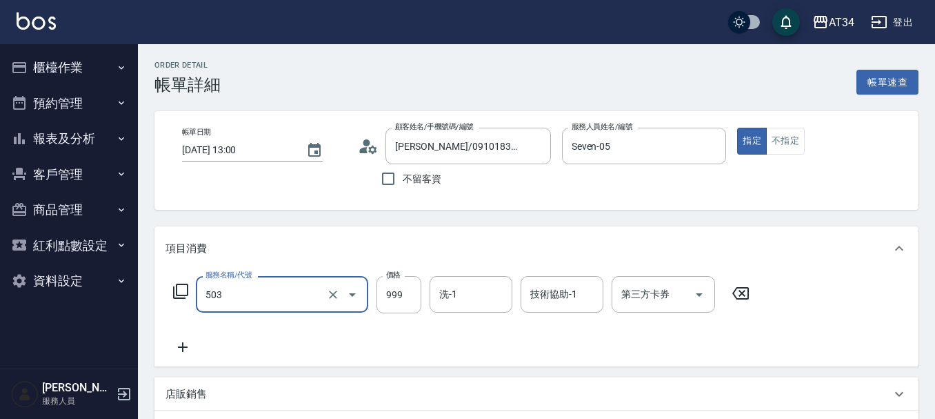
type input "局部髮(503)"
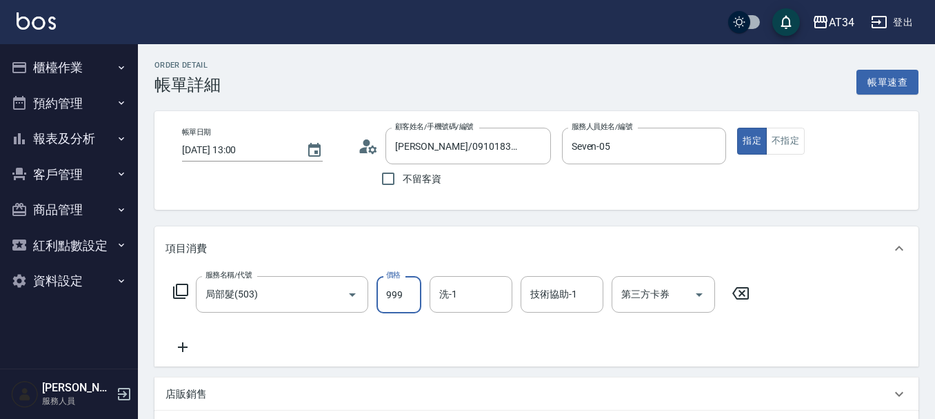
type input "1"
type input "0"
type input "11"
type input "10"
type input "110"
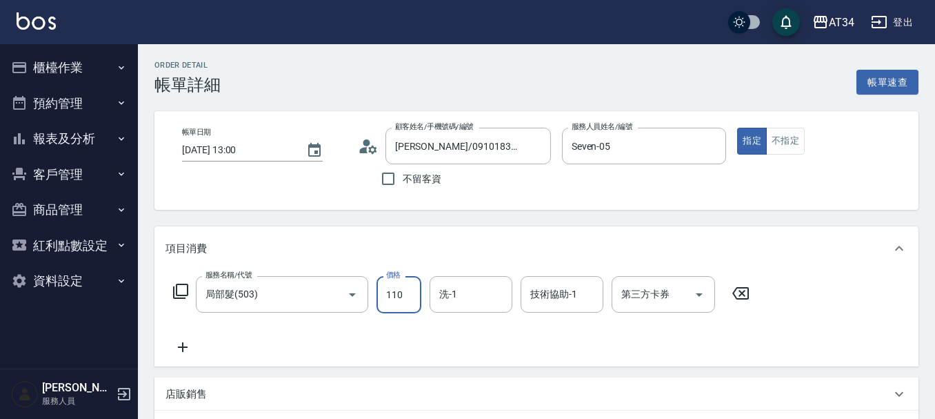
type input "110"
type input "1105"
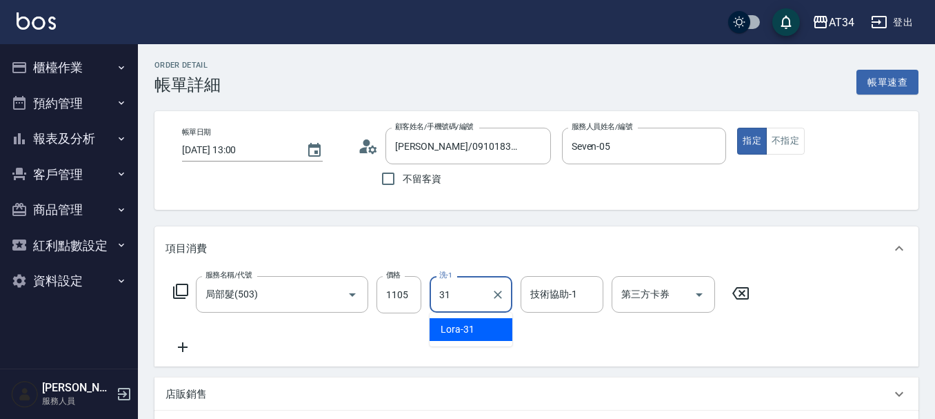
type input "Lora-31"
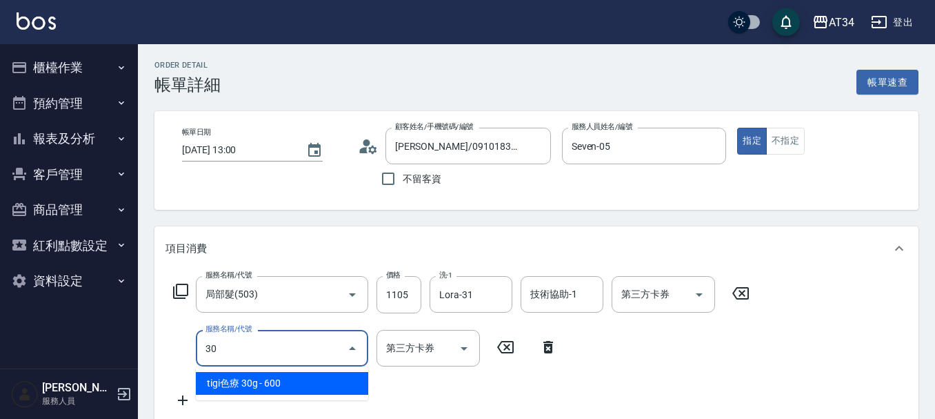
type input "301"
type input "260"
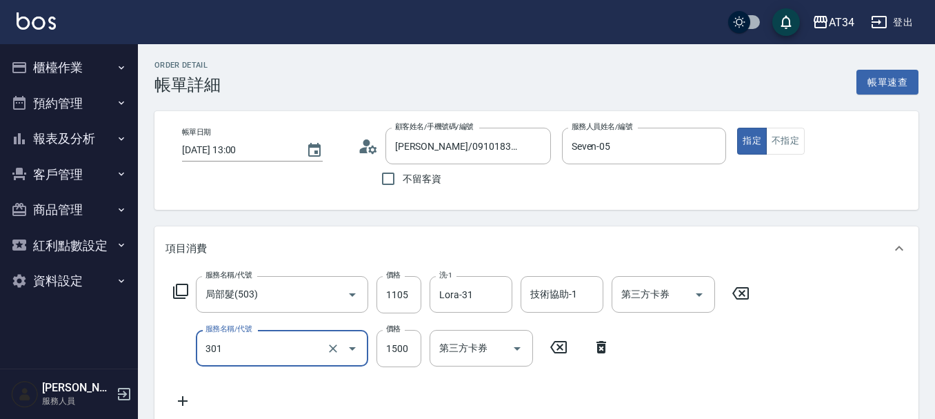
type input "燙髮(301)"
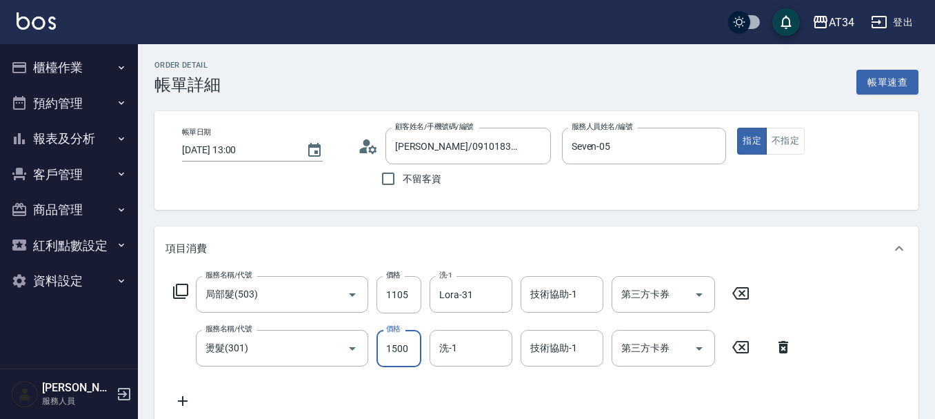
type input "3"
type input "110"
type input "32"
type input "140"
type input "323"
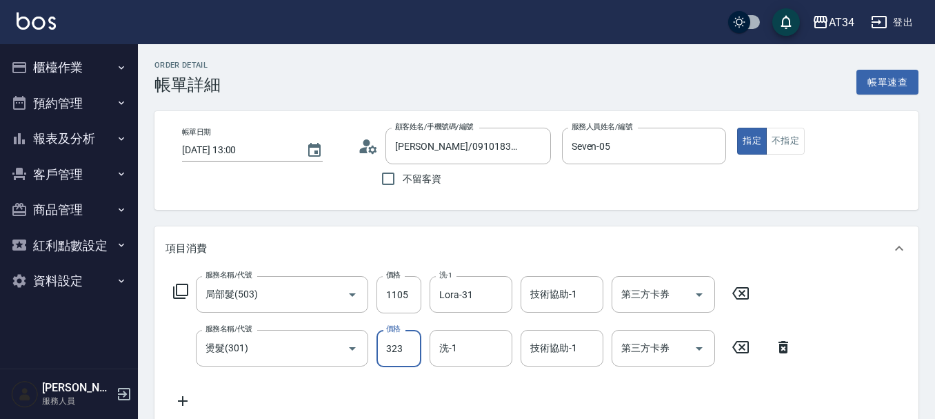
type input "430"
type input "3230"
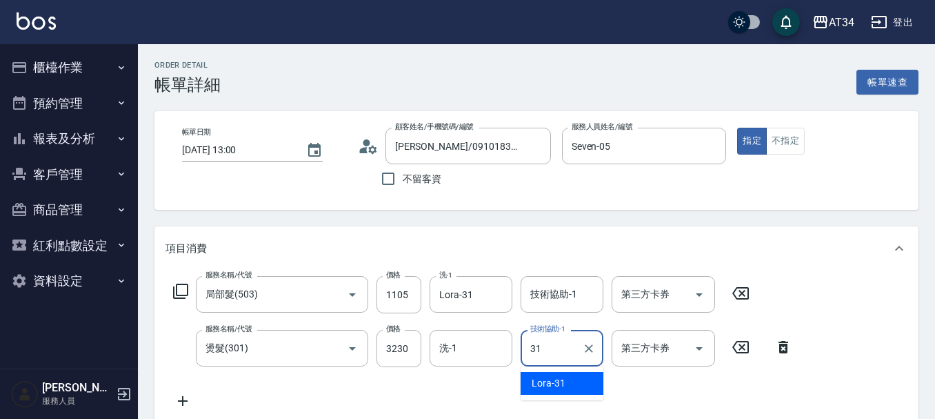
type input "Lora-31"
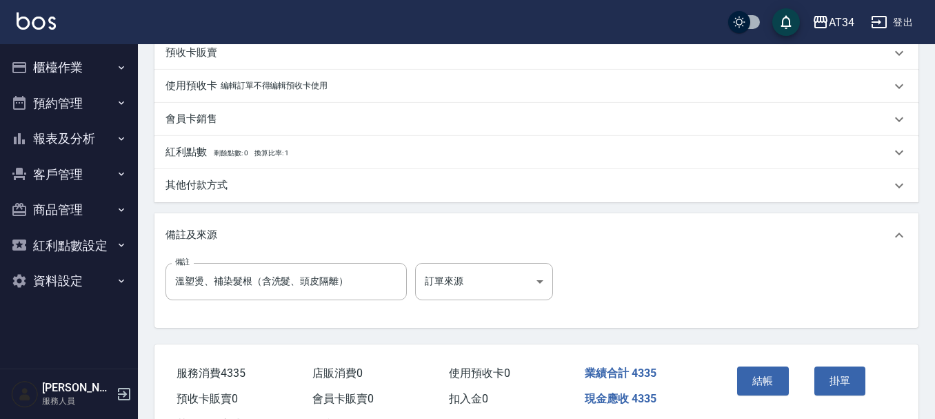
scroll to position [483, 0]
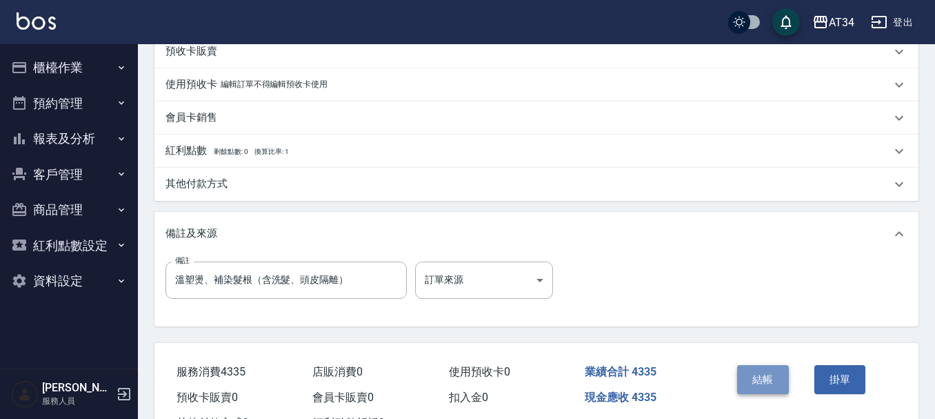
click at [762, 381] on button "結帳" at bounding box center [763, 379] width 52 height 29
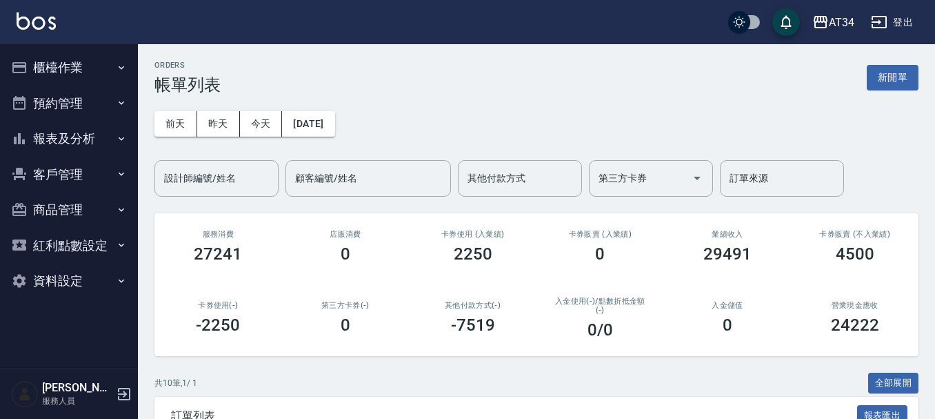
click at [40, 61] on button "櫃檯作業" at bounding box center [69, 68] width 127 height 36
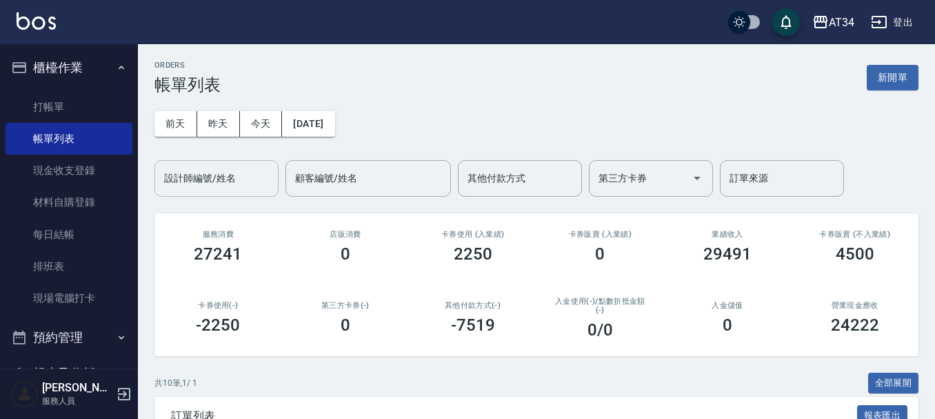
click at [233, 179] on div "設計師編號/姓名 設計師編號/姓名" at bounding box center [216, 178] width 124 height 37
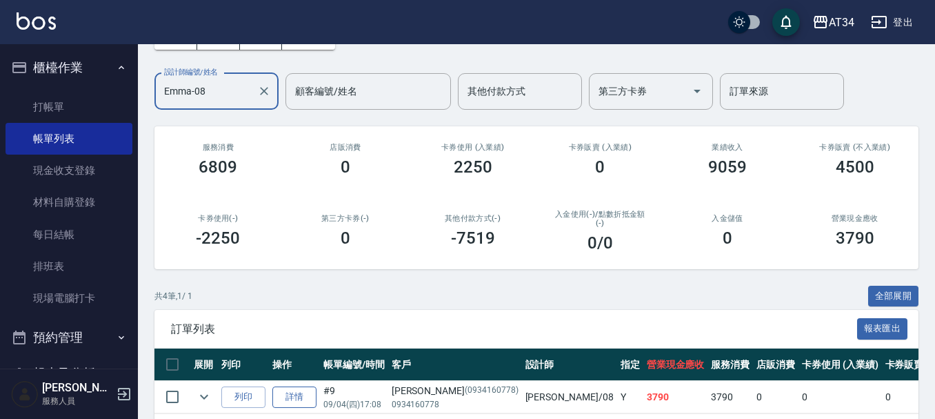
scroll to position [245, 0]
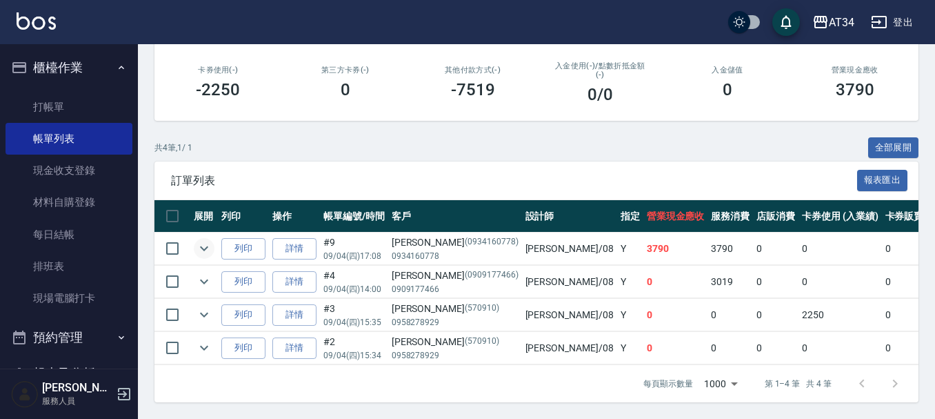
type input "Emma-08"
click at [204, 246] on icon "expand row" at bounding box center [204, 248] width 8 height 5
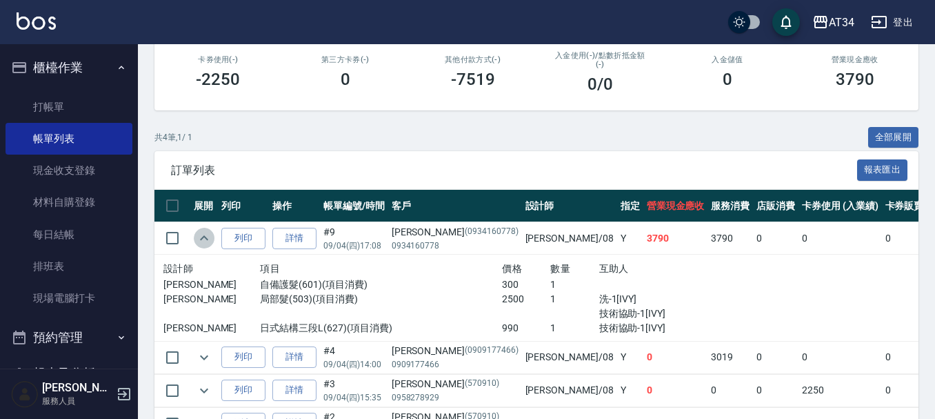
click at [205, 239] on icon "expand row" at bounding box center [204, 238] width 17 height 17
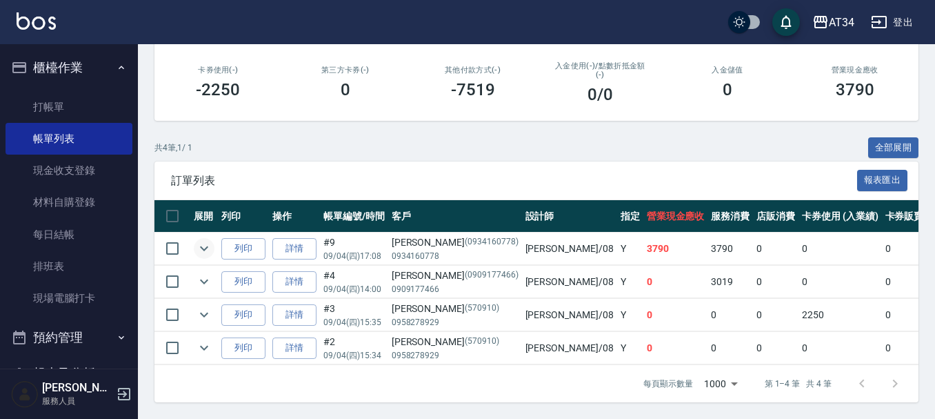
click at [149, 180] on div "ORDERS 帳單列表 新開單 前天 昨天 今天 2025/09/04 設計師編號/姓名 Emma-08 設計師編號/姓名 顧客編號/姓名 顧客編號/姓名 其…" at bounding box center [536, 113] width 797 height 609
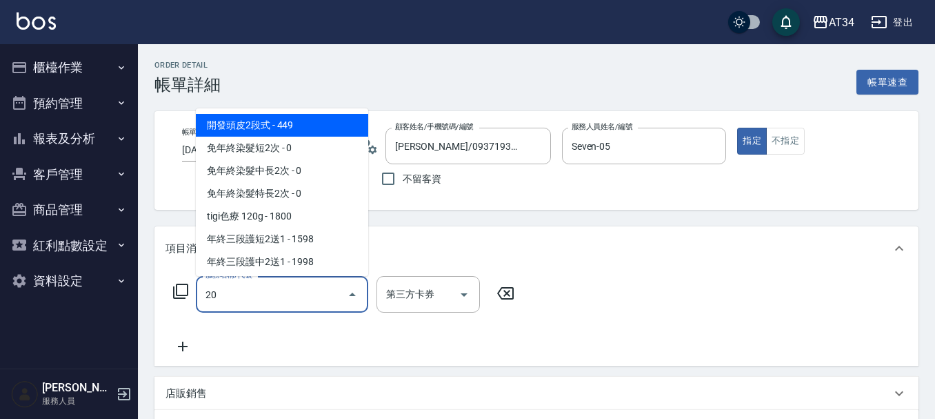
type input "201"
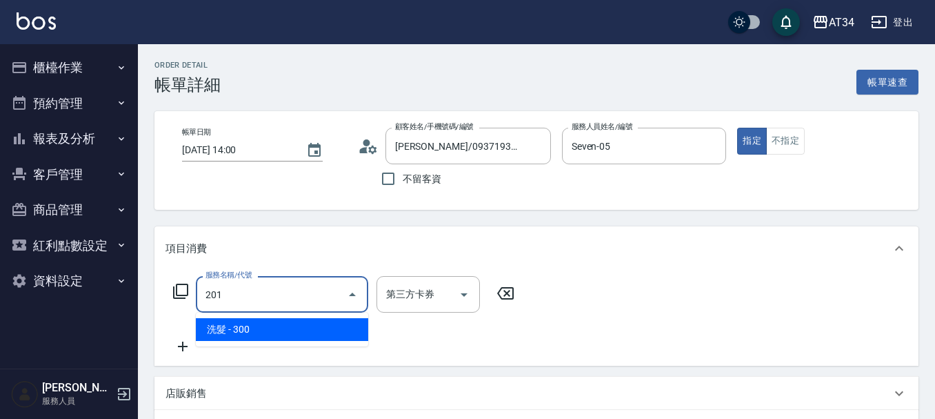
type input "30"
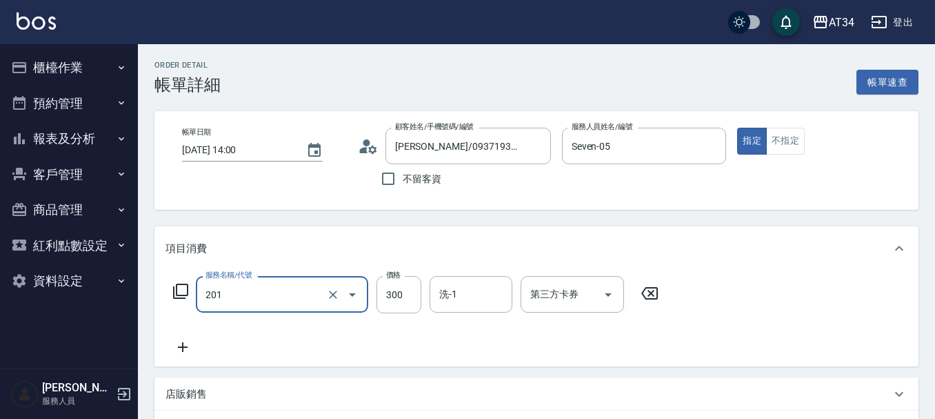
type input "洗髮(201)"
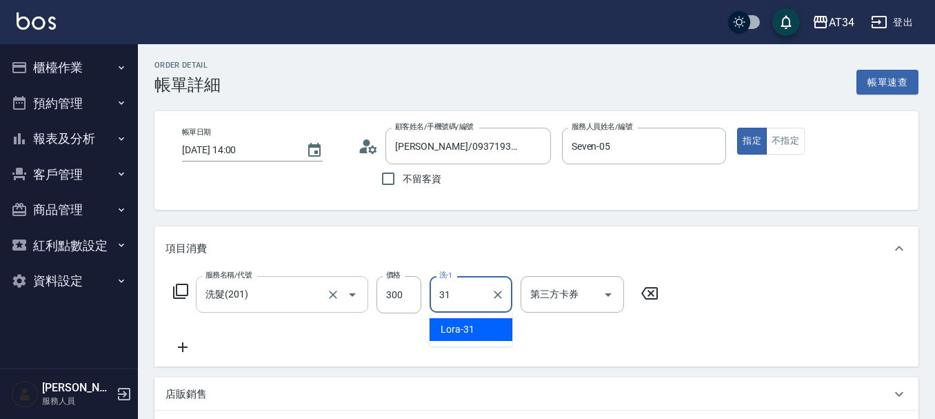
type input "Lora-31"
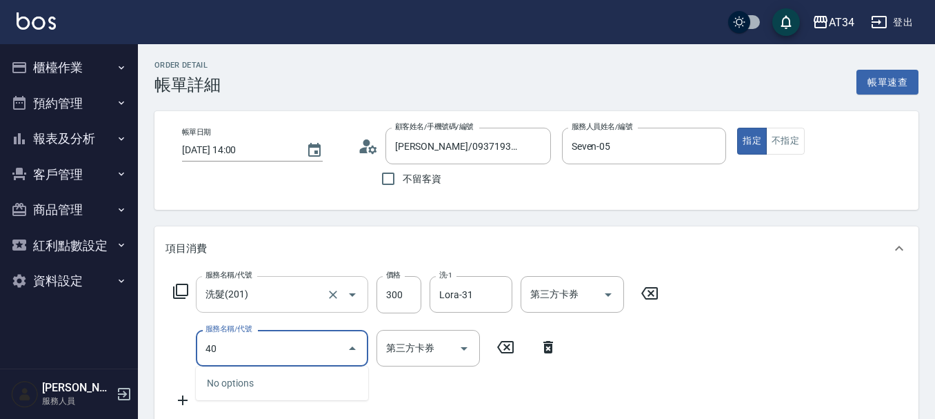
type input "401"
type input "50"
type input "剪髮(401)"
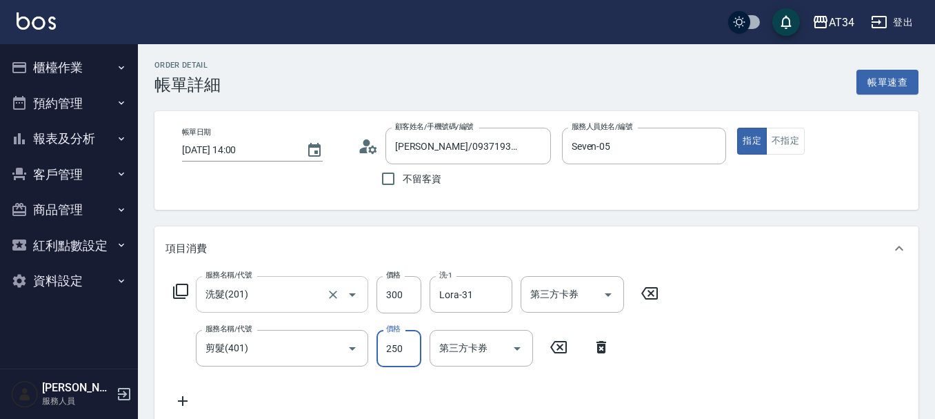
type input "30"
type input "60"
type input "90"
type input "600"
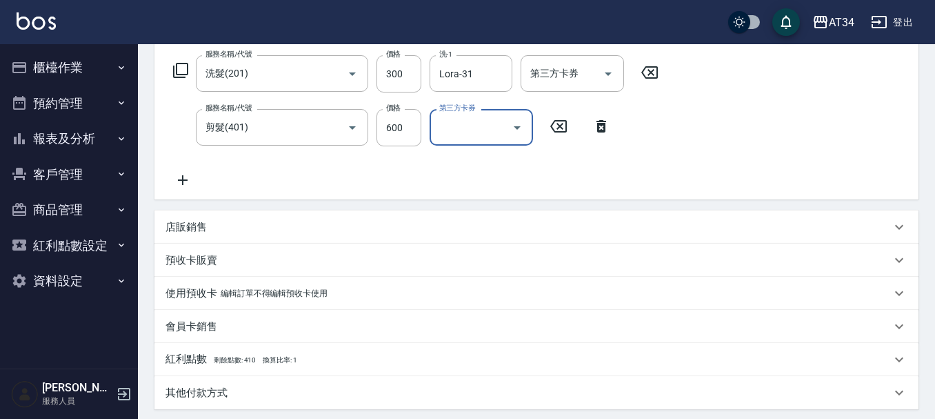
scroll to position [414, 0]
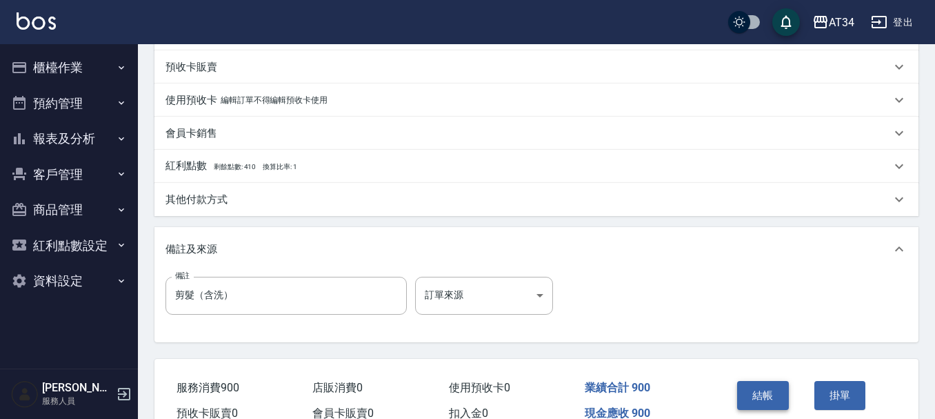
click at [763, 392] on button "結帳" at bounding box center [763, 395] width 52 height 29
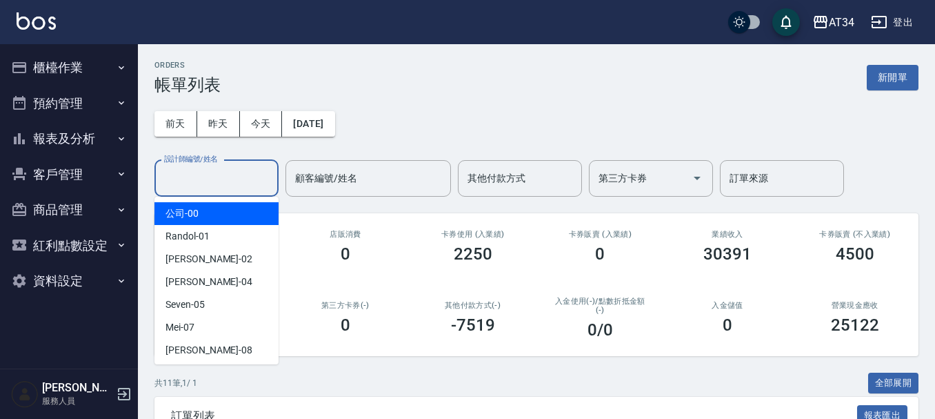
click at [189, 182] on div "設計師編號/姓名 設計師編號/姓名" at bounding box center [216, 178] width 124 height 37
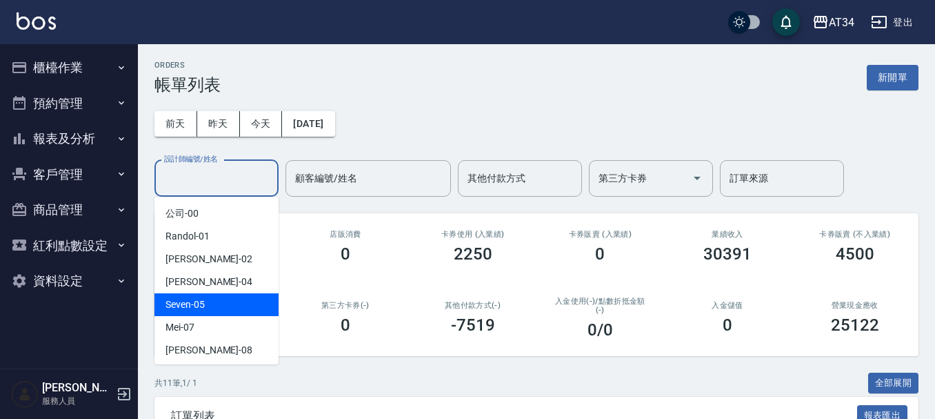
click at [201, 314] on div "Seven -05" at bounding box center [216, 304] width 124 height 23
type input "Seven-05"
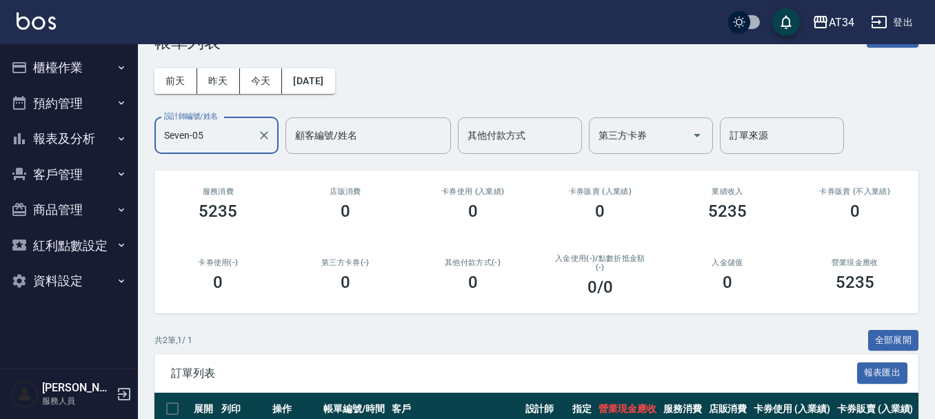
scroll to position [41, 0]
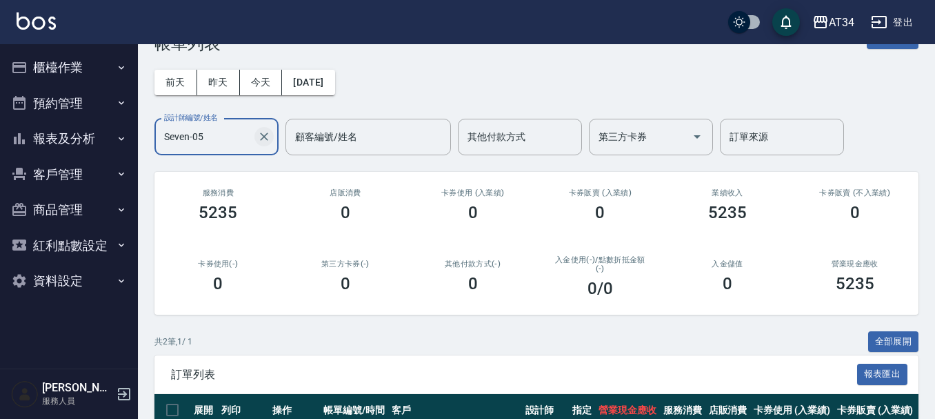
click at [261, 137] on icon "Clear" at bounding box center [264, 137] width 14 height 14
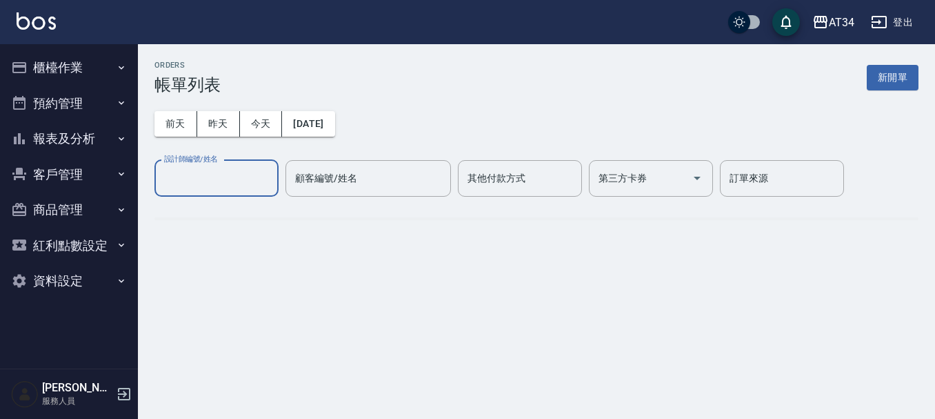
scroll to position [0, 0]
